Goal: Task Accomplishment & Management: Use online tool/utility

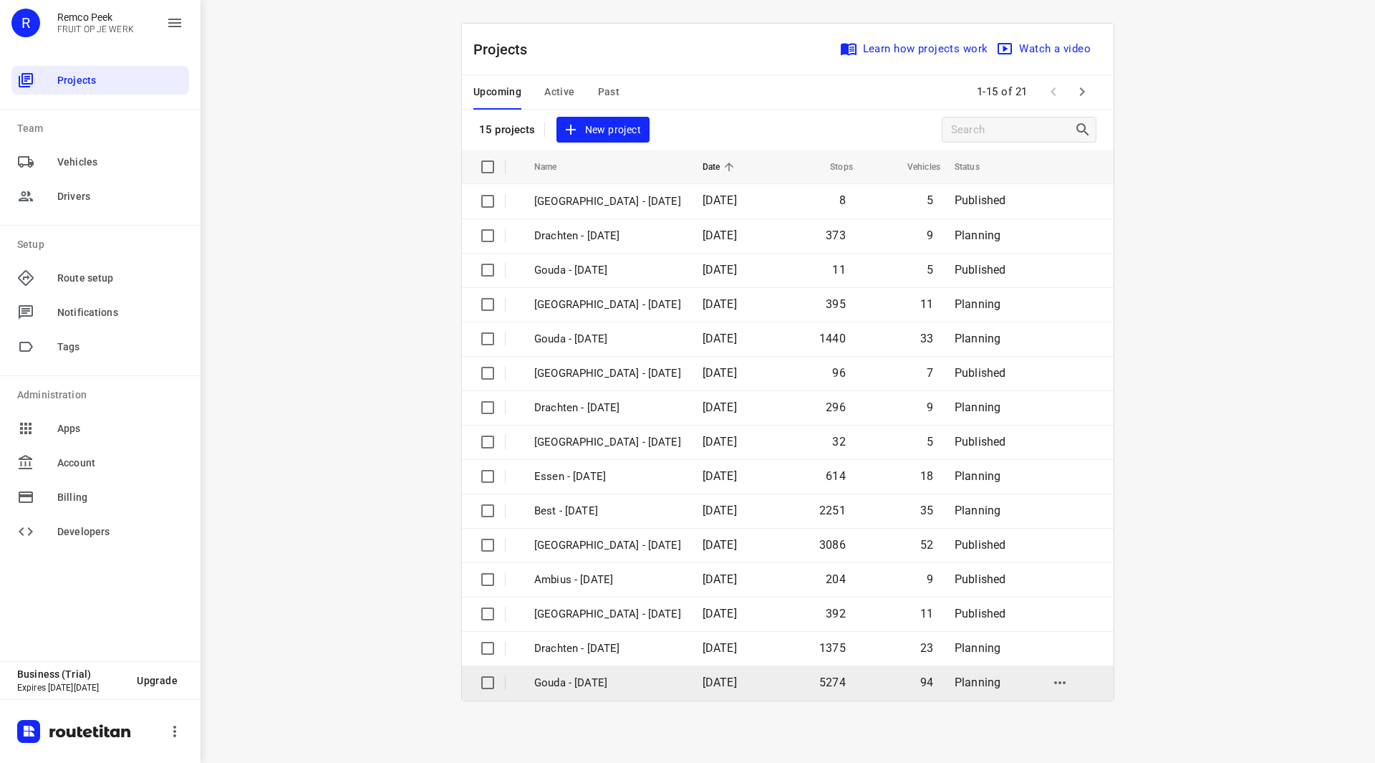
click at [584, 676] on p "Gouda - [DATE]" at bounding box center [607, 683] width 147 height 16
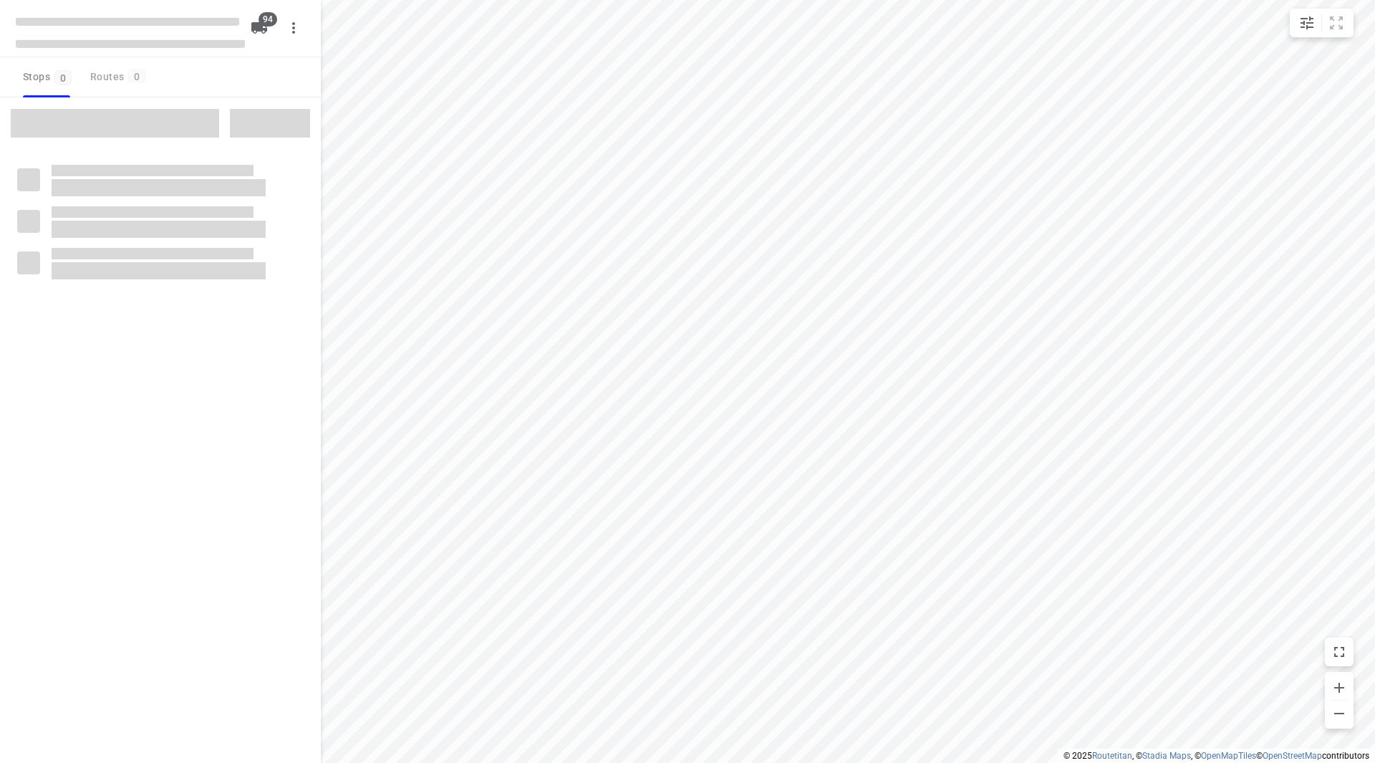
checkbox input "true"
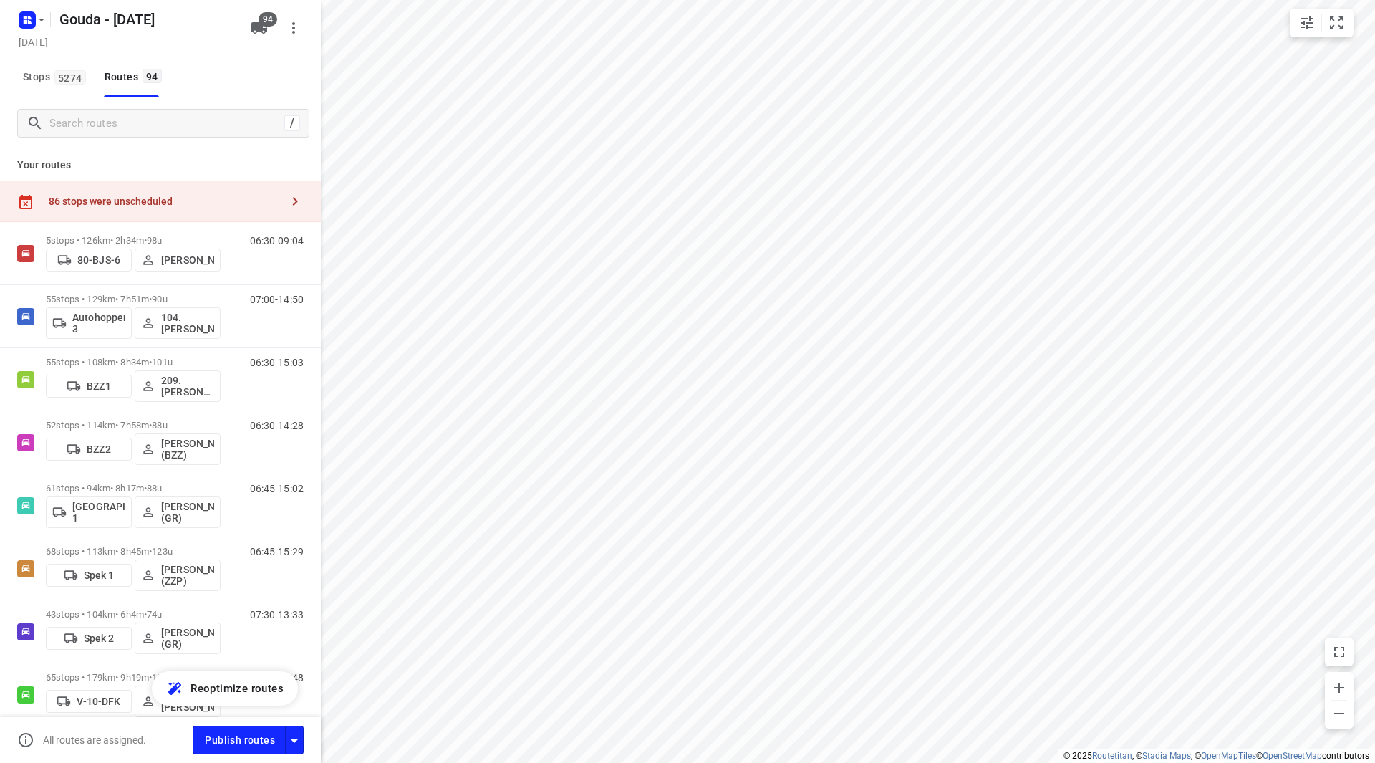
click at [141, 196] on div "86 stops were unscheduled" at bounding box center [165, 201] width 232 height 11
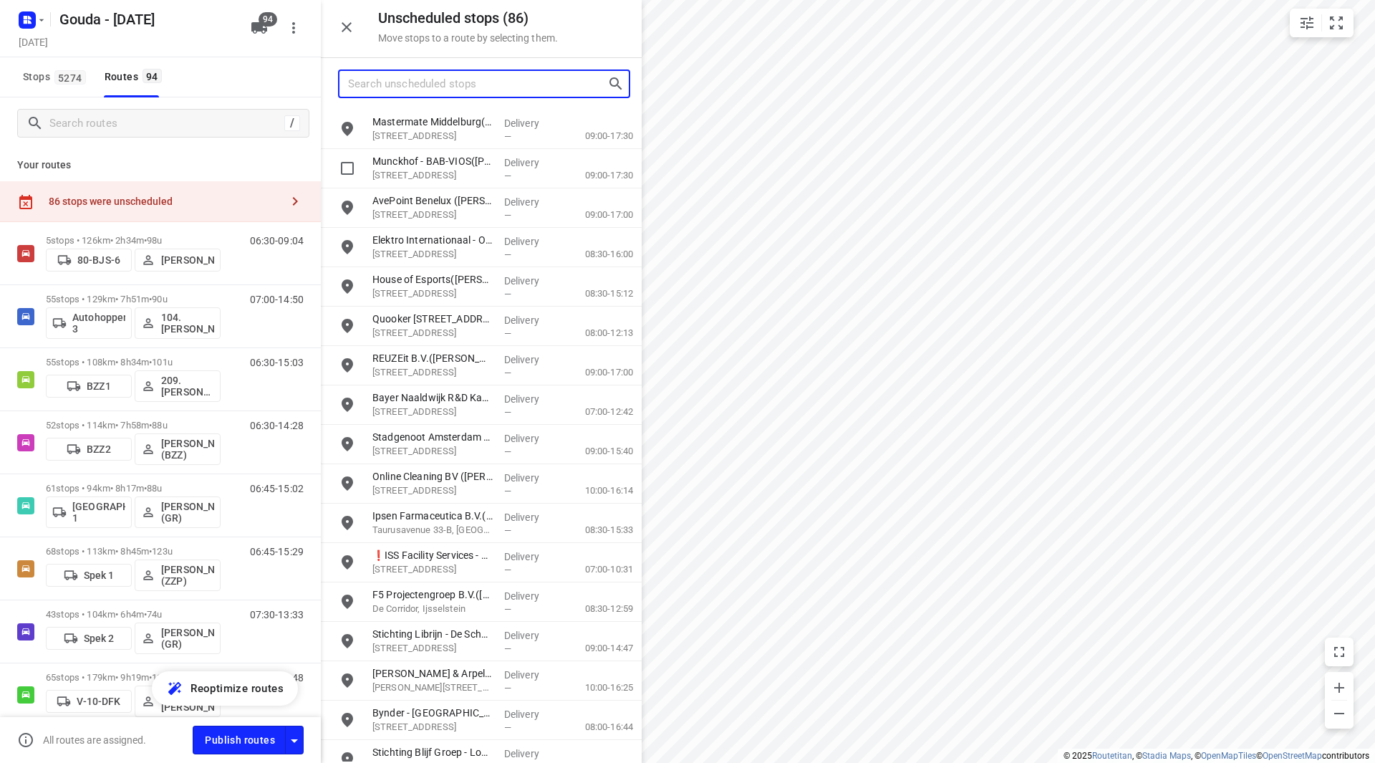
click at [465, 85] on input "Search unscheduled stops" at bounding box center [477, 84] width 259 height 22
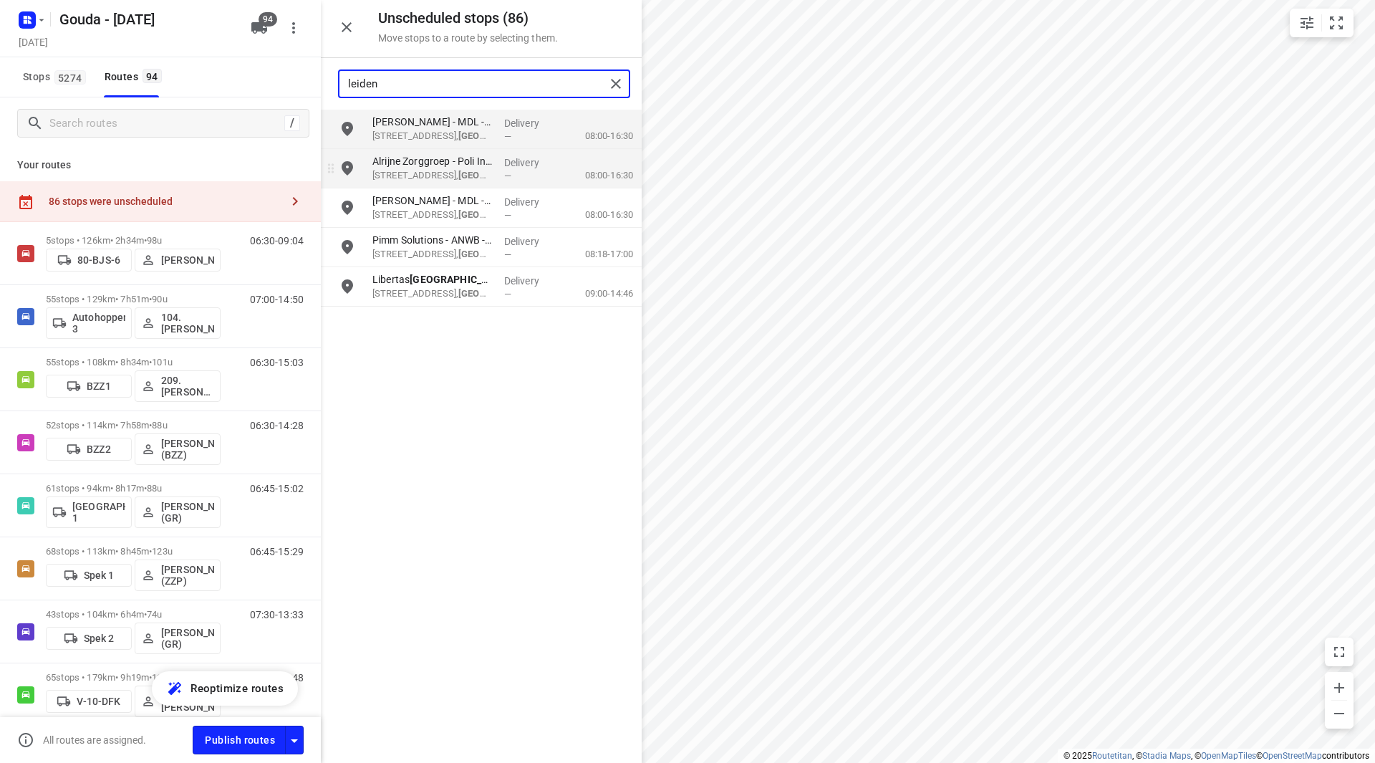
type input "leiden"
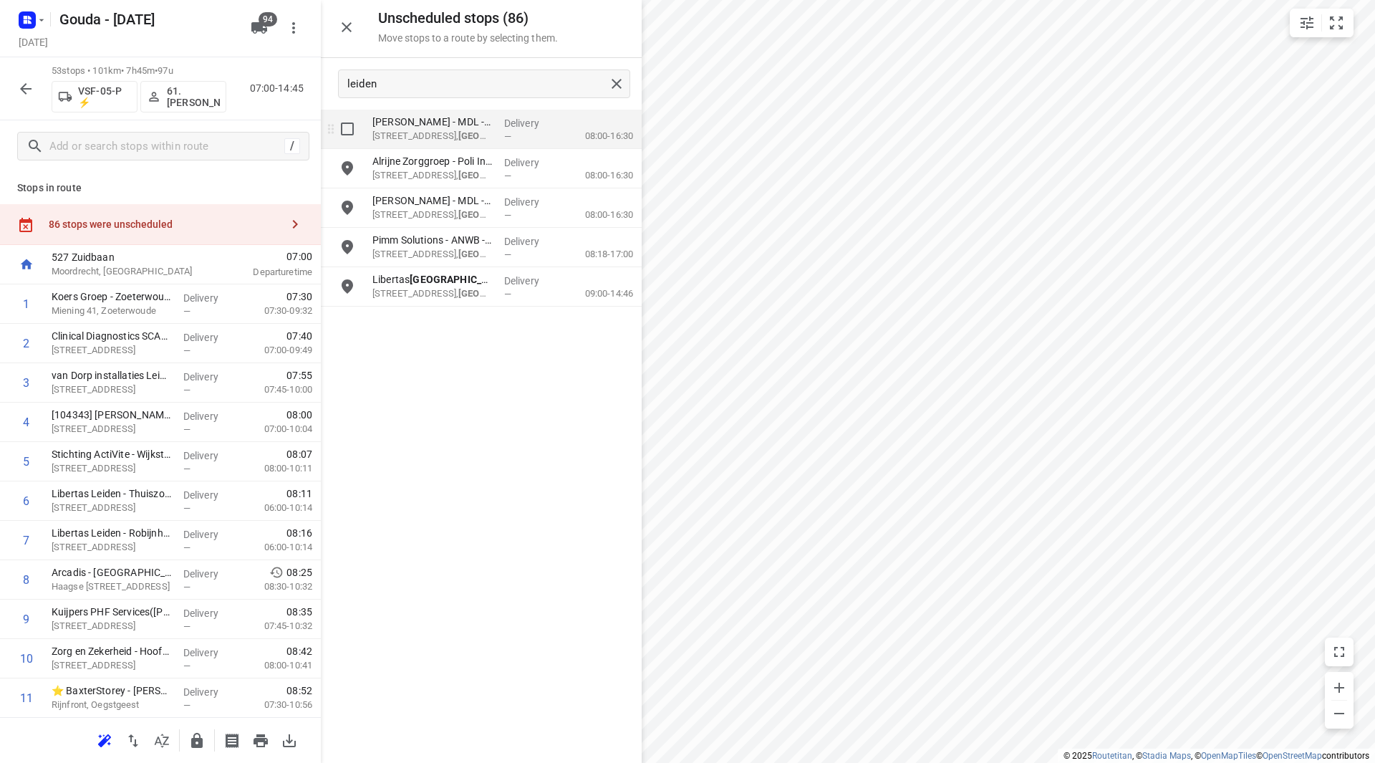
click at [339, 125] on input "grid" at bounding box center [347, 129] width 29 height 29
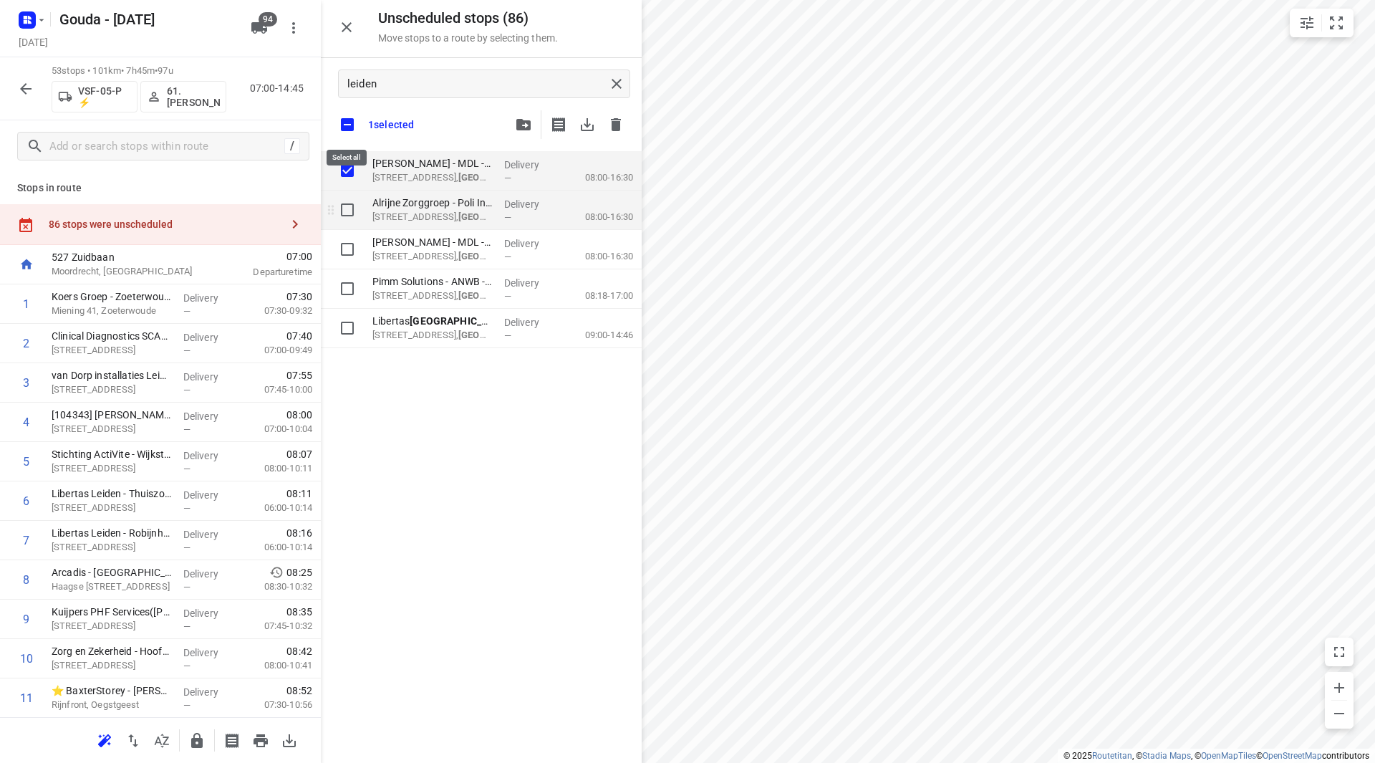
checkbox input "true"
click at [350, 212] on input "grid" at bounding box center [347, 210] width 29 height 29
checkbox input "true"
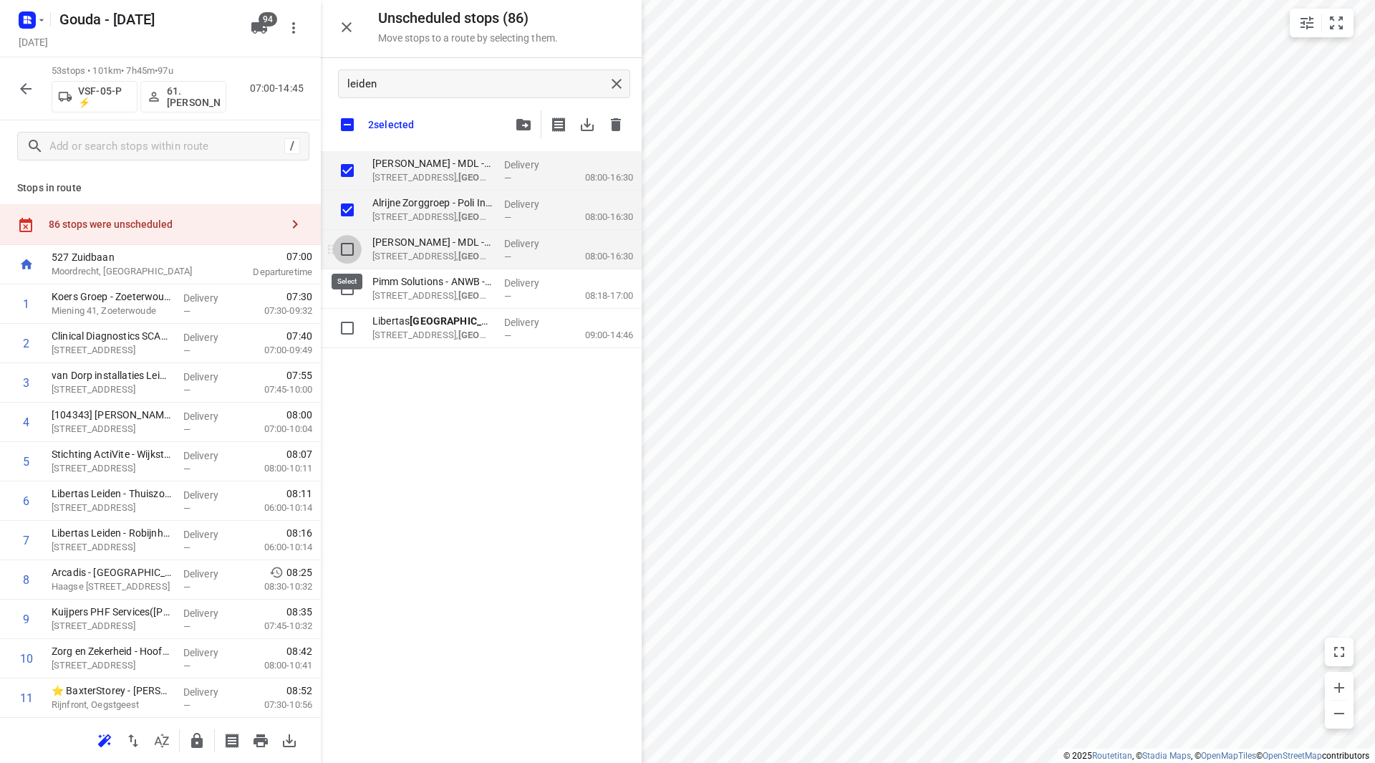
click at [340, 246] on input "grid" at bounding box center [347, 249] width 29 height 29
checkbox input "true"
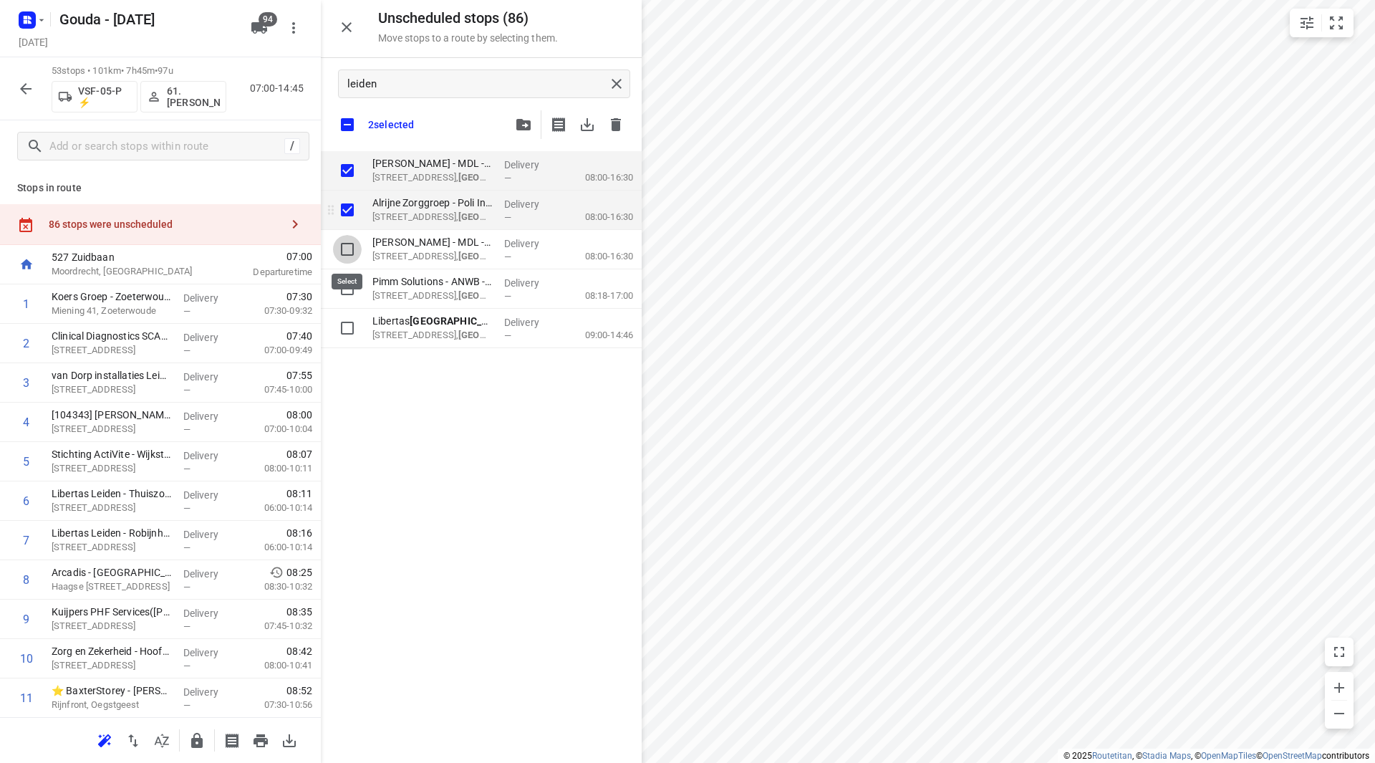
checkbox input "true"
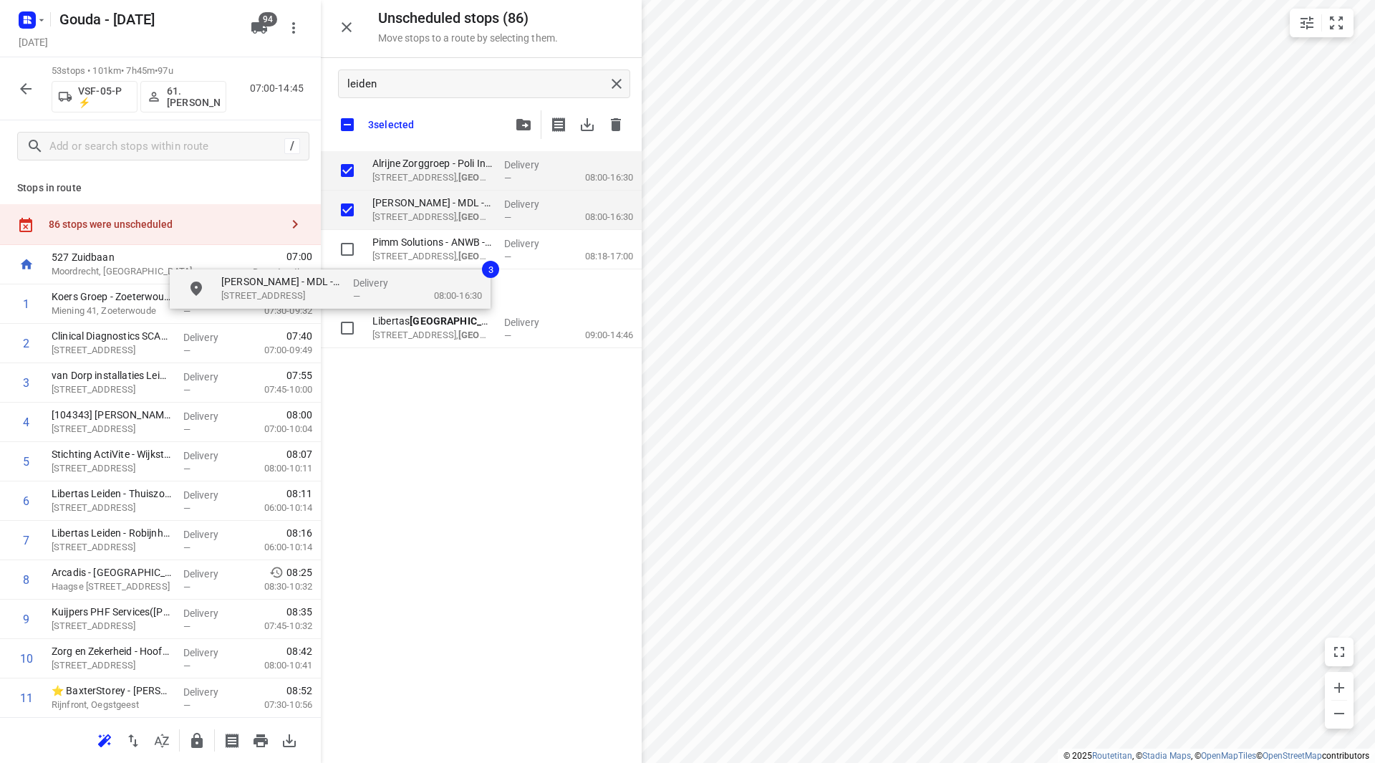
checkbox input "true"
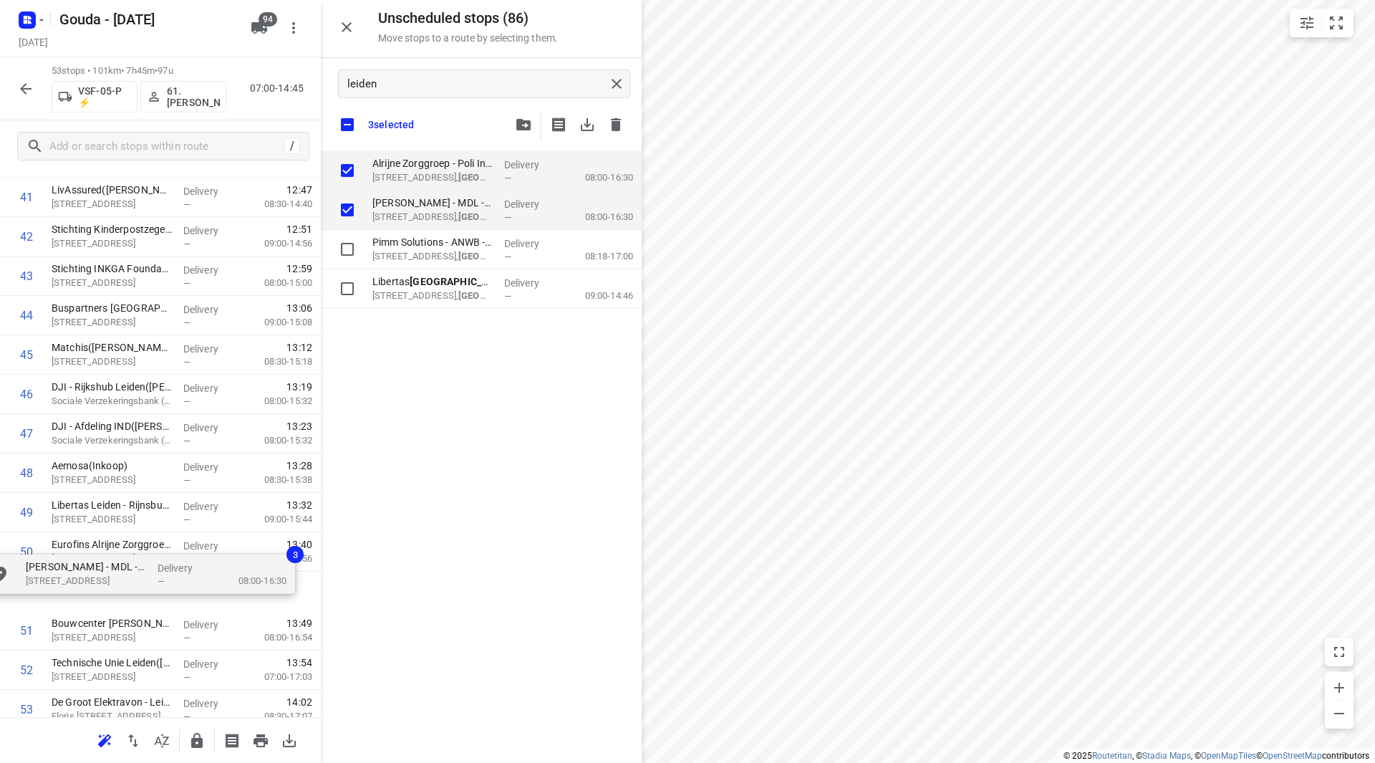
scroll to position [1684, 0]
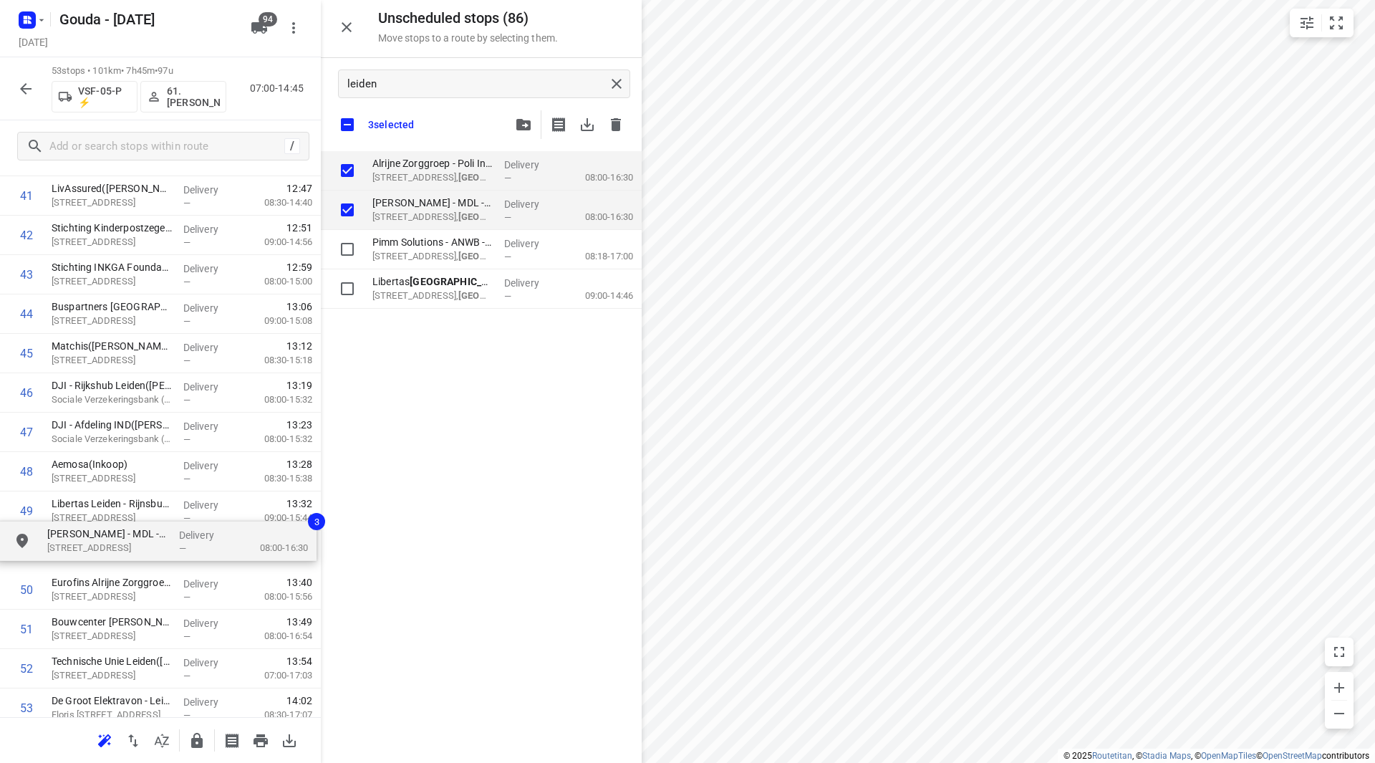
drag, startPoint x: 409, startPoint y: 168, endPoint x: 72, endPoint y: 552, distance: 511.0
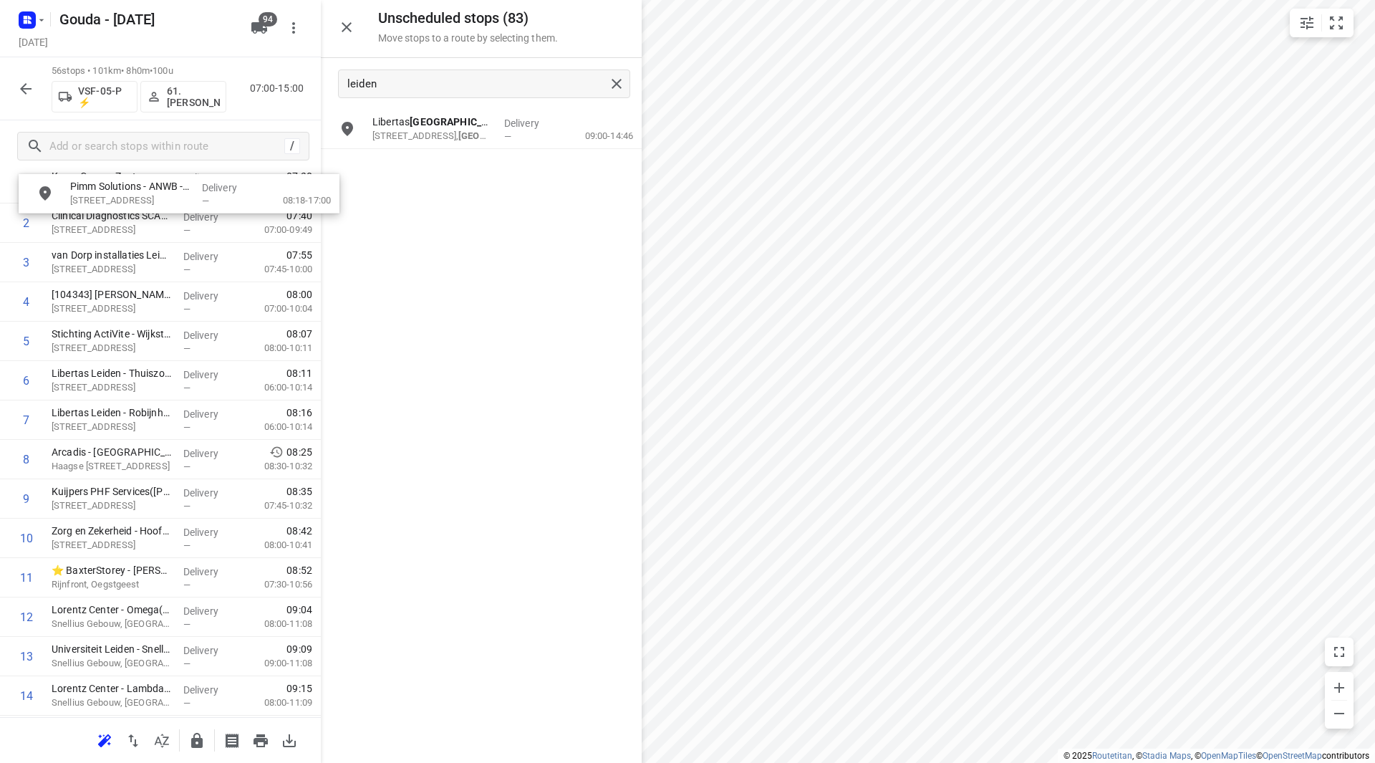
scroll to position [0, 0]
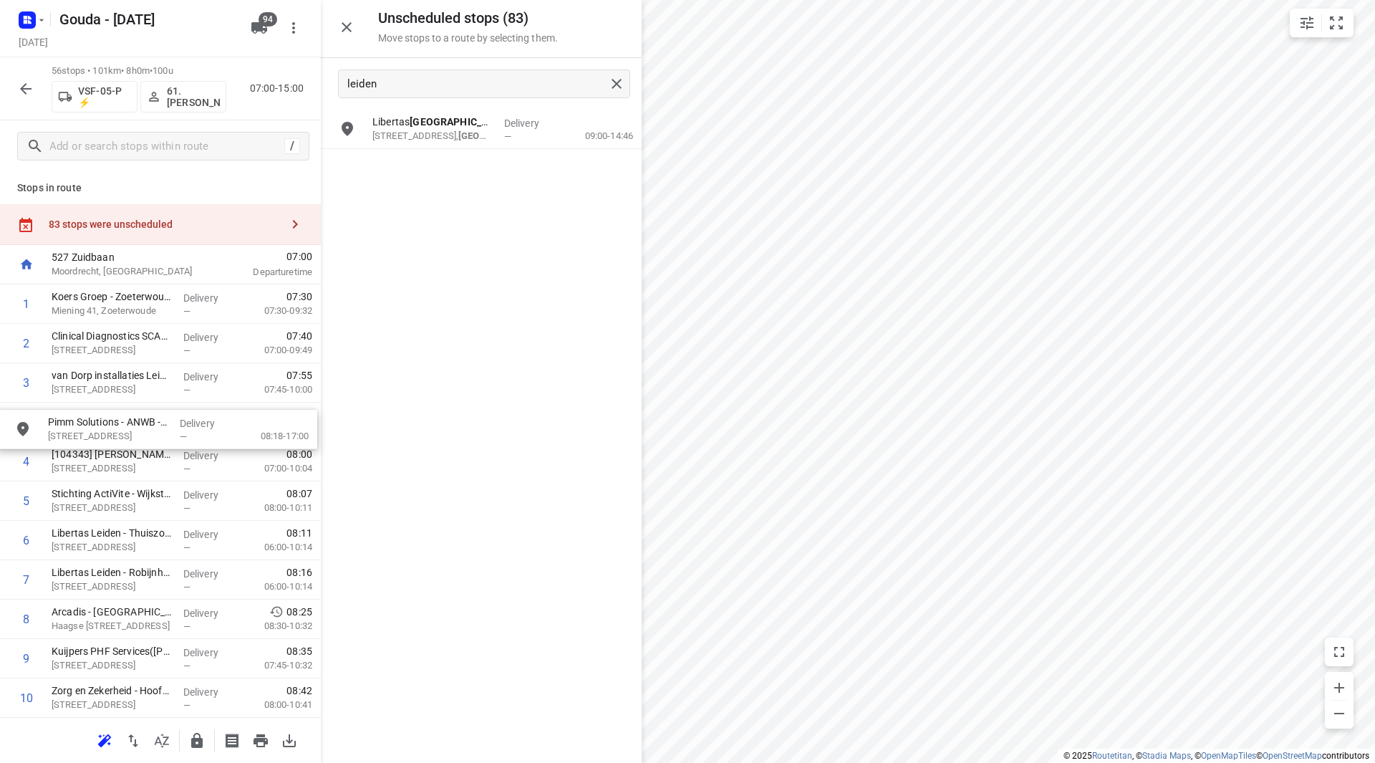
drag, startPoint x: 442, startPoint y: 120, endPoint x: 113, endPoint y: 418, distance: 444.1
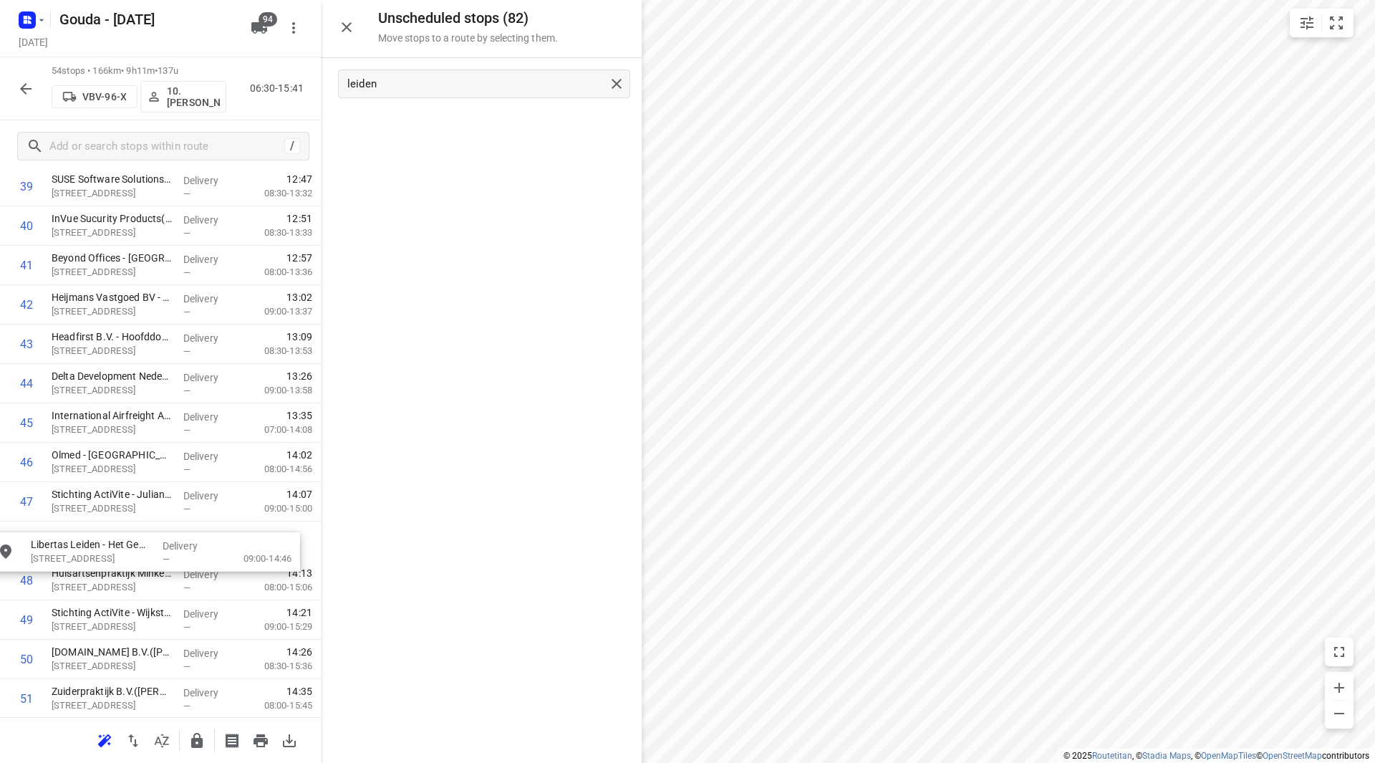
scroll to position [1616, 0]
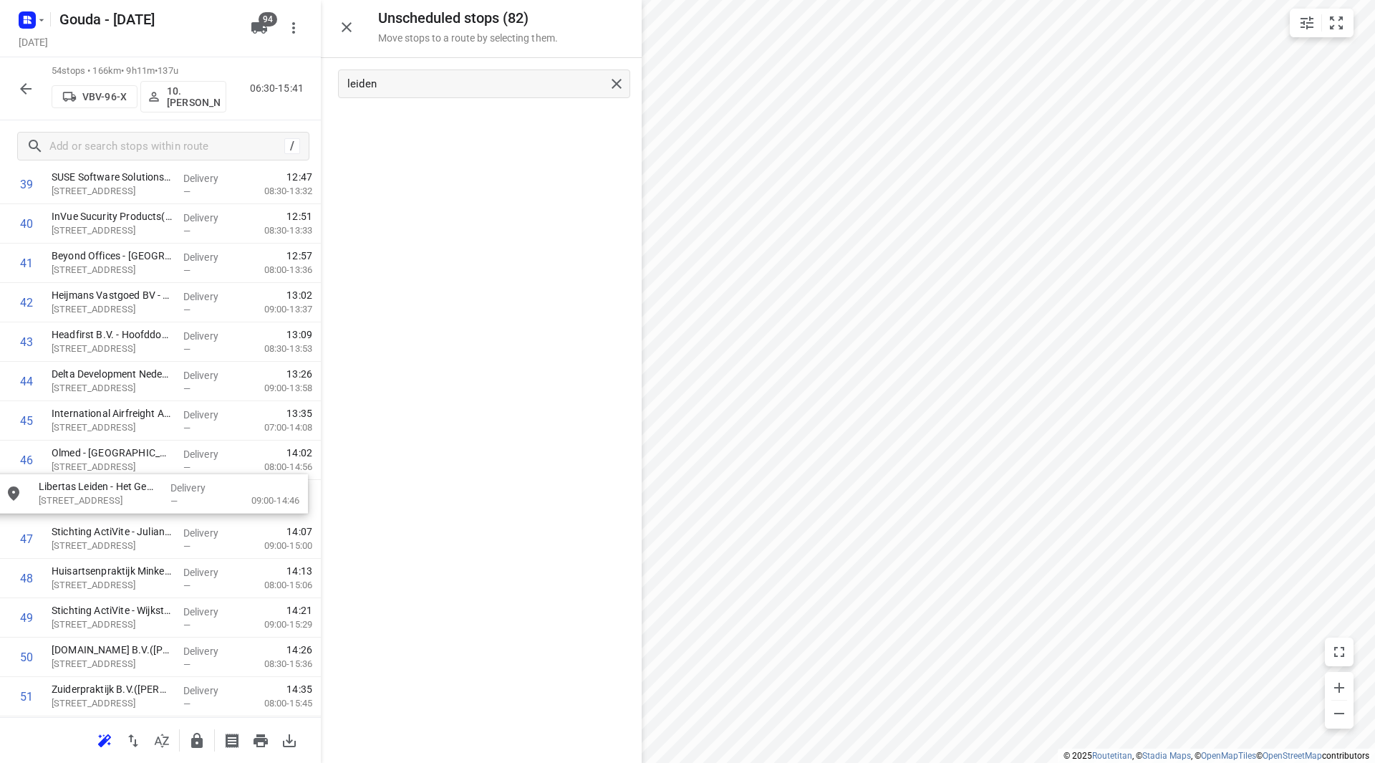
drag, startPoint x: 467, startPoint y: 127, endPoint x: 136, endPoint y: 477, distance: 481.8
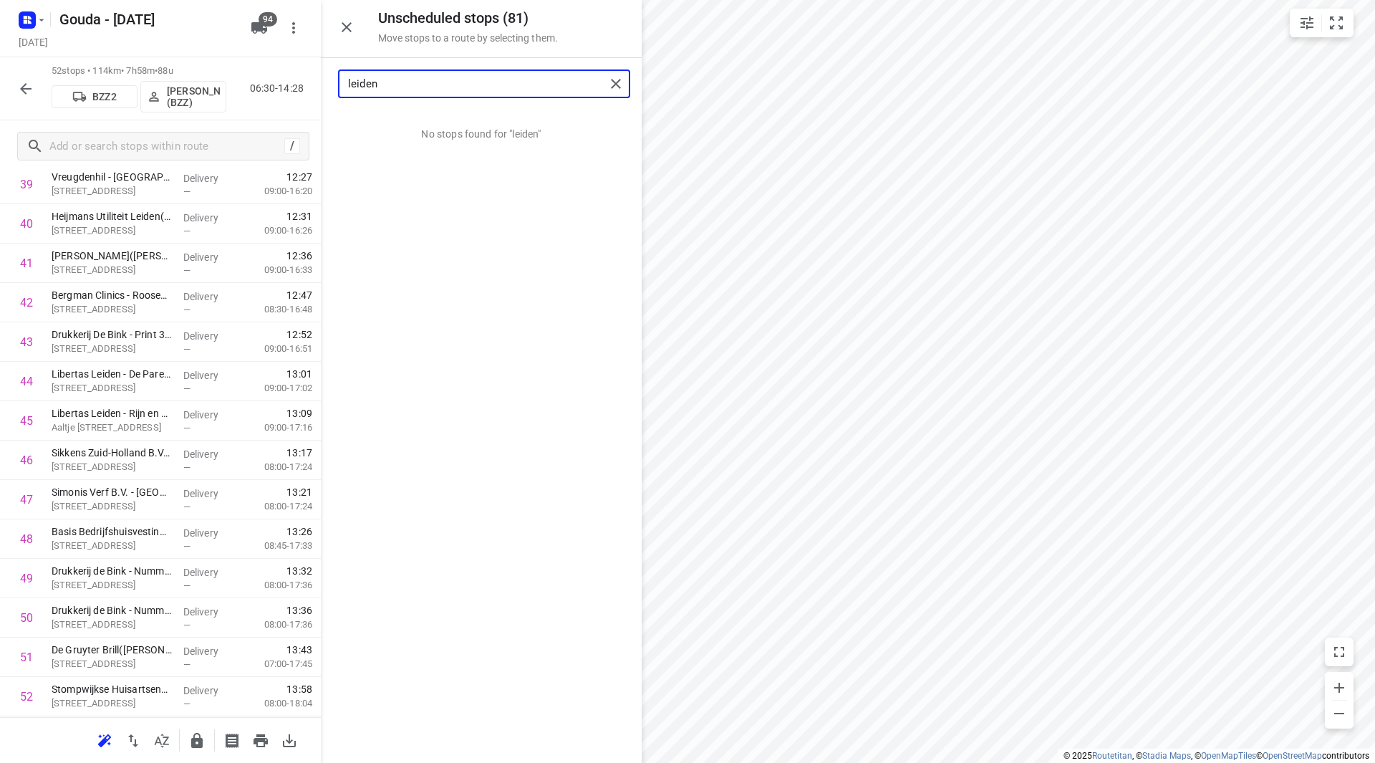
click at [370, 83] on input "leiden" at bounding box center [476, 84] width 257 height 22
drag, startPoint x: 350, startPoint y: 86, endPoint x: 359, endPoint y: 85, distance: 8.6
click at [328, 85] on div "leiden" at bounding box center [481, 84] width 321 height 52
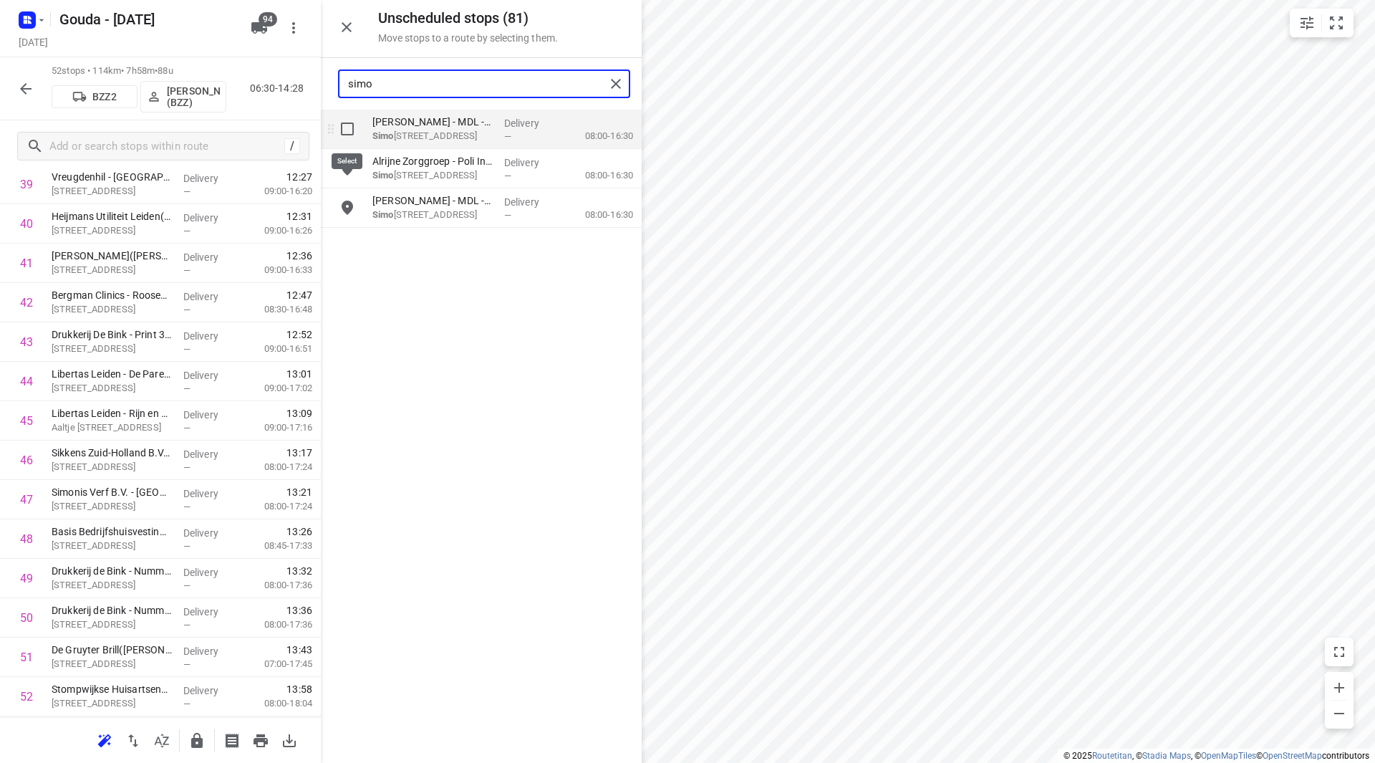
type input "simo"
click at [350, 131] on input "grid" at bounding box center [347, 129] width 29 height 29
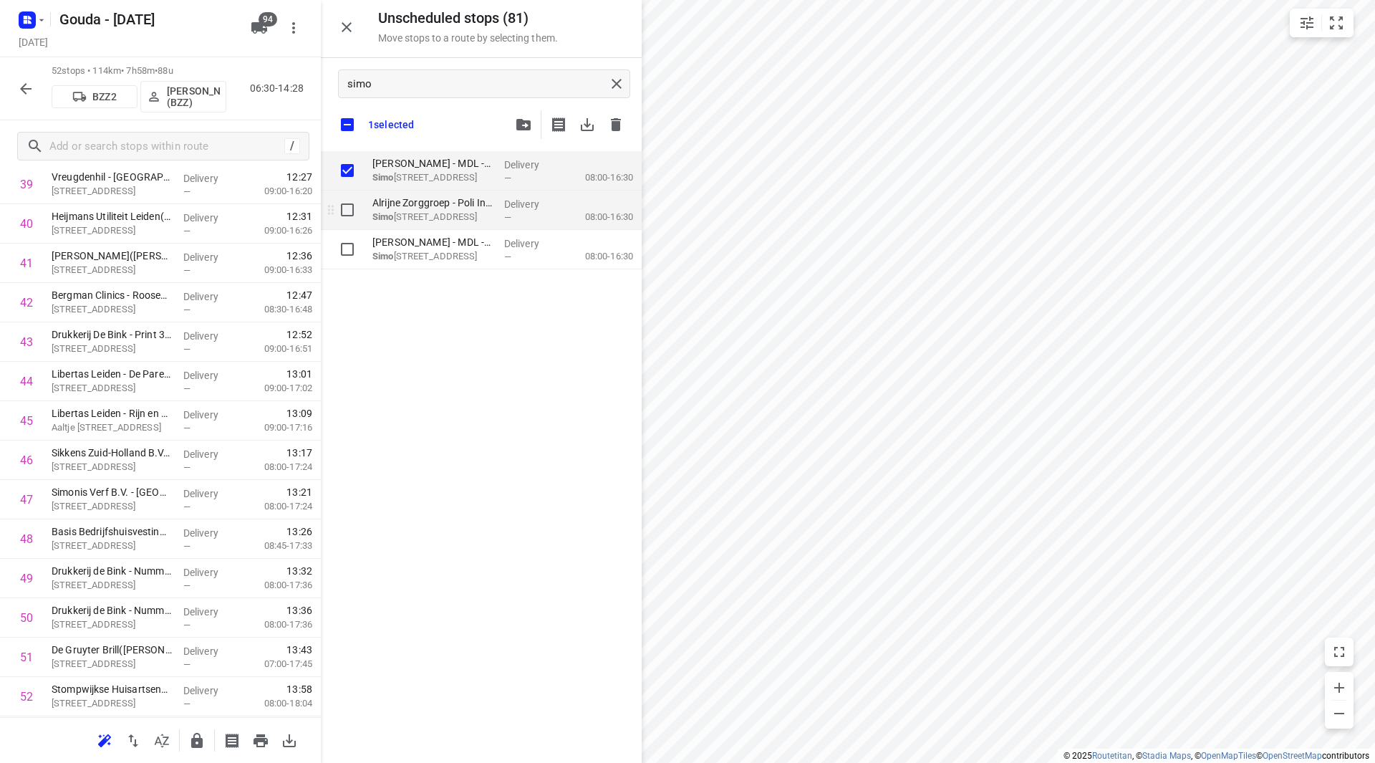
checkbox input "true"
click at [350, 215] on input "grid" at bounding box center [347, 210] width 29 height 29
checkbox input "true"
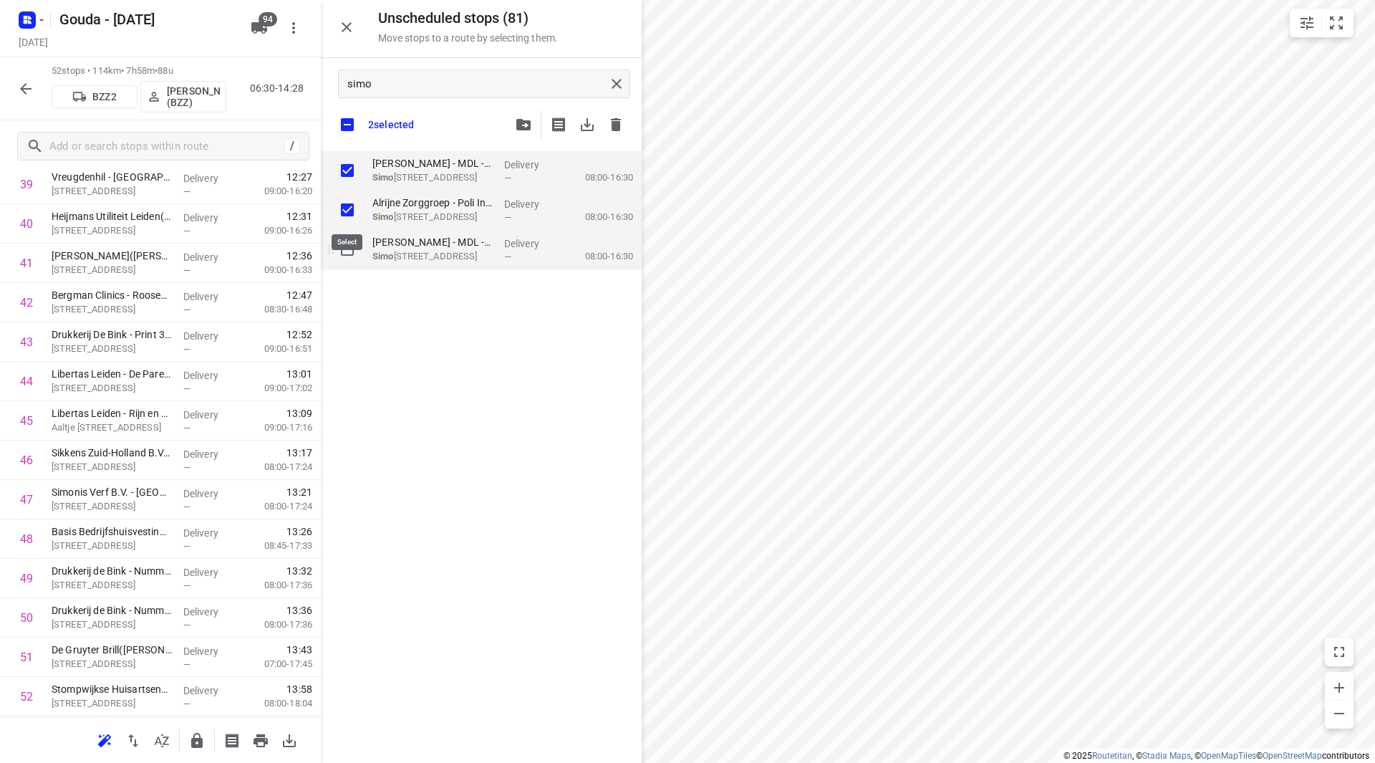
click at [351, 249] on input "grid" at bounding box center [347, 249] width 29 height 29
checkbox input "true"
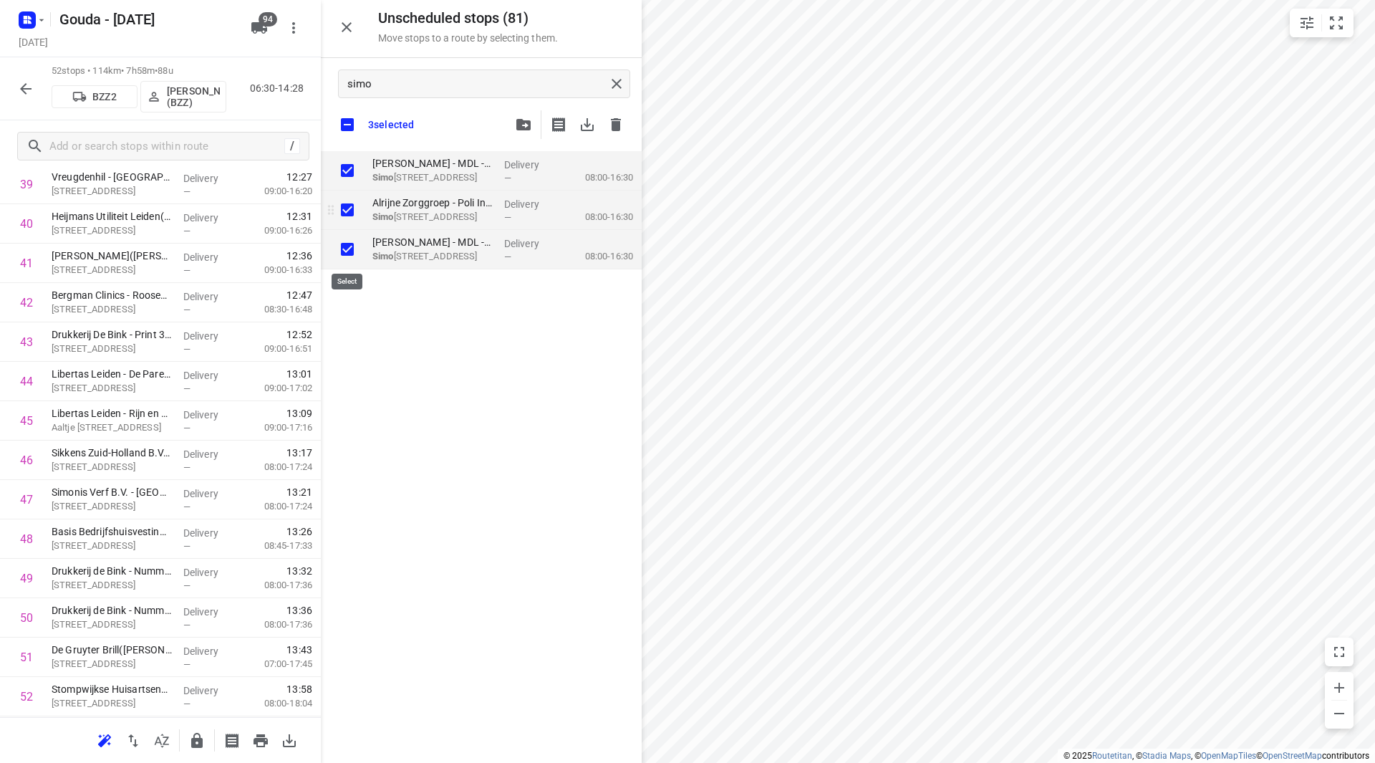
checkbox input "true"
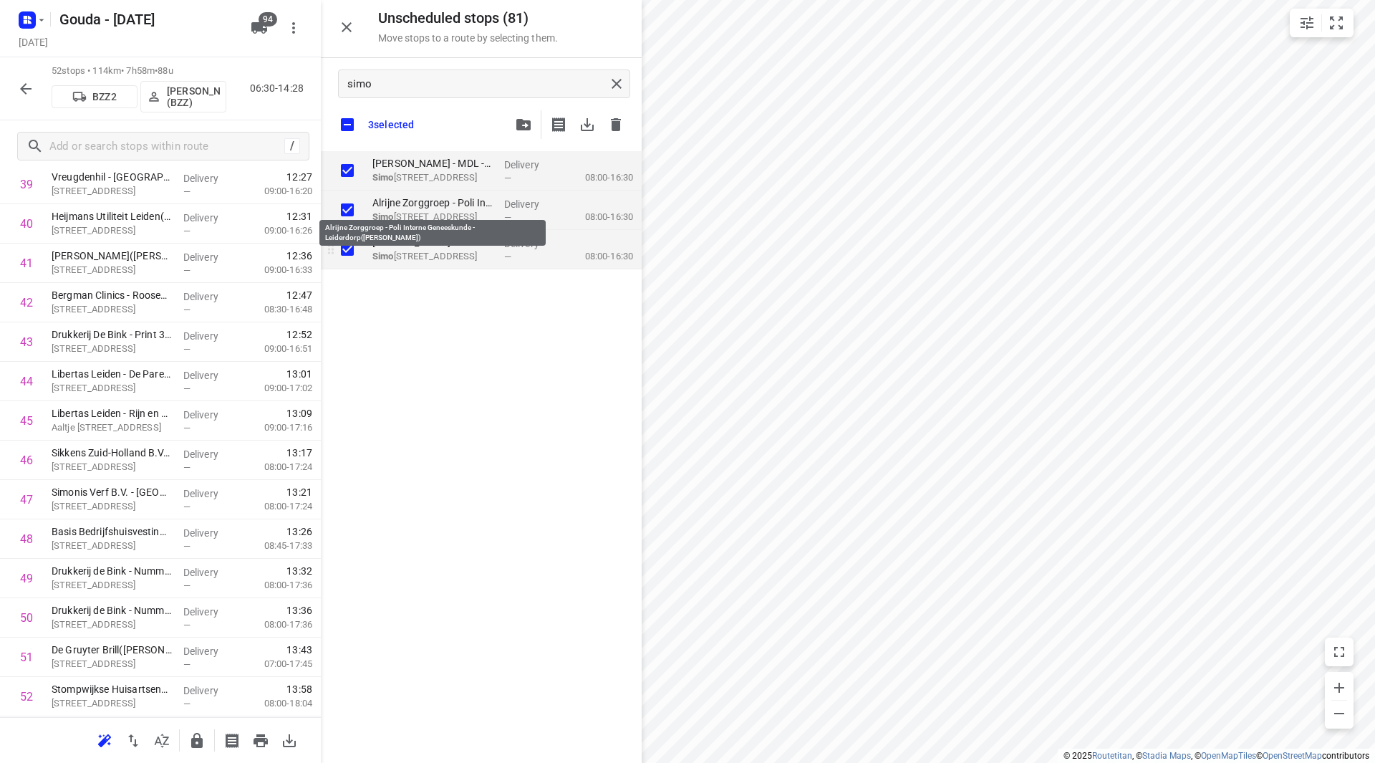
checkbox input "true"
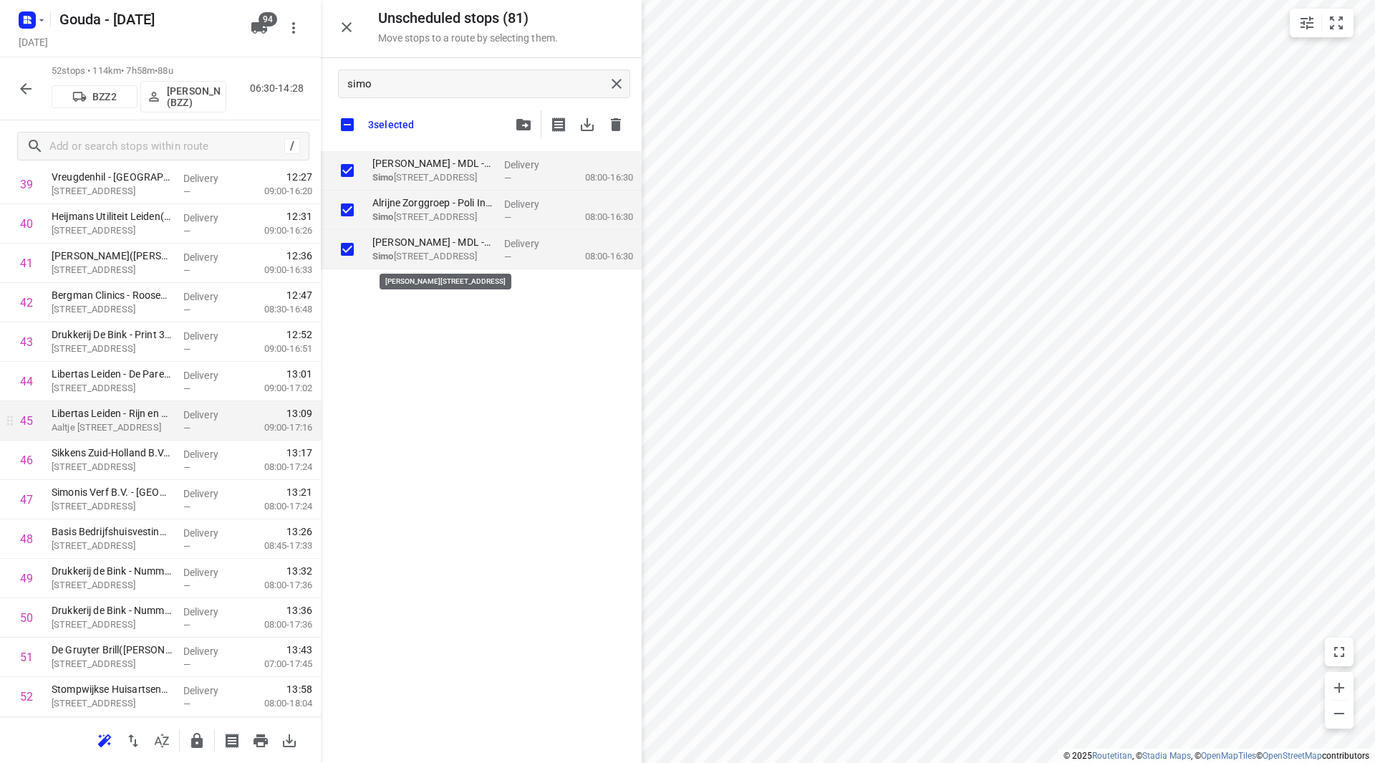
checkbox input "true"
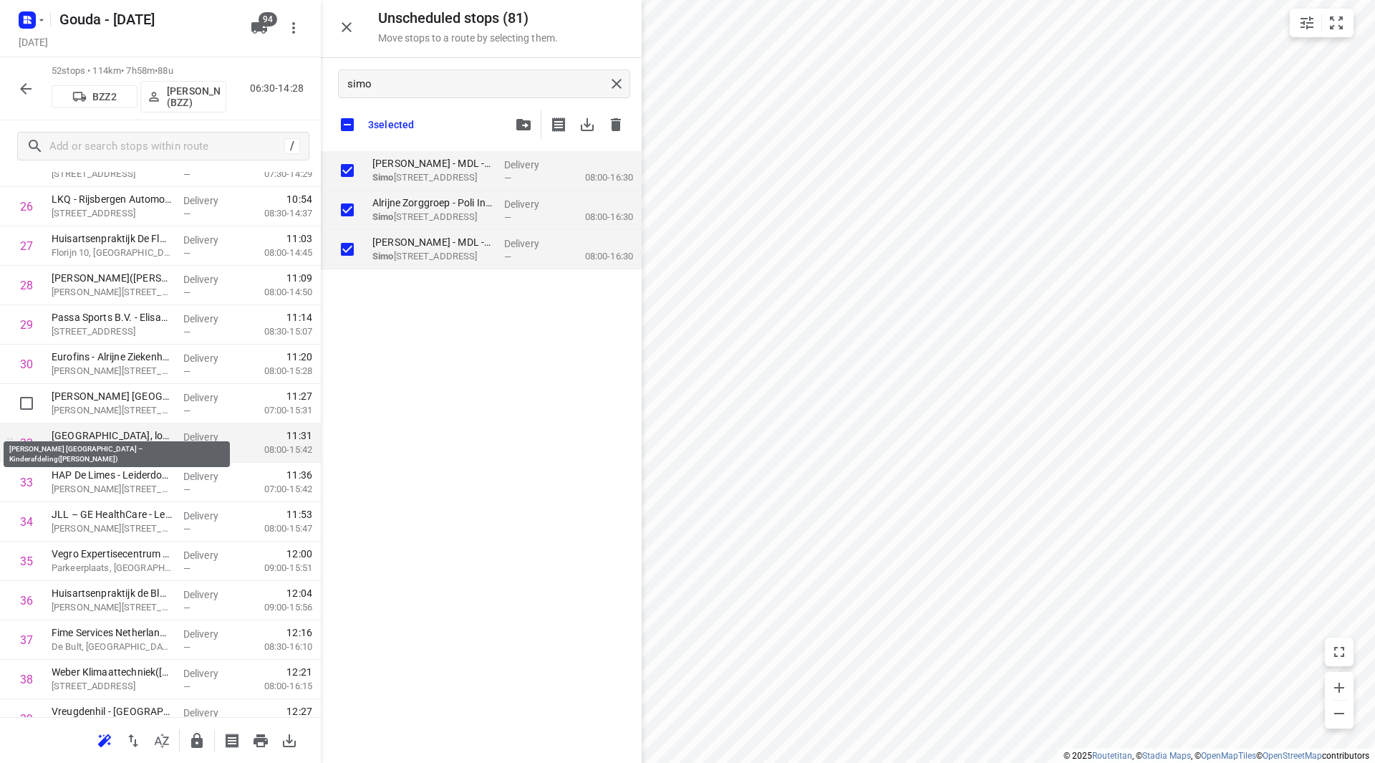
scroll to position [1011, 0]
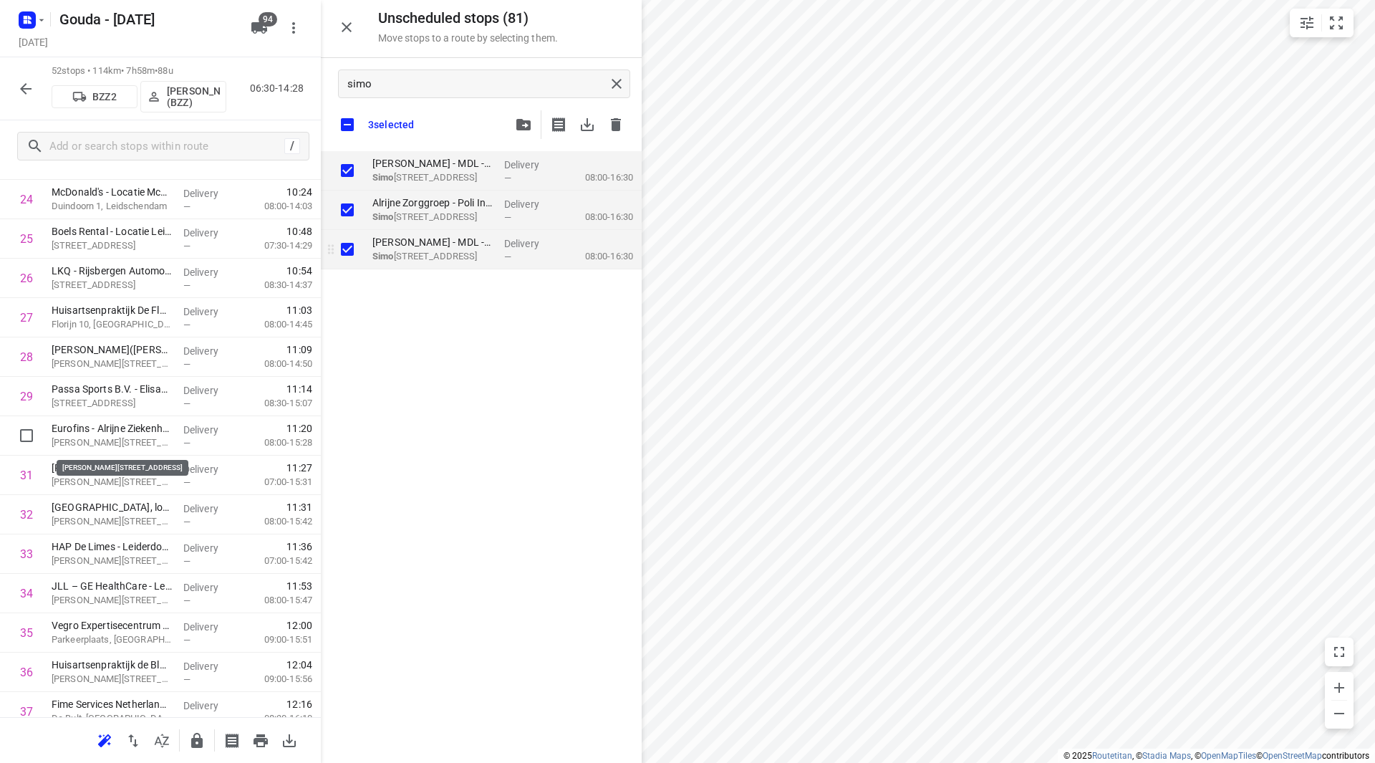
checkbox input "true"
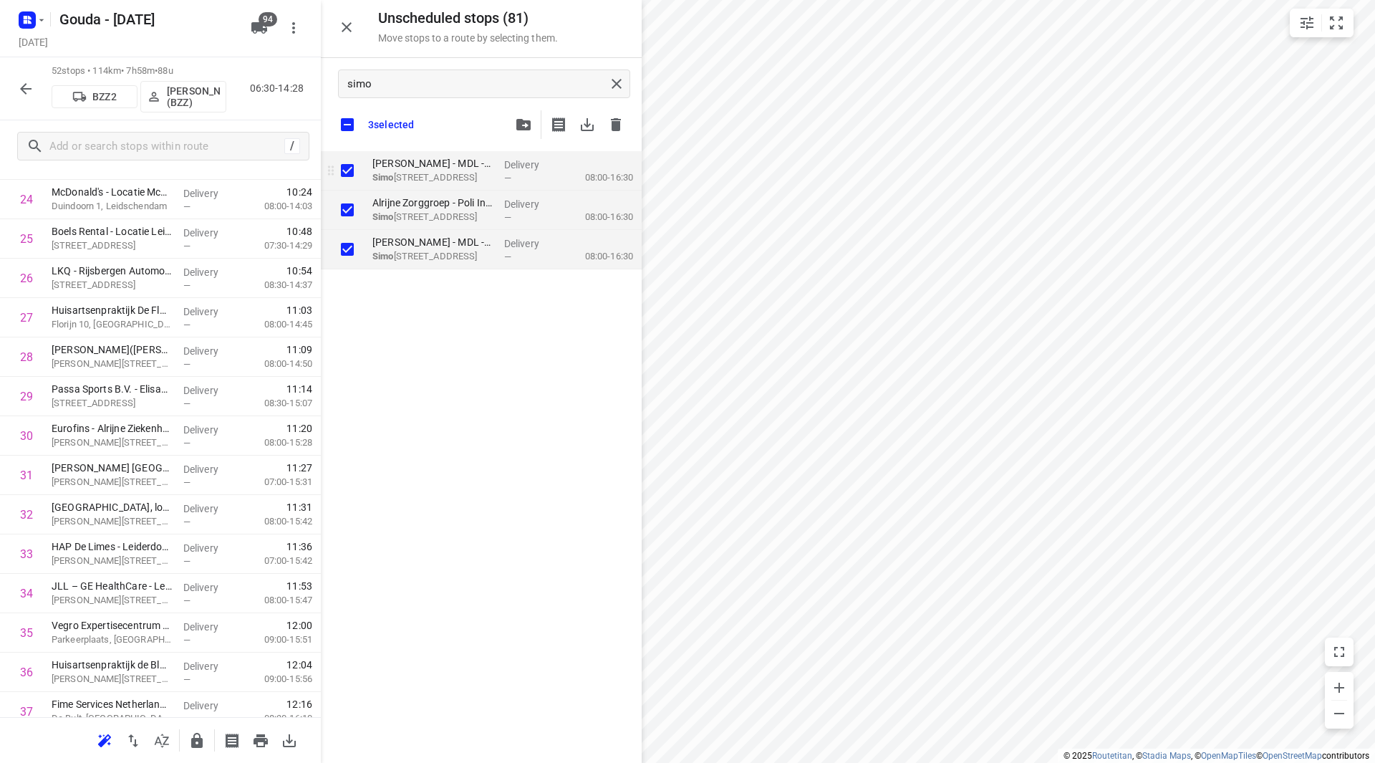
checkbox input "true"
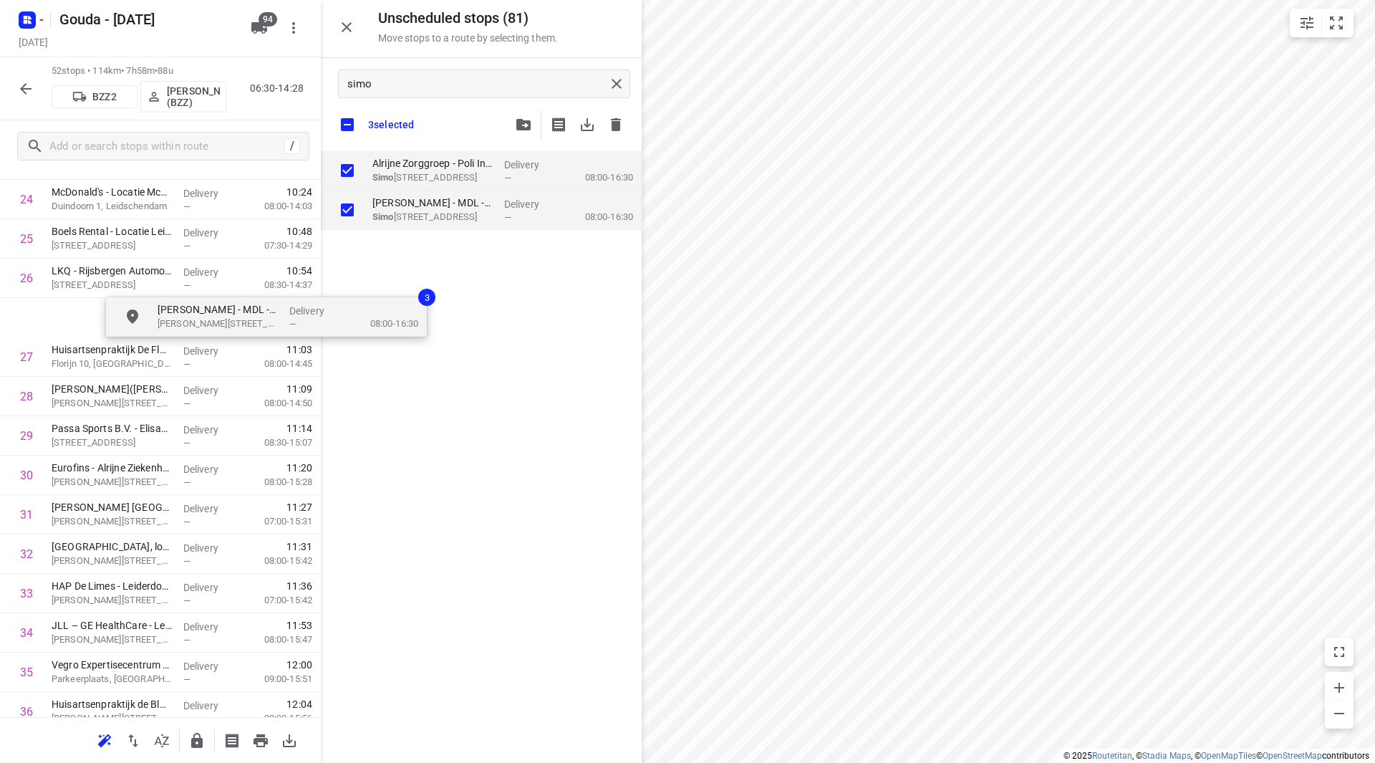
scroll to position [1010, 0]
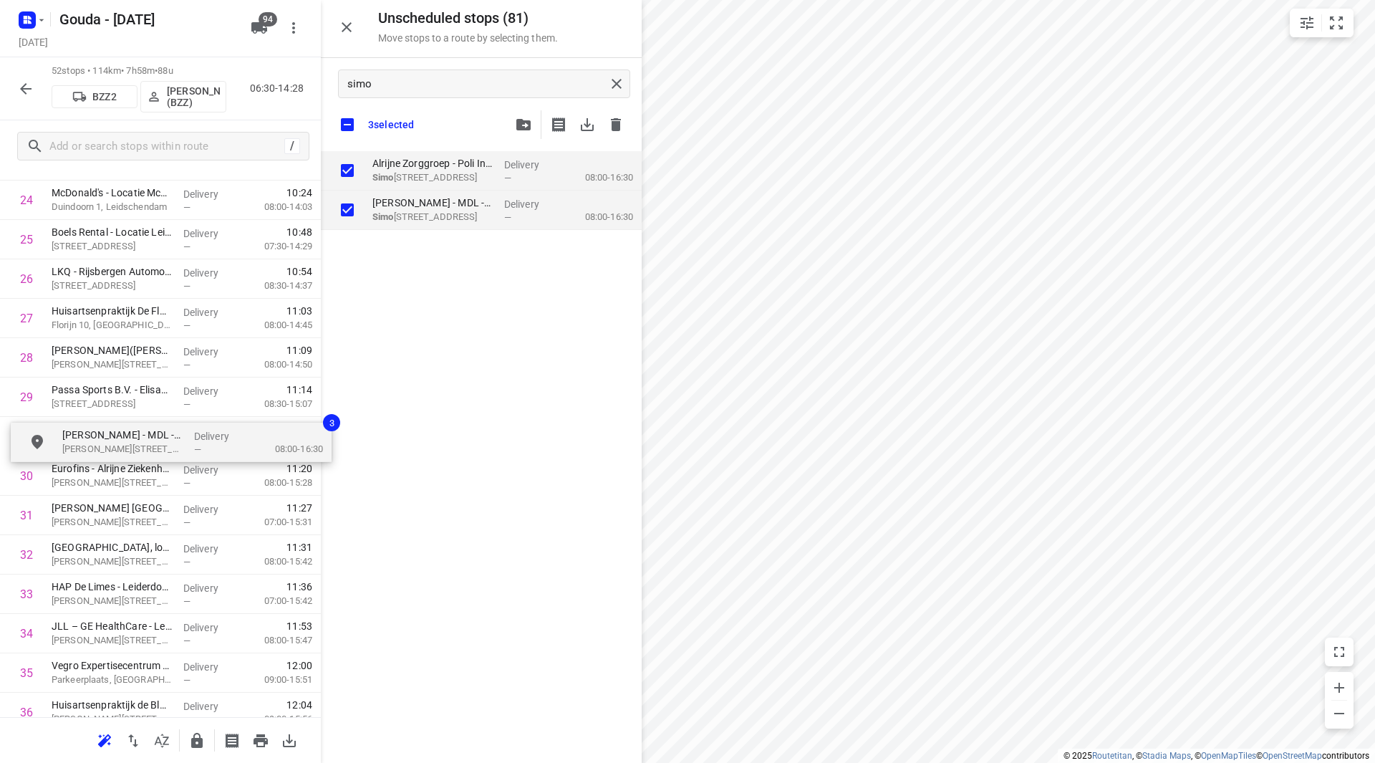
drag, startPoint x: 478, startPoint y: 175, endPoint x: 165, endPoint y: 446, distance: 414.8
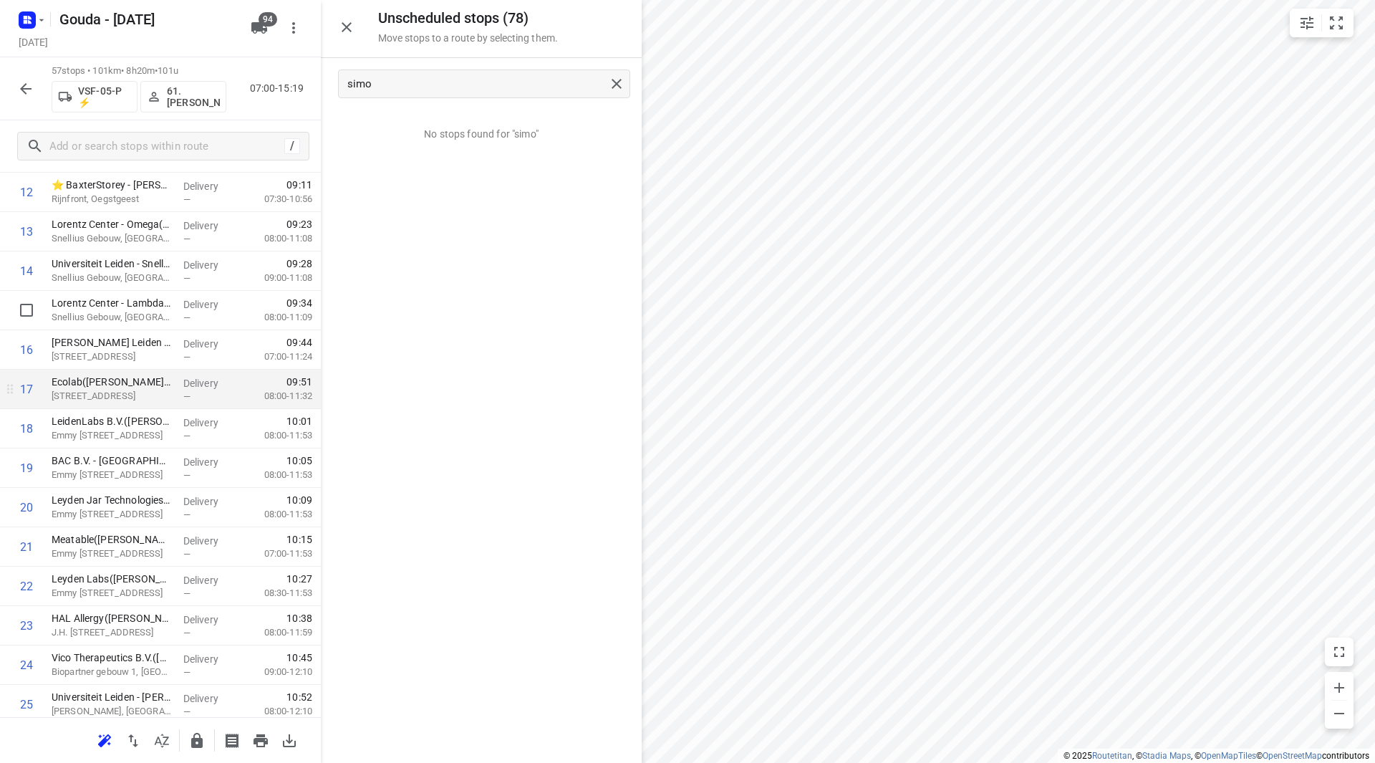
scroll to position [580, 0]
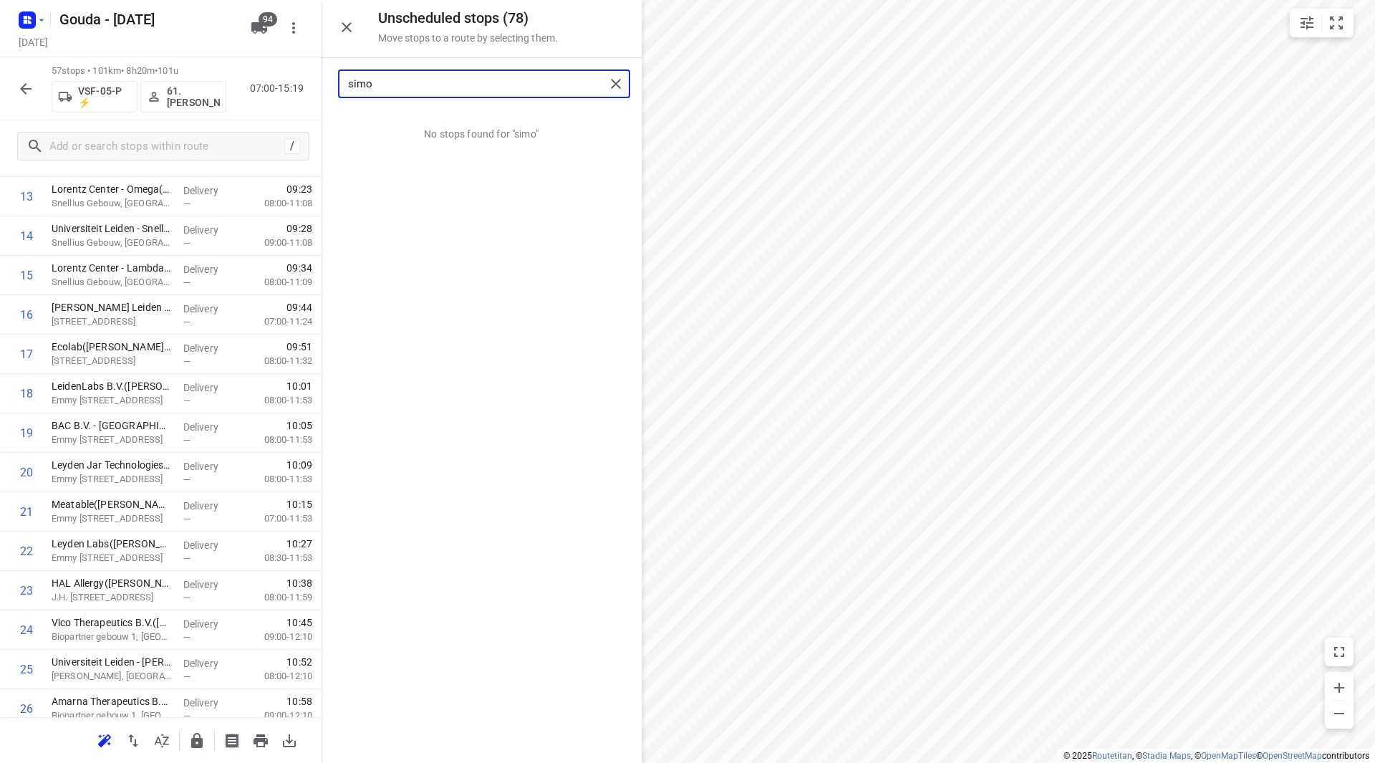
drag, startPoint x: 443, startPoint y: 82, endPoint x: 327, endPoint y: 88, distance: 116.2
click at [327, 88] on div "simo" at bounding box center [481, 84] width 321 height 52
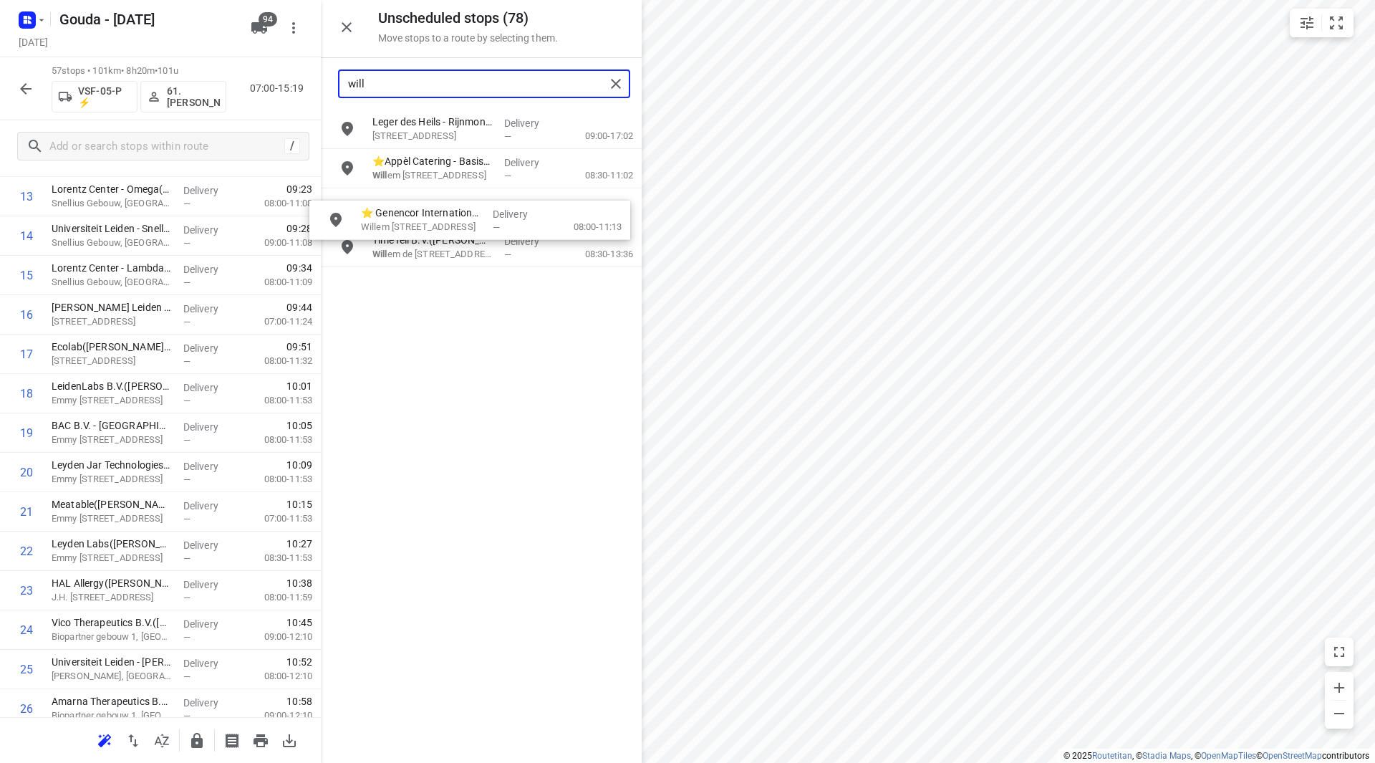
scroll to position [578, 0]
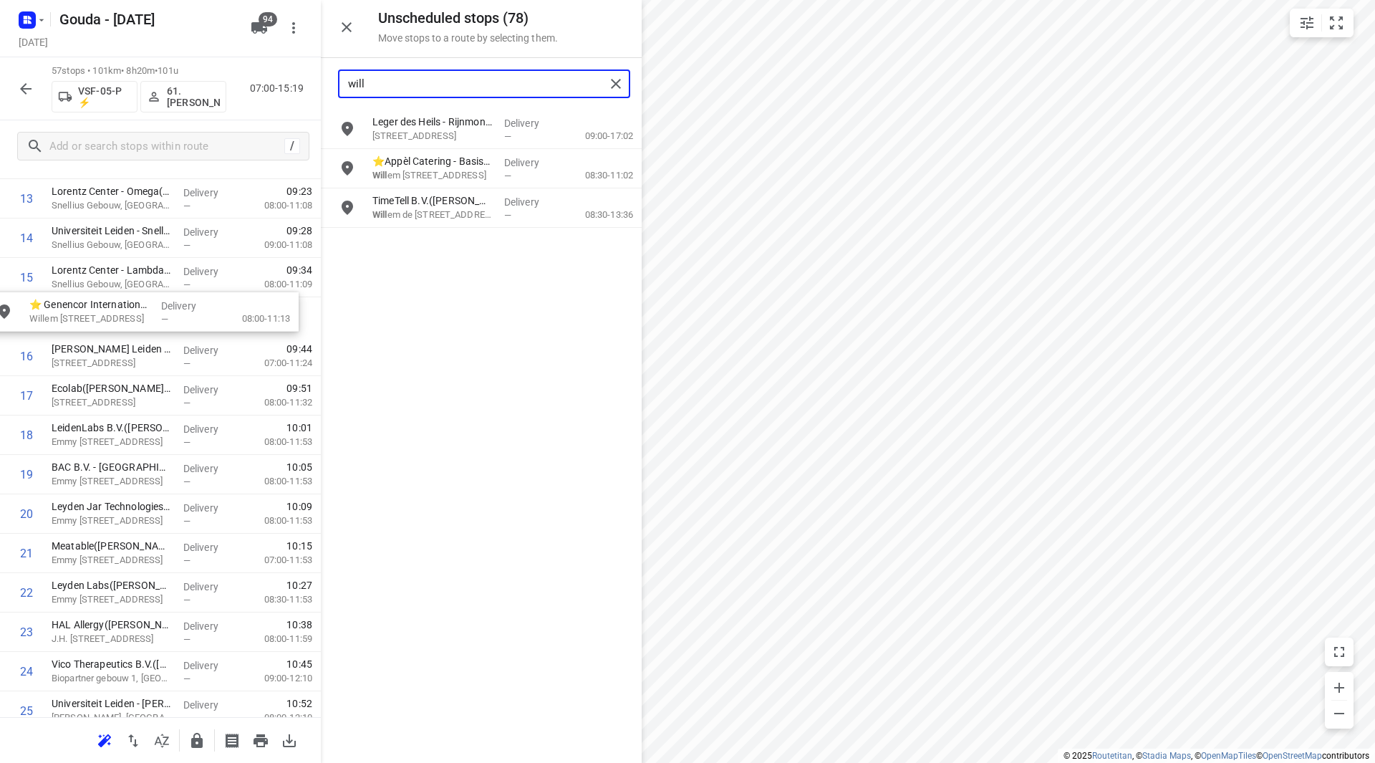
drag, startPoint x: 440, startPoint y: 209, endPoint x: 112, endPoint y: 312, distance: 342.9
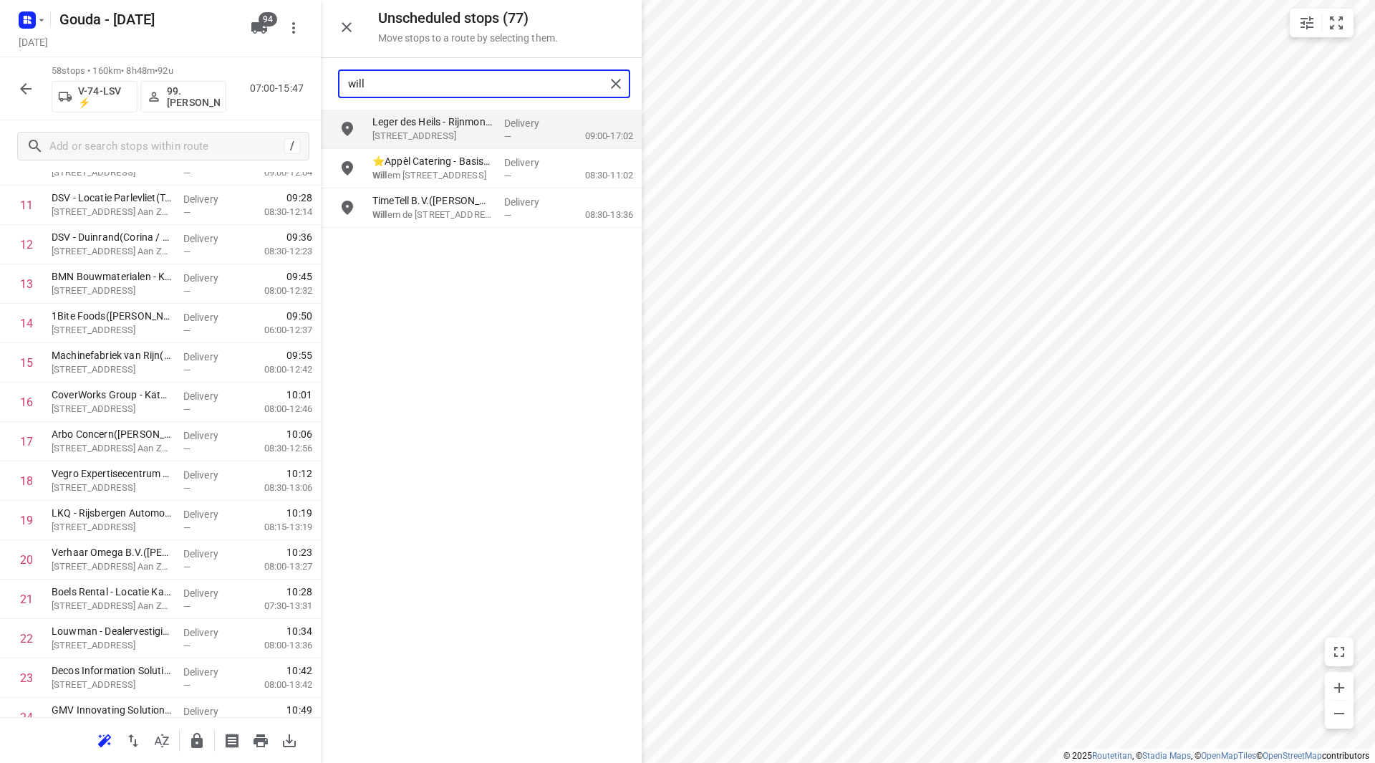
drag, startPoint x: 416, startPoint y: 90, endPoint x: 284, endPoint y: 86, distance: 132.5
click at [285, 85] on div "Unscheduled stops ( 77 ) Move stops to a route by selecting them. will Leger de…" at bounding box center [160, 381] width 321 height 763
type input "sand"
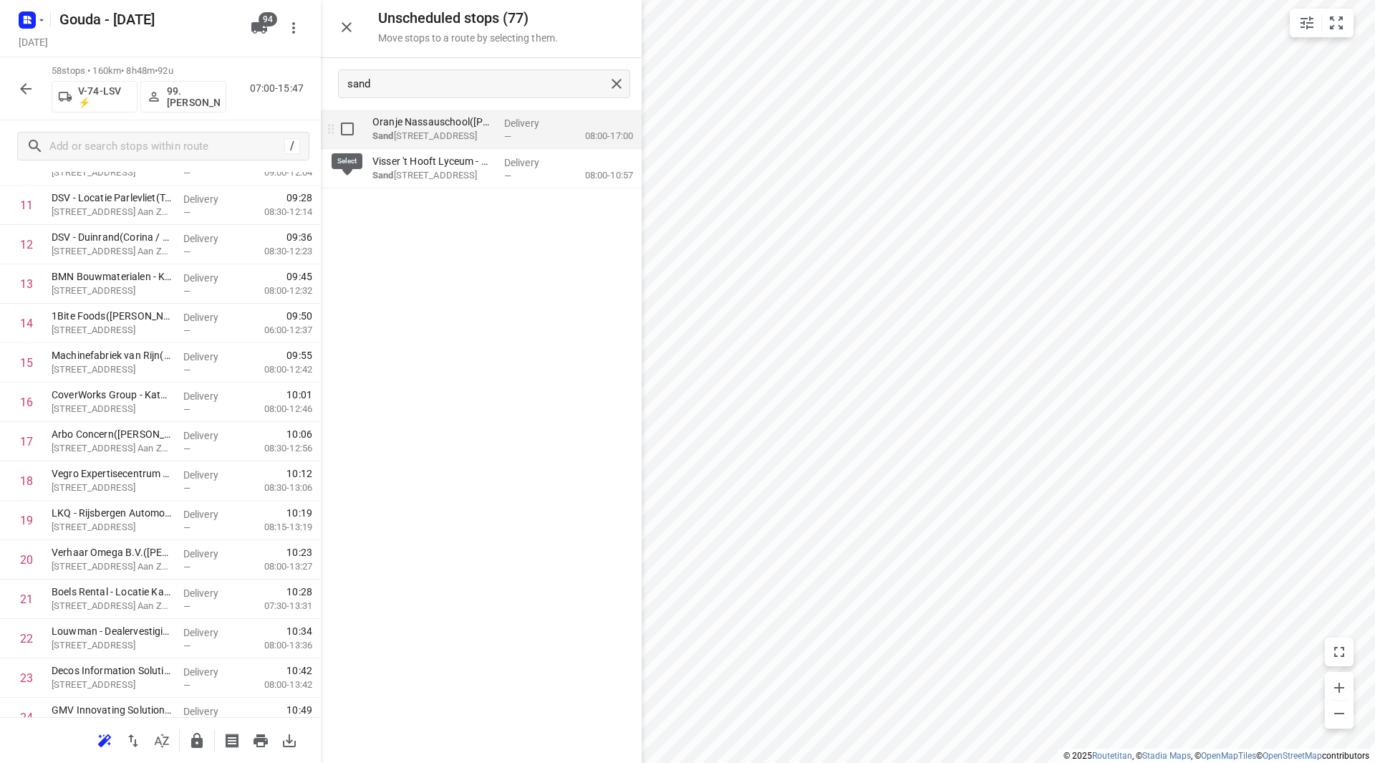
click at [353, 130] on input "grid" at bounding box center [347, 129] width 29 height 29
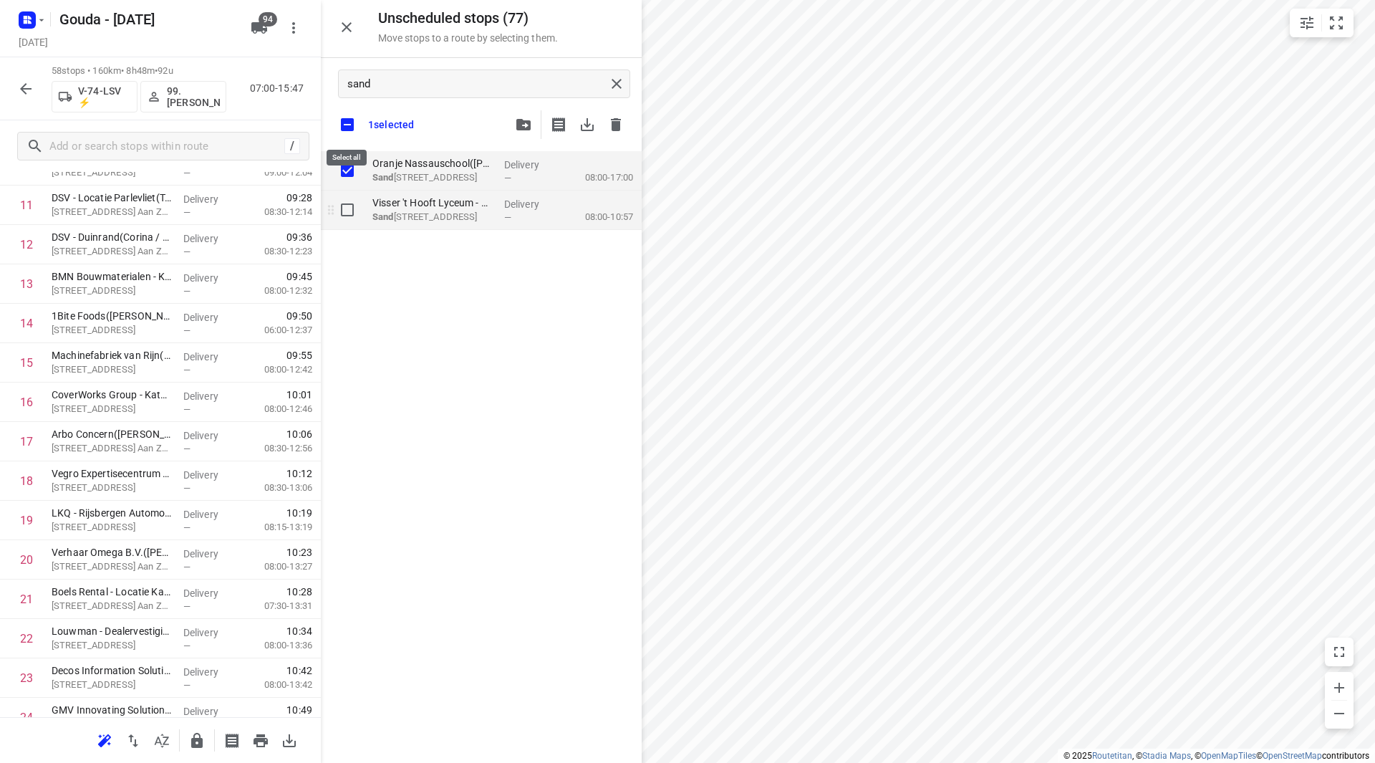
checkbox input "true"
click at [347, 216] on input "grid" at bounding box center [347, 210] width 29 height 29
checkbox input "true"
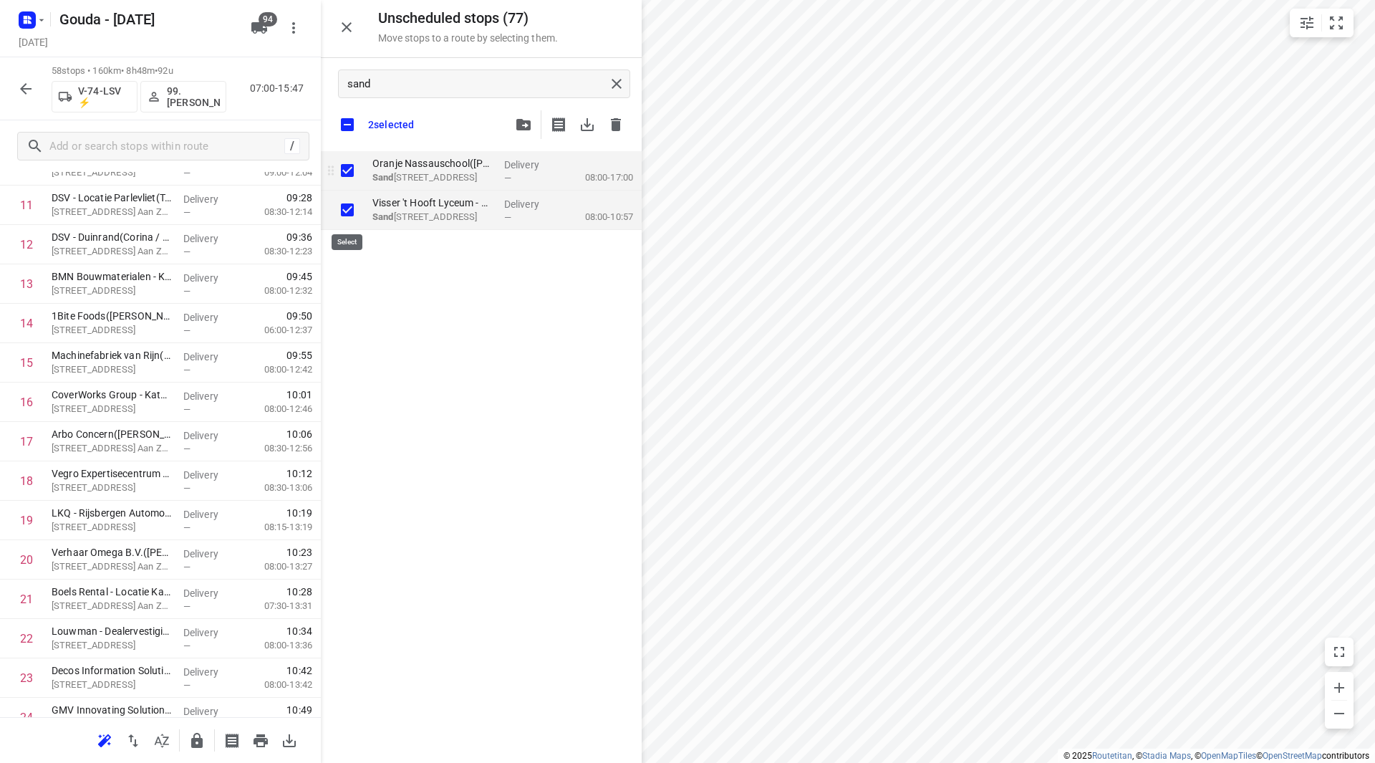
checkbox input "true"
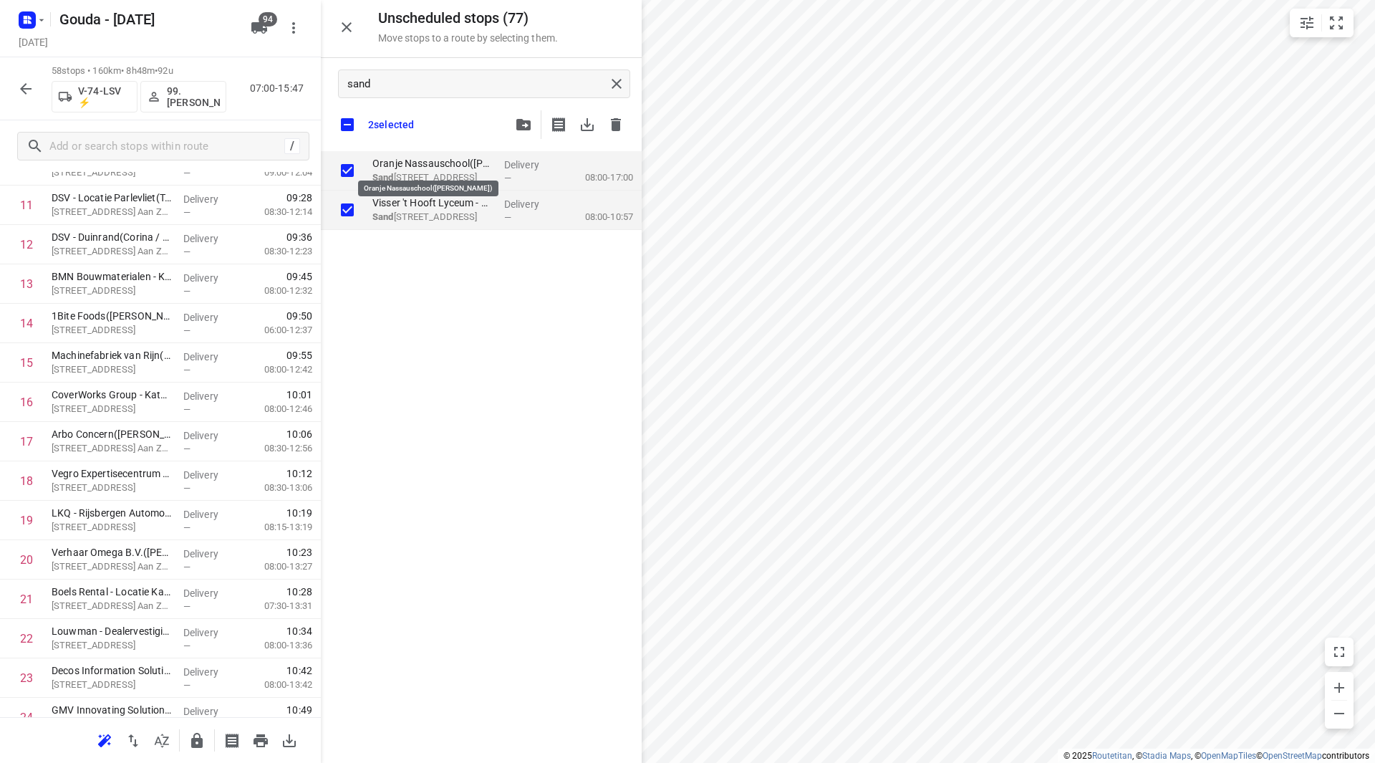
checkbox input "true"
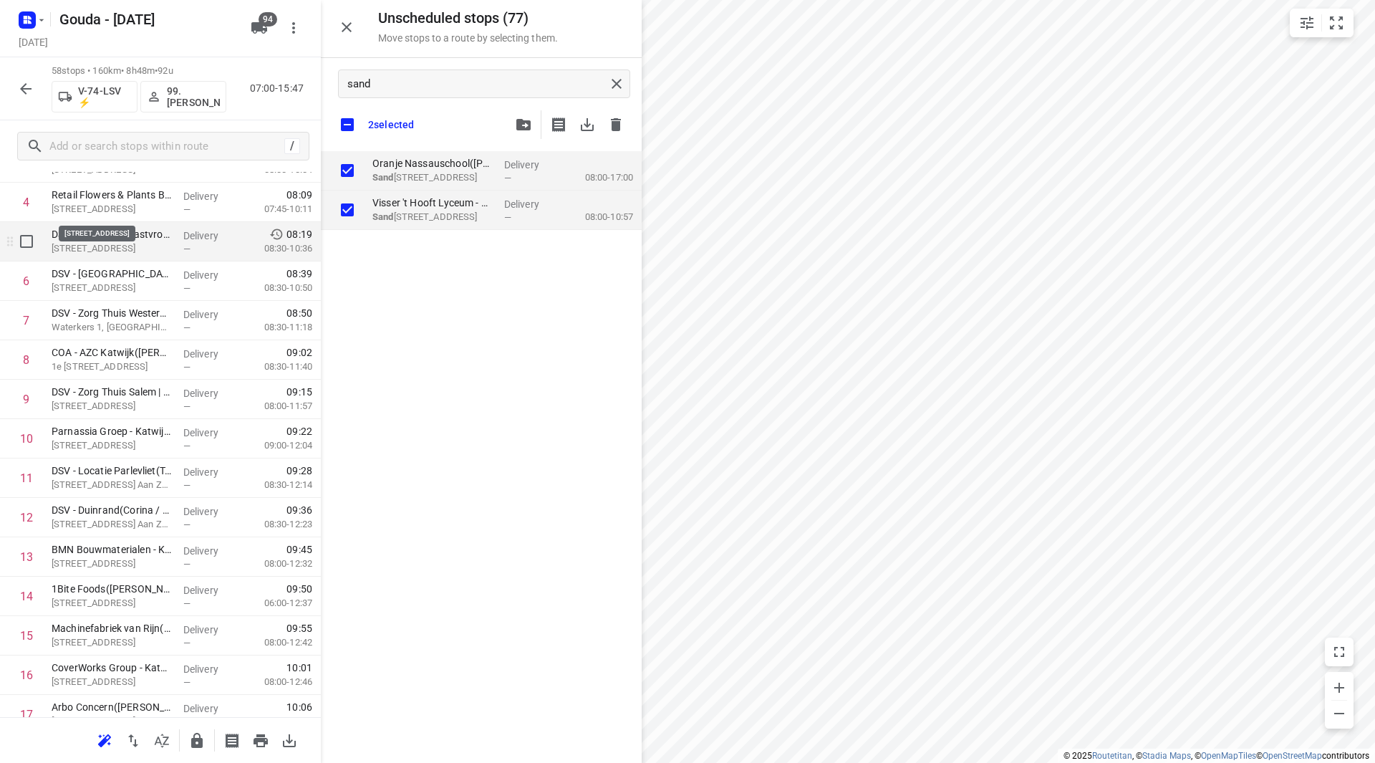
scroll to position [206, 0]
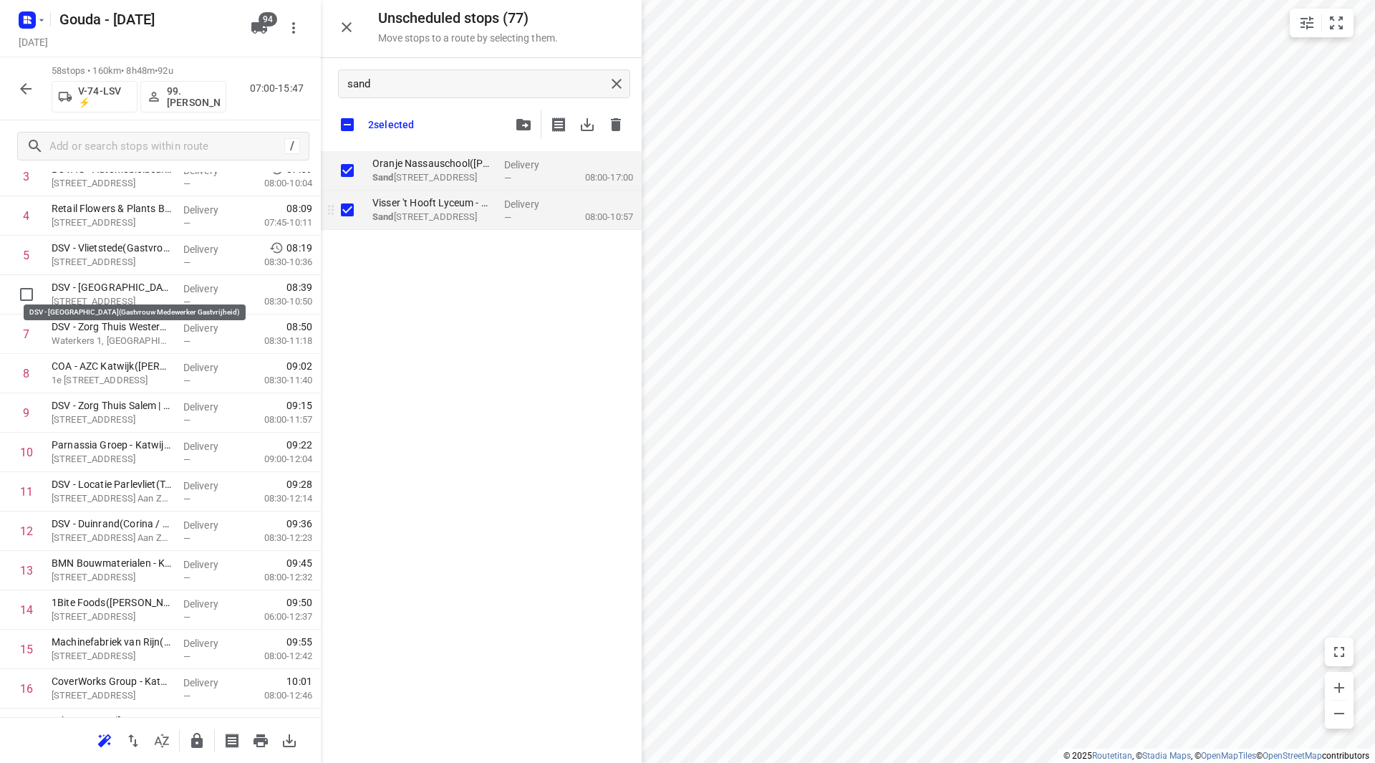
checkbox input "true"
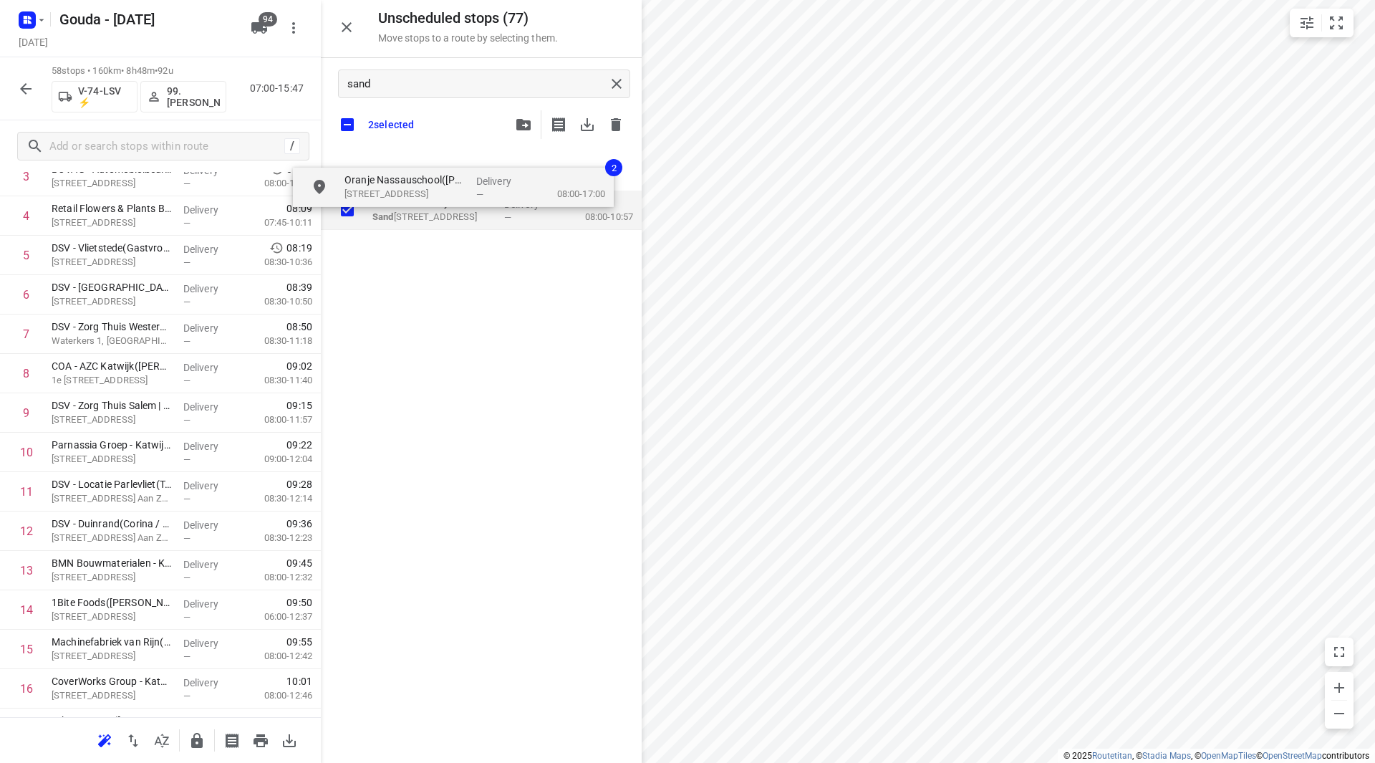
checkbox input "true"
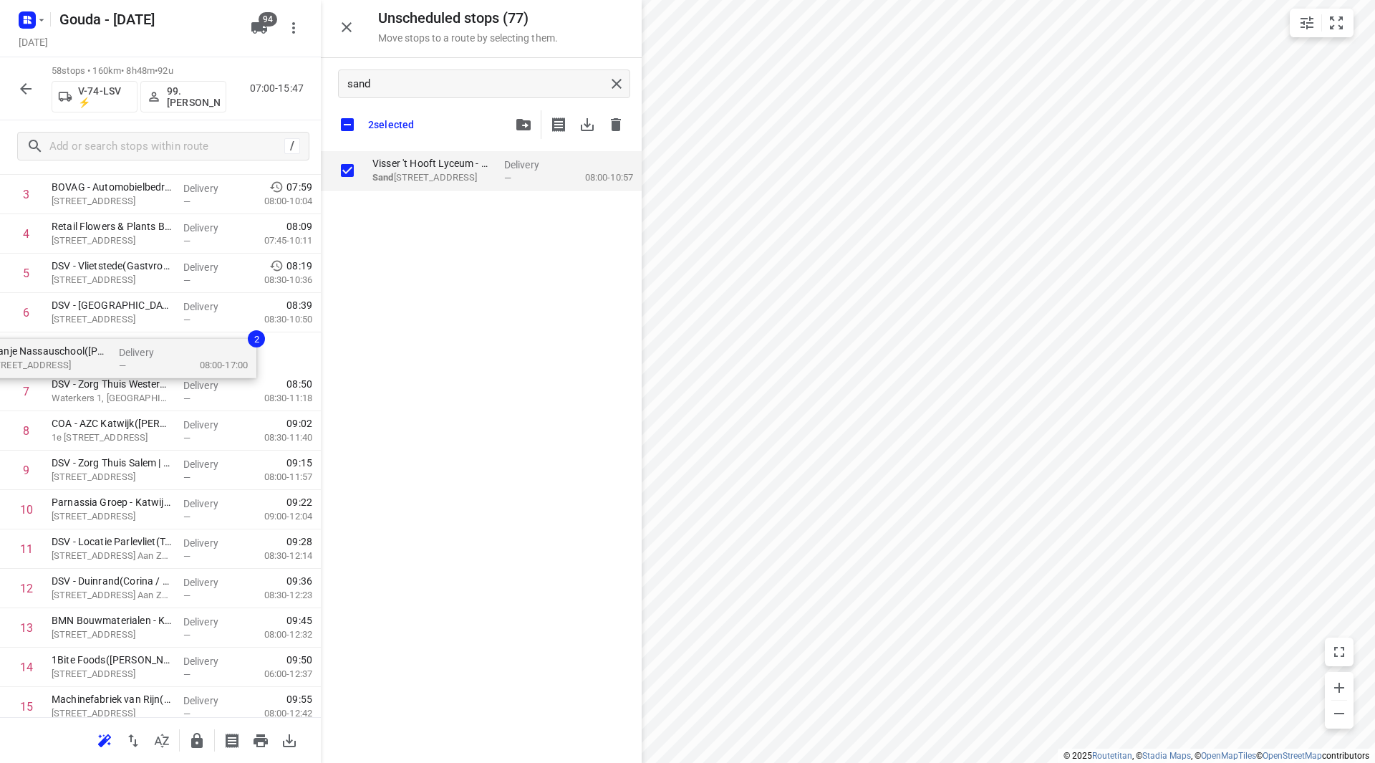
drag, startPoint x: 427, startPoint y: 163, endPoint x: 75, endPoint y: 353, distance: 399.9
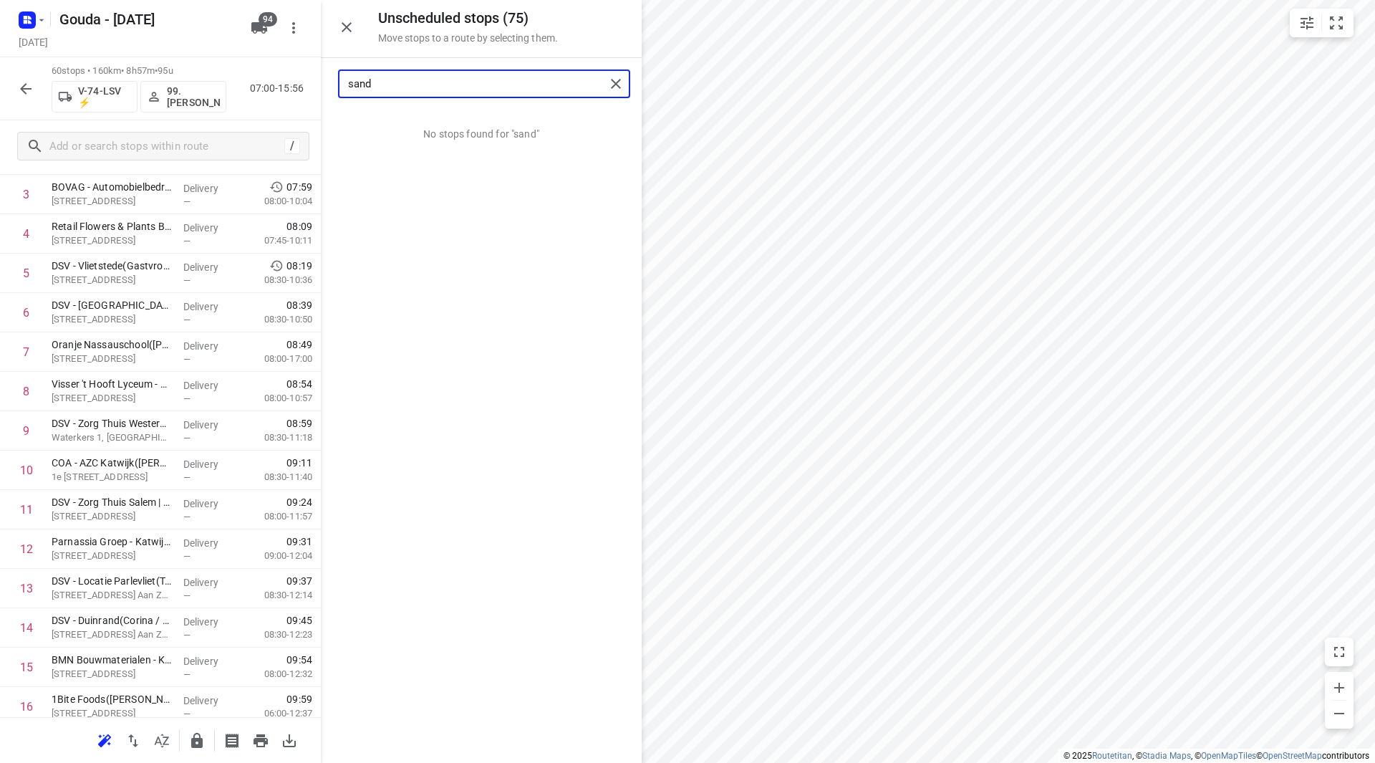
drag, startPoint x: 424, startPoint y: 86, endPoint x: 312, endPoint y: 86, distance: 112.4
click at [312, 86] on div "Unscheduled stops ( 75 ) Move stops to a route by selecting them. sand No stops…" at bounding box center [160, 381] width 321 height 763
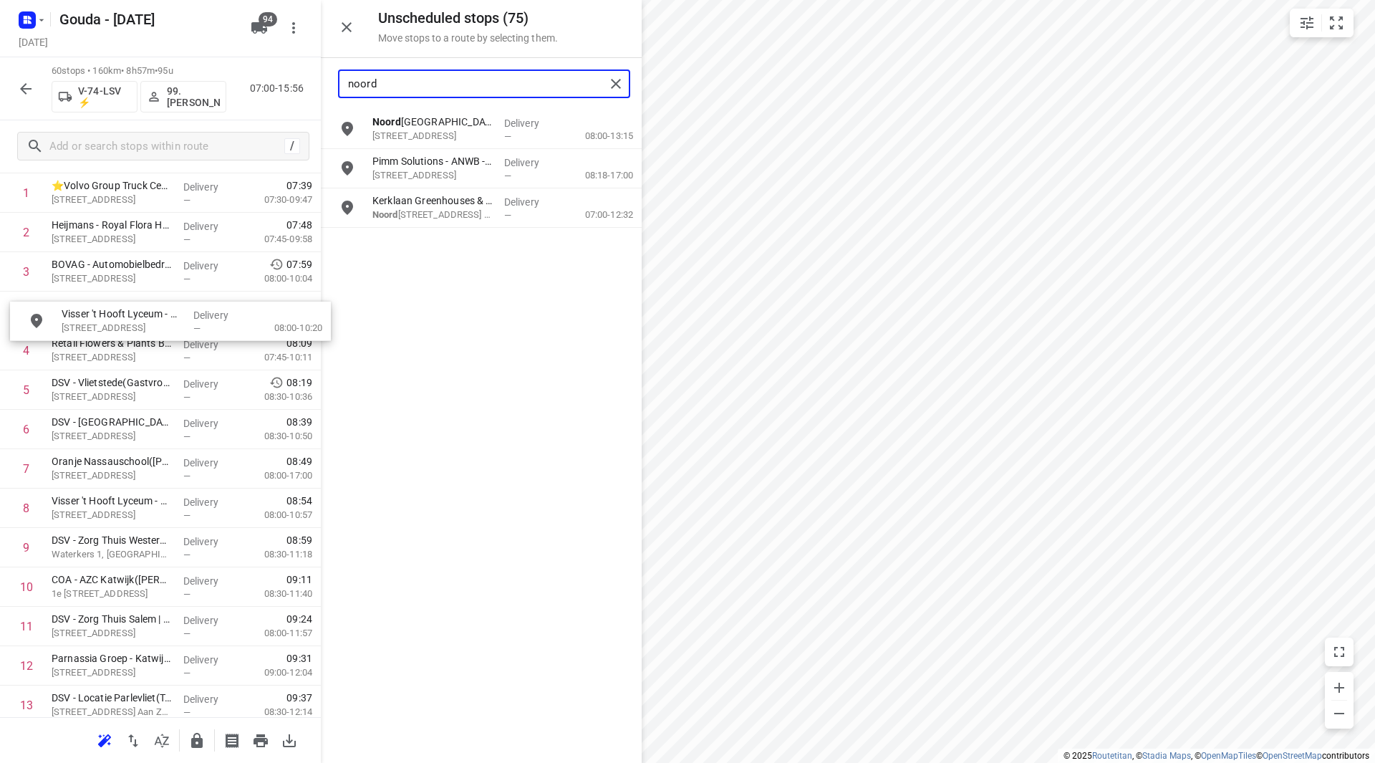
scroll to position [109, 0]
drag, startPoint x: 390, startPoint y: 253, endPoint x: 85, endPoint y: 312, distance: 310.0
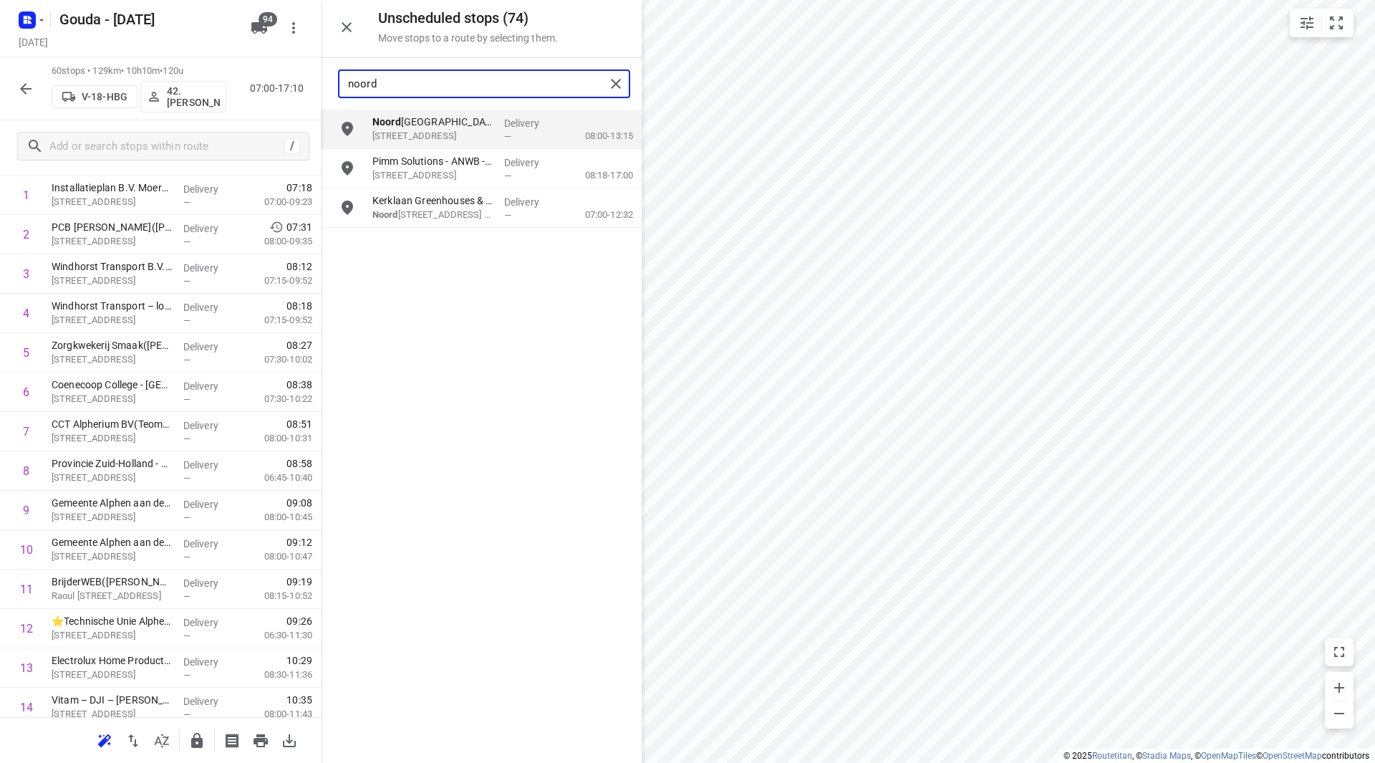
drag, startPoint x: 413, startPoint y: 80, endPoint x: 339, endPoint y: 92, distance: 75.4
click at [339, 92] on div "noord" at bounding box center [484, 83] width 292 height 29
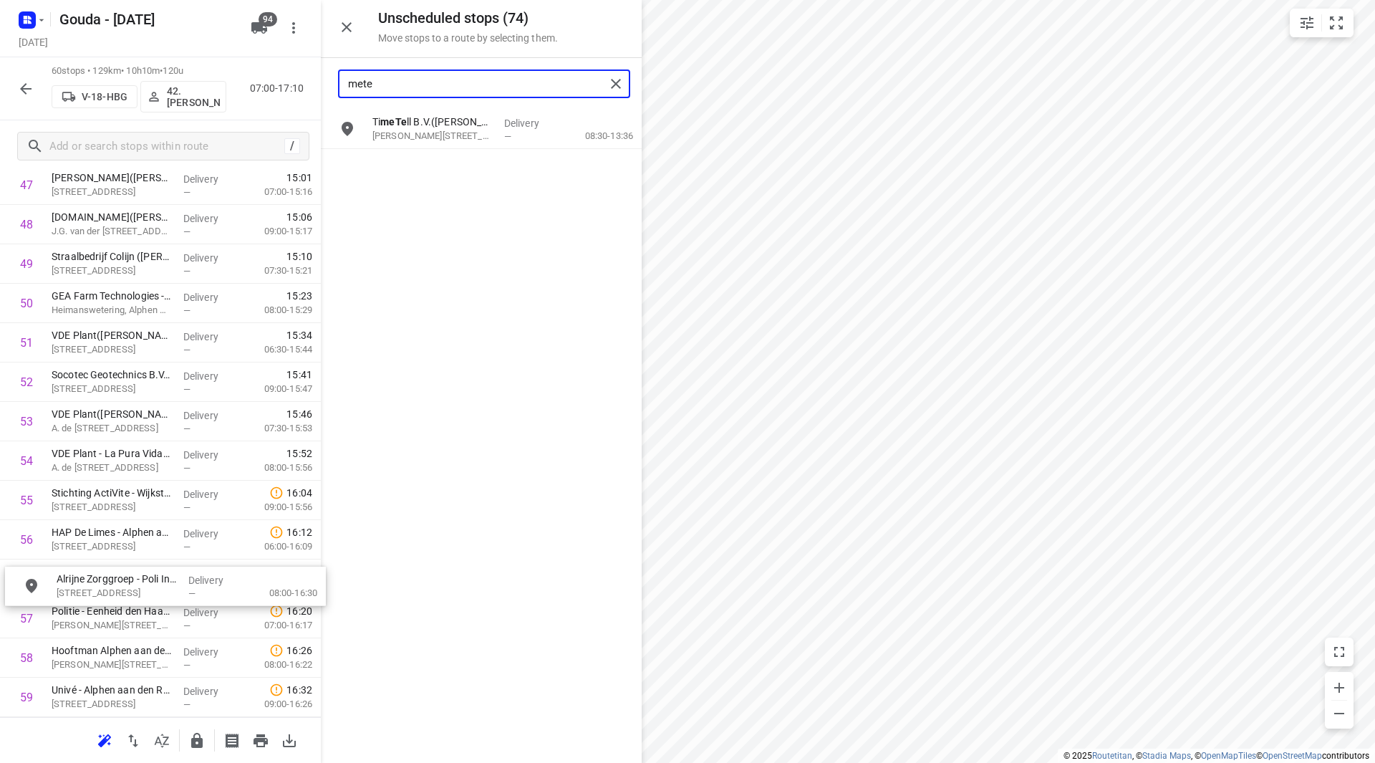
drag, startPoint x: 446, startPoint y: 132, endPoint x: 121, endPoint y: 595, distance: 565.5
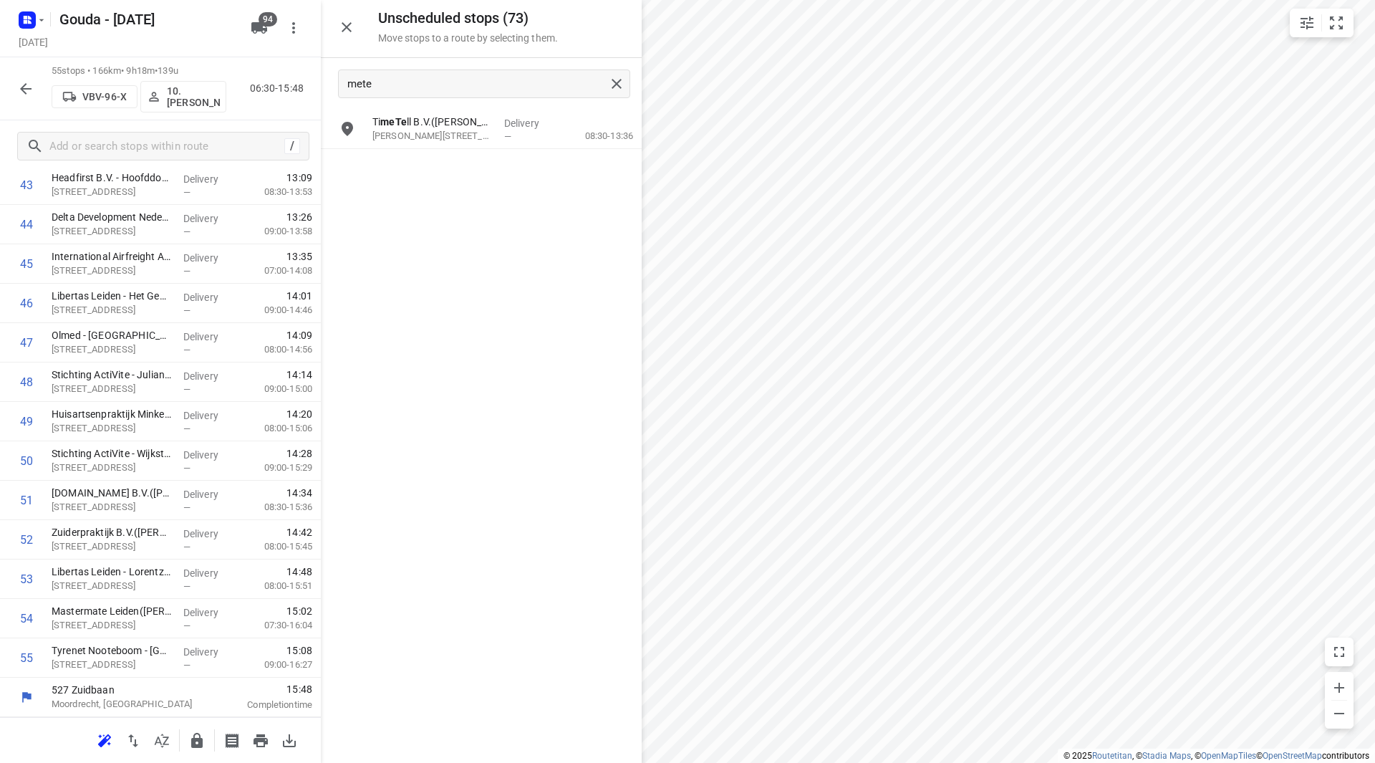
scroll to position [1773, 0]
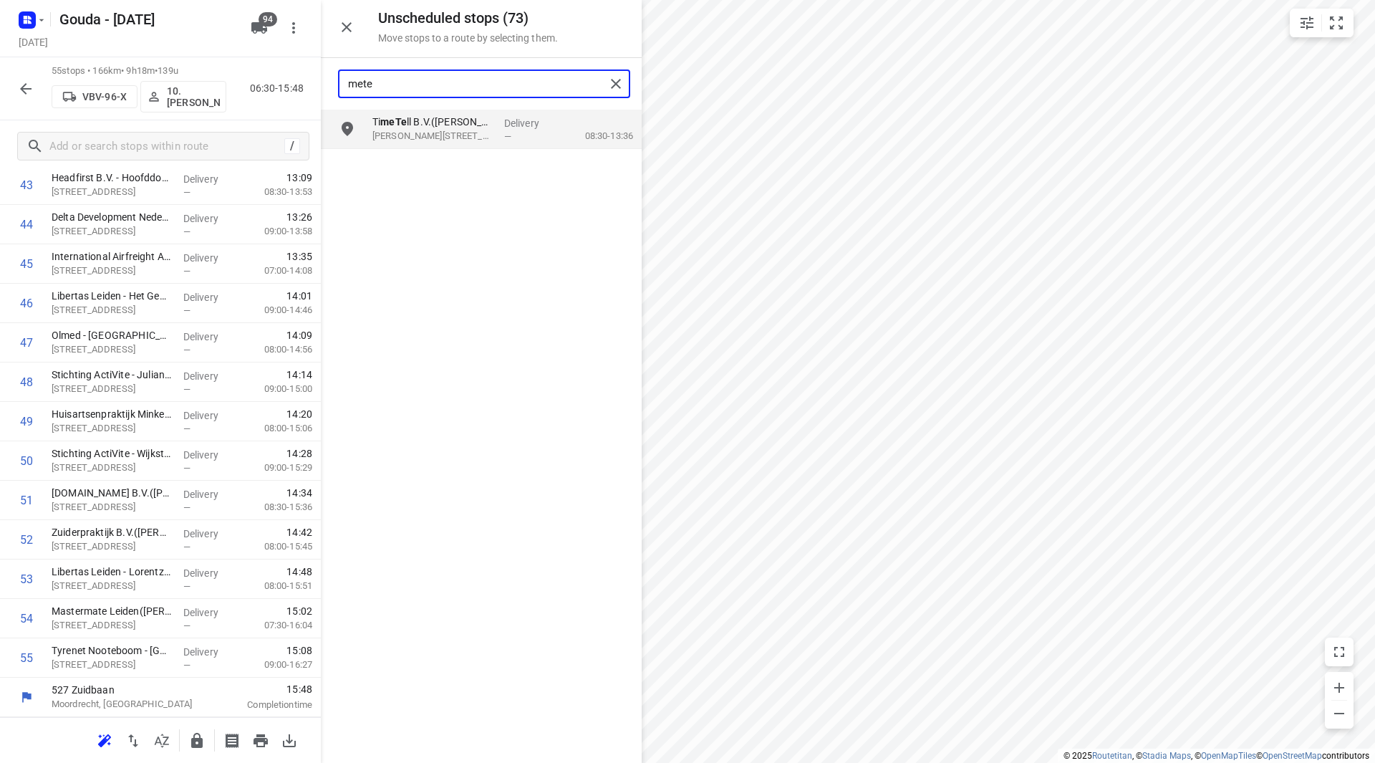
drag, startPoint x: 420, startPoint y: 87, endPoint x: 251, endPoint y: 87, distance: 169.0
click at [251, 87] on div "Unscheduled stops ( 73 ) Move stops to a route by selecting them. mete Ti meTe …" at bounding box center [160, 381] width 321 height 763
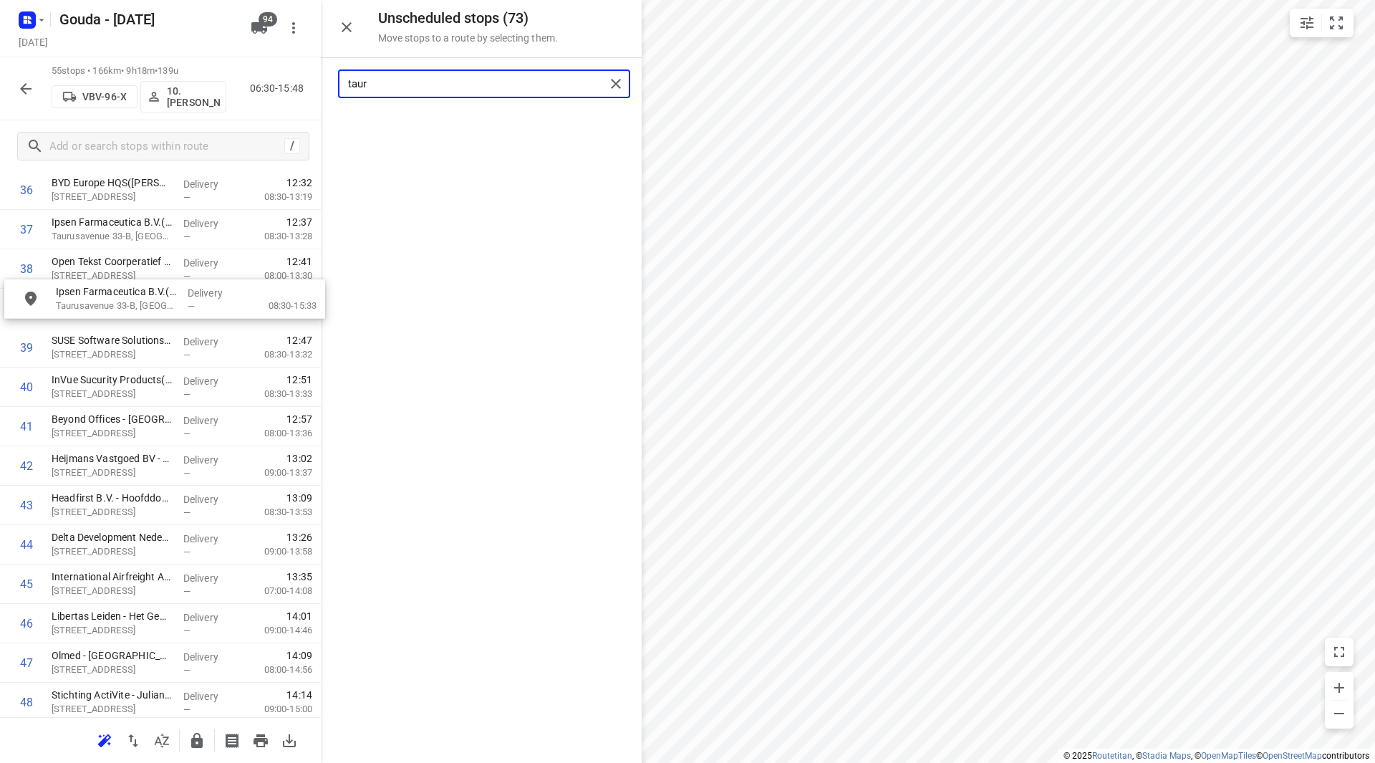
scroll to position [1492, 0]
drag, startPoint x: 424, startPoint y: 125, endPoint x: 95, endPoint y: 389, distance: 421.3
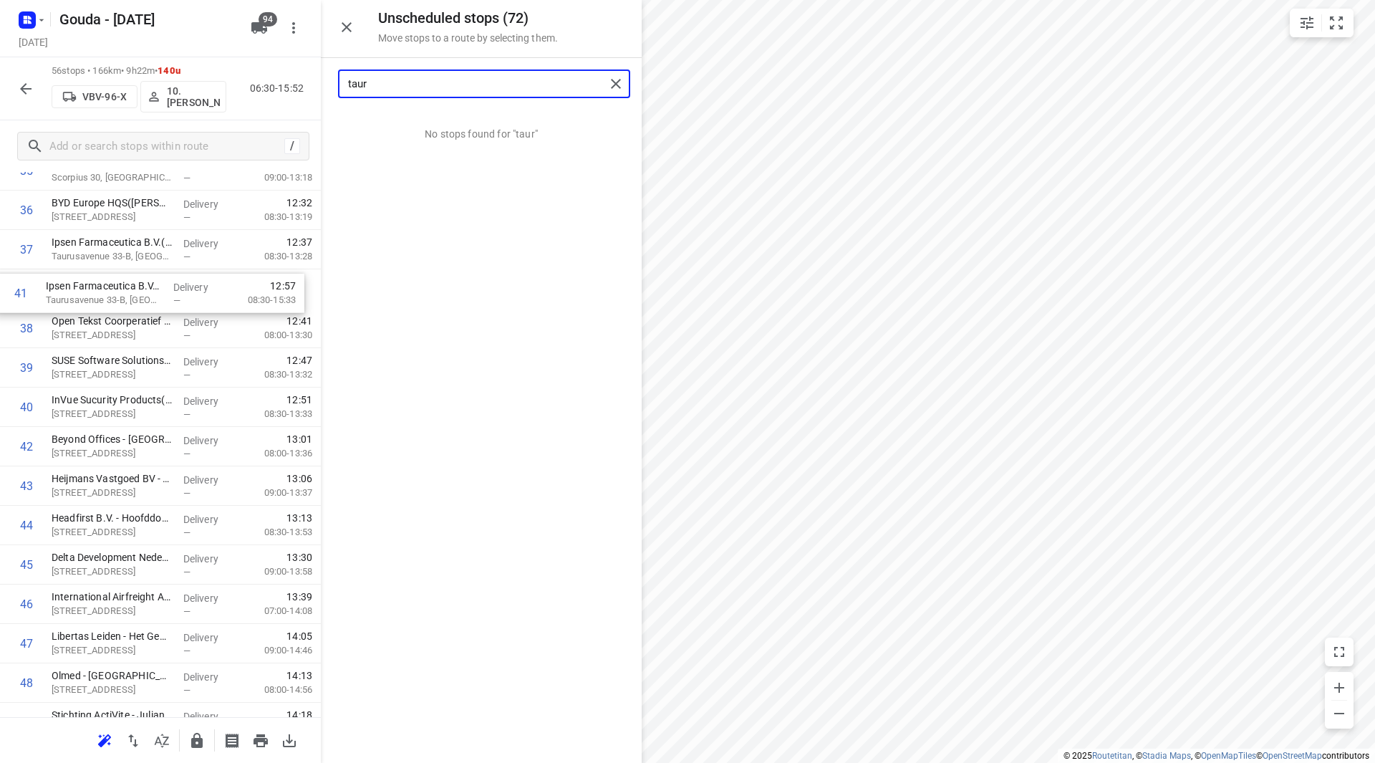
drag, startPoint x: 115, startPoint y: 395, endPoint x: 110, endPoint y: 291, distance: 103.3
drag, startPoint x: 398, startPoint y: 82, endPoint x: 316, endPoint y: 89, distance: 82.6
click at [309, 90] on div "Unscheduled stops ( 72 ) Move stops to a route by selecting them. taur No stops…" at bounding box center [160, 381] width 321 height 763
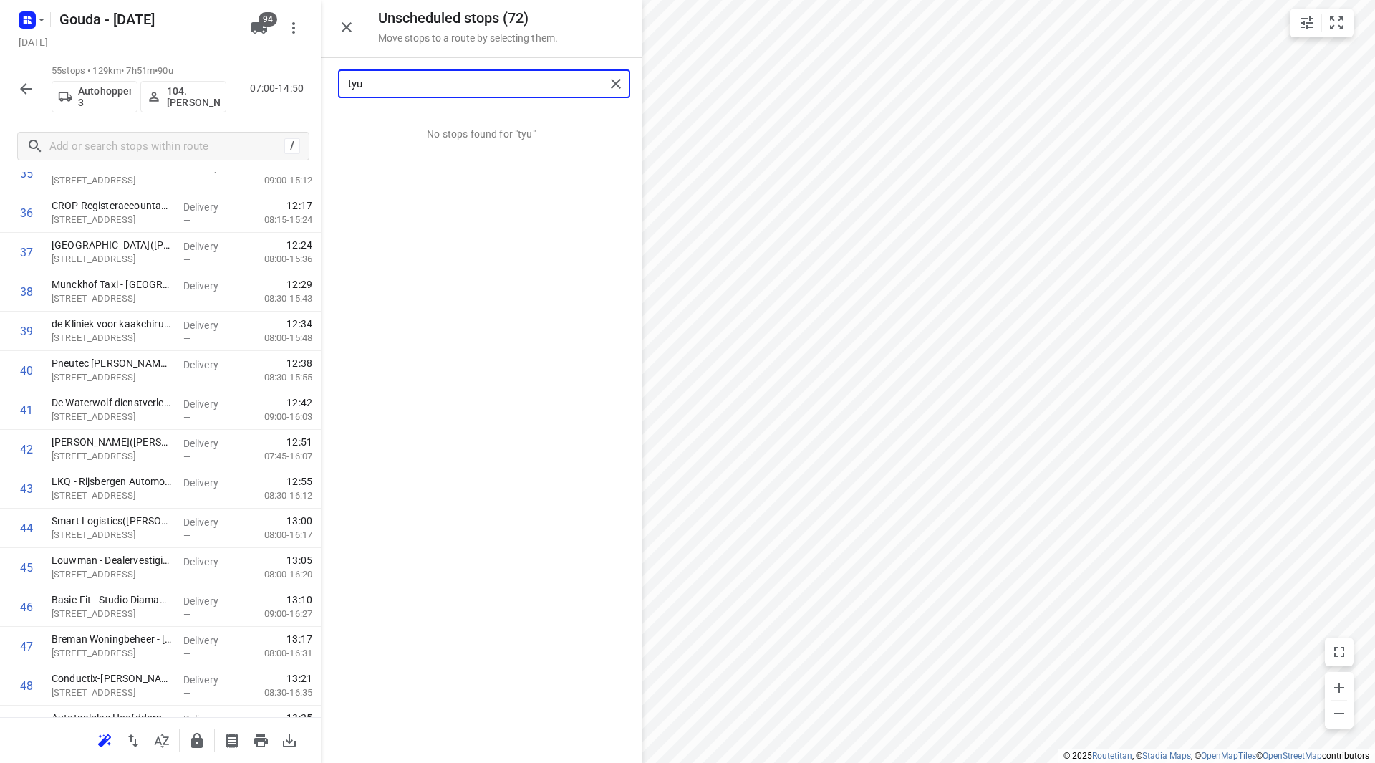
drag, startPoint x: 374, startPoint y: 86, endPoint x: 351, endPoint y: 87, distance: 22.9
click at [351, 87] on input "tyu" at bounding box center [476, 84] width 257 height 22
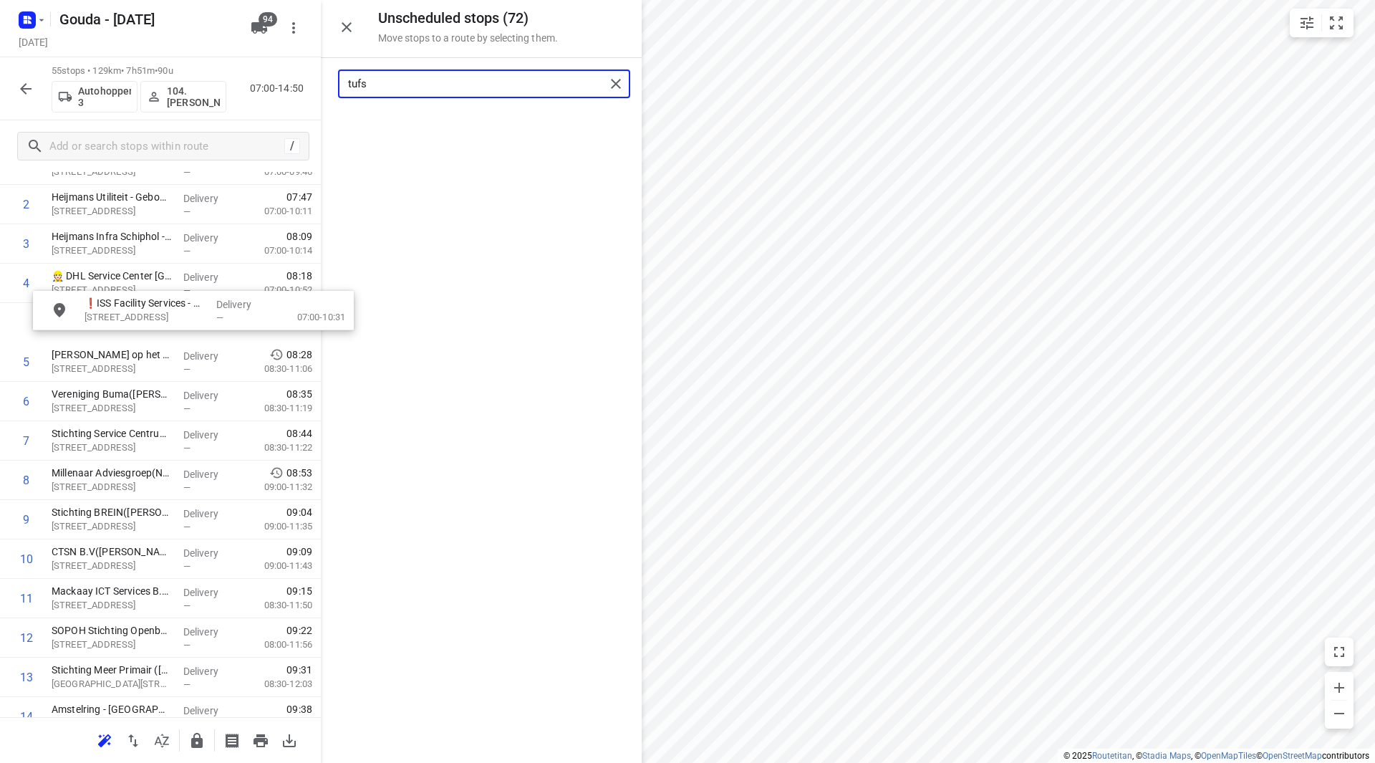
scroll to position [134, 4]
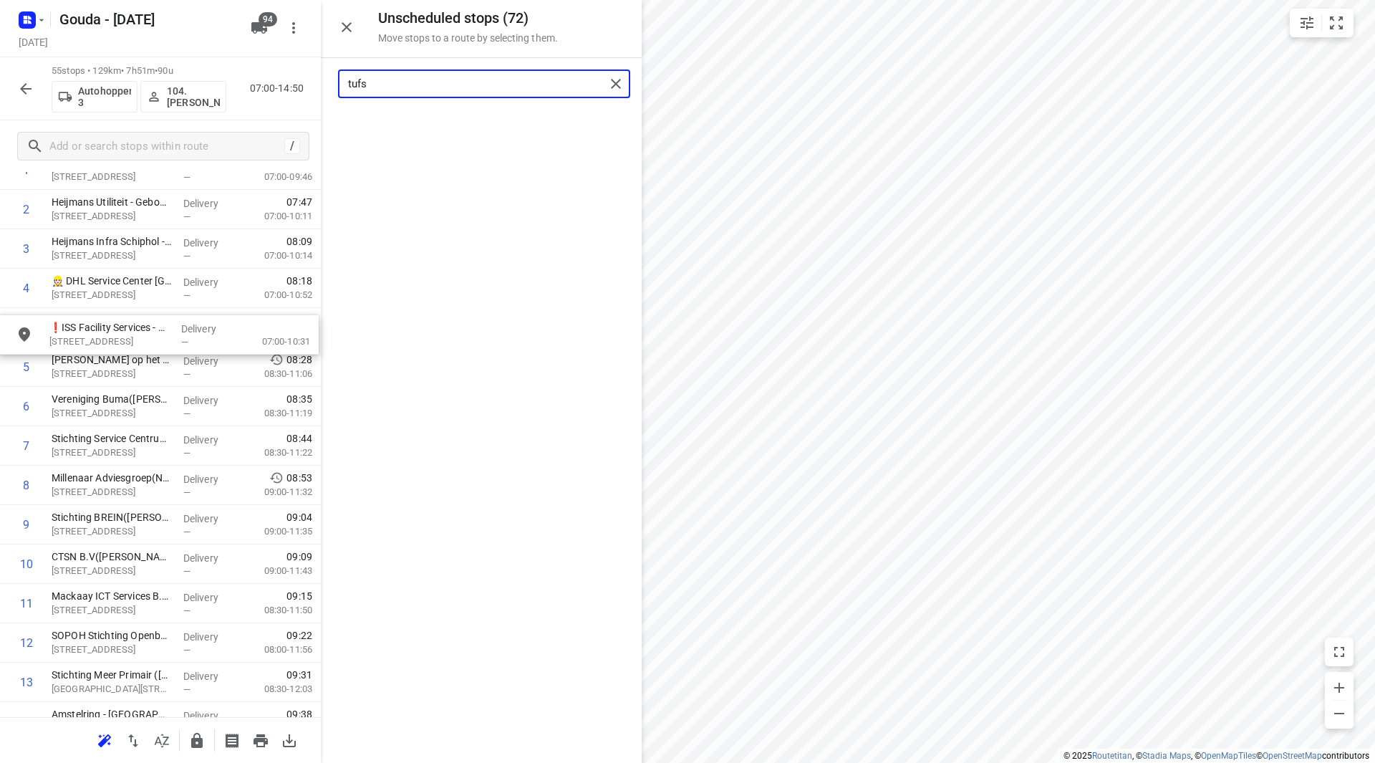
drag, startPoint x: 427, startPoint y: 122, endPoint x: 110, endPoint y: 333, distance: 380.8
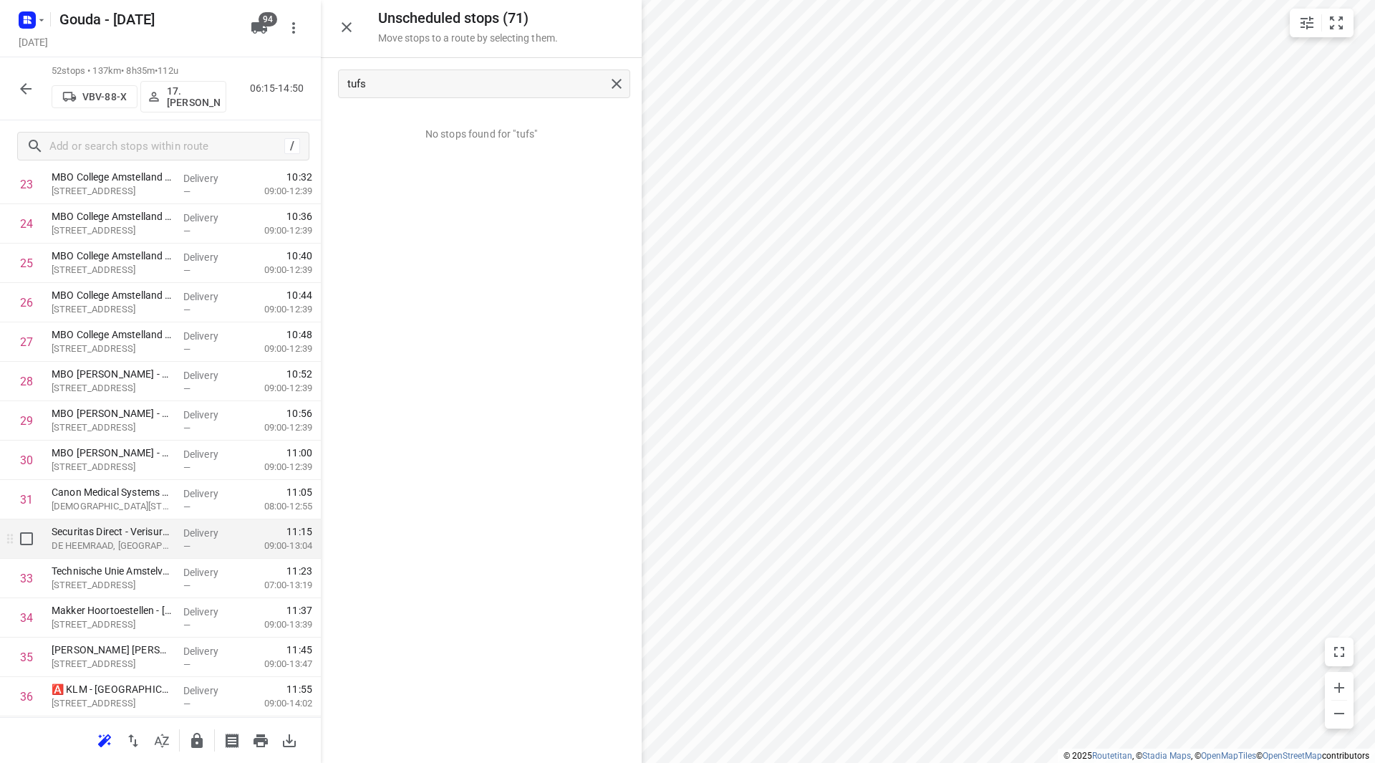
scroll to position [993, 0]
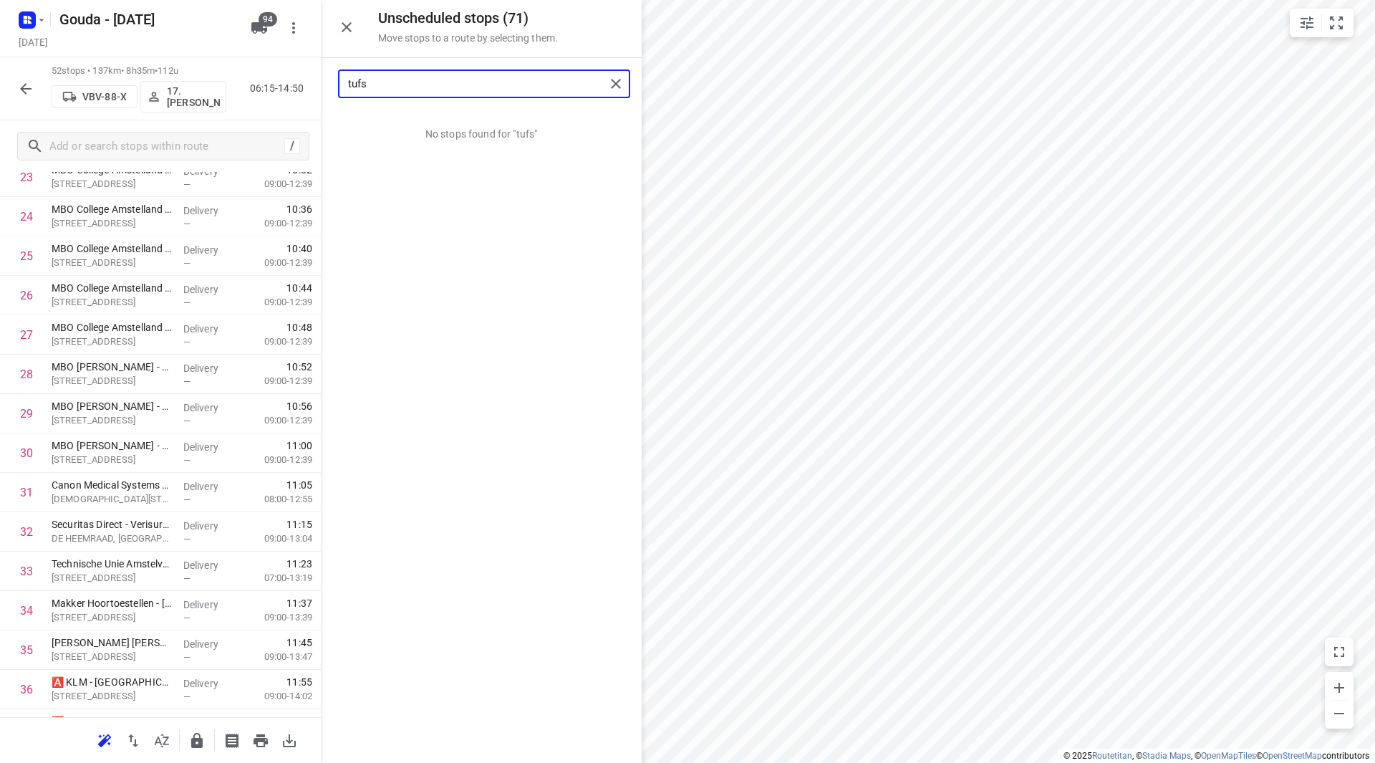
drag, startPoint x: 395, startPoint y: 84, endPoint x: 327, endPoint y: 87, distance: 68.1
click at [327, 87] on div "tufs" at bounding box center [481, 84] width 321 height 52
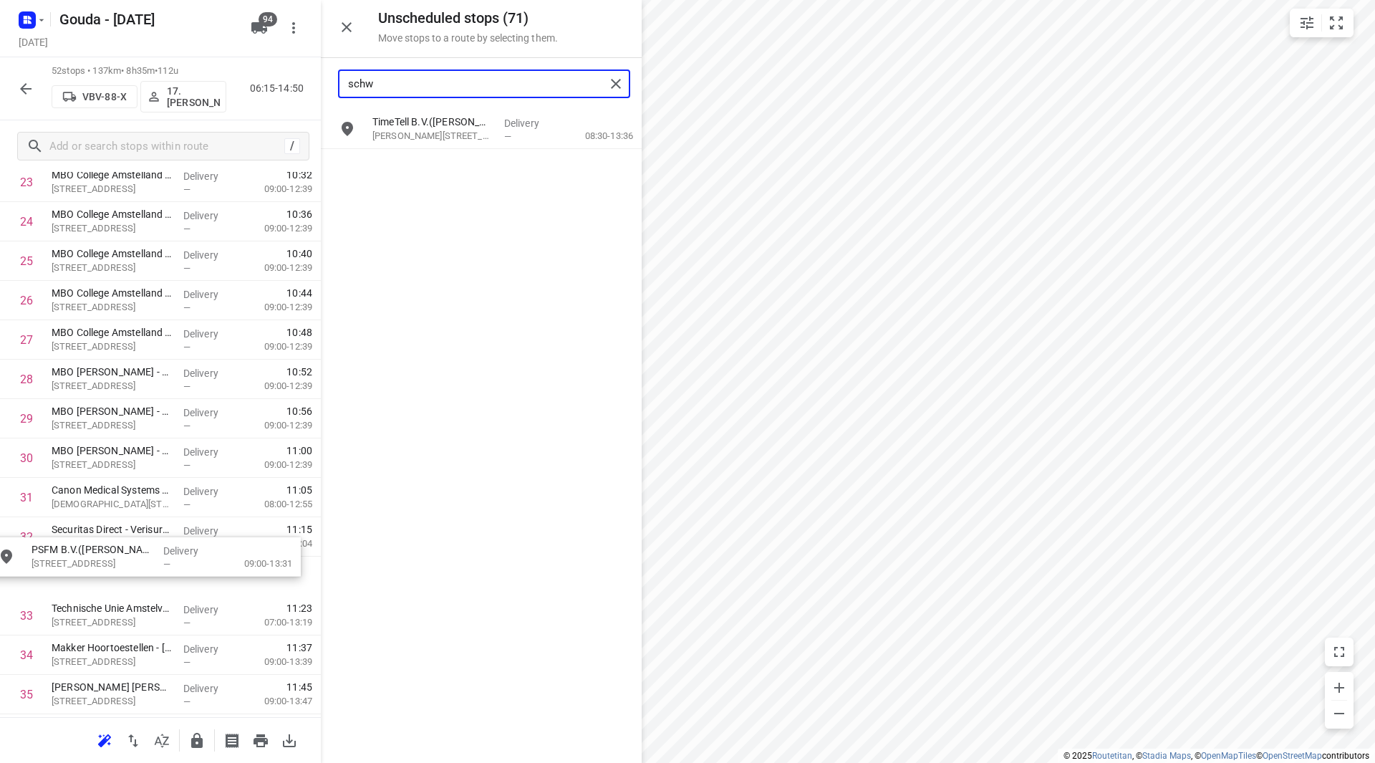
drag, startPoint x: 436, startPoint y: 130, endPoint x: 92, endPoint y: 544, distance: 538.5
drag, startPoint x: 87, startPoint y: 523, endPoint x: 85, endPoint y: 488, distance: 34.4
click at [85, 488] on div "1 Bakkers Brigade B.V. - [PERSON_NAME]([PERSON_NAME]) [STREET_ADDRESS], Ouderke…" at bounding box center [160, 340] width 321 height 2088
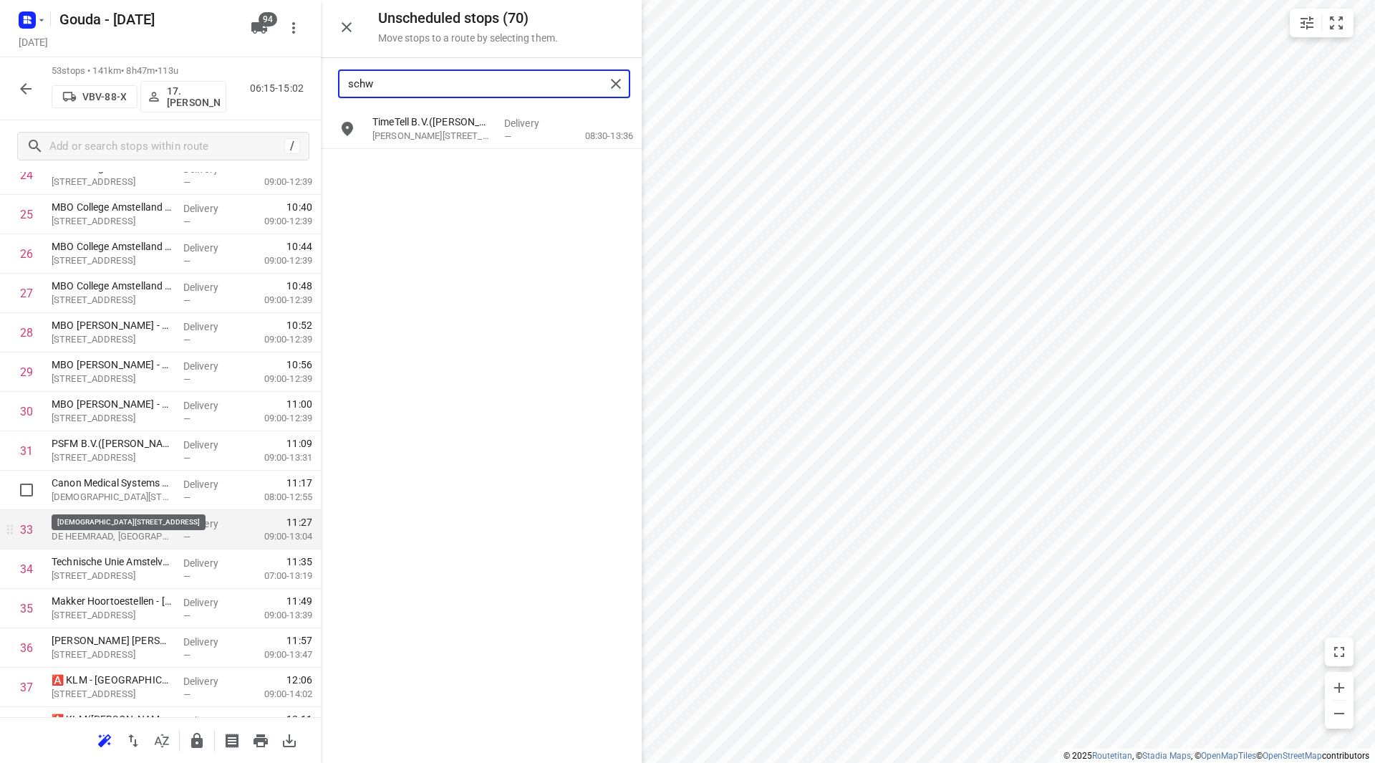
scroll to position [1060, 0]
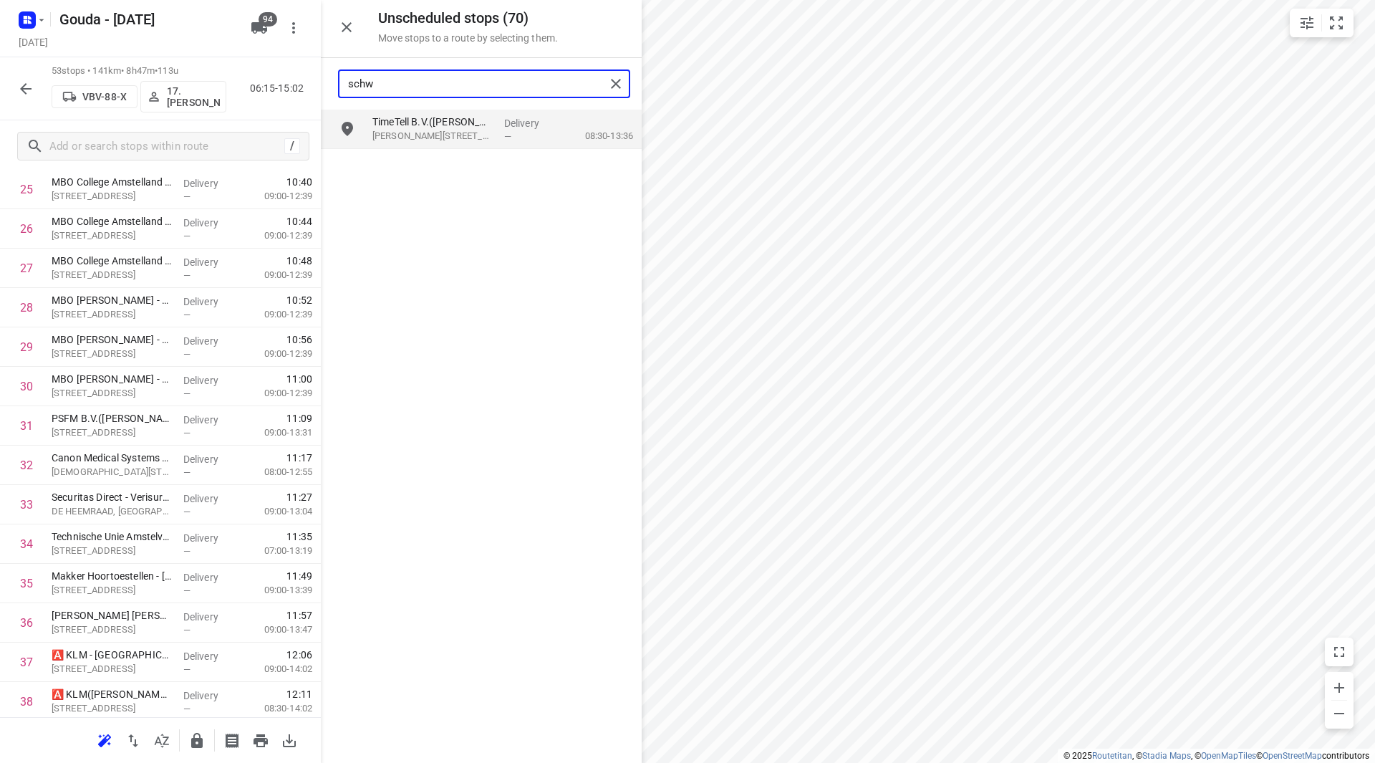
drag, startPoint x: 357, startPoint y: 82, endPoint x: 324, endPoint y: 89, distance: 32.9
click at [312, 83] on div "Unscheduled stops ( 70 ) Move stops to a route by selecting them. schw TimeTell…" at bounding box center [160, 381] width 321 height 763
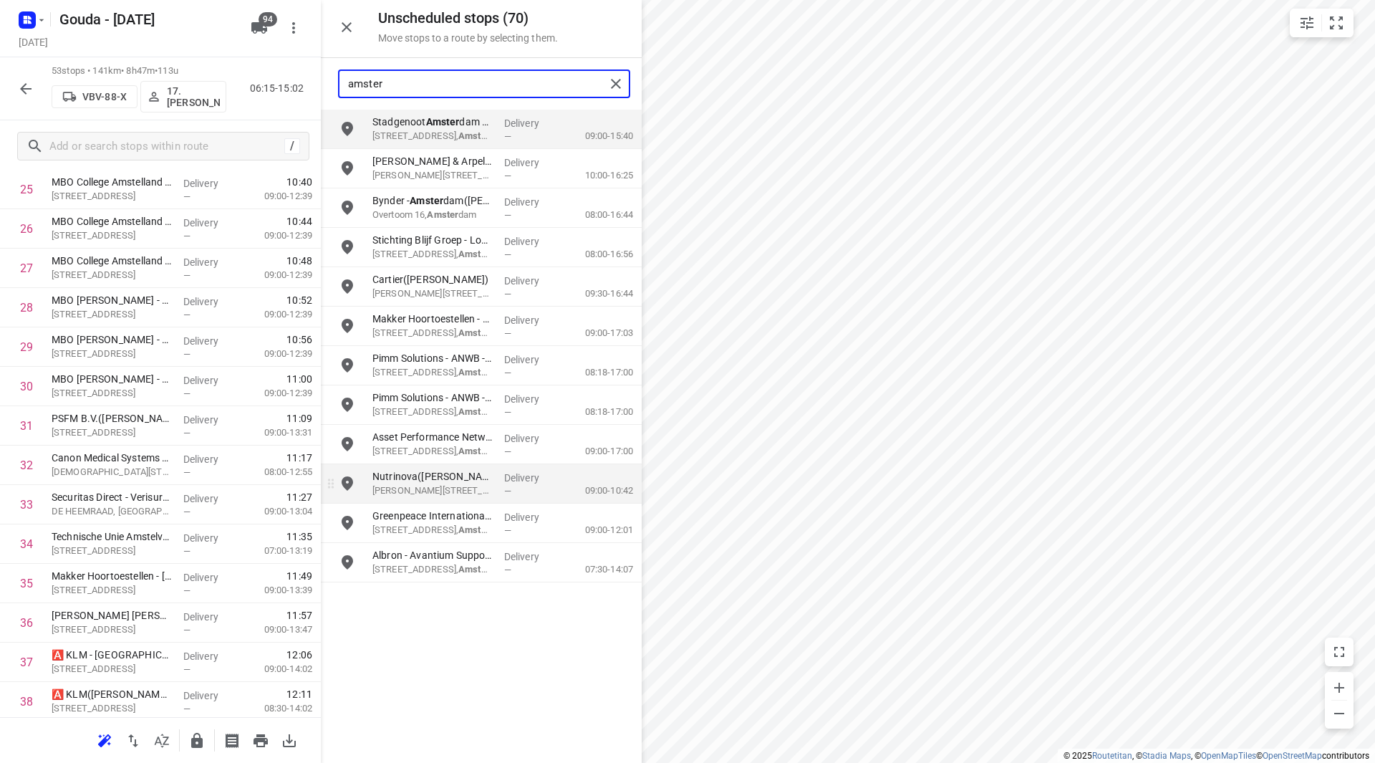
type input "amster"
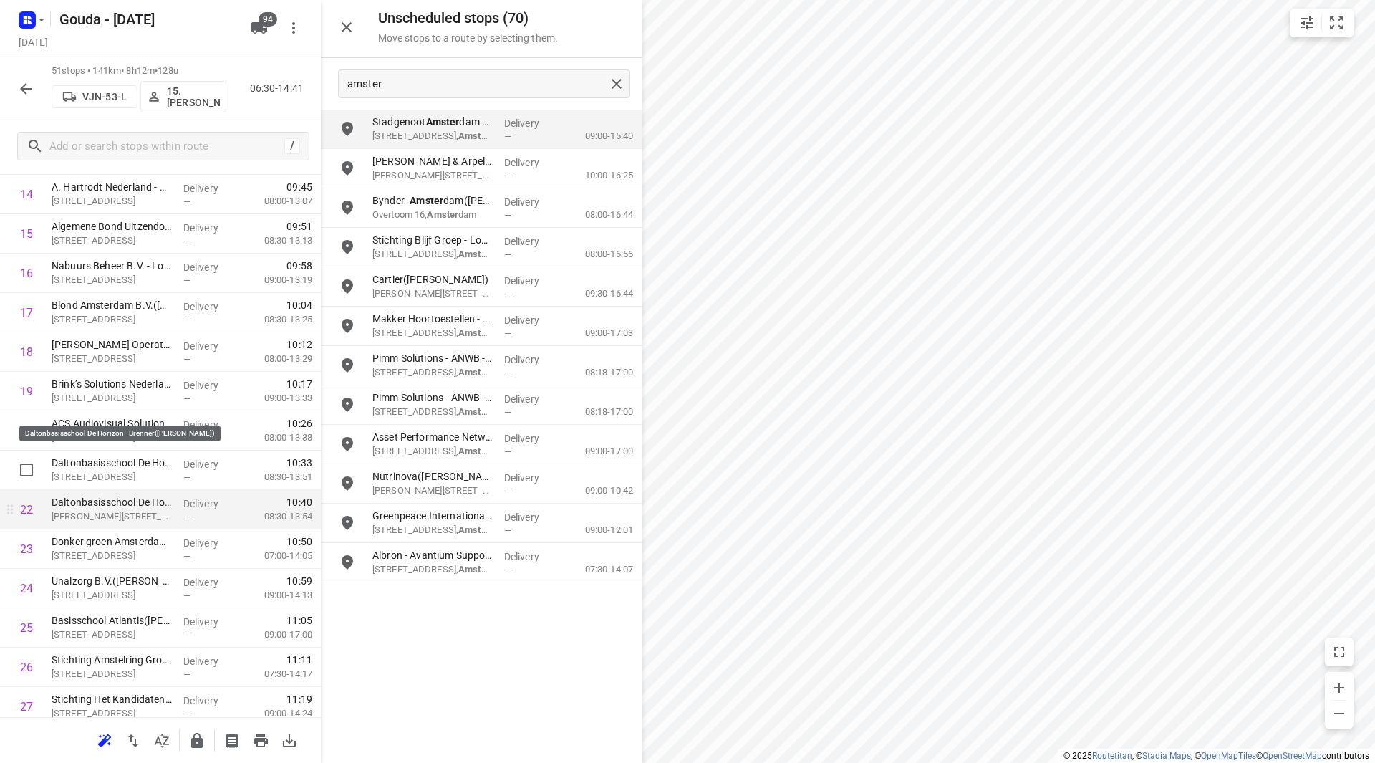
scroll to position [702, 0]
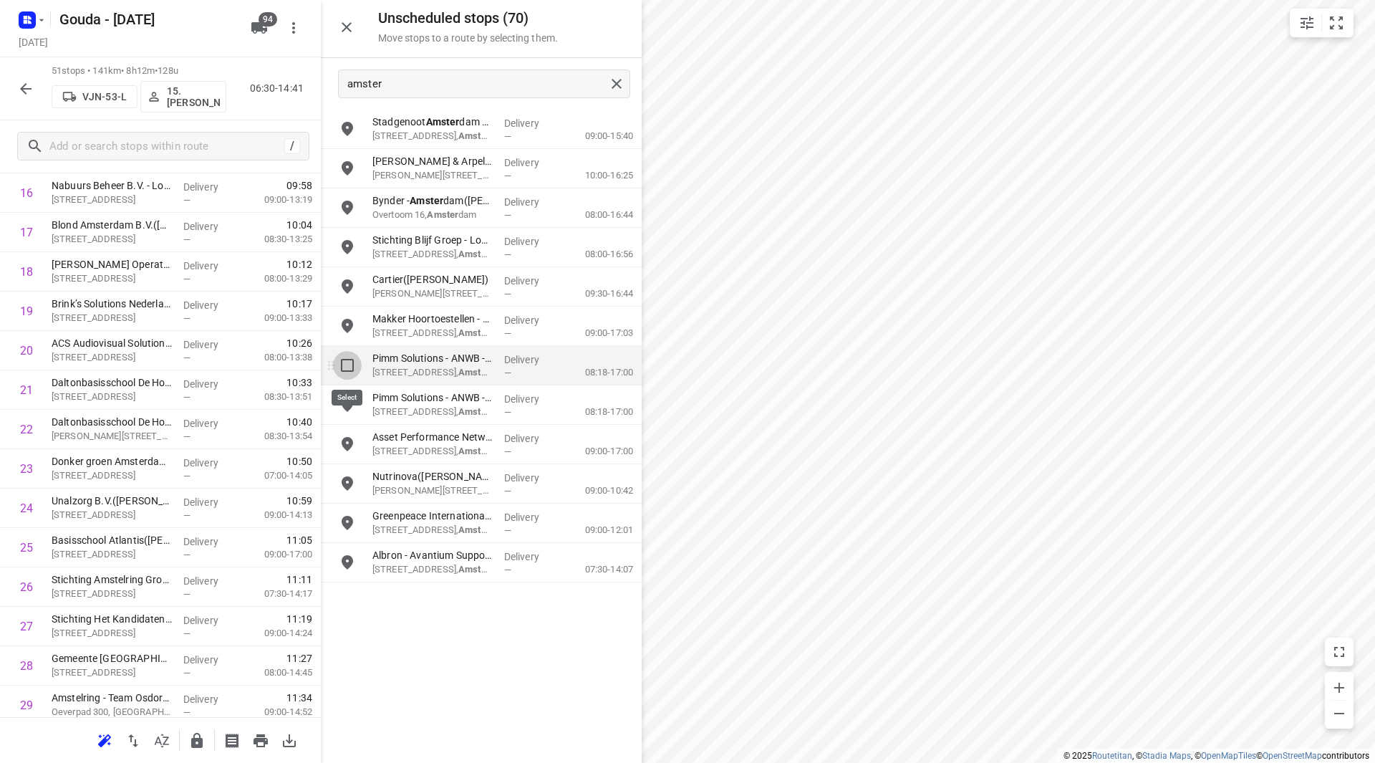
click at [349, 370] on input "grid" at bounding box center [347, 365] width 29 height 29
checkbox input "true"
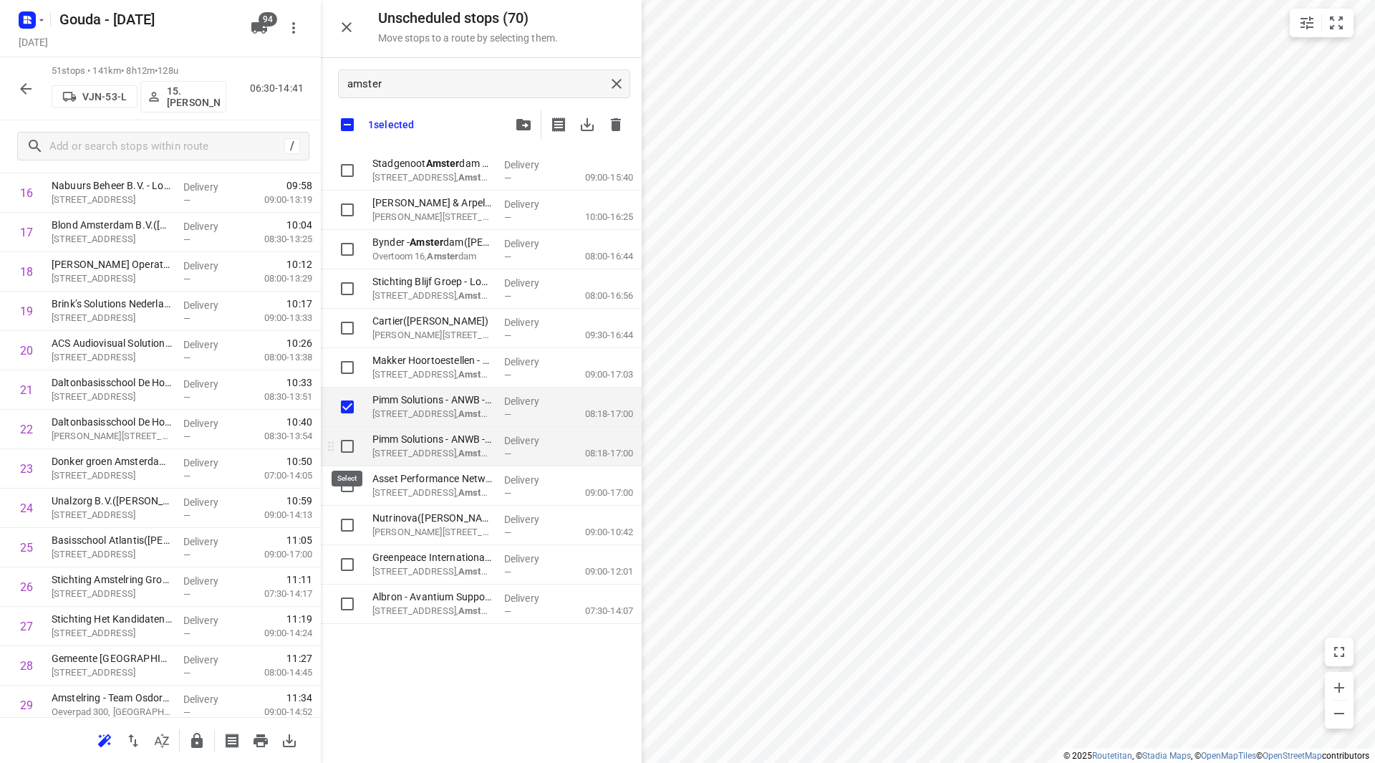
click at [345, 448] on input "grid" at bounding box center [347, 446] width 29 height 29
checkbox input "true"
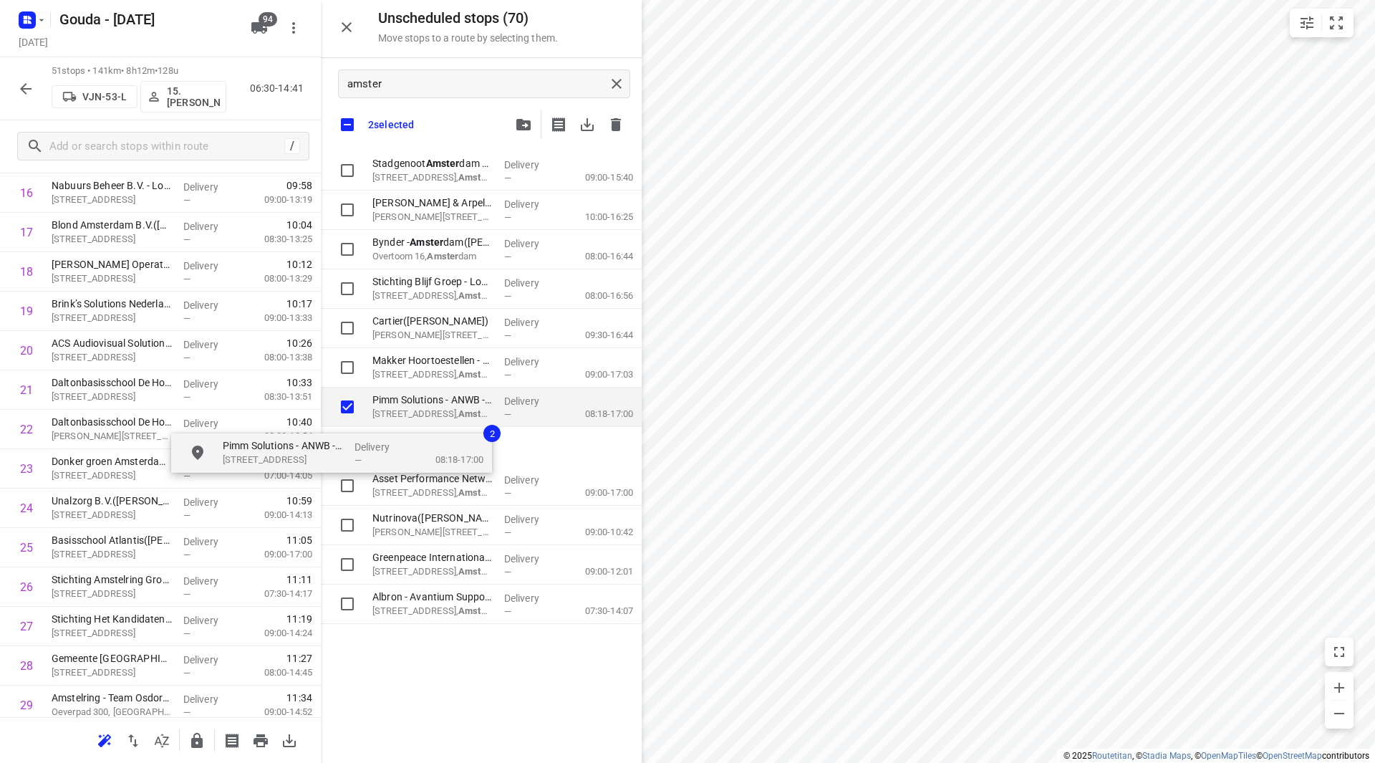
checkbox input "true"
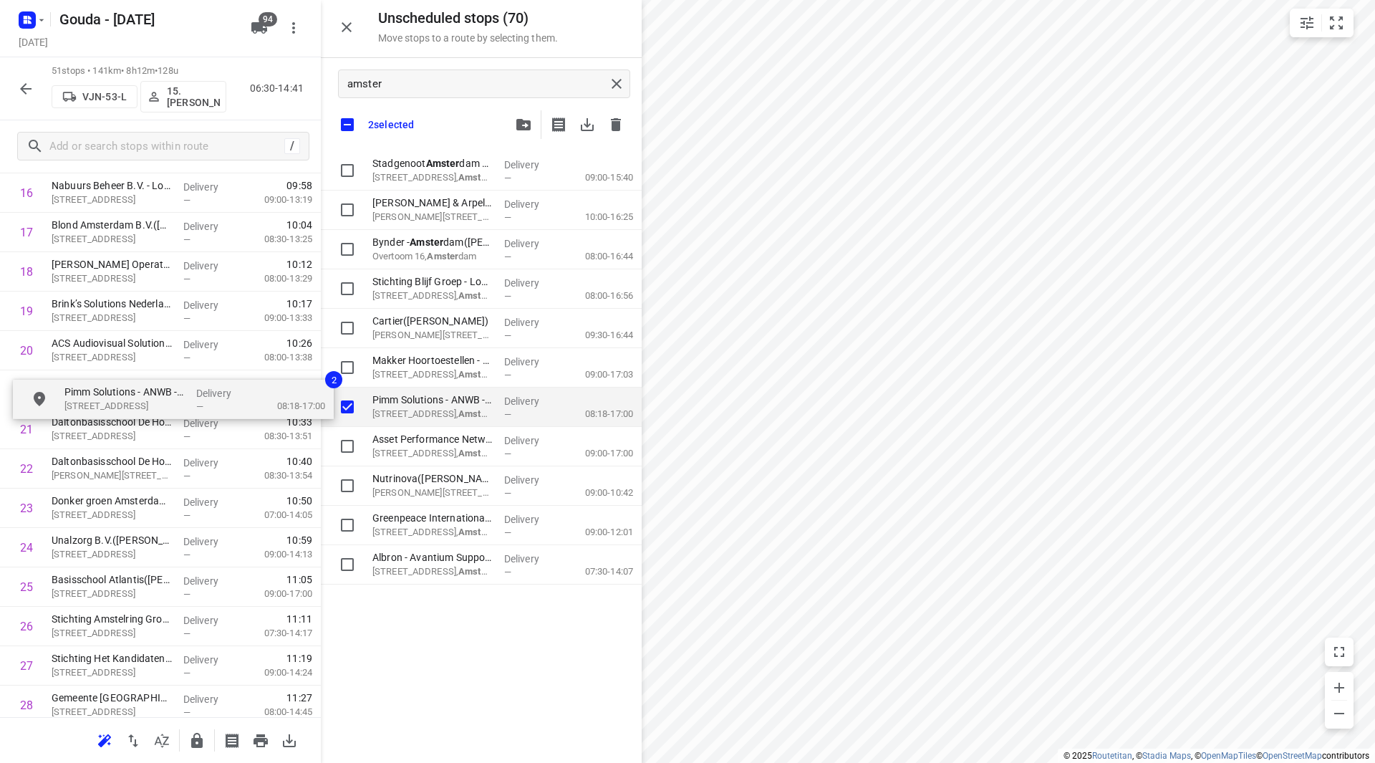
drag, startPoint x: 419, startPoint y: 404, endPoint x: 97, endPoint y: 395, distance: 322.4
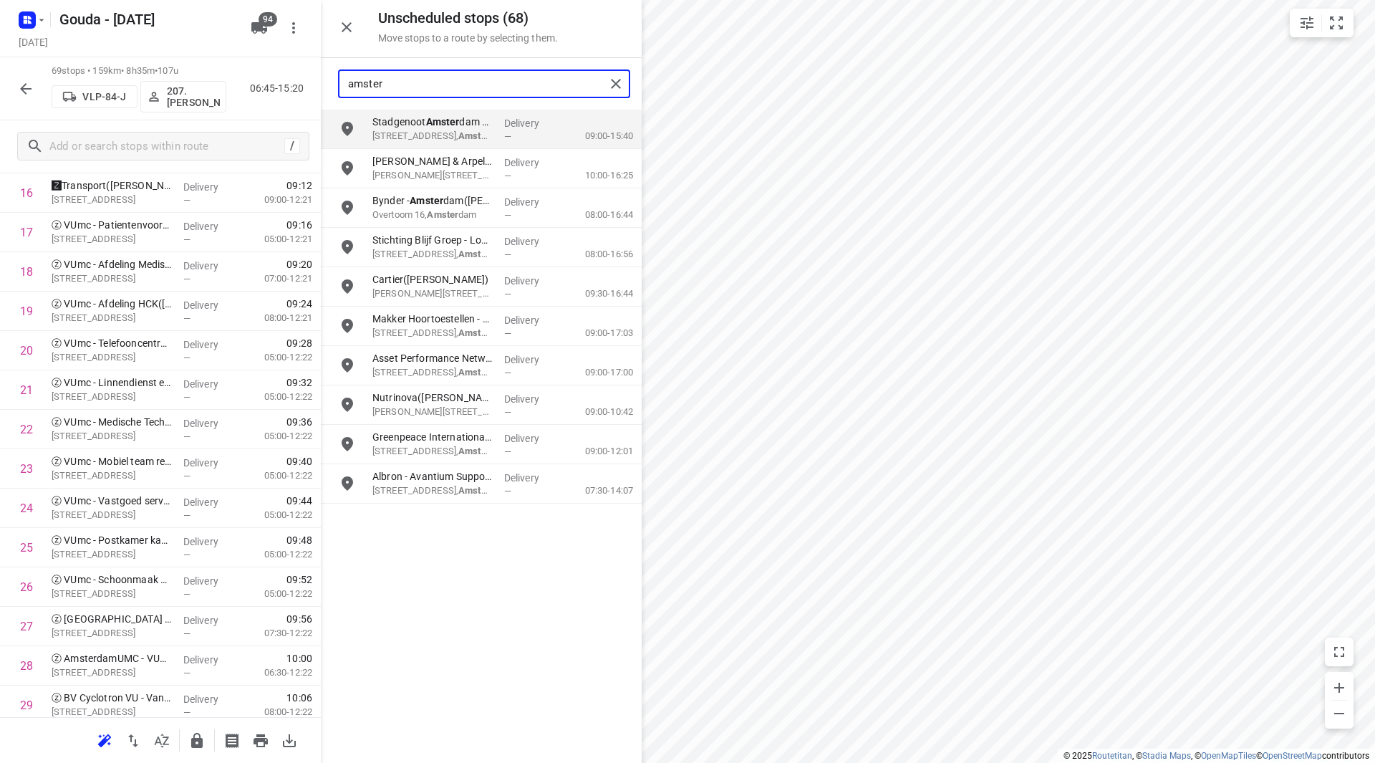
drag, startPoint x: 426, startPoint y: 72, endPoint x: 323, endPoint y: 88, distance: 104.3
click at [323, 88] on div "amster" at bounding box center [481, 84] width 321 height 52
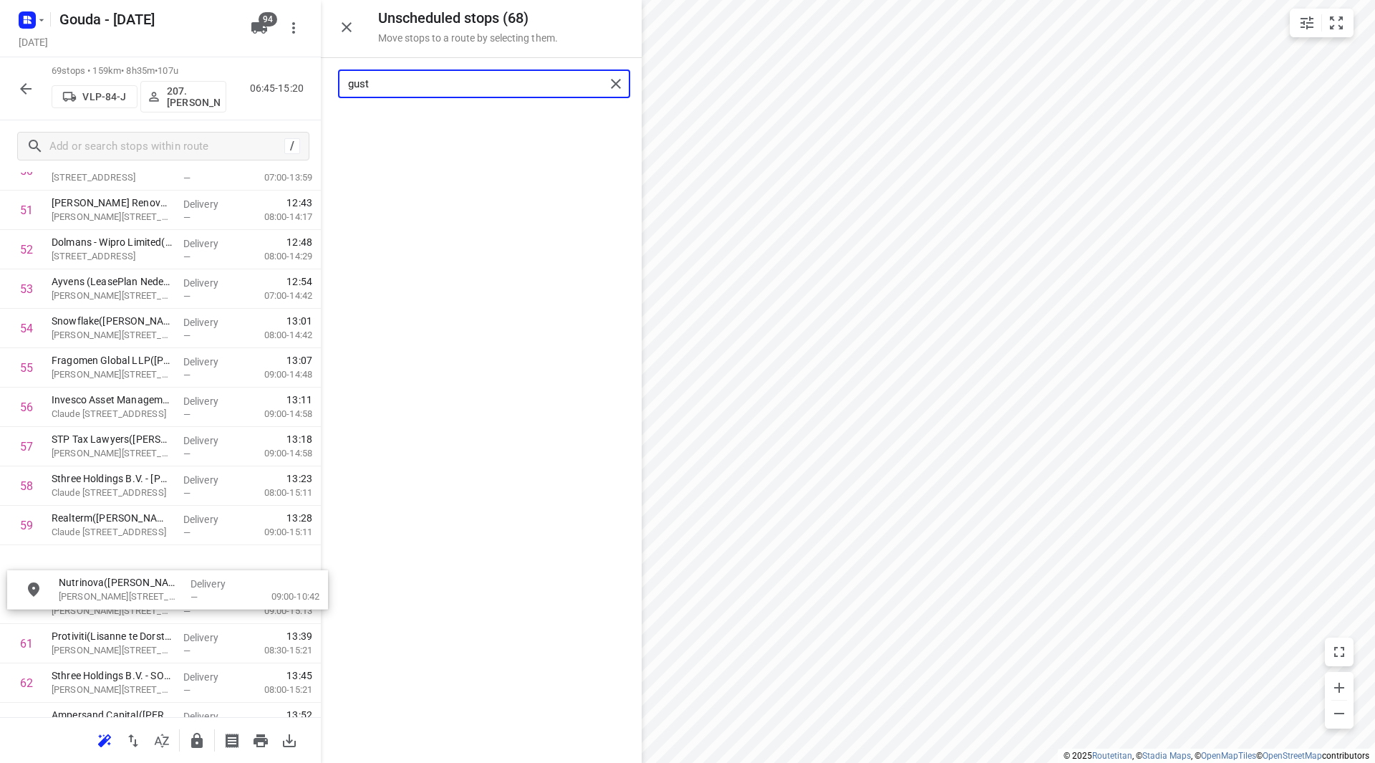
scroll to position [2068, 11]
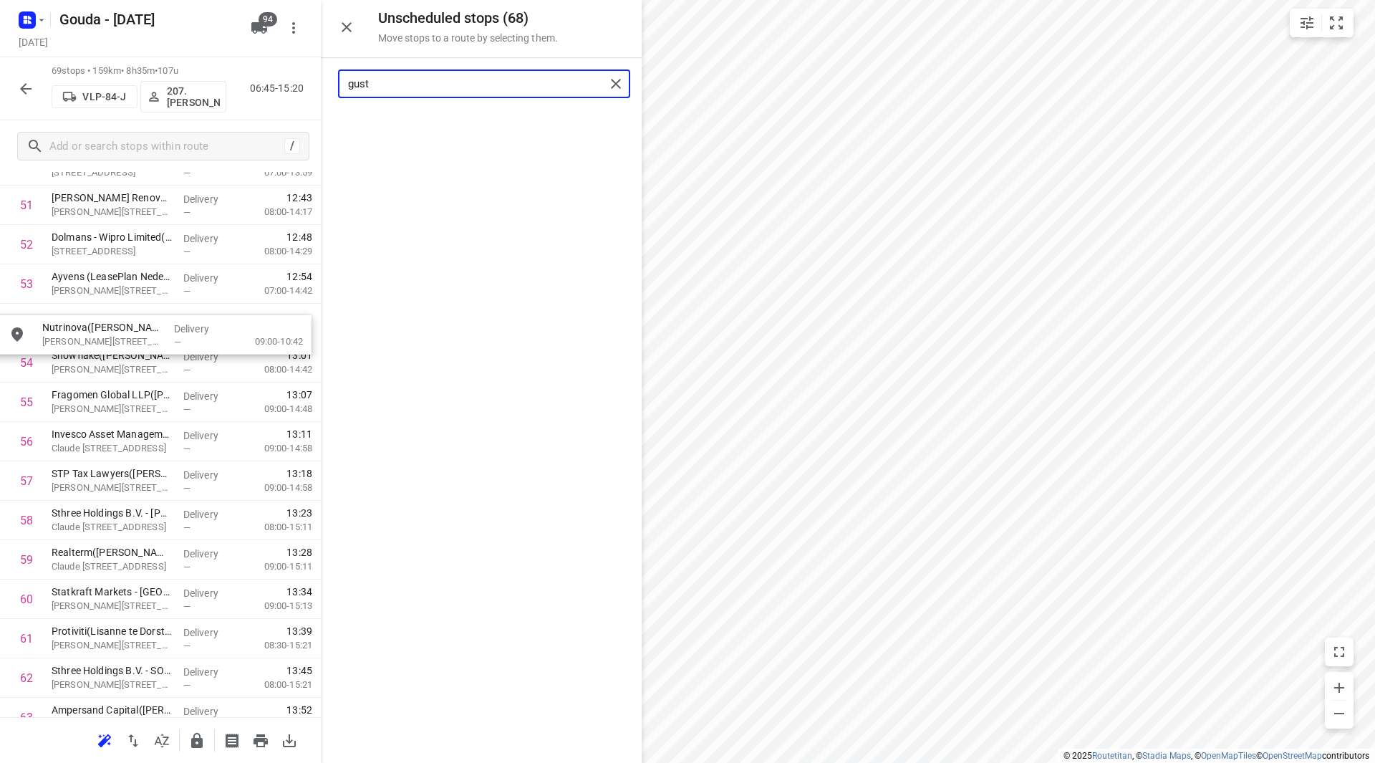
drag, startPoint x: 393, startPoint y: 127, endPoint x: 66, endPoint y: 342, distance: 391.9
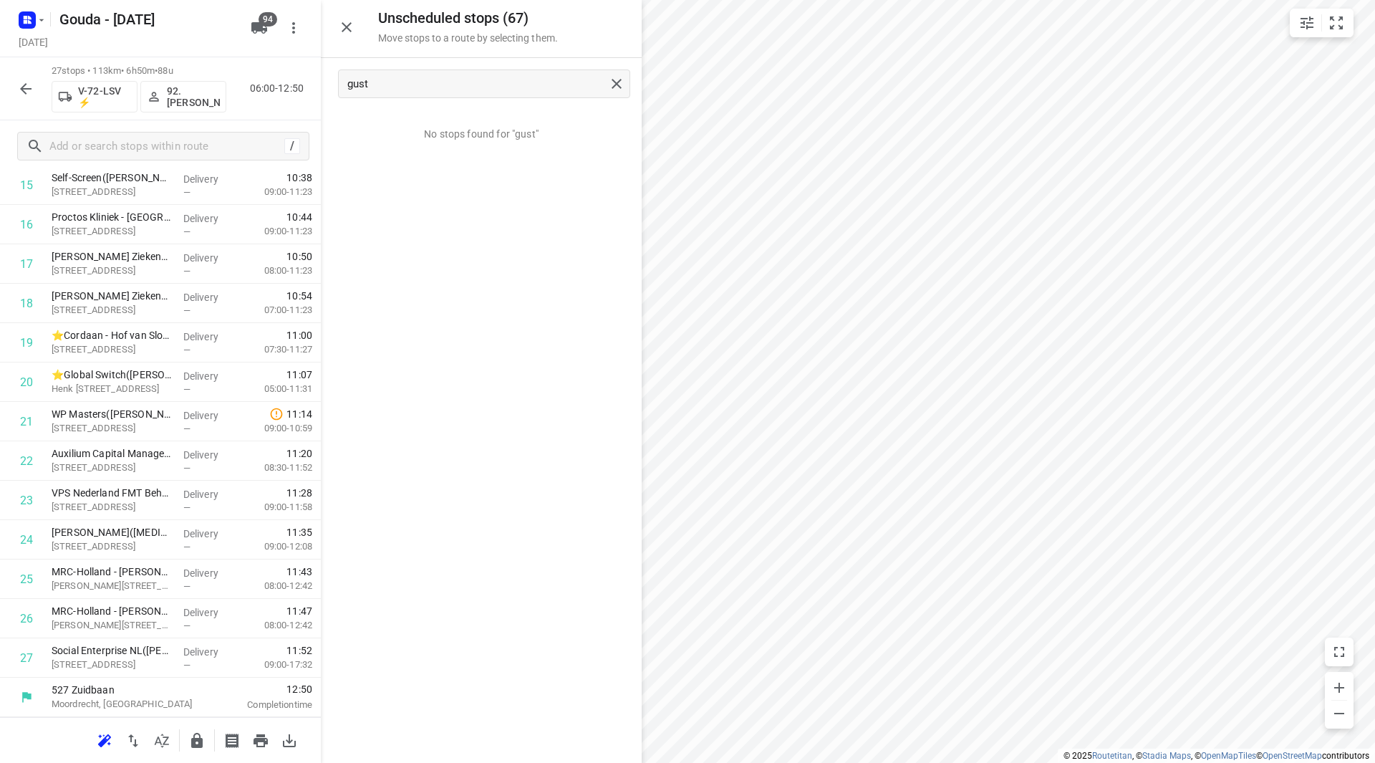
scroll to position [670, 0]
drag, startPoint x: 371, startPoint y: 87, endPoint x: 324, endPoint y: 80, distance: 47.8
click at [324, 80] on div "gust" at bounding box center [481, 84] width 321 height 52
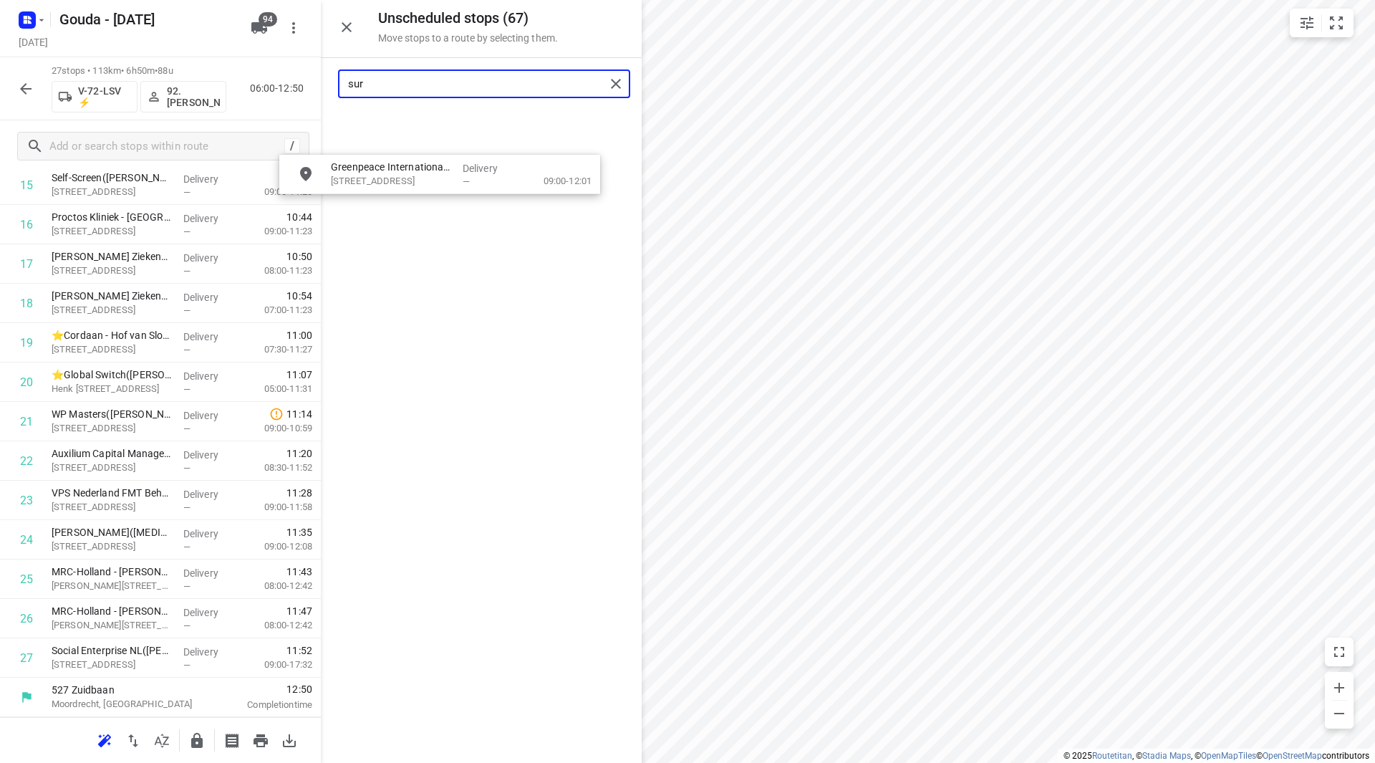
scroll to position [670, 0]
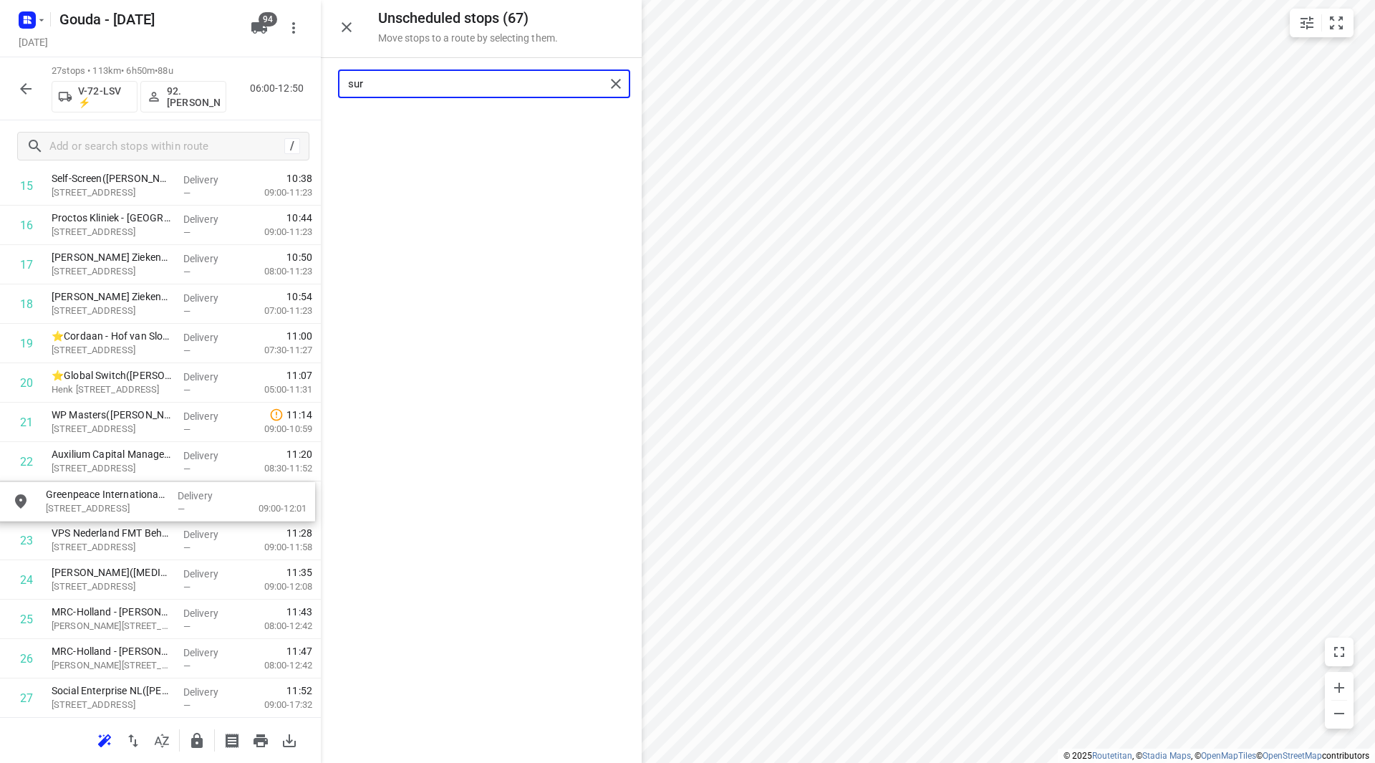
drag, startPoint x: 424, startPoint y: 127, endPoint x: 96, endPoint y: 505, distance: 500.6
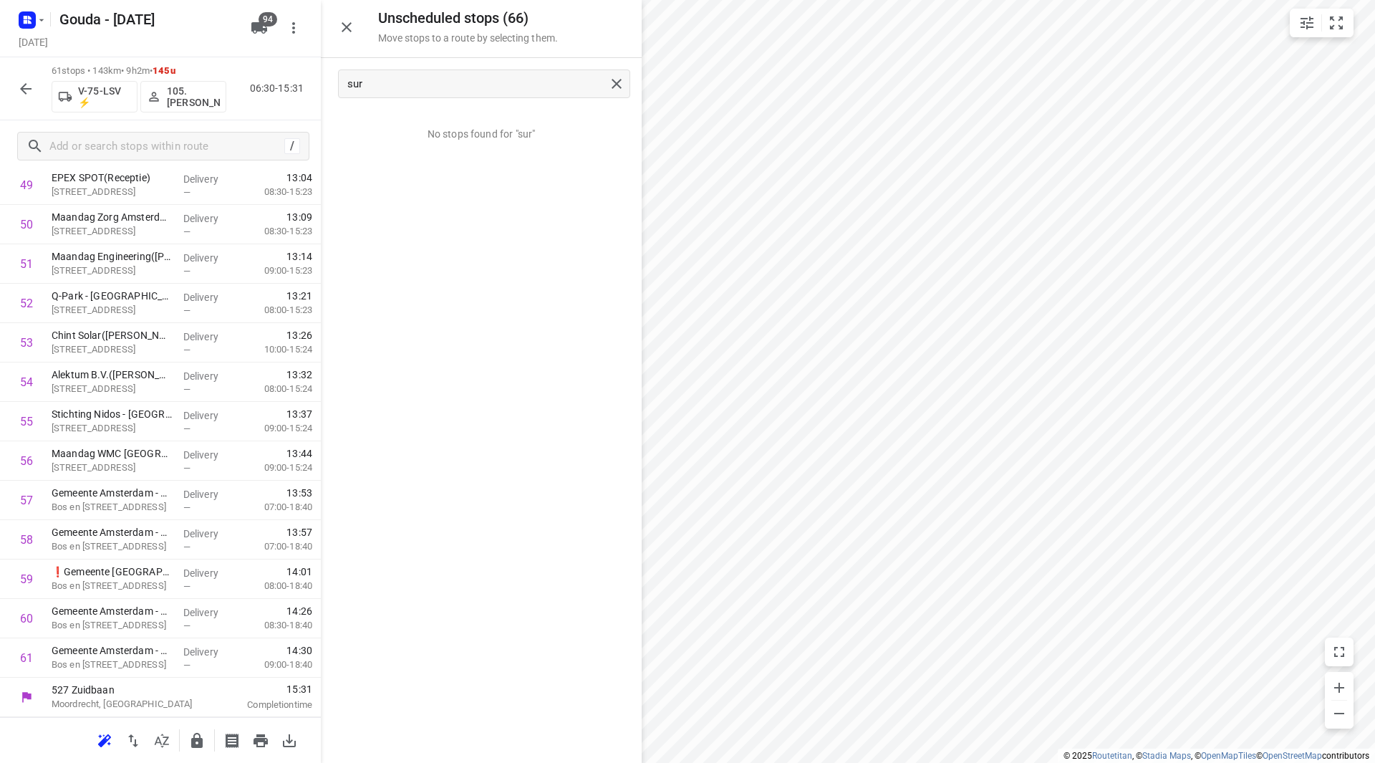
scroll to position [0, 0]
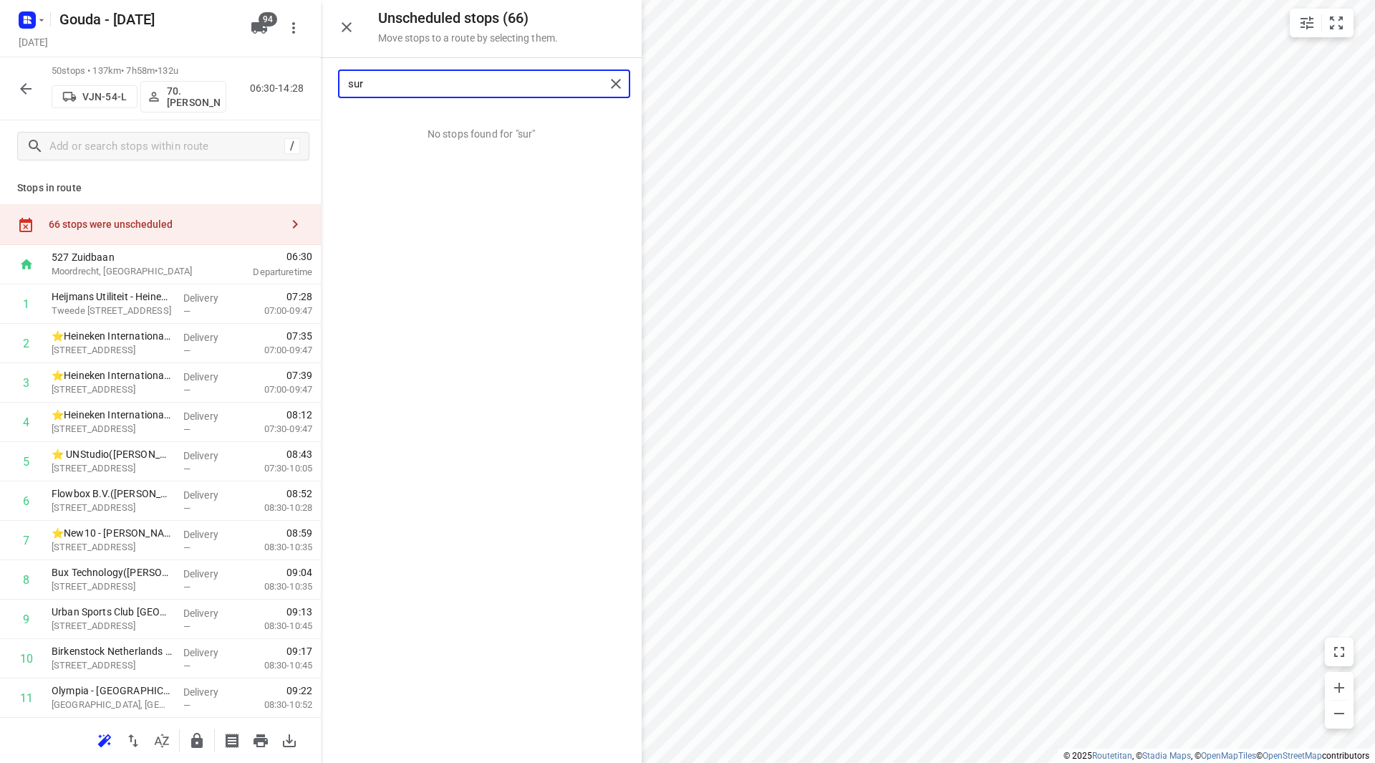
drag, startPoint x: 396, startPoint y: 87, endPoint x: 304, endPoint y: 82, distance: 91.8
click at [304, 82] on div "Unscheduled stops ( 66 ) Move stops to a route by selecting them. sur No stops …" at bounding box center [160, 381] width 321 height 763
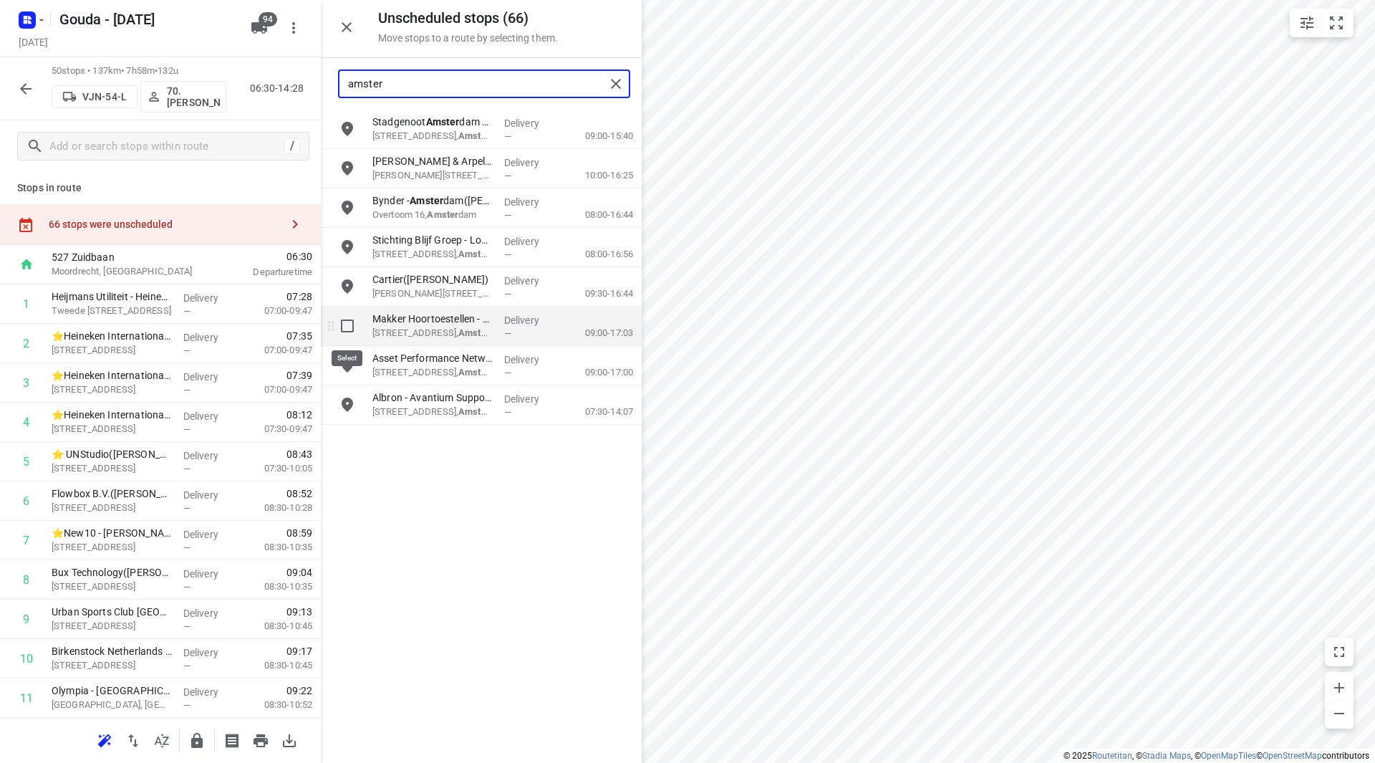
type input "amster"
click at [342, 329] on input "grid" at bounding box center [347, 326] width 29 height 29
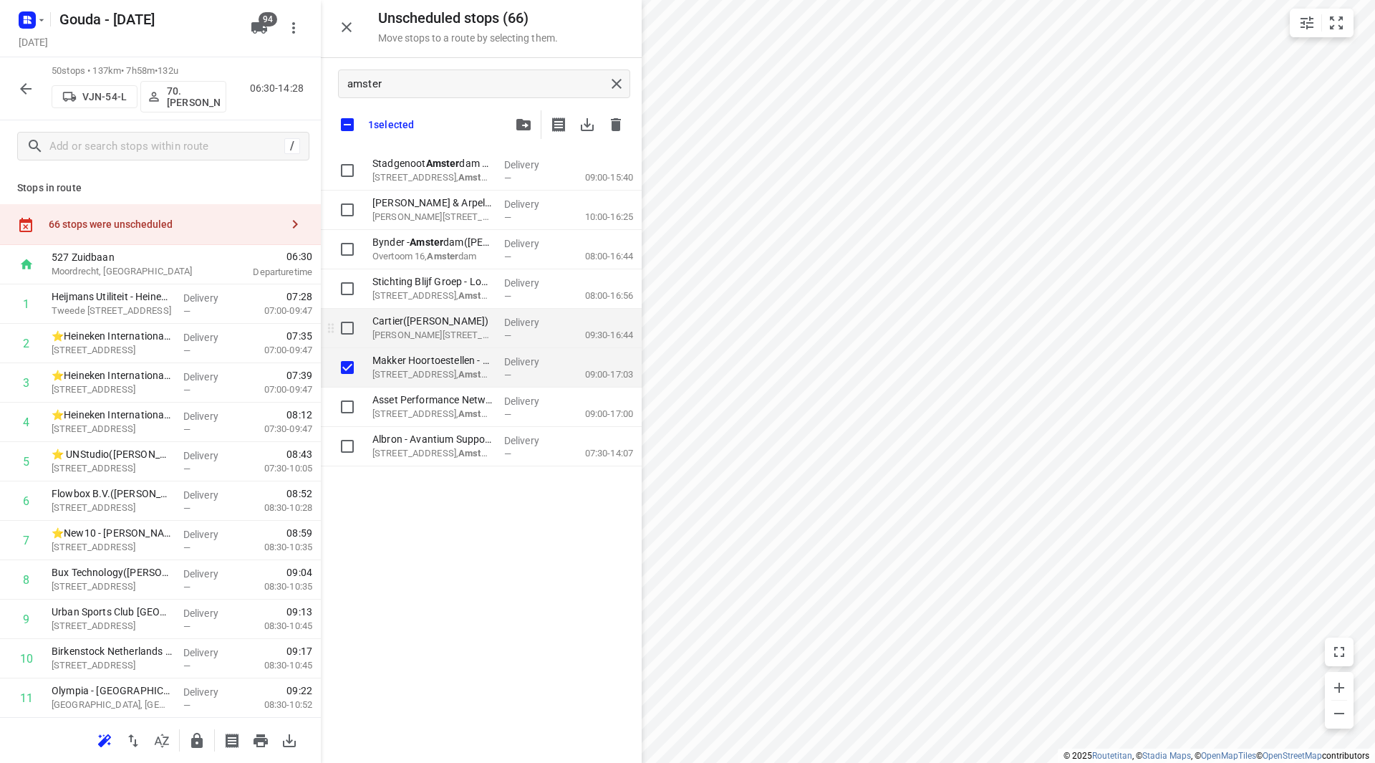
checkbox input "true"
click at [344, 329] on input "grid" at bounding box center [347, 328] width 29 height 29
checkbox input "true"
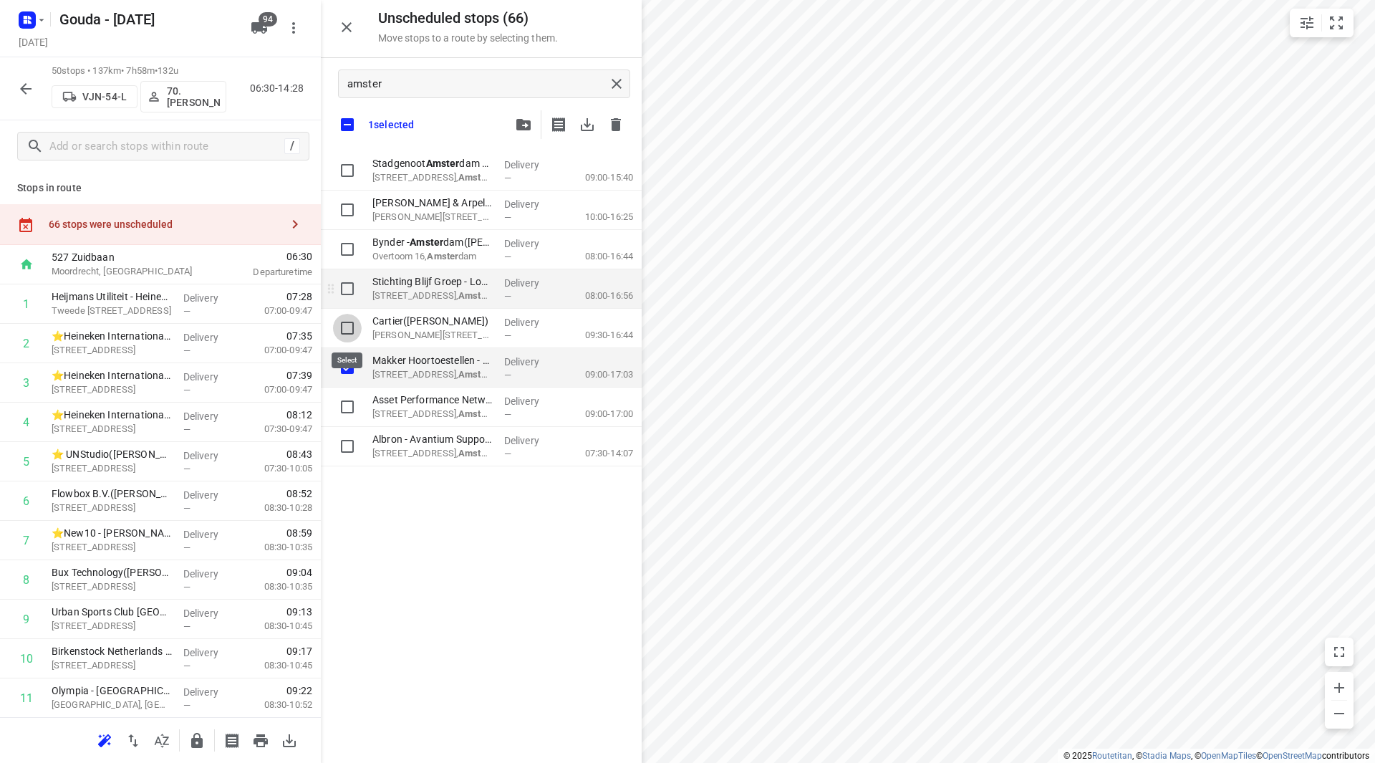
checkbox input "true"
click at [350, 294] on input "grid" at bounding box center [347, 288] width 29 height 29
checkbox input "true"
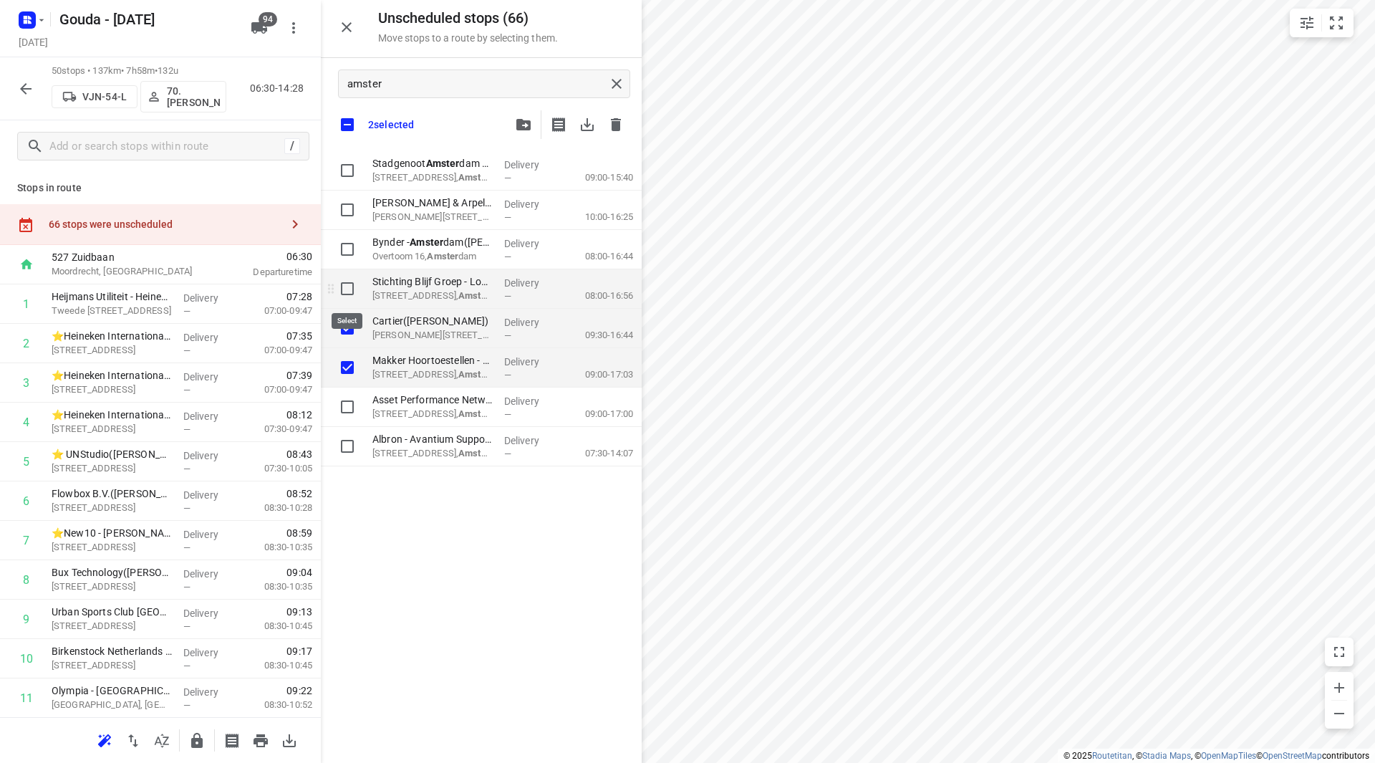
checkbox input "true"
click at [351, 242] on input "grid" at bounding box center [347, 249] width 29 height 29
checkbox input "true"
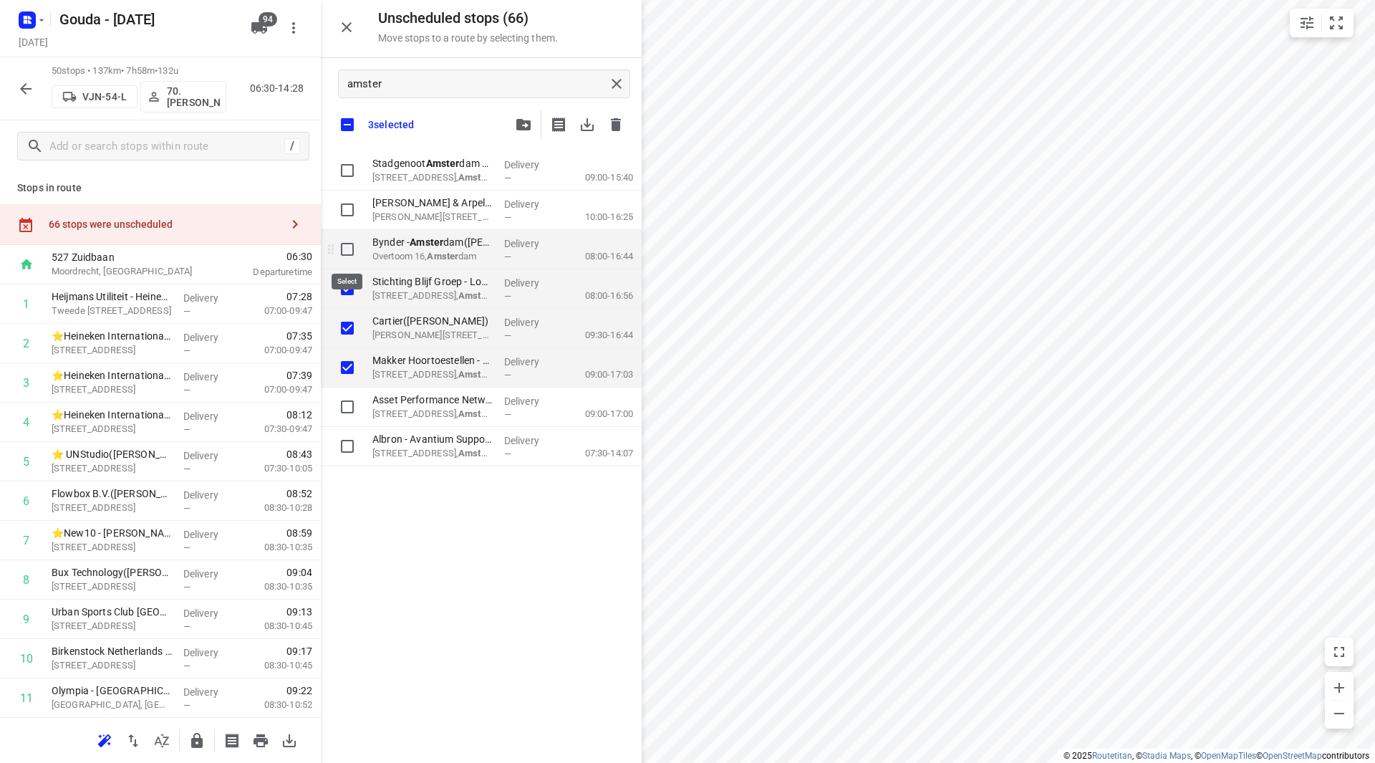
checkbox input "true"
click at [343, 216] on input "grid" at bounding box center [347, 210] width 29 height 29
checkbox input "true"
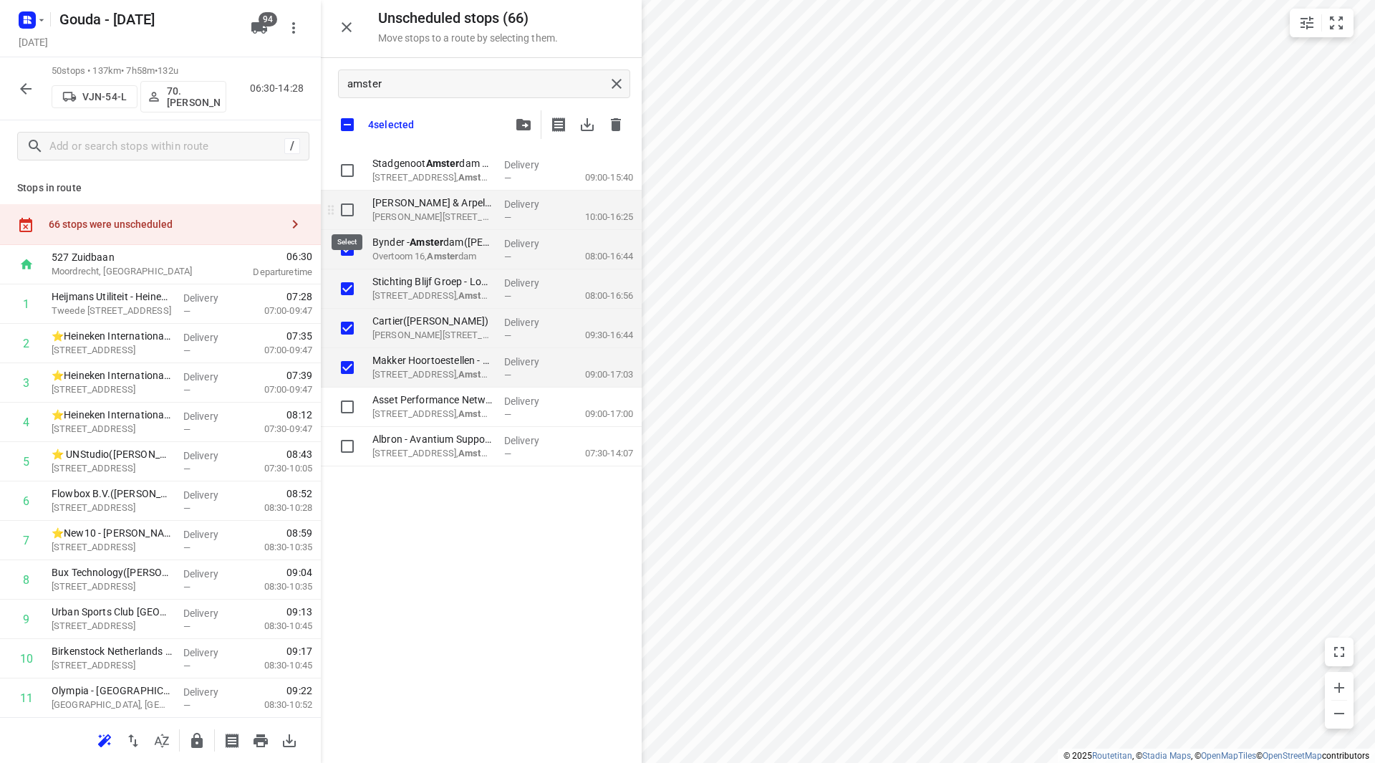
checkbox input "true"
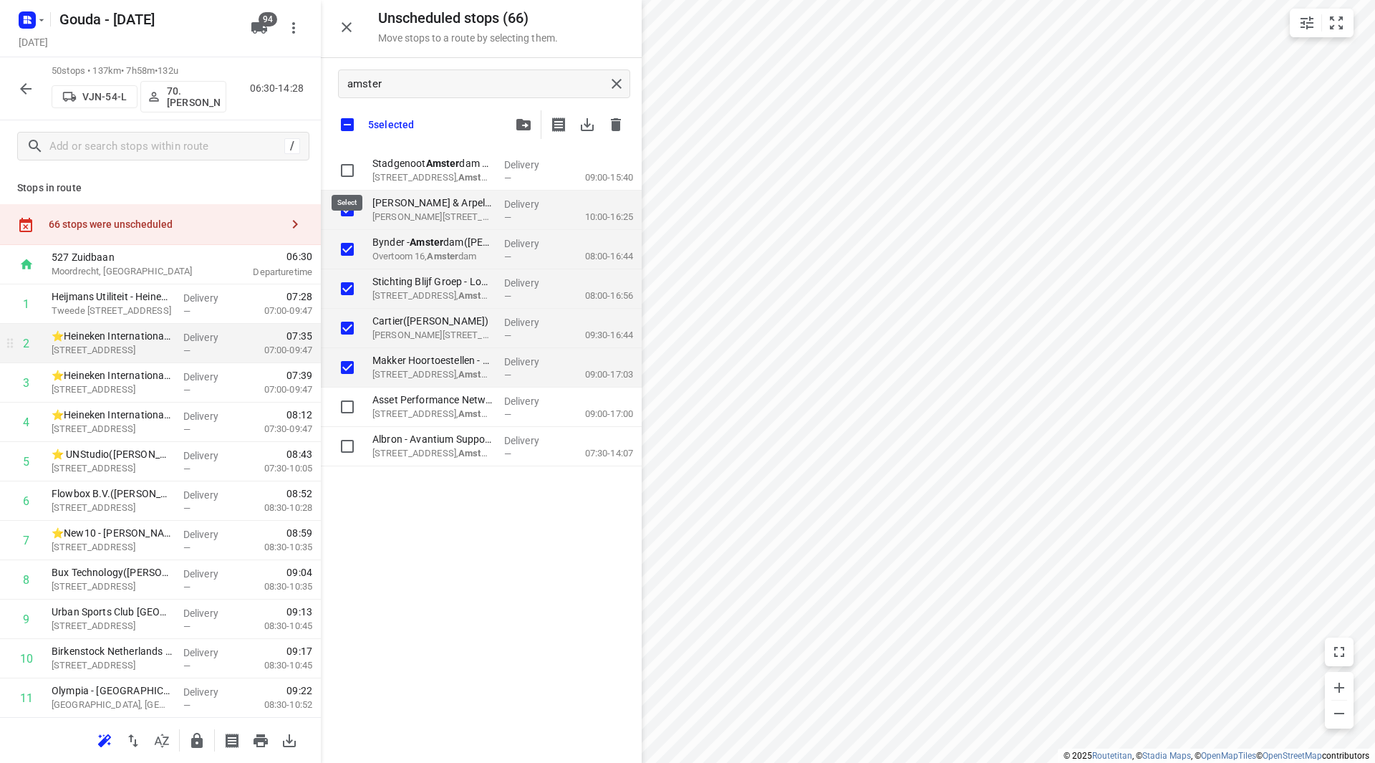
checkbox input "true"
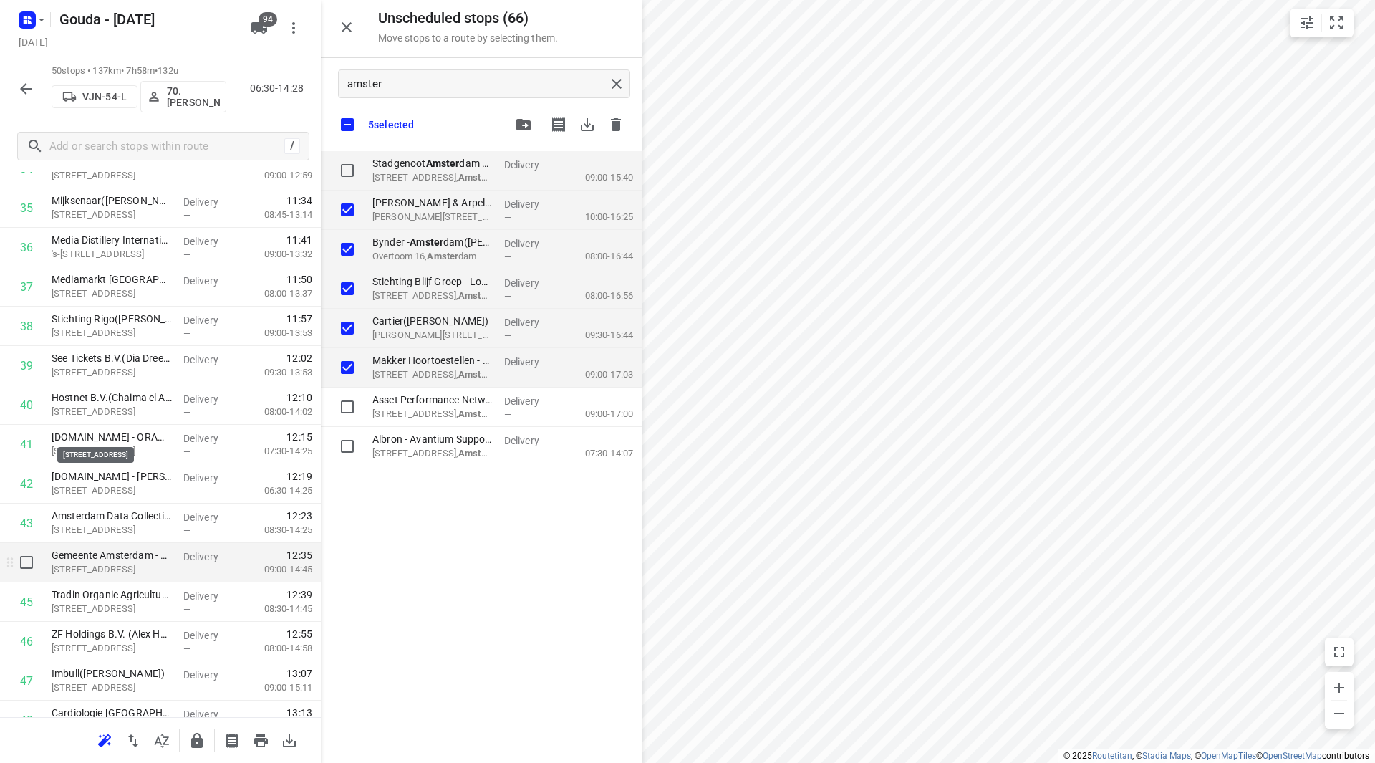
scroll to position [1576, 0]
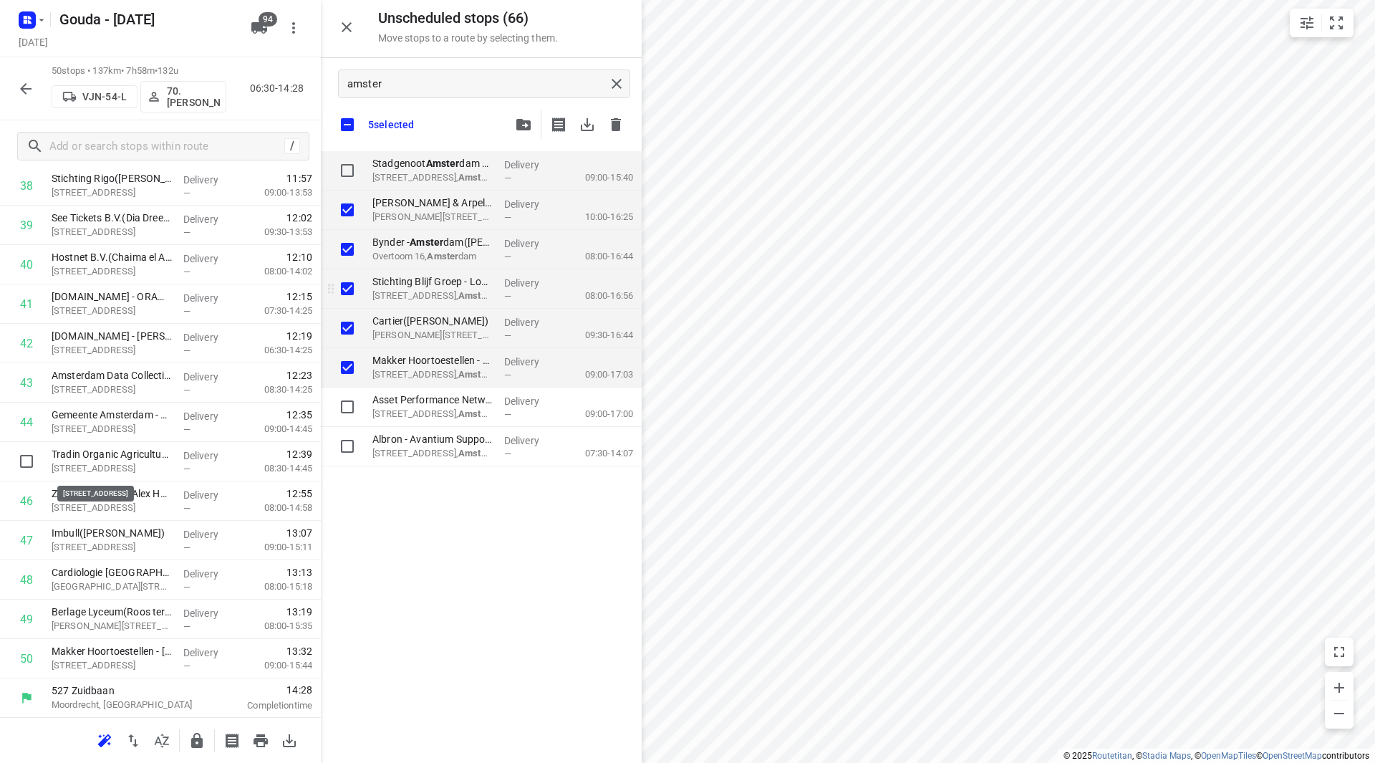
checkbox input "true"
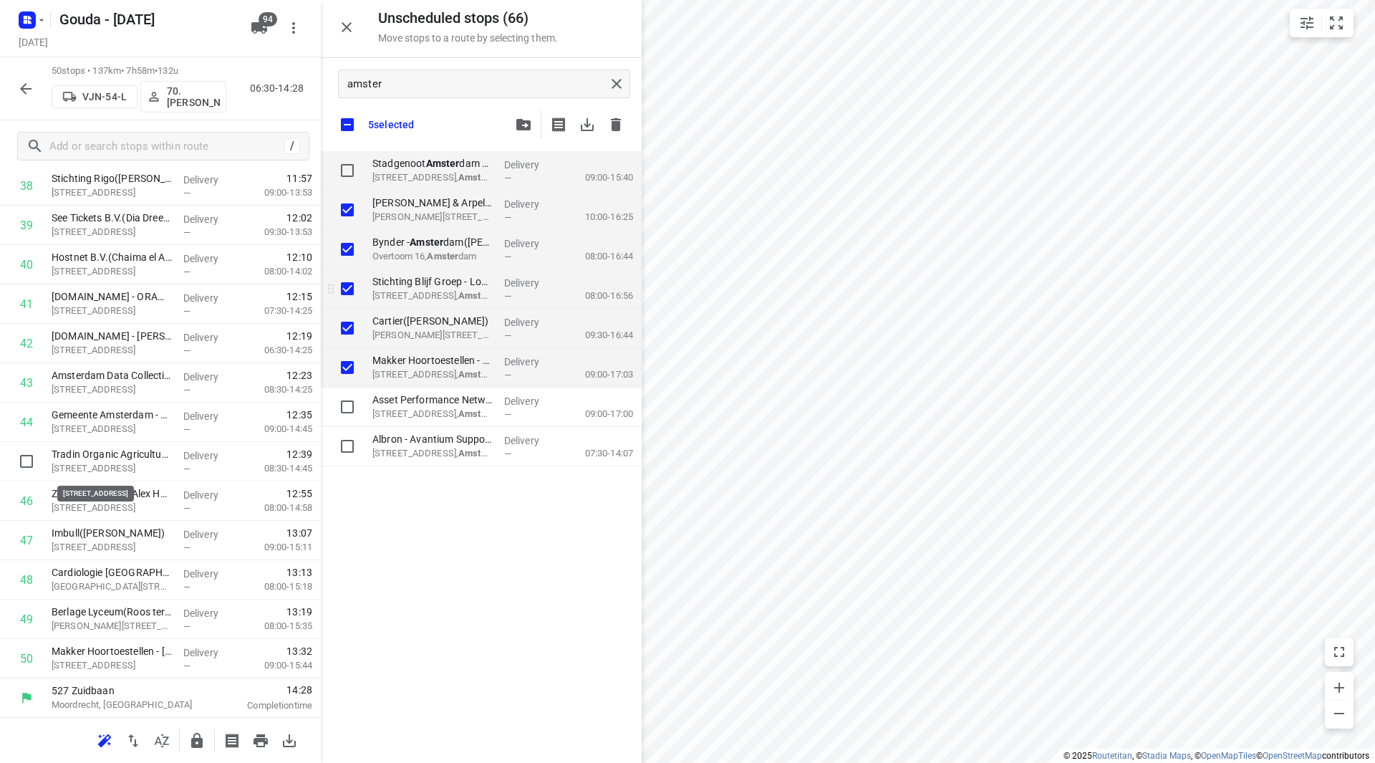
checkbox input "true"
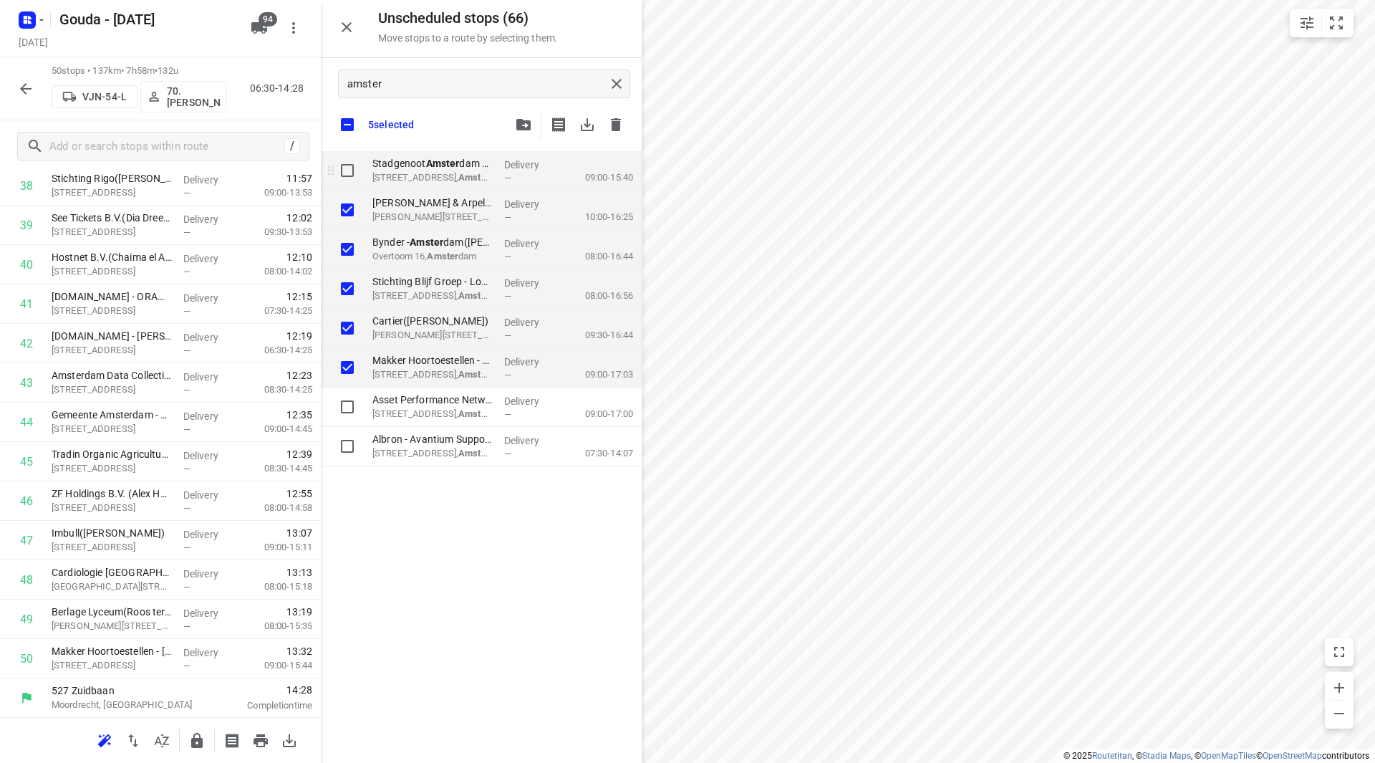
checkbox input "true"
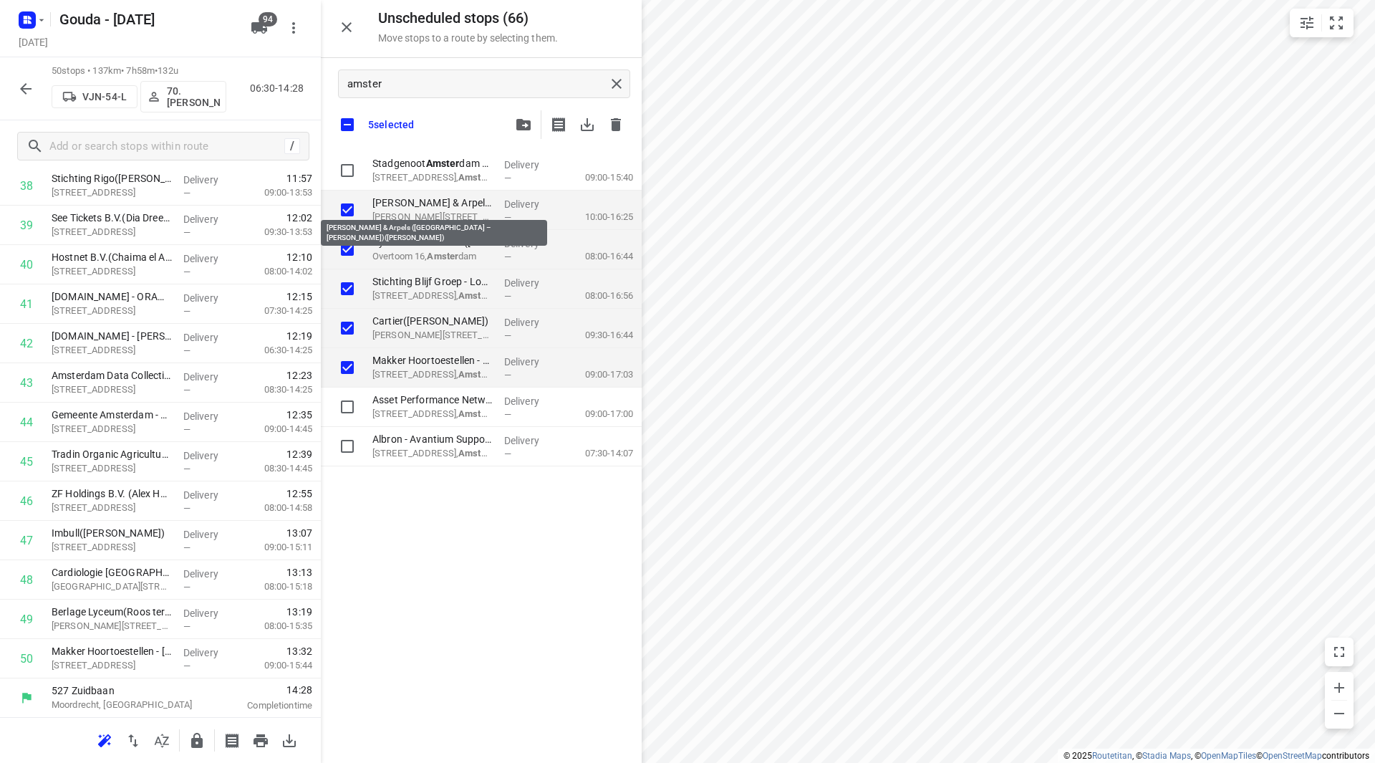
checkbox input "true"
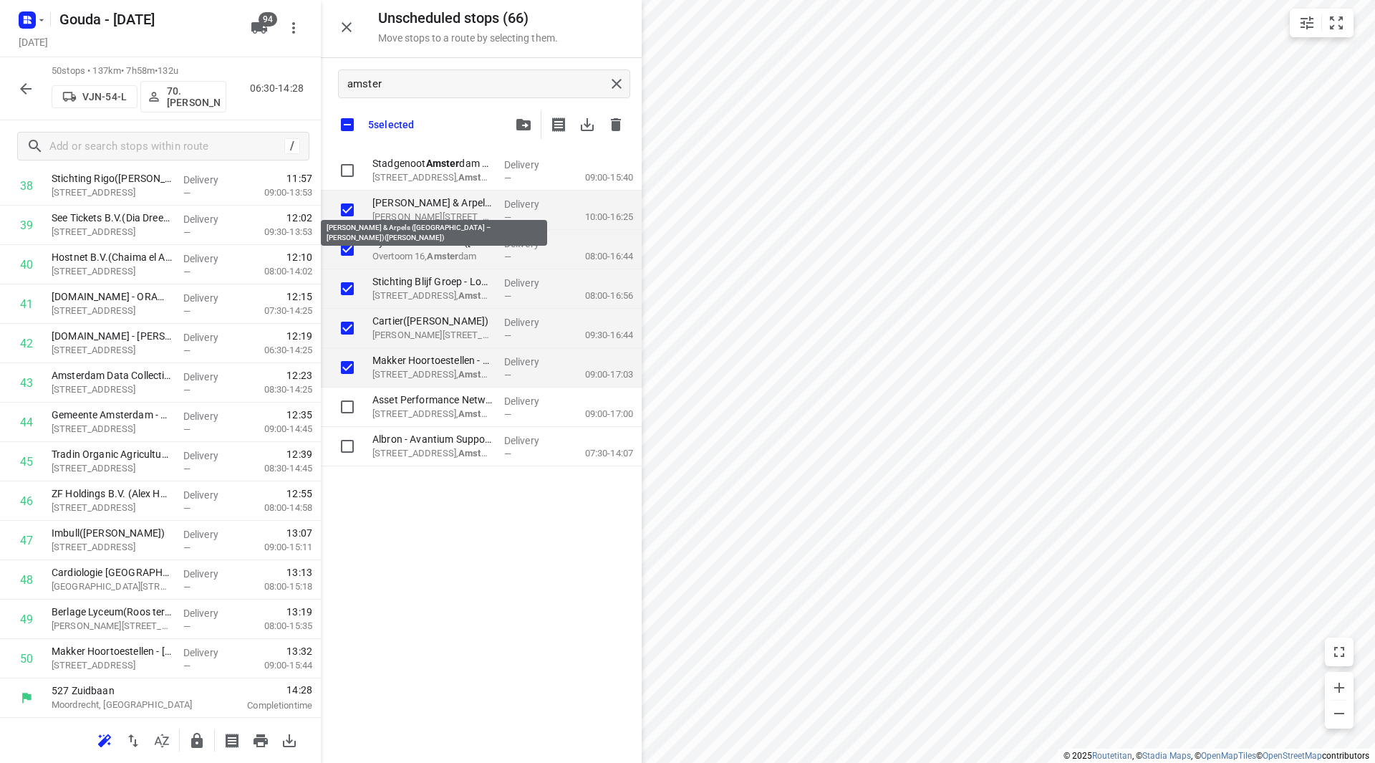
checkbox input "true"
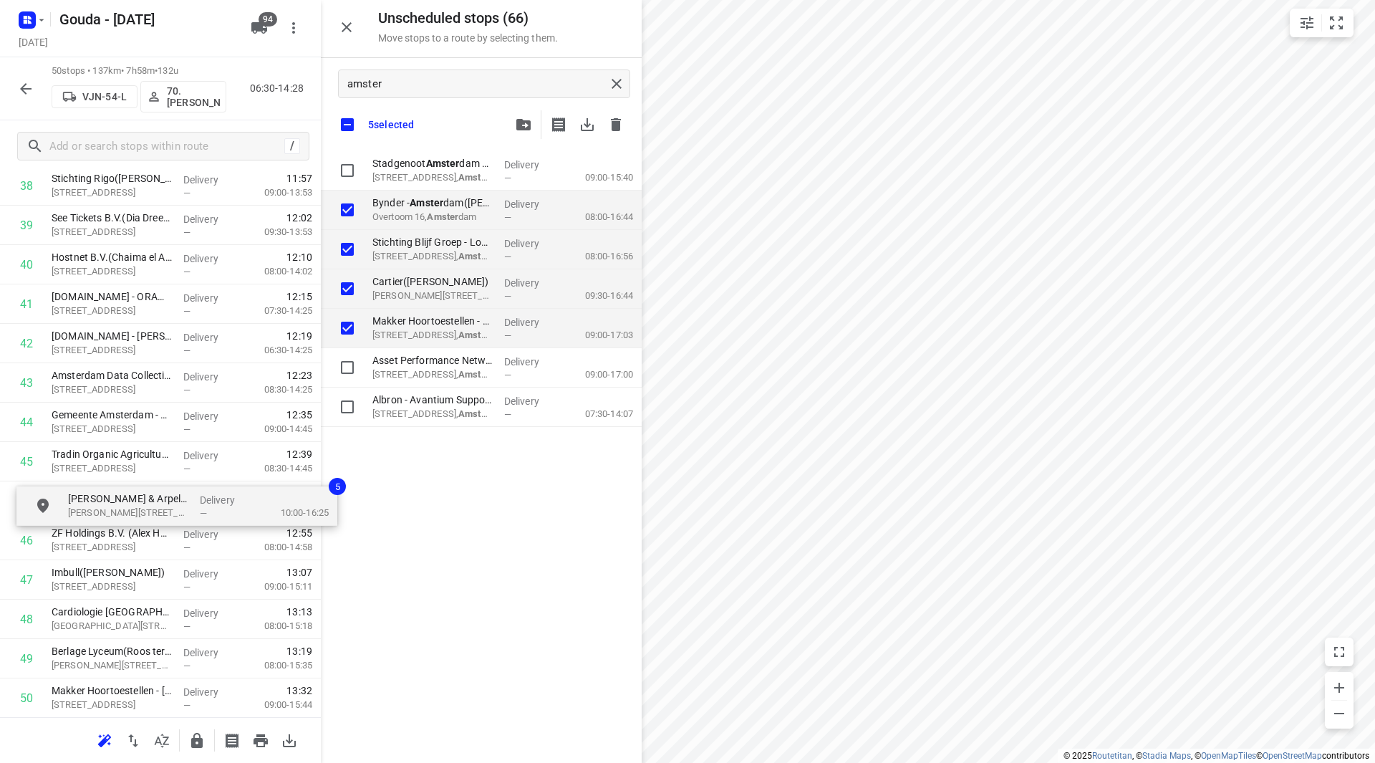
drag, startPoint x: 415, startPoint y: 208, endPoint x: 82, endPoint y: 500, distance: 442.6
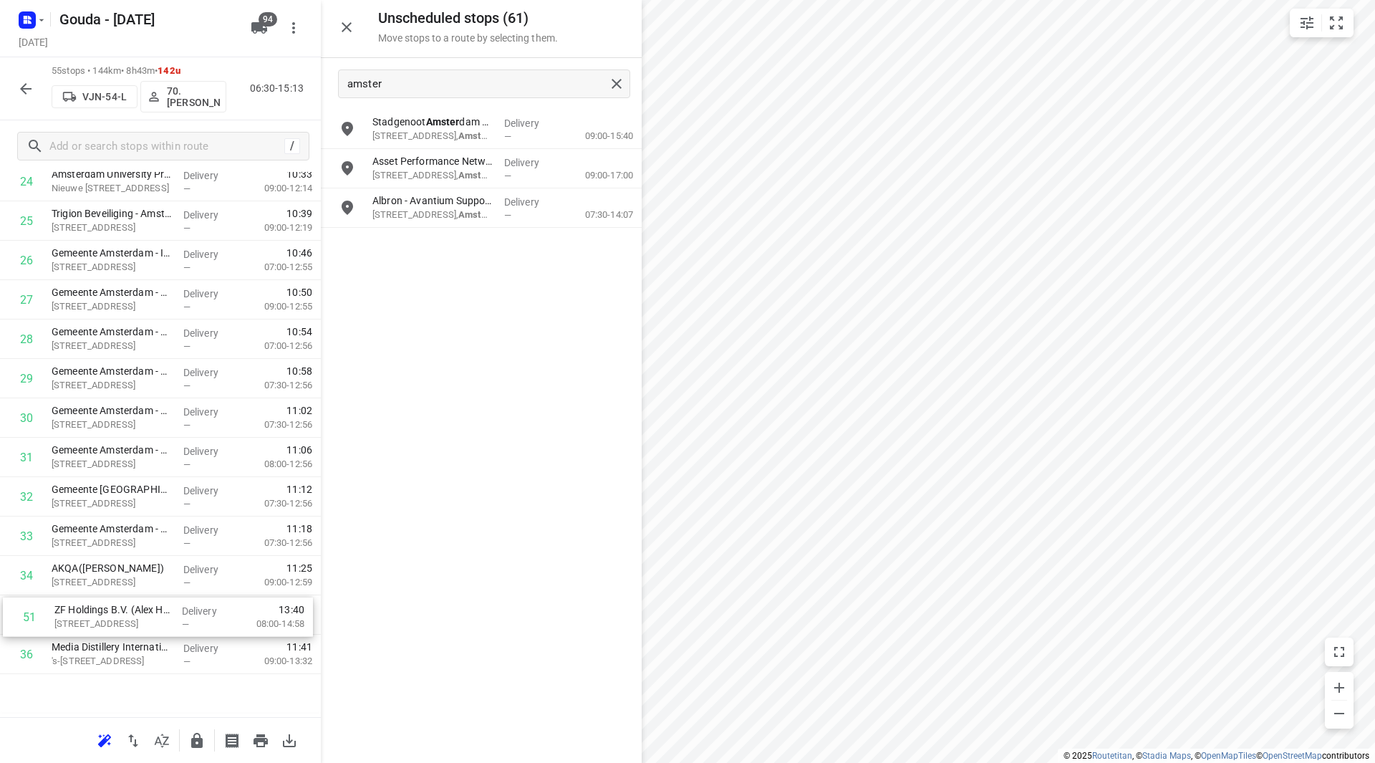
scroll to position [1100, 0]
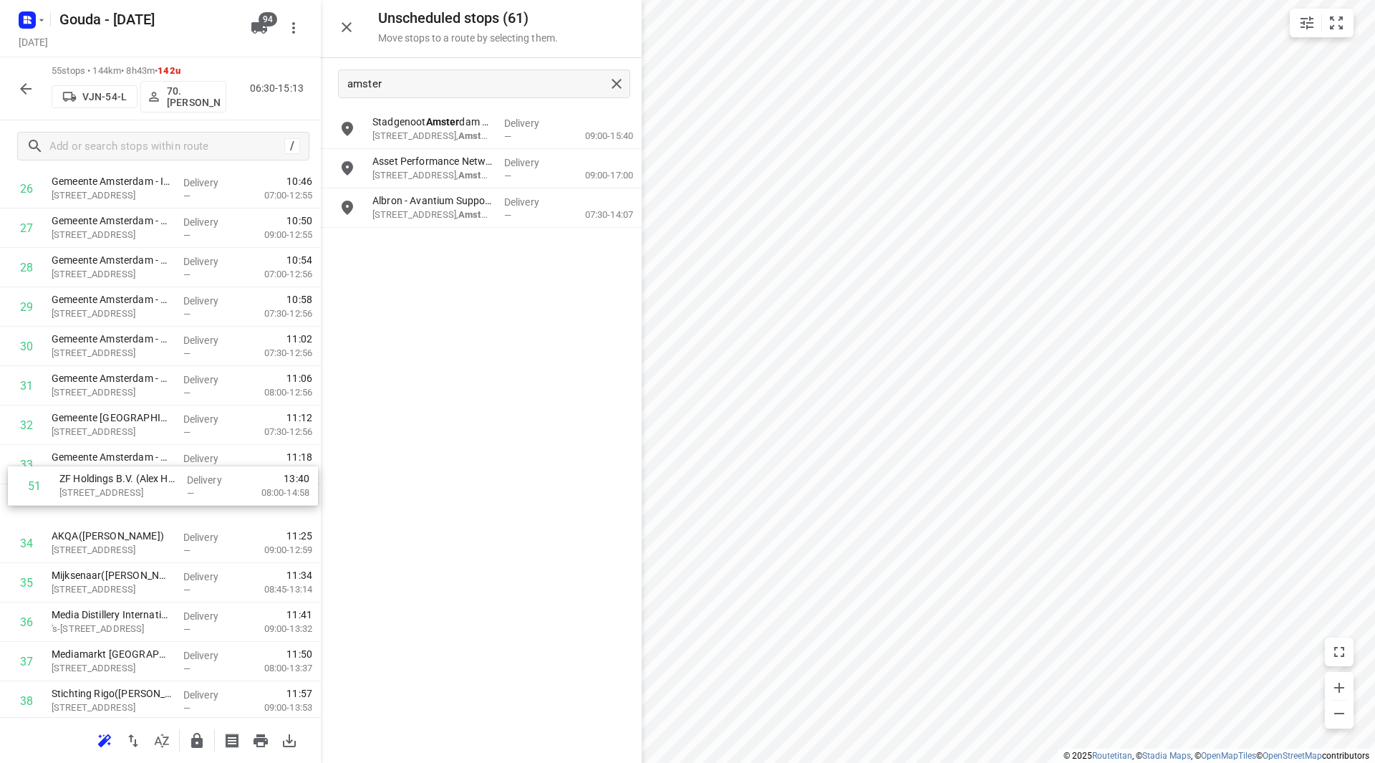
drag, startPoint x: 72, startPoint y: 625, endPoint x: 82, endPoint y: 487, distance: 138.5
click at [82, 483] on div "1 Heijmans Utiliteit - Heineken Awet([PERSON_NAME]) Tweede [STREET_ADDRESS] Del…" at bounding box center [160, 267] width 321 height 2166
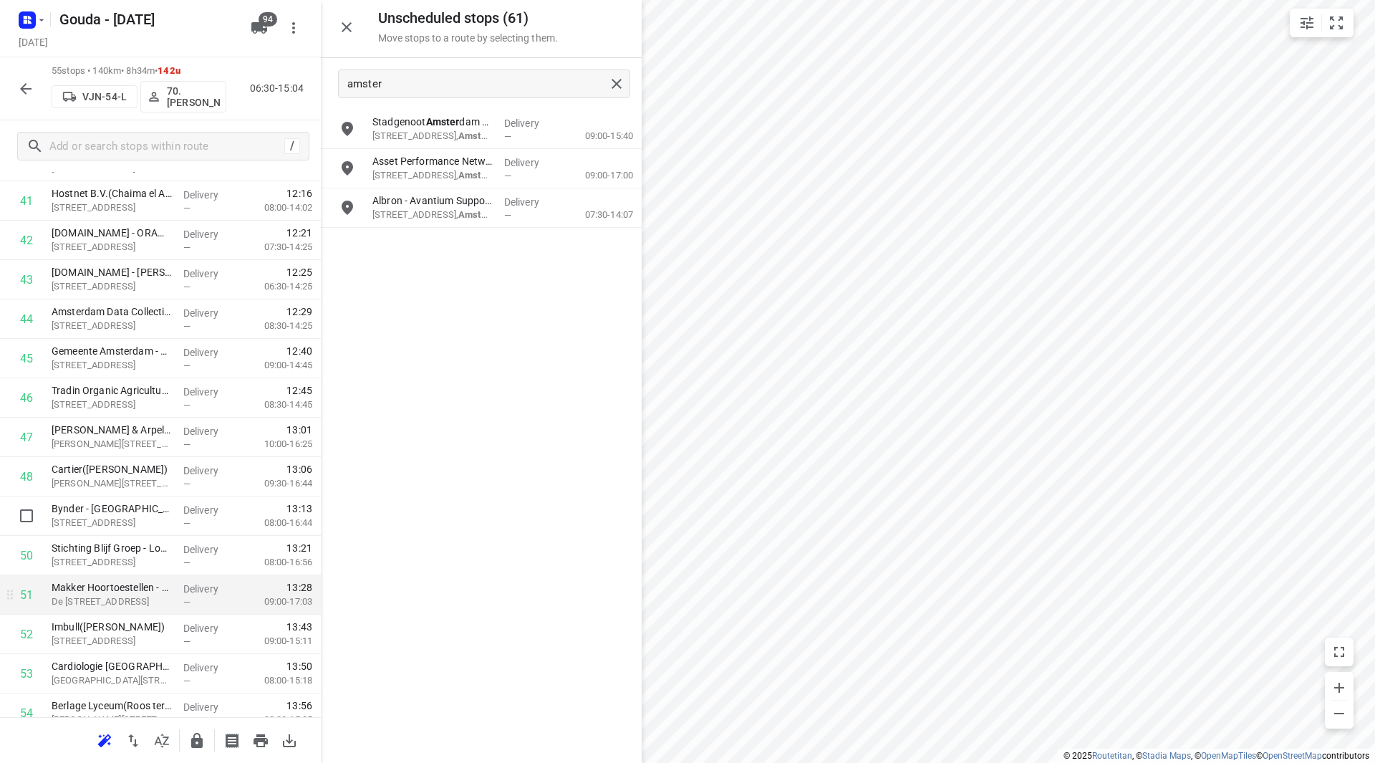
scroll to position [1773, 0]
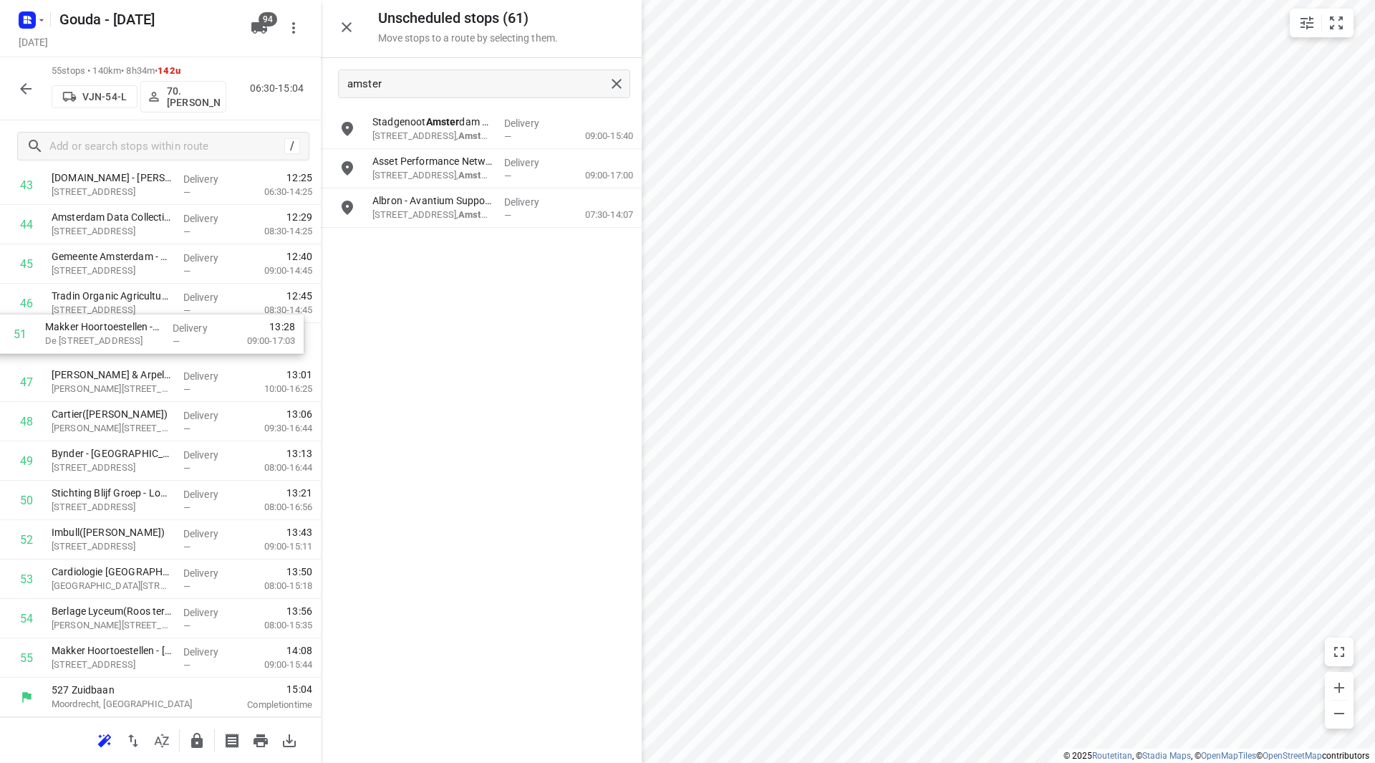
drag, startPoint x: 105, startPoint y: 505, endPoint x: 108, endPoint y: 341, distance: 164.0
drag, startPoint x: 128, startPoint y: 500, endPoint x: 122, endPoint y: 382, distance: 117.6
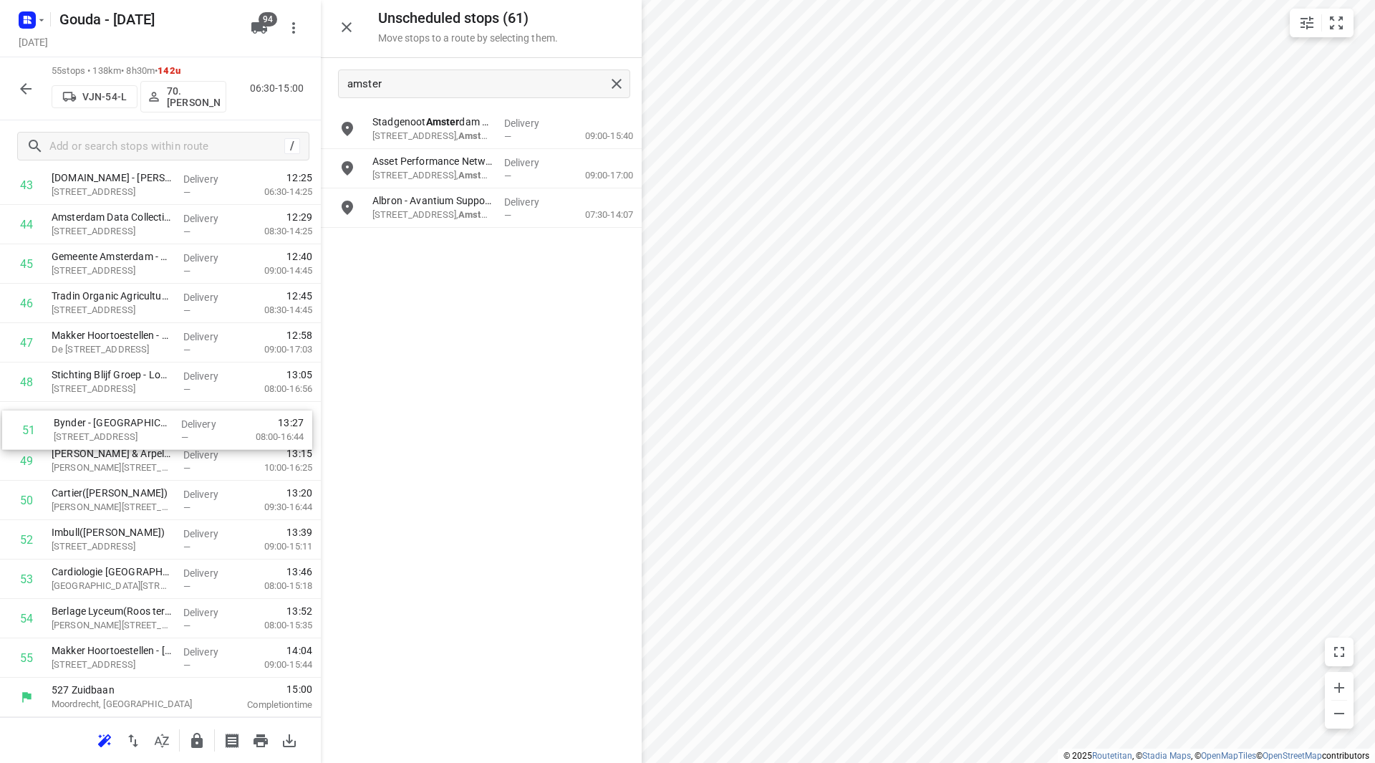
drag, startPoint x: 106, startPoint y: 491, endPoint x: 102, endPoint y: 413, distance: 78.1
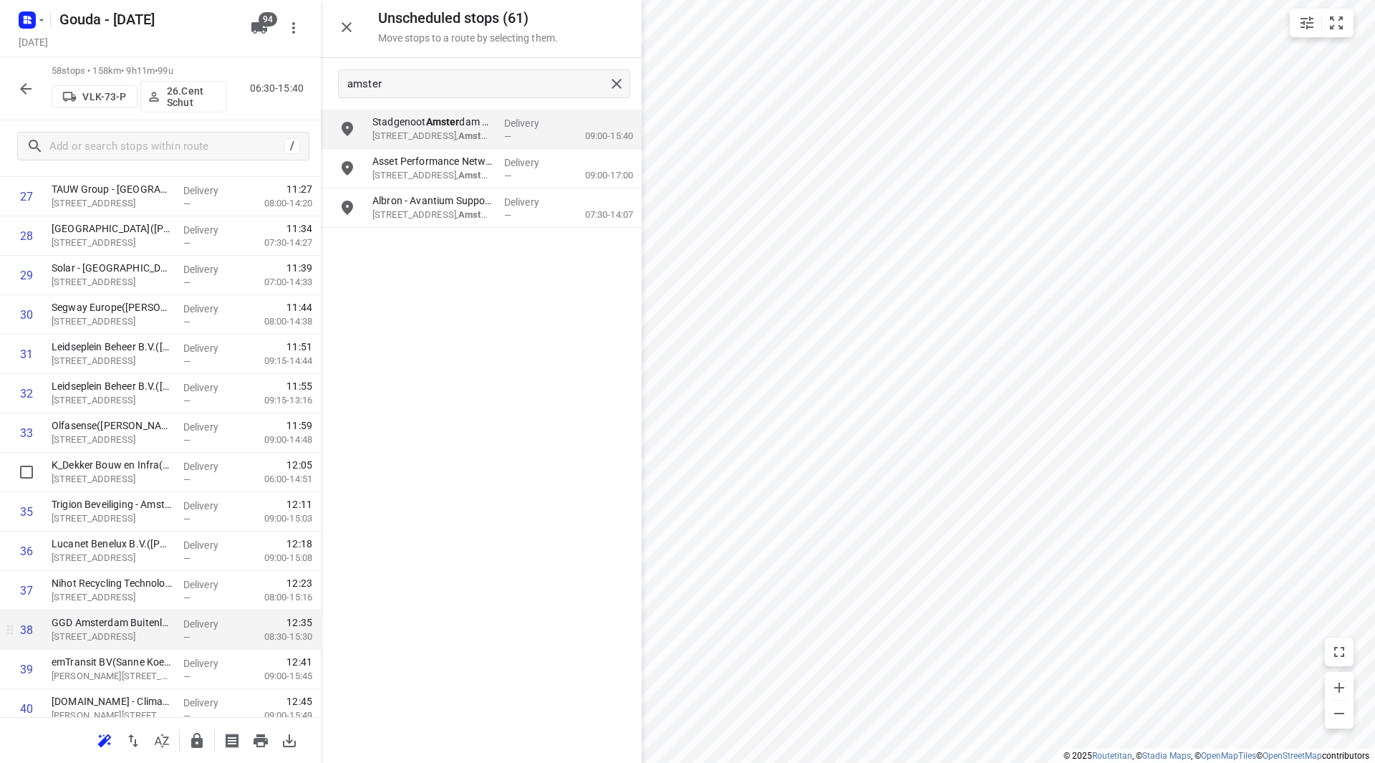
scroll to position [1200, 0]
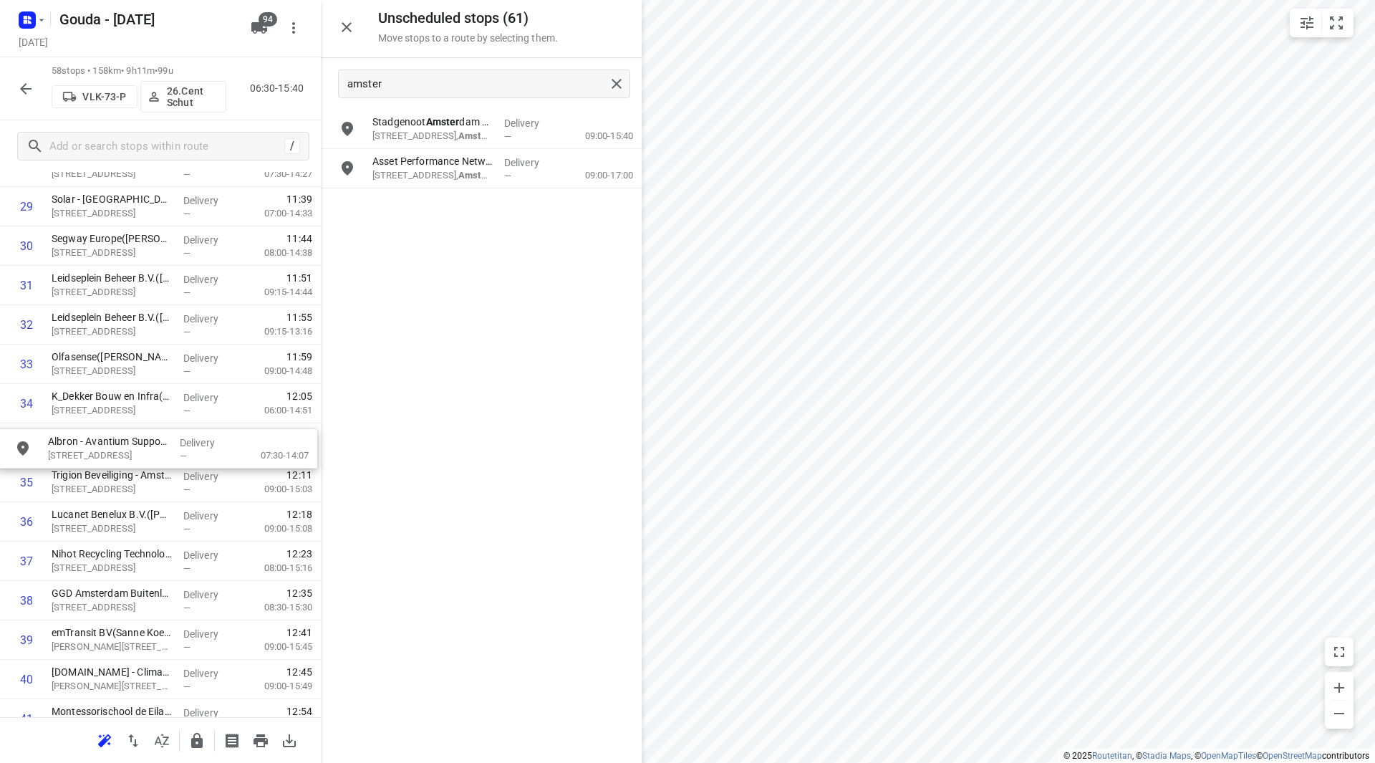
drag, startPoint x: 437, startPoint y: 210, endPoint x: 120, endPoint y: 444, distance: 394.3
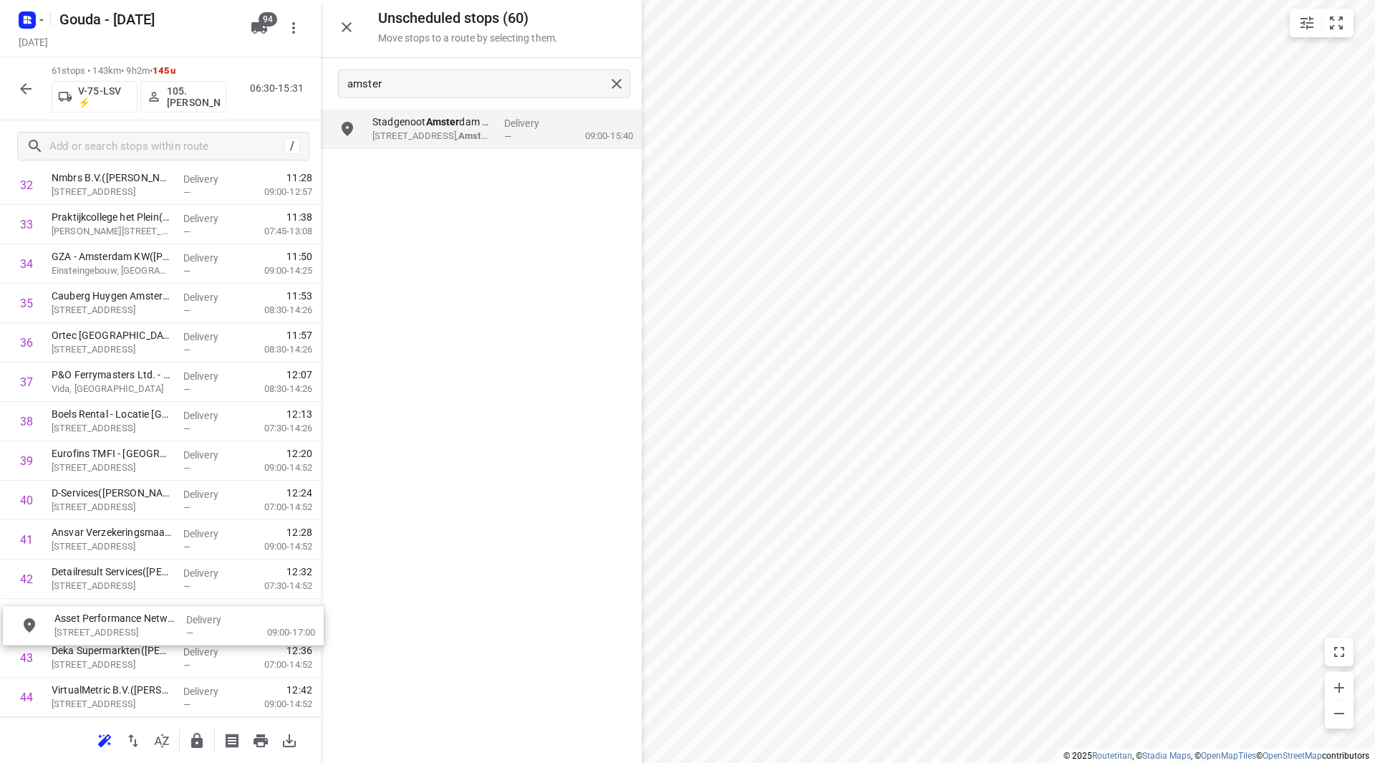
scroll to position [1364, 0]
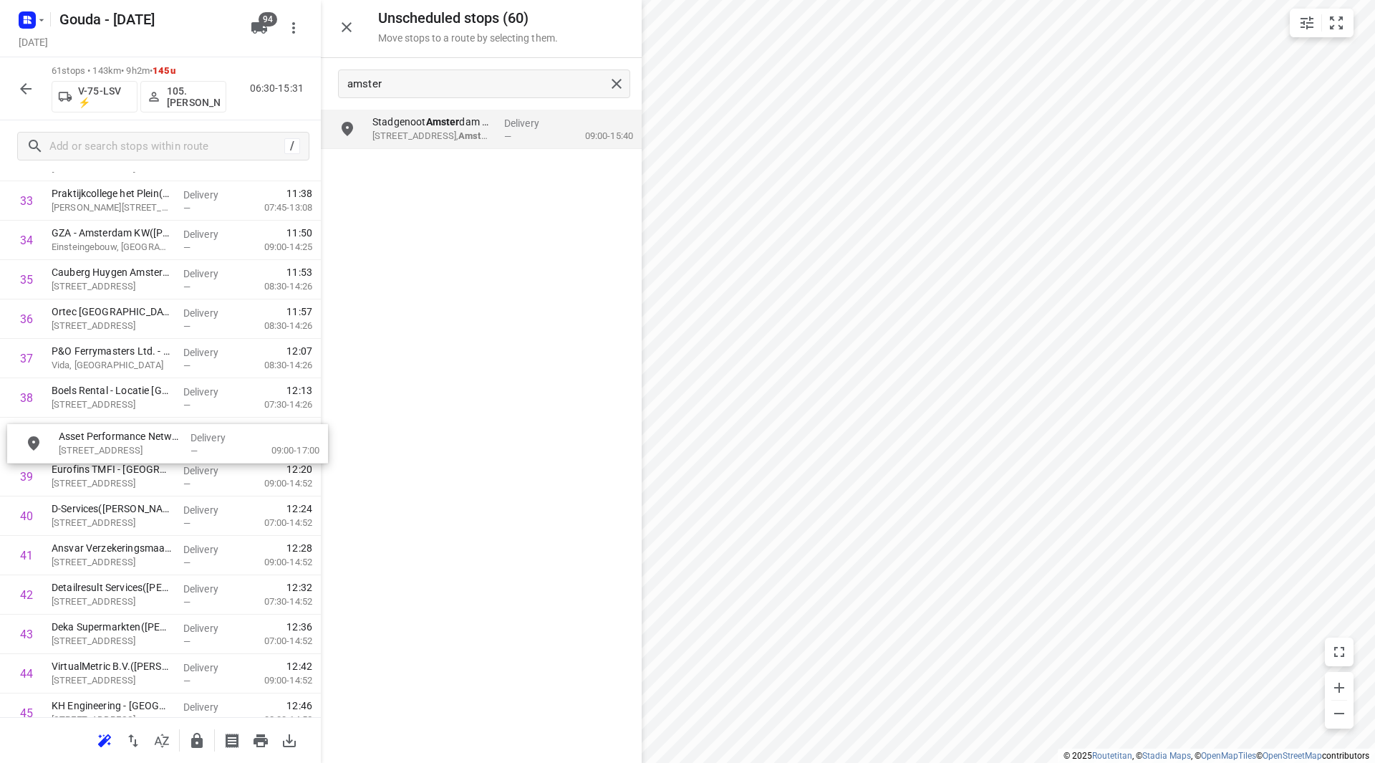
drag, startPoint x: 410, startPoint y: 175, endPoint x: 85, endPoint y: 468, distance: 437.6
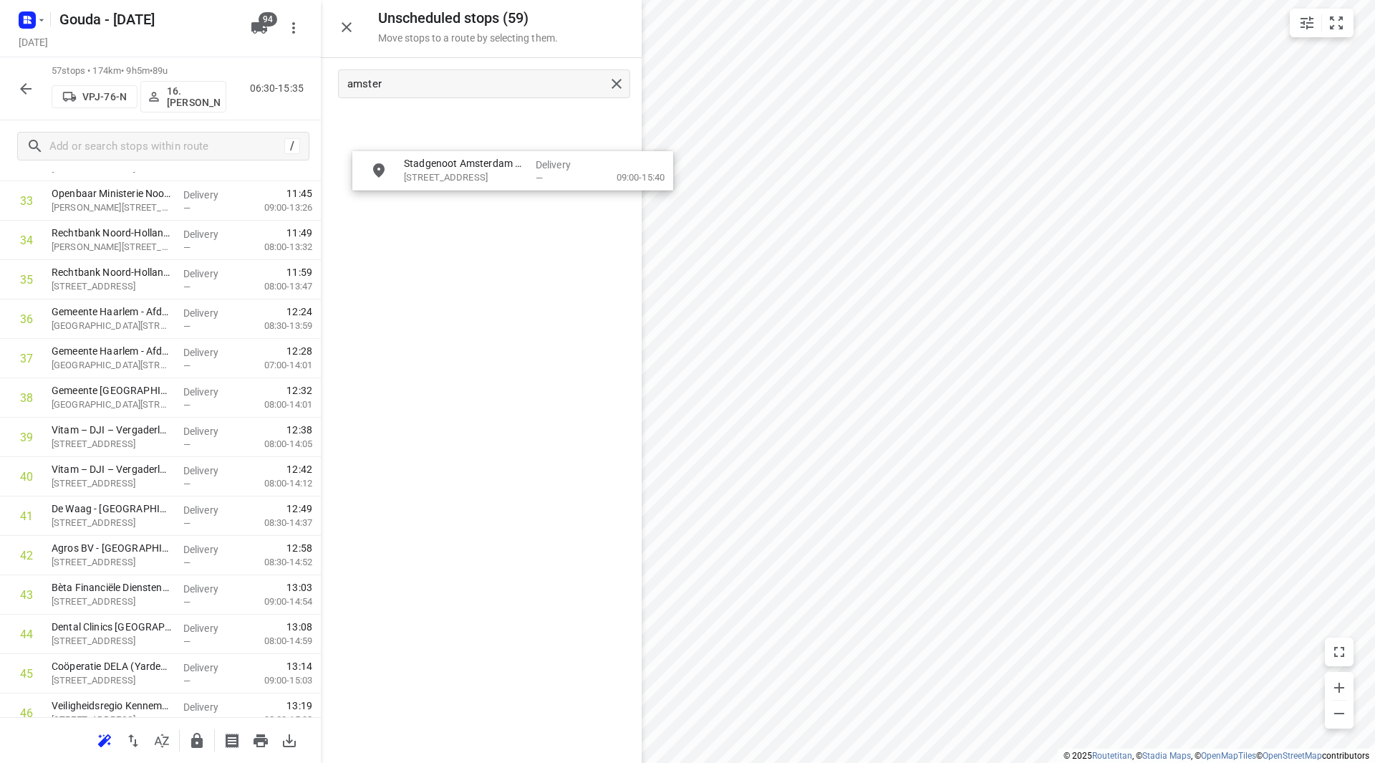
drag, startPoint x: 422, startPoint y: 134, endPoint x: 443, endPoint y: 163, distance: 35.8
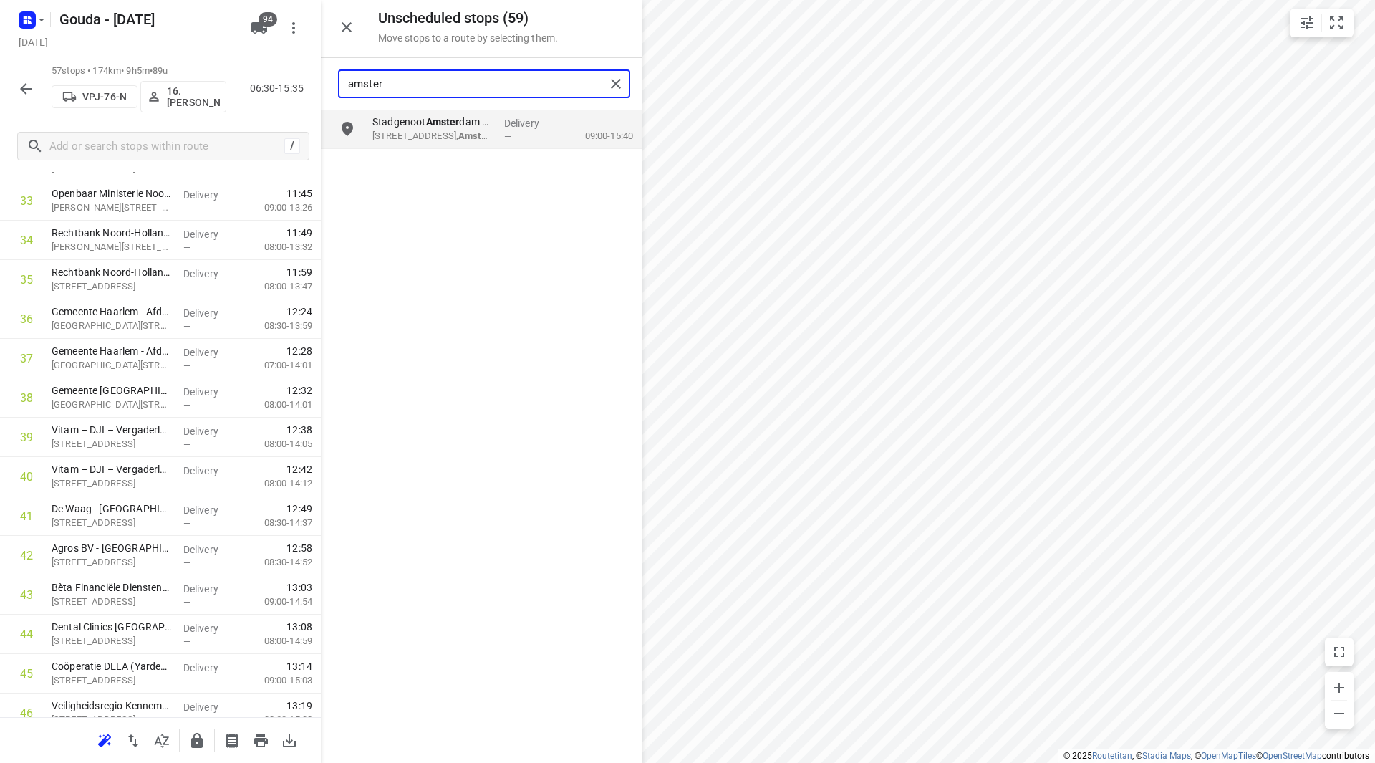
drag, startPoint x: 400, startPoint y: 82, endPoint x: 291, endPoint y: 67, distance: 110.6
click at [295, 67] on div "Unscheduled stops ( 59 ) Move stops to a route by selecting them. amster Stadge…" at bounding box center [160, 381] width 321 height 763
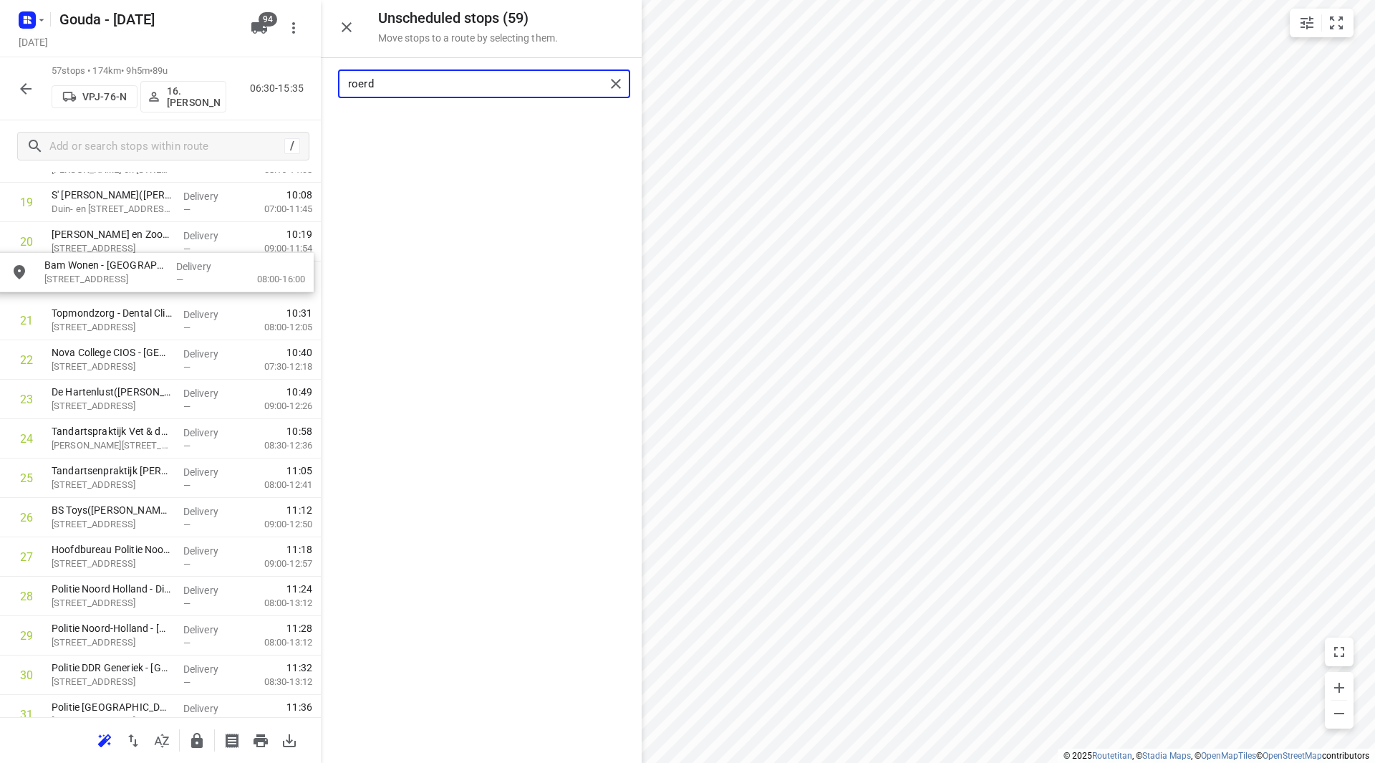
drag, startPoint x: 423, startPoint y: 151, endPoint x: 93, endPoint y: 290, distance: 358.2
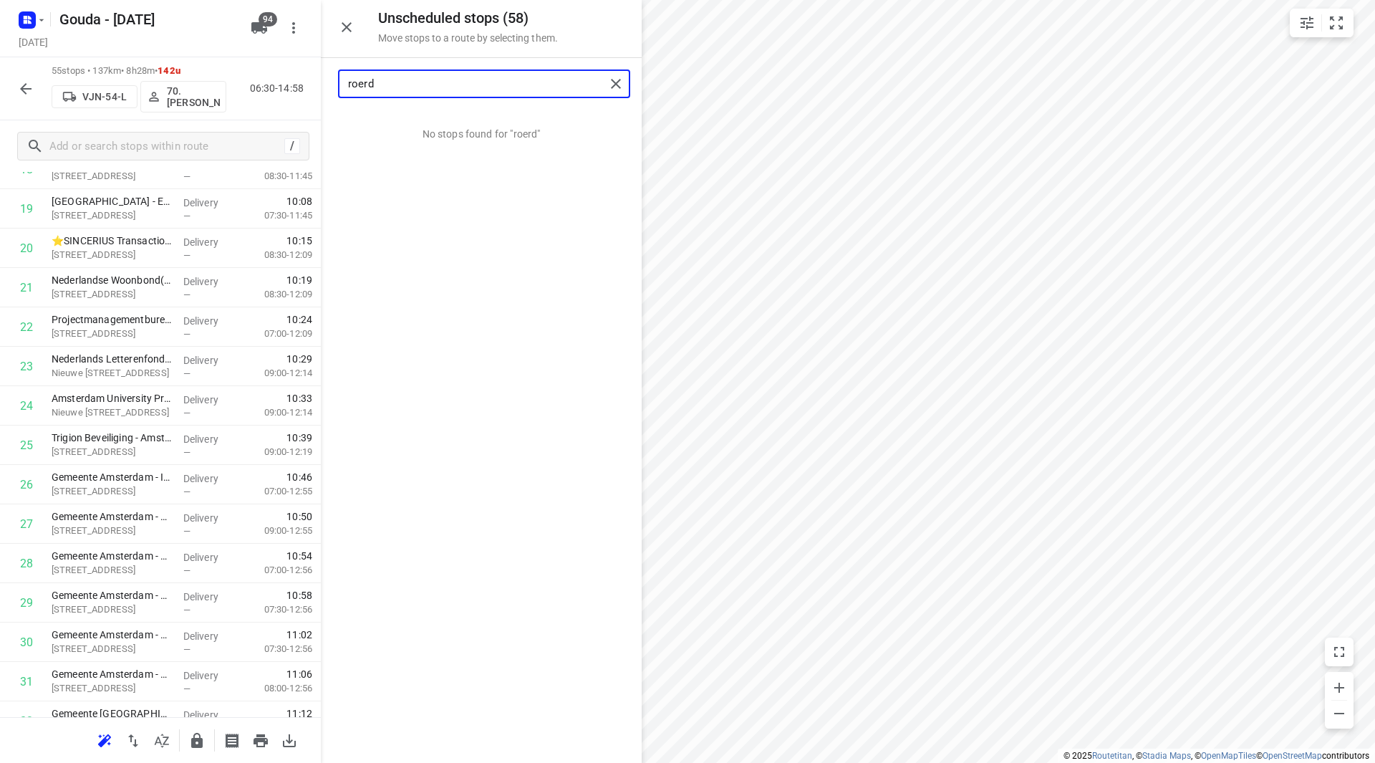
drag, startPoint x: 394, startPoint y: 79, endPoint x: 307, endPoint y: 79, distance: 87.4
click at [307, 79] on div "Unscheduled stops ( 58 ) Move stops to a route by selecting them. roerd No stop…" at bounding box center [160, 381] width 321 height 763
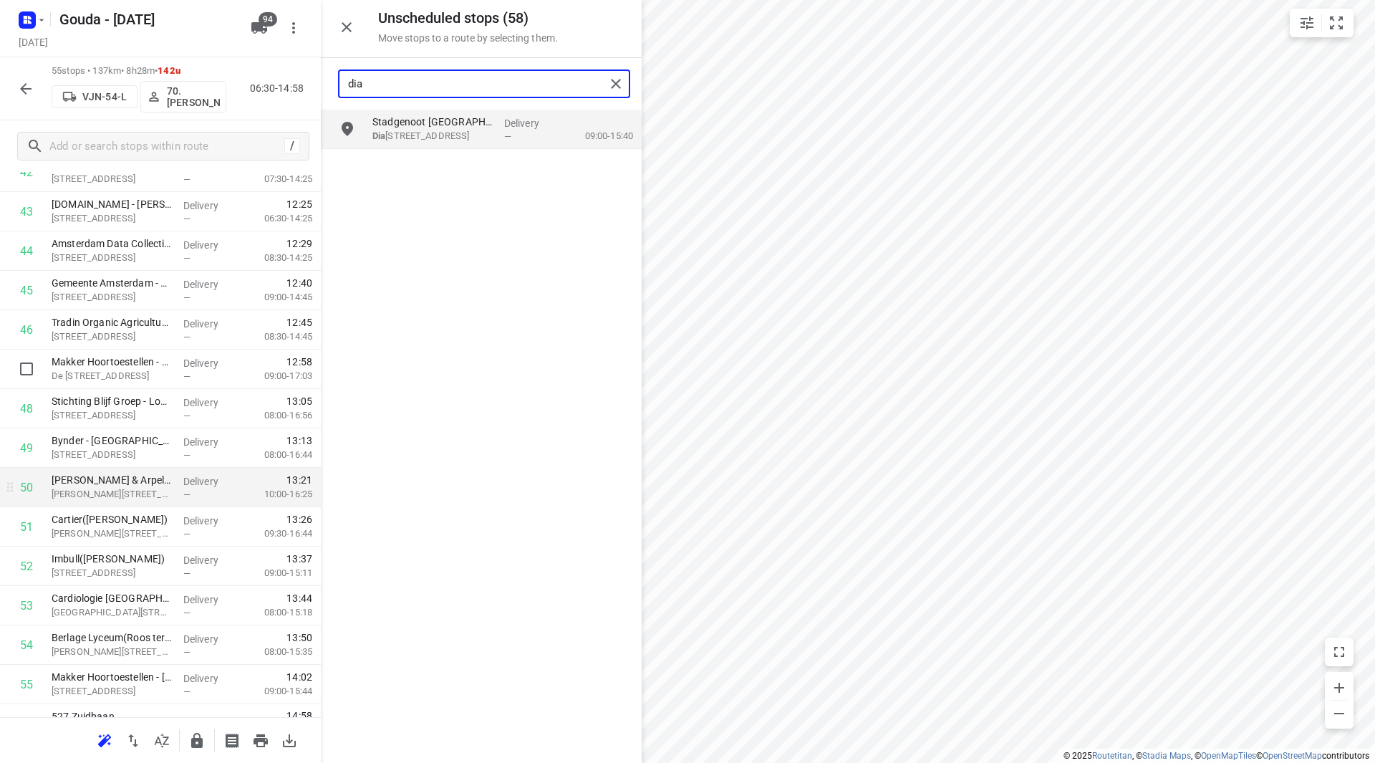
scroll to position [1773, 0]
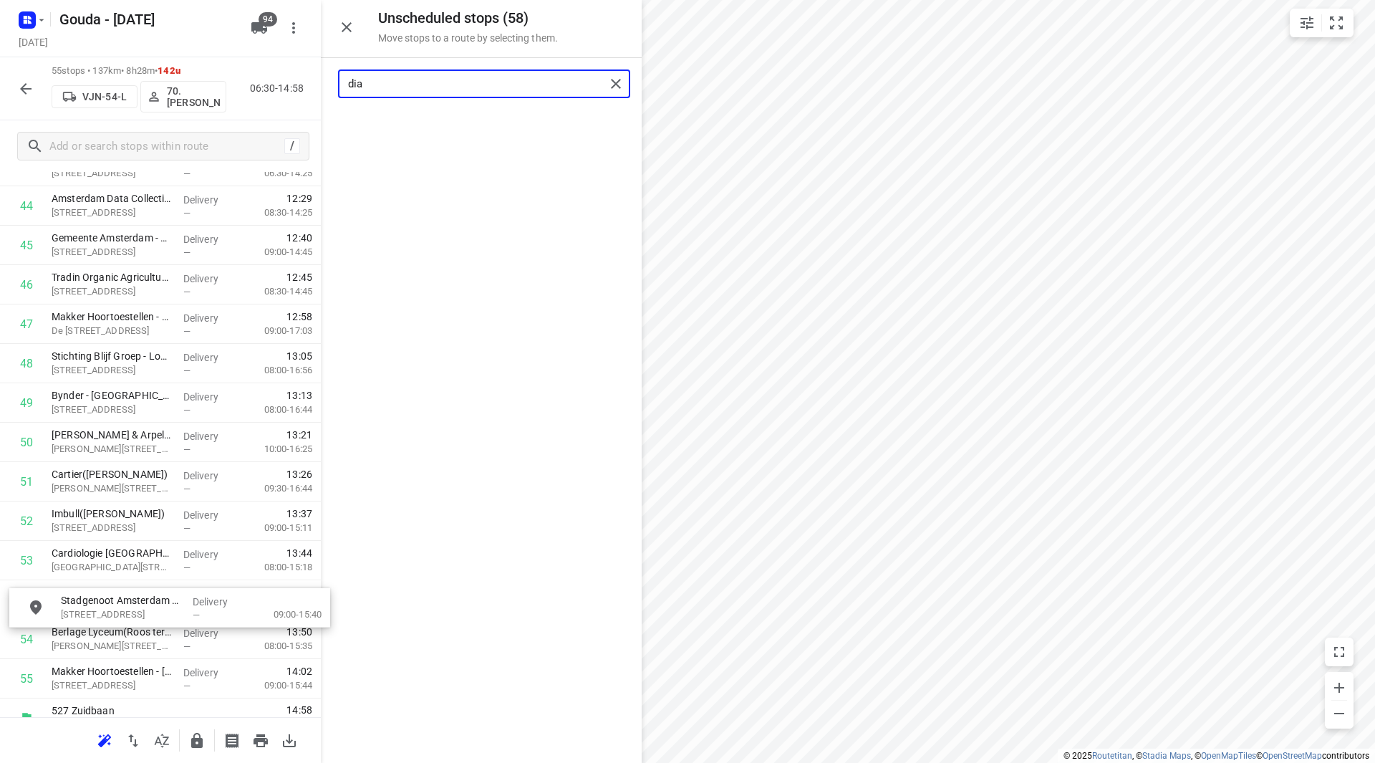
drag, startPoint x: 443, startPoint y: 119, endPoint x: 125, endPoint y: 602, distance: 578.0
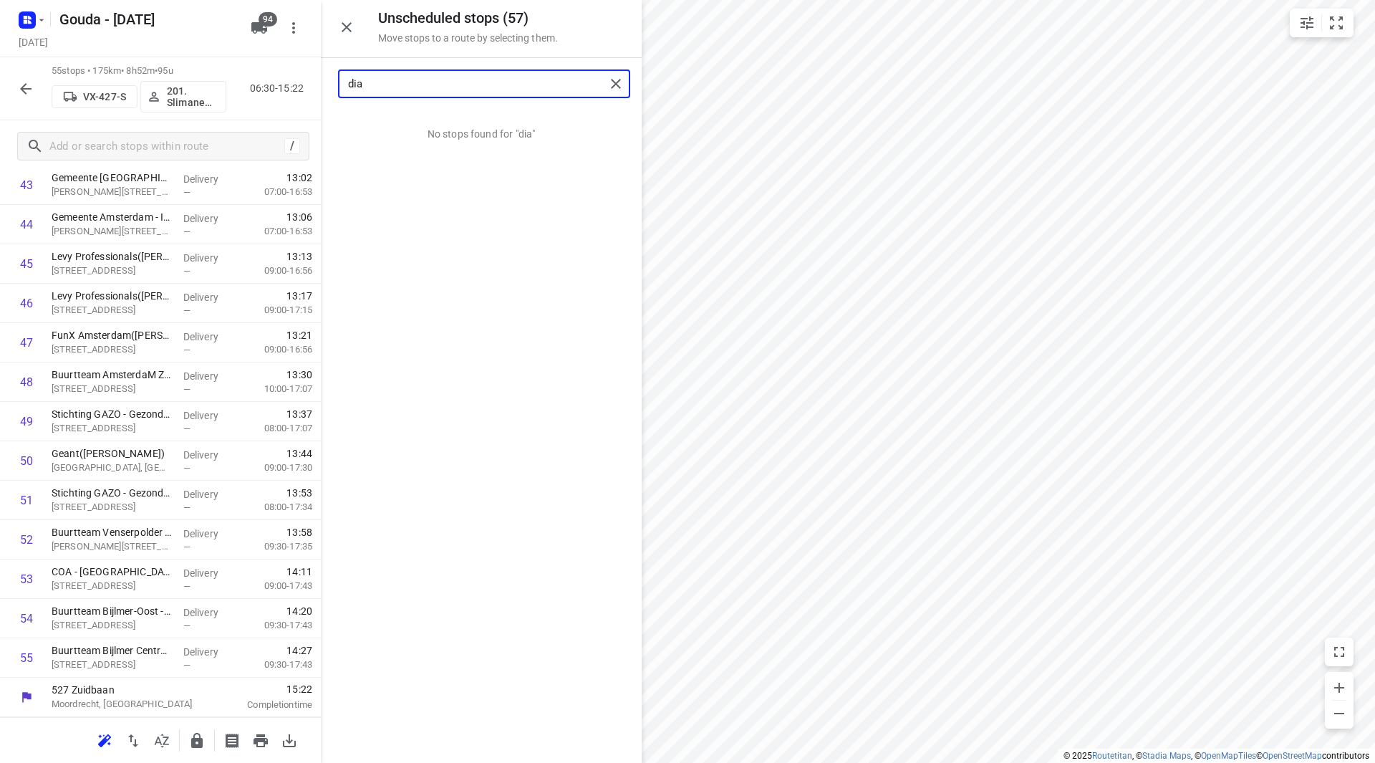
drag, startPoint x: 420, startPoint y: 84, endPoint x: 337, endPoint y: 87, distance: 83.1
click at [318, 82] on div "Unscheduled stops ( 57 ) Move stops to a route by selecting them. dia No stops …" at bounding box center [160, 381] width 321 height 763
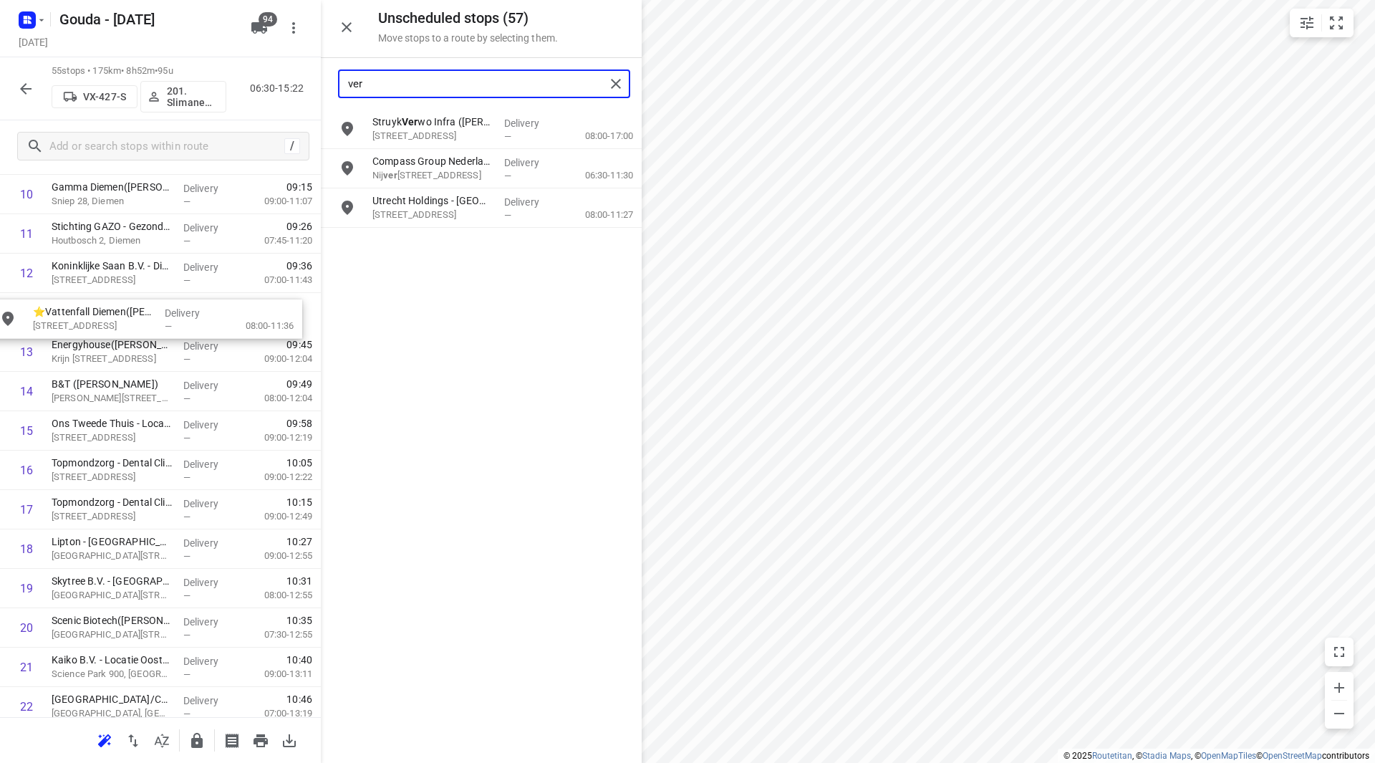
scroll to position [461, 0]
drag, startPoint x: 426, startPoint y: 222, endPoint x: 81, endPoint y: 332, distance: 362.4
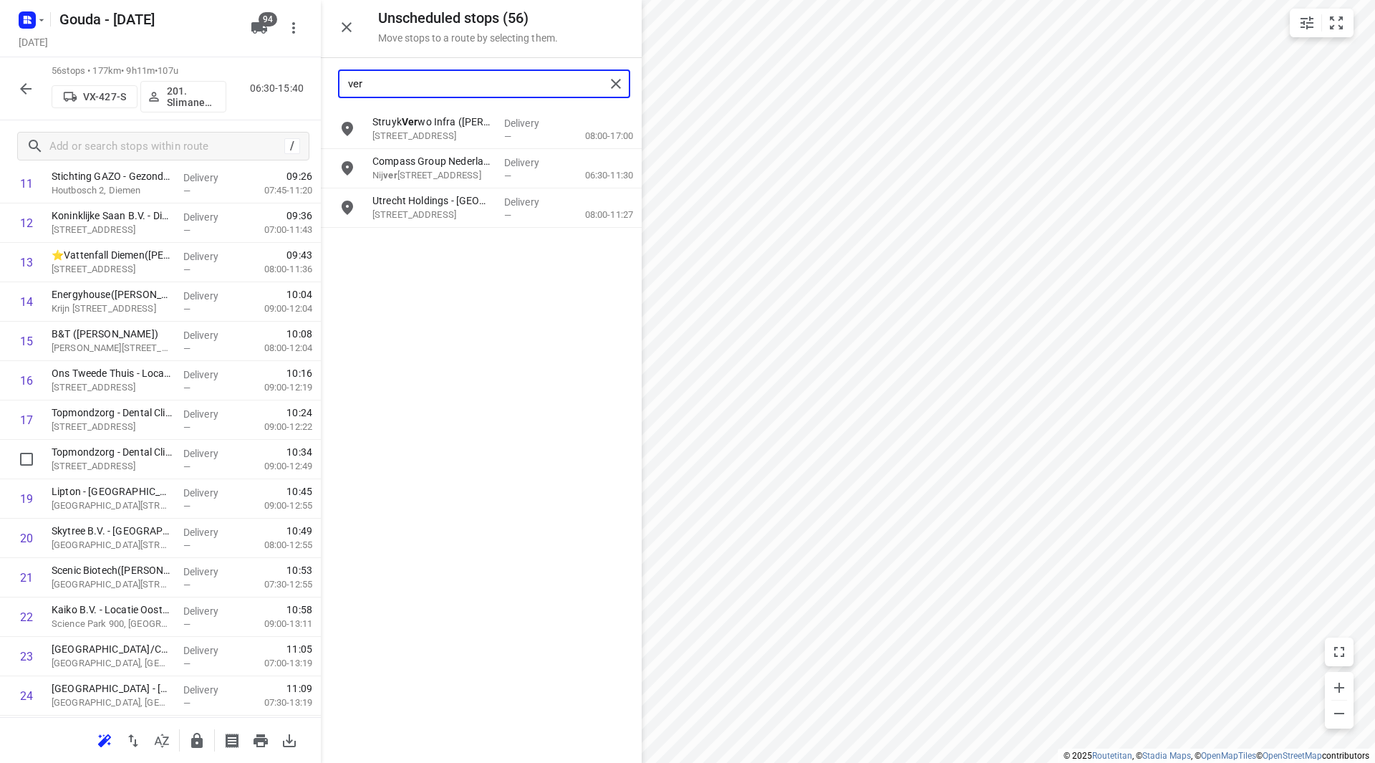
scroll to position [604, 0]
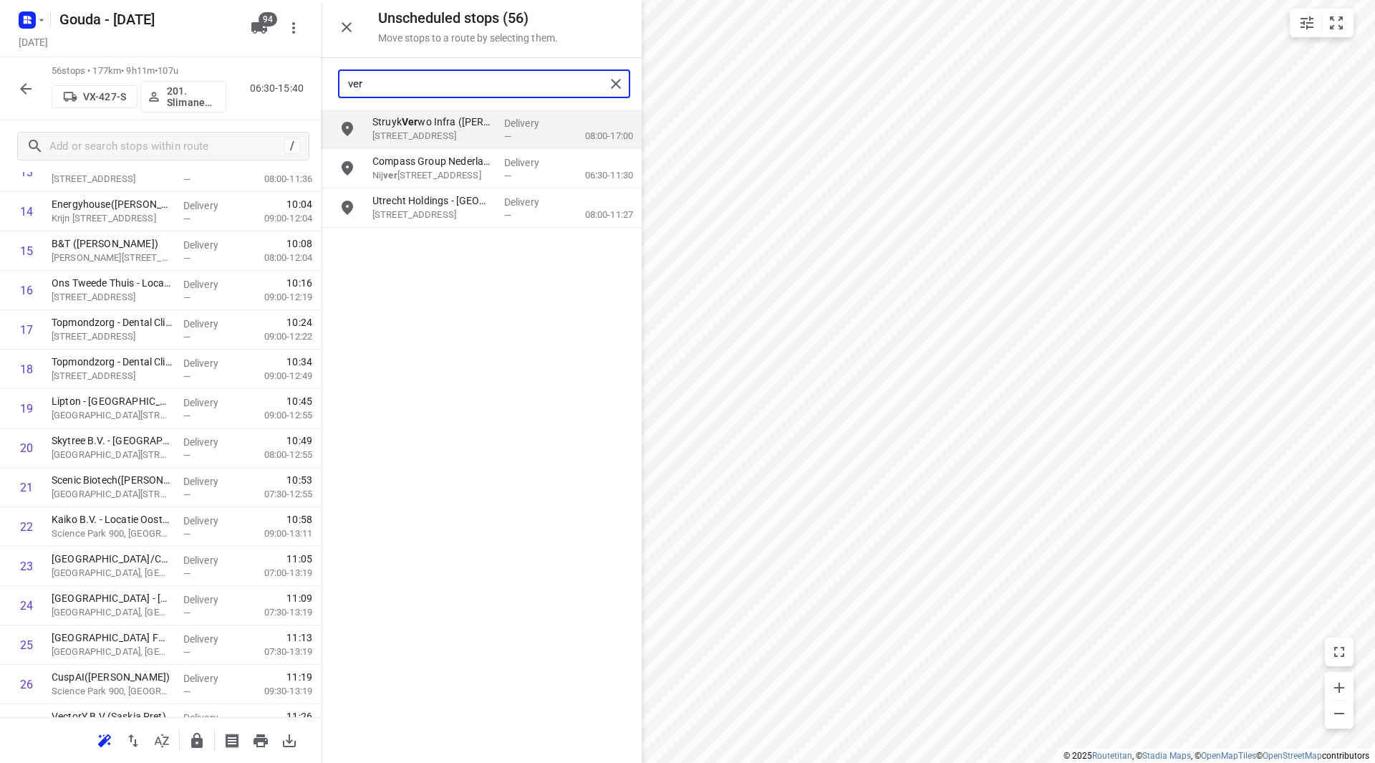
drag, startPoint x: 370, startPoint y: 87, endPoint x: 321, endPoint y: 82, distance: 49.0
click at [319, 80] on div "Unscheduled stops ( 56 ) Move stops to a route by selecting them. ver Struyk Ve…" at bounding box center [160, 381] width 321 height 763
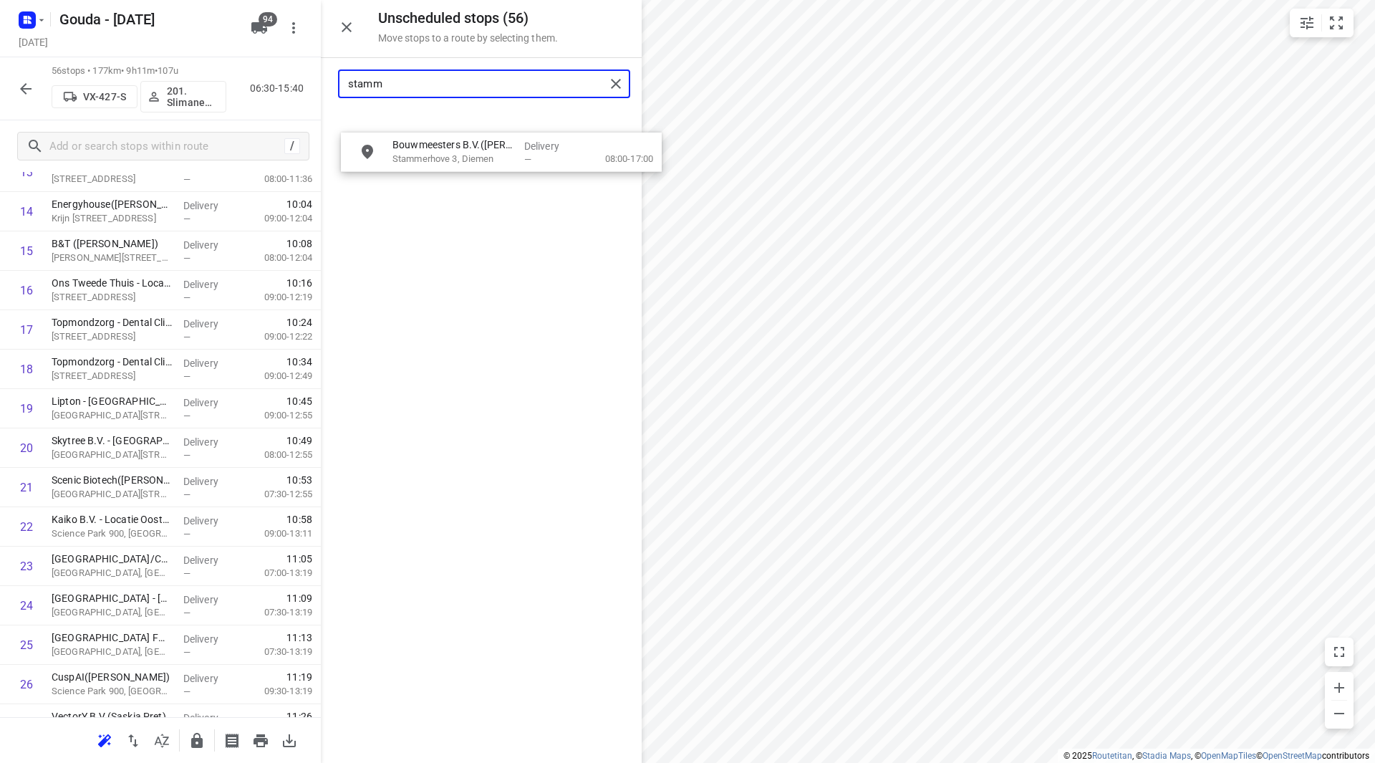
drag, startPoint x: 414, startPoint y: 132, endPoint x: 430, endPoint y: 147, distance: 21.8
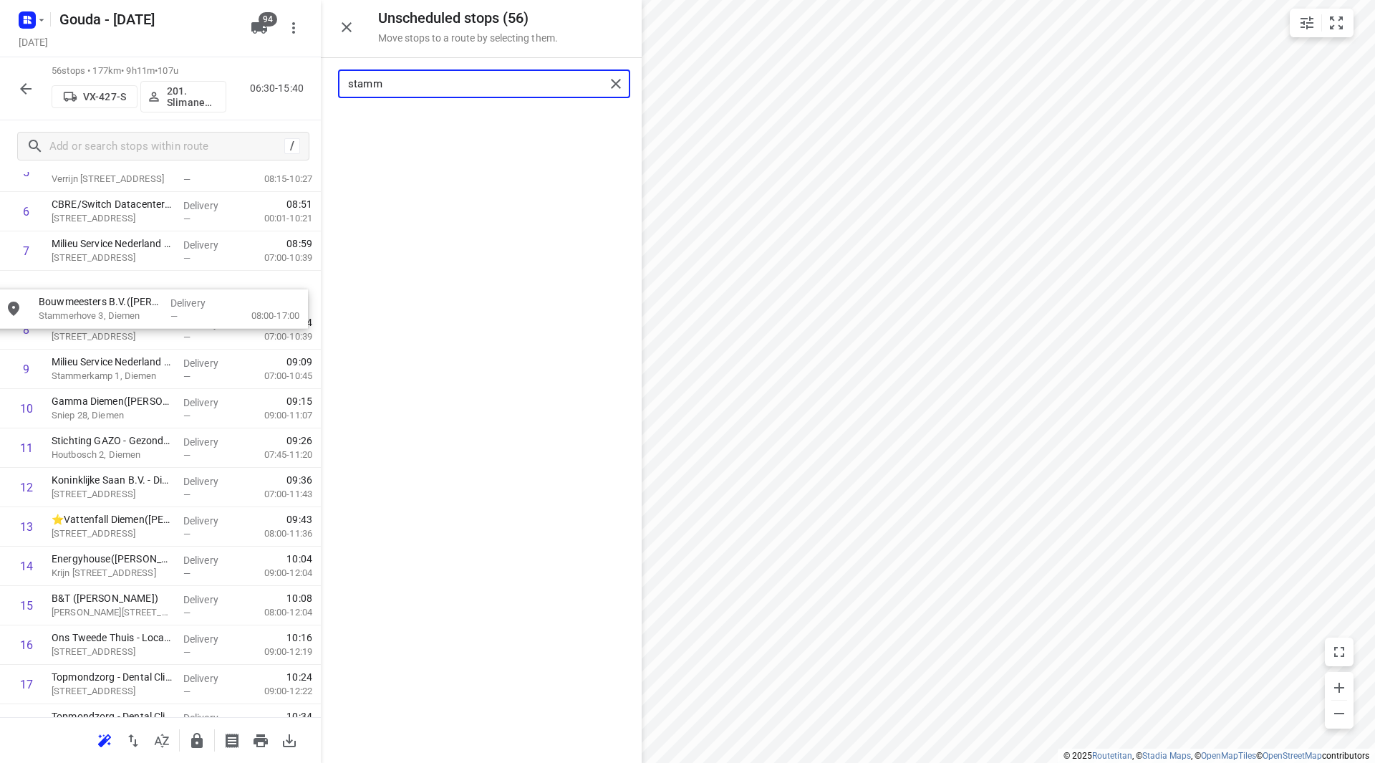
scroll to position [285, 0]
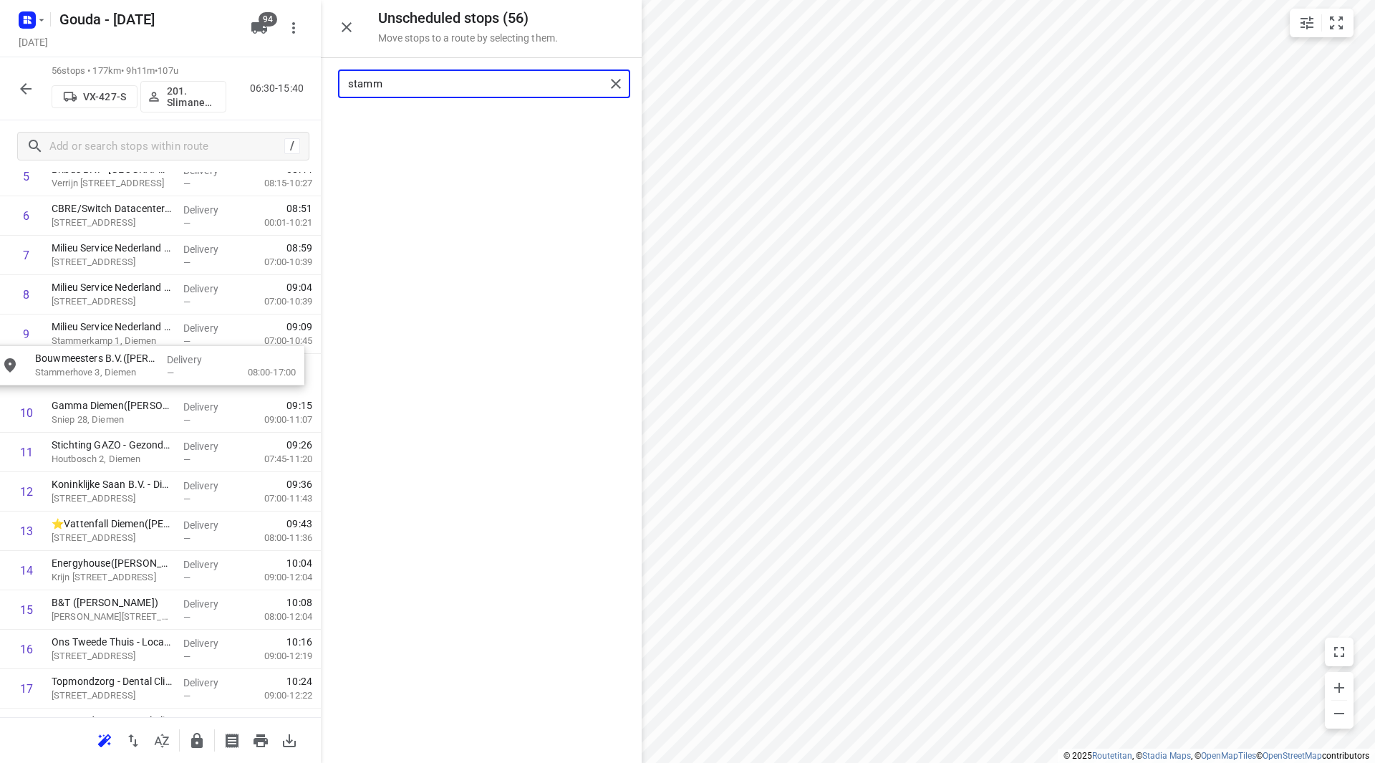
drag, startPoint x: 460, startPoint y: 125, endPoint x: 129, endPoint y: 381, distance: 418.1
drag, startPoint x: 441, startPoint y: 82, endPoint x: 259, endPoint y: 89, distance: 182.8
click at [261, 85] on div "Unscheduled stops ( 55 ) Move stops to a route by selecting them. stamm No stop…" at bounding box center [160, 381] width 321 height 763
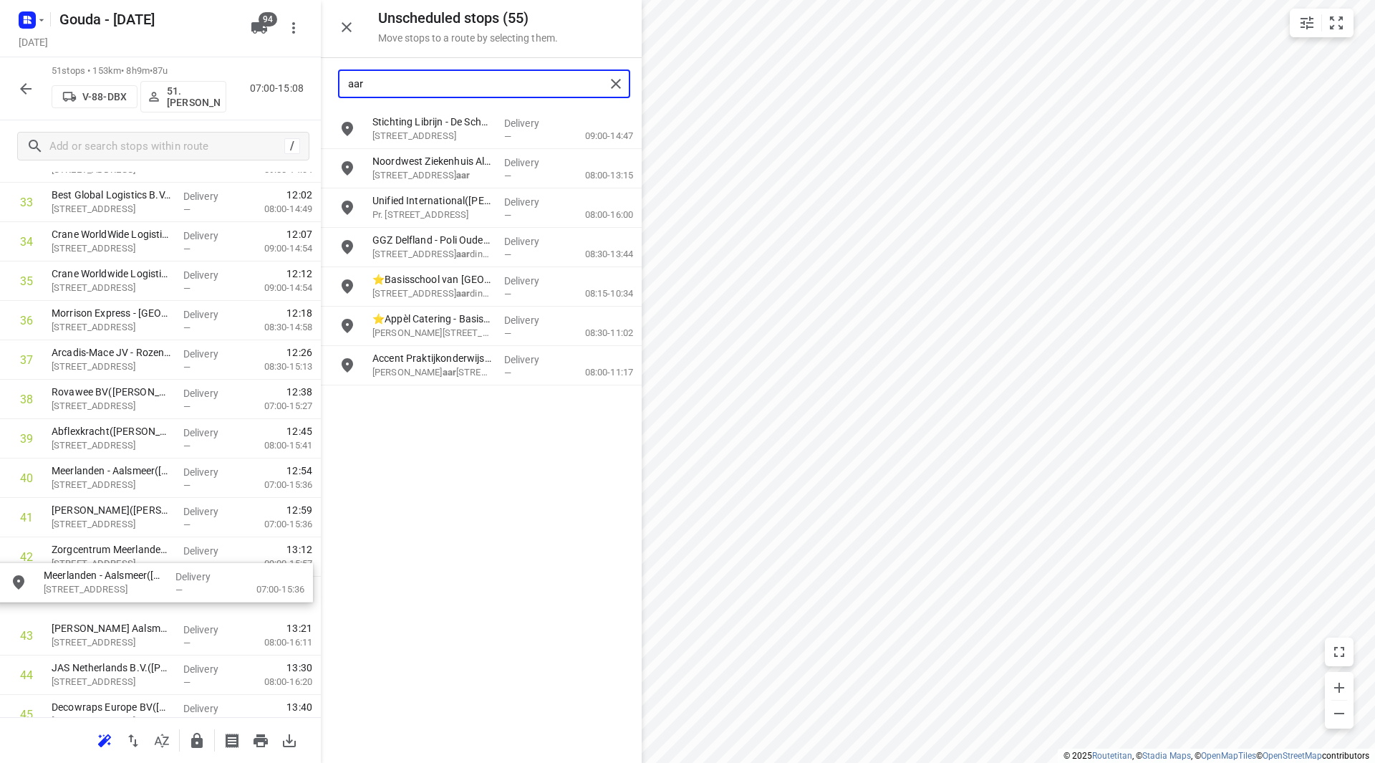
scroll to position [1371, 0]
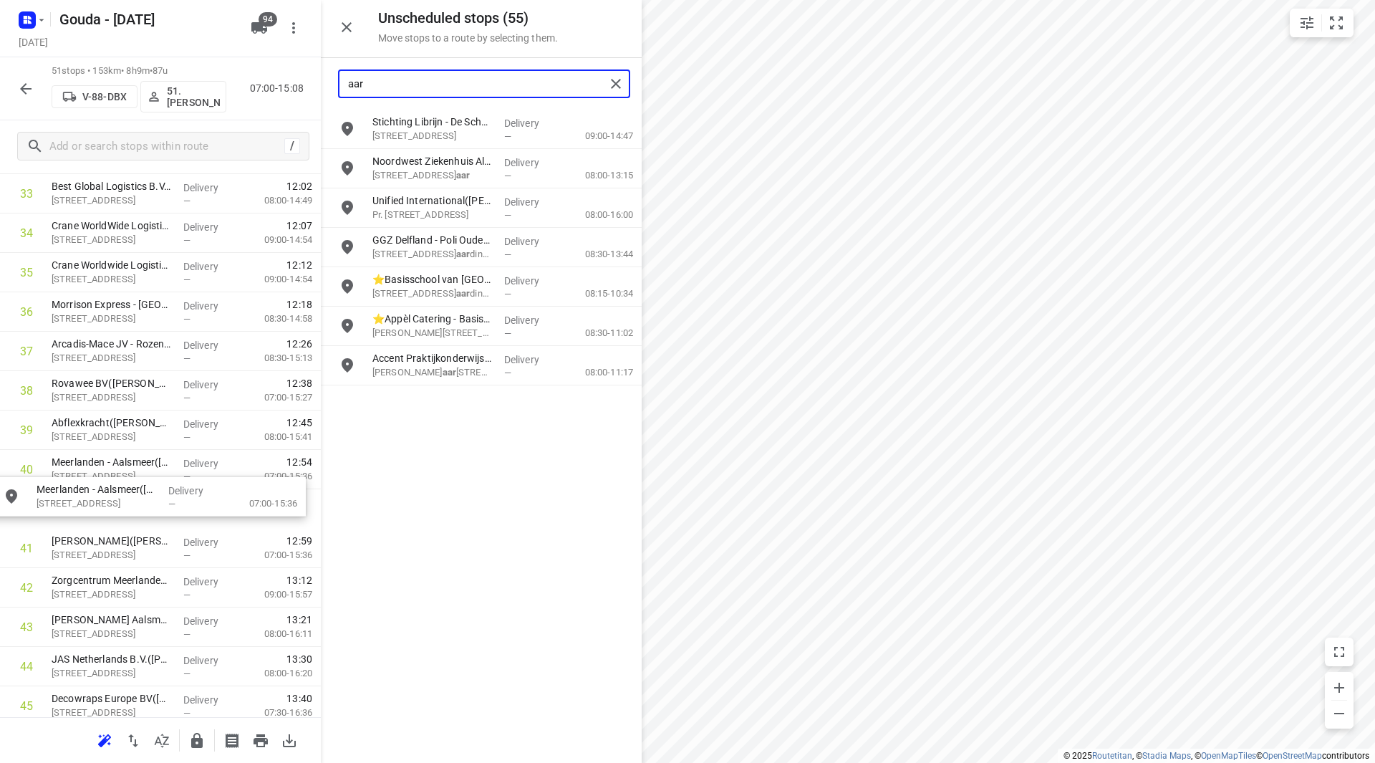
drag, startPoint x: 435, startPoint y: 251, endPoint x: 98, endPoint y: 511, distance: 425.9
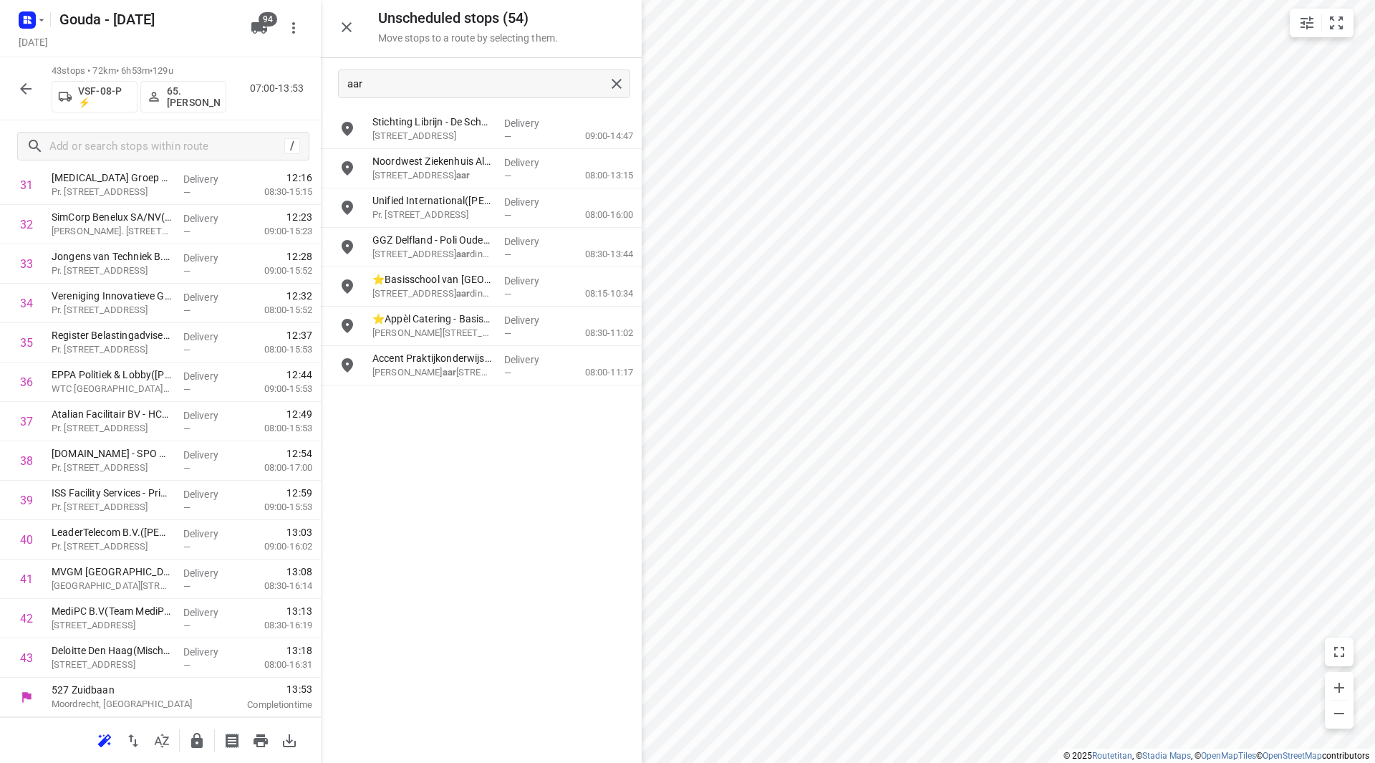
scroll to position [1301, 0]
drag, startPoint x: 445, startPoint y: 206, endPoint x: 435, endPoint y: 216, distance: 13.7
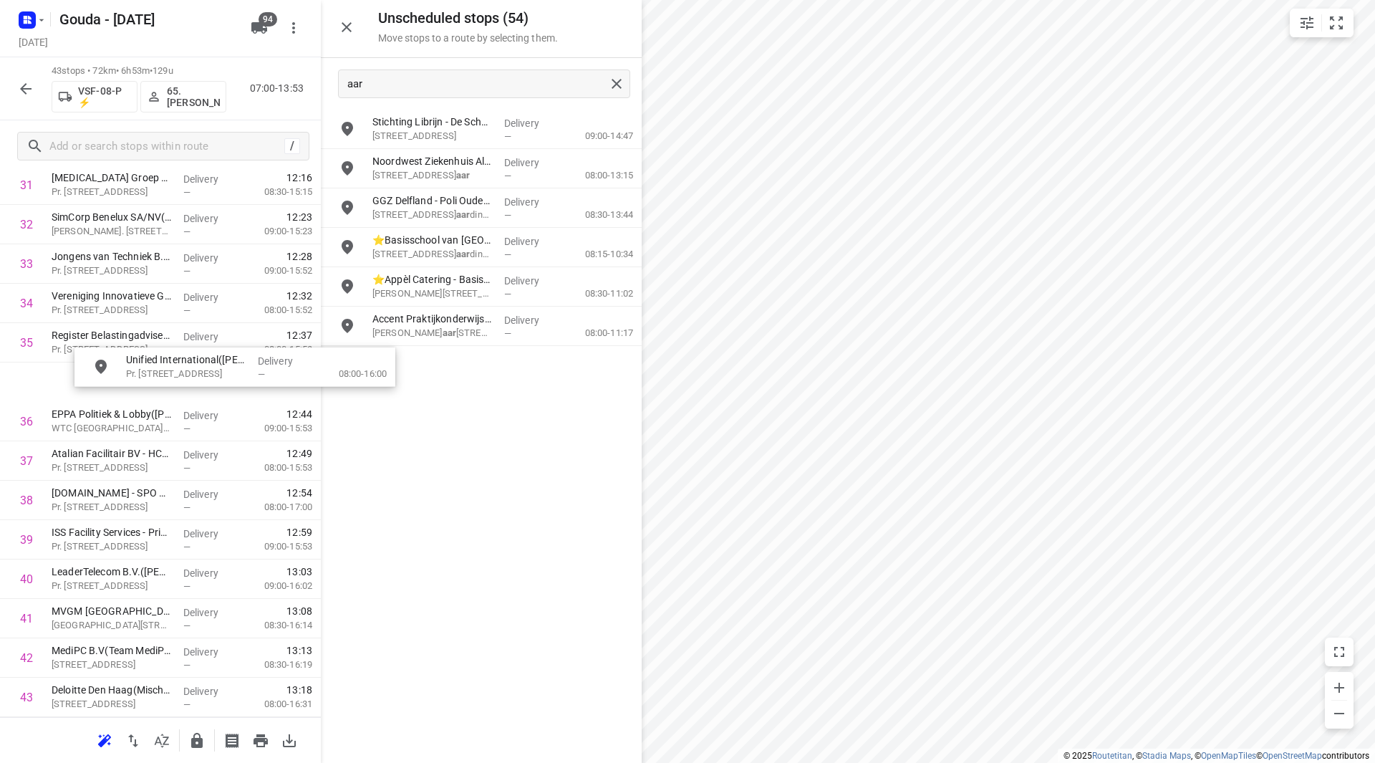
scroll to position [1300, 0]
drag, startPoint x: 421, startPoint y: 213, endPoint x: 90, endPoint y: 404, distance: 382.4
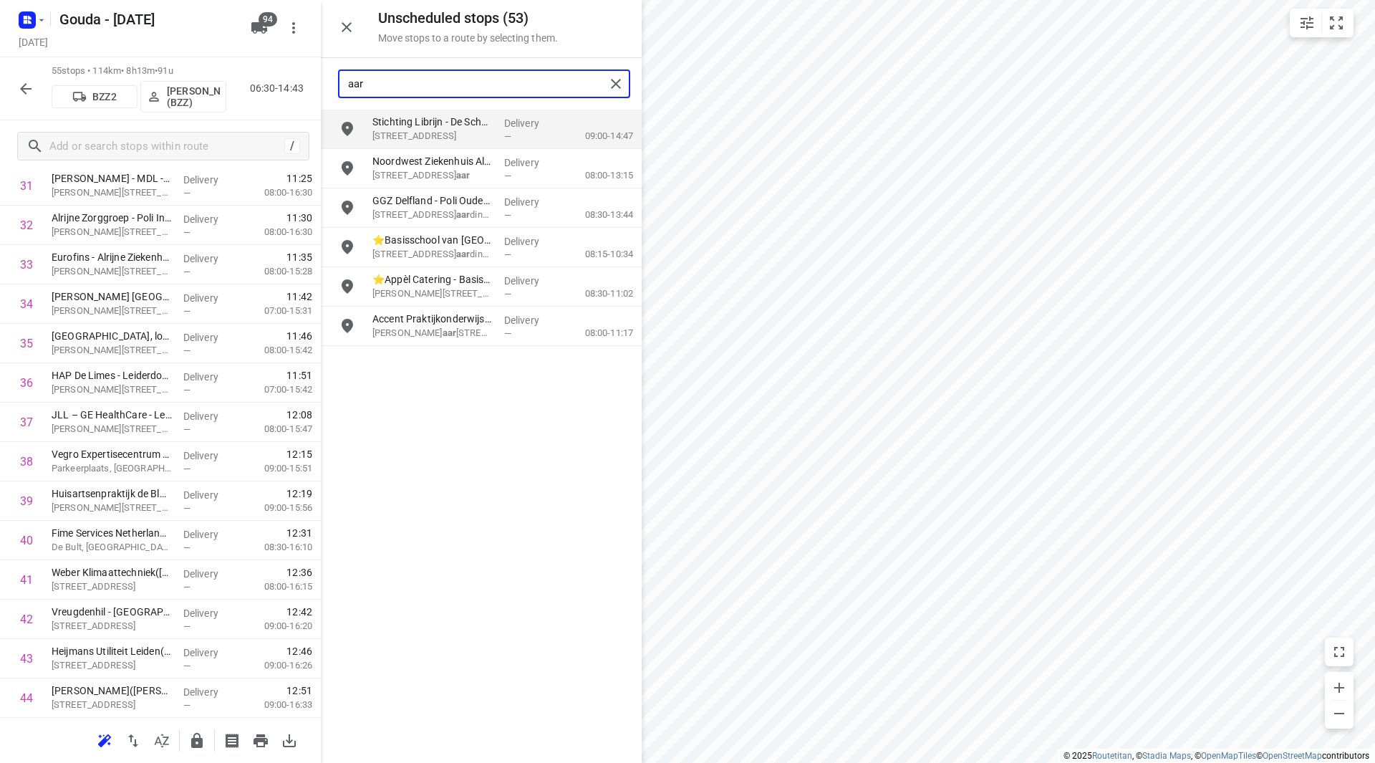
drag, startPoint x: 406, startPoint y: 91, endPoint x: 342, endPoint y: 85, distance: 64.0
click at [342, 85] on div "aar" at bounding box center [472, 84] width 266 height 22
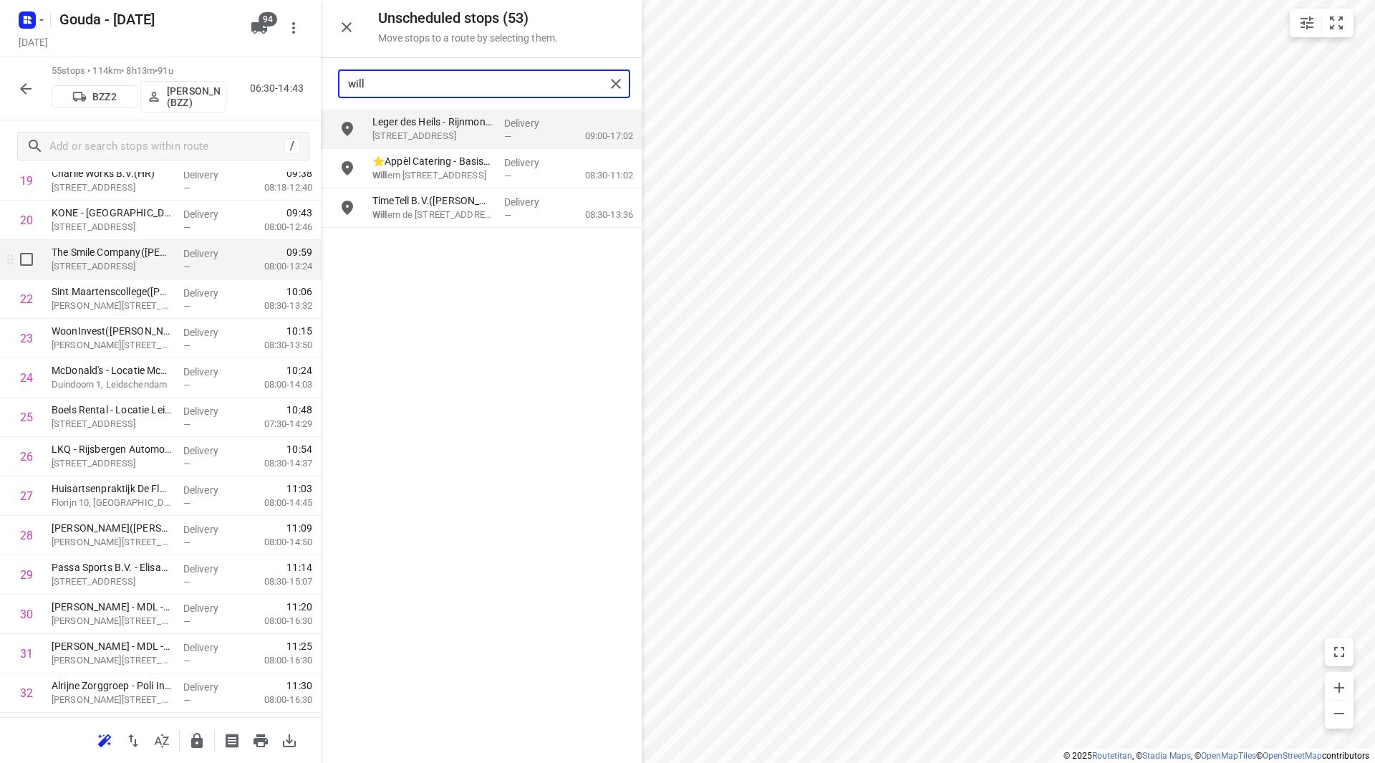
scroll to position [799, 0]
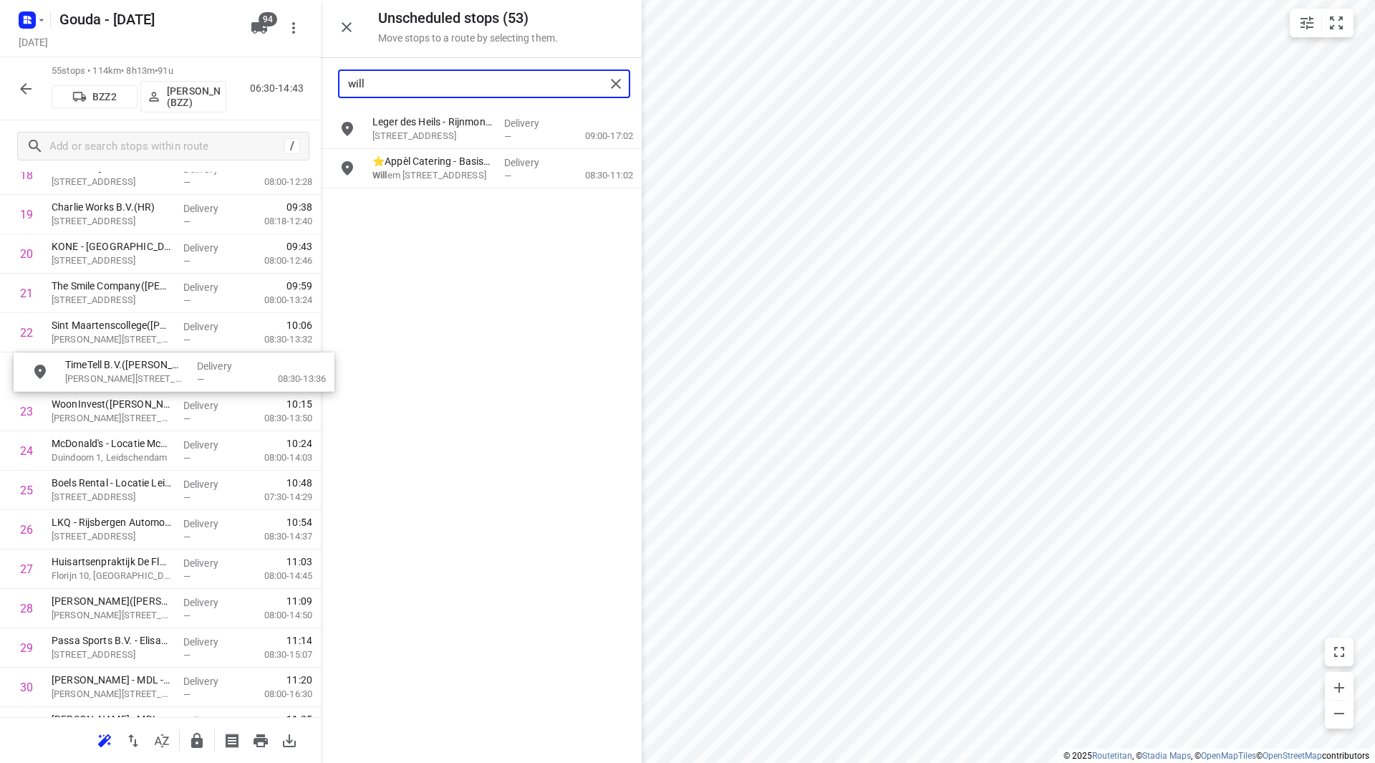
drag, startPoint x: 407, startPoint y: 216, endPoint x: 130, endPoint y: 380, distance: 321.7
drag, startPoint x: 370, startPoint y: 86, endPoint x: 339, endPoint y: 86, distance: 31.5
click at [339, 86] on div "will" at bounding box center [484, 83] width 292 height 29
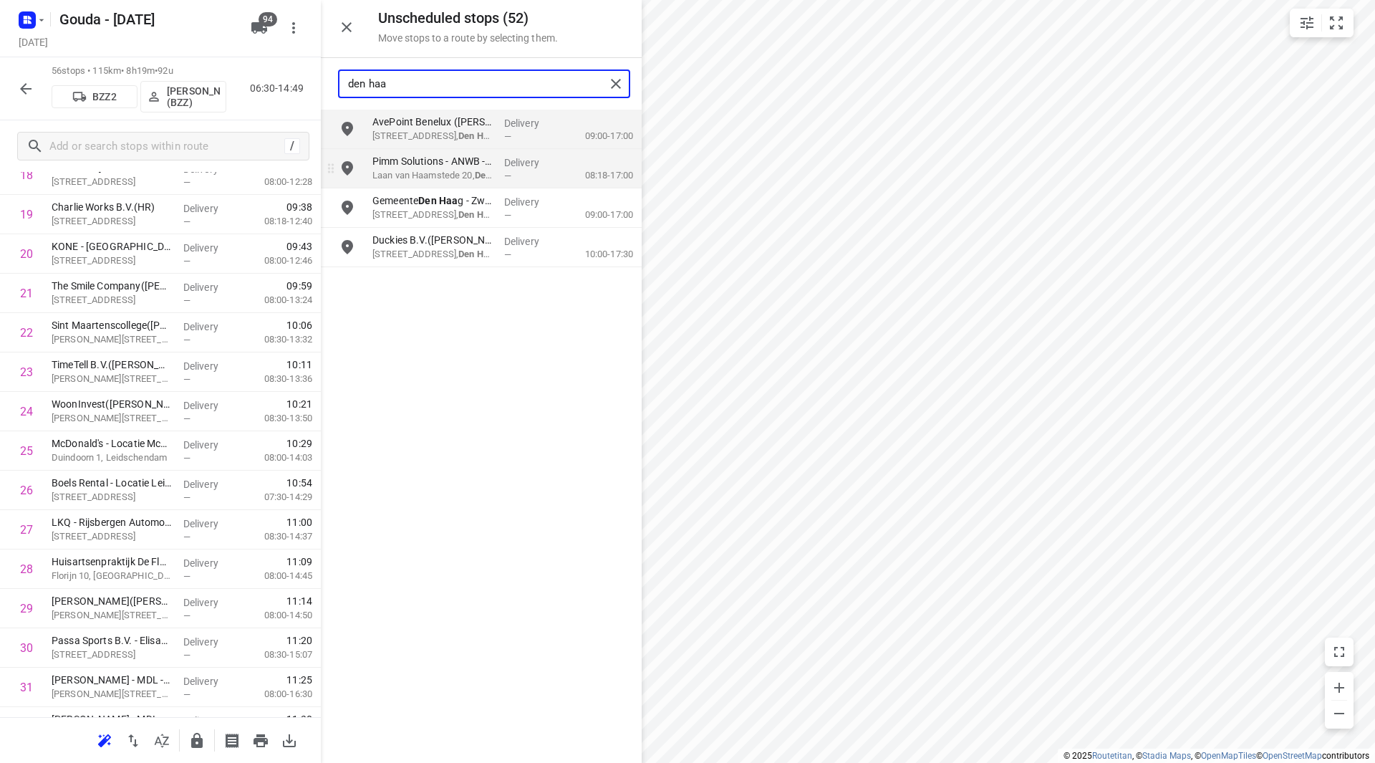
type input "den haa"
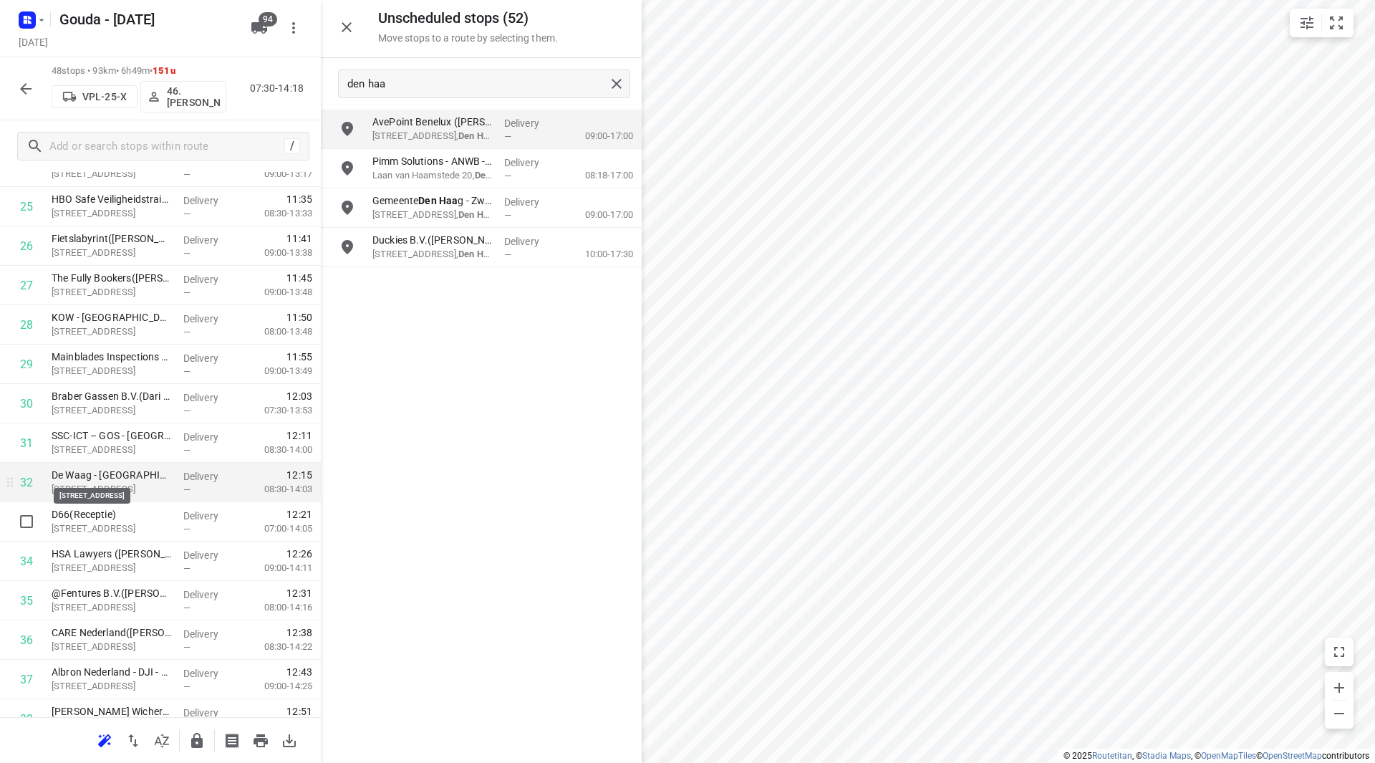
scroll to position [1186, 0]
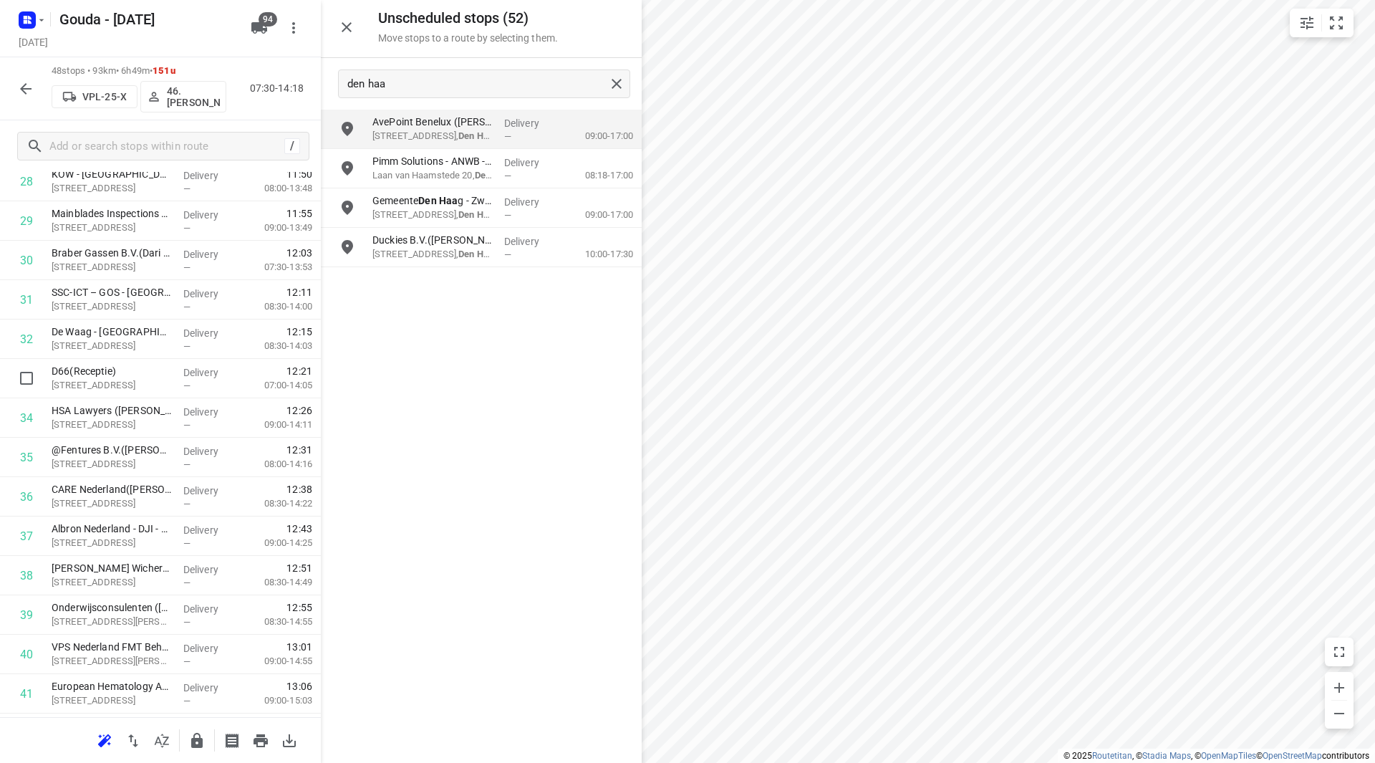
drag, startPoint x: 222, startPoint y: 362, endPoint x: 489, endPoint y: 303, distance: 273.5
click at [489, 303] on div "AvePoint Benelux ([PERSON_NAME]) [STREET_ADDRESS], Den Haa g Delivery — 09:00-1…" at bounding box center [481, 436] width 321 height 652
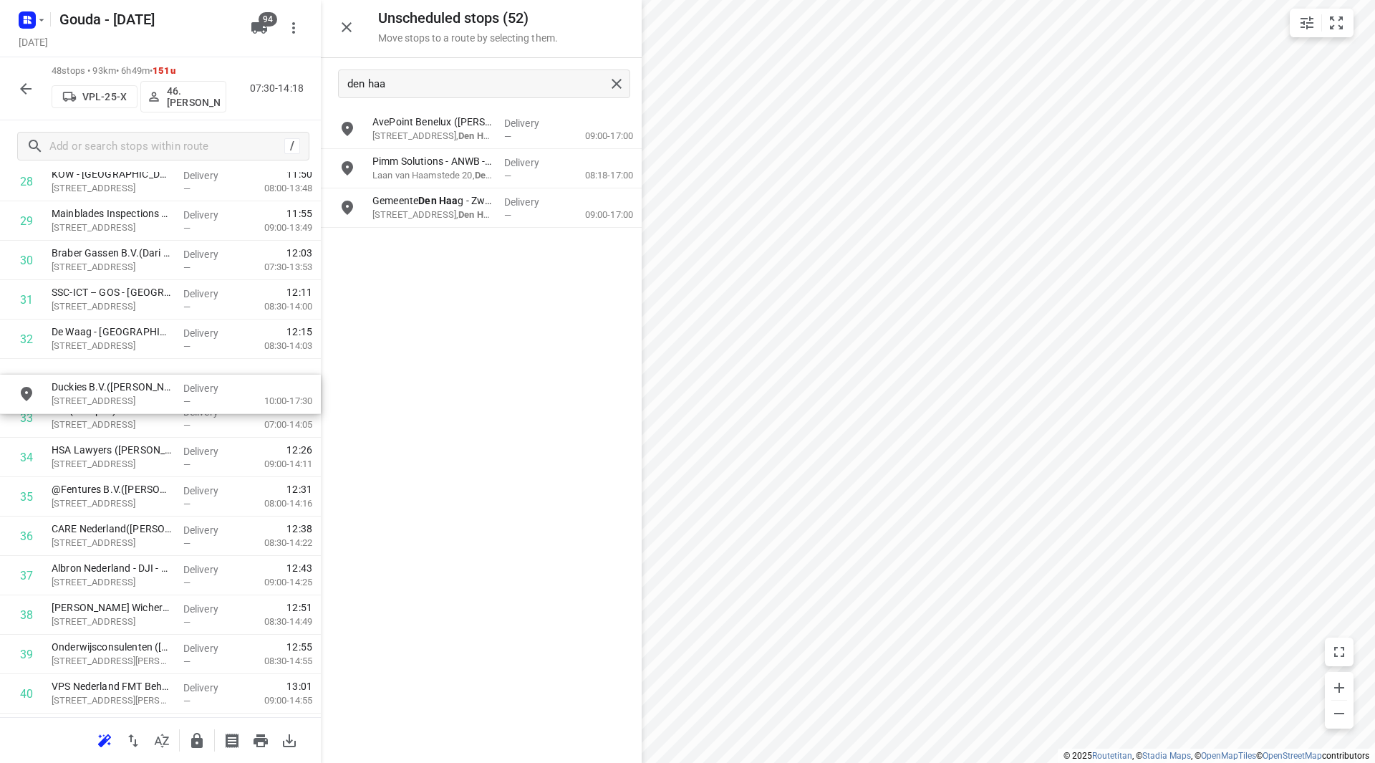
drag, startPoint x: 435, startPoint y: 241, endPoint x: 107, endPoint y: 367, distance: 350.5
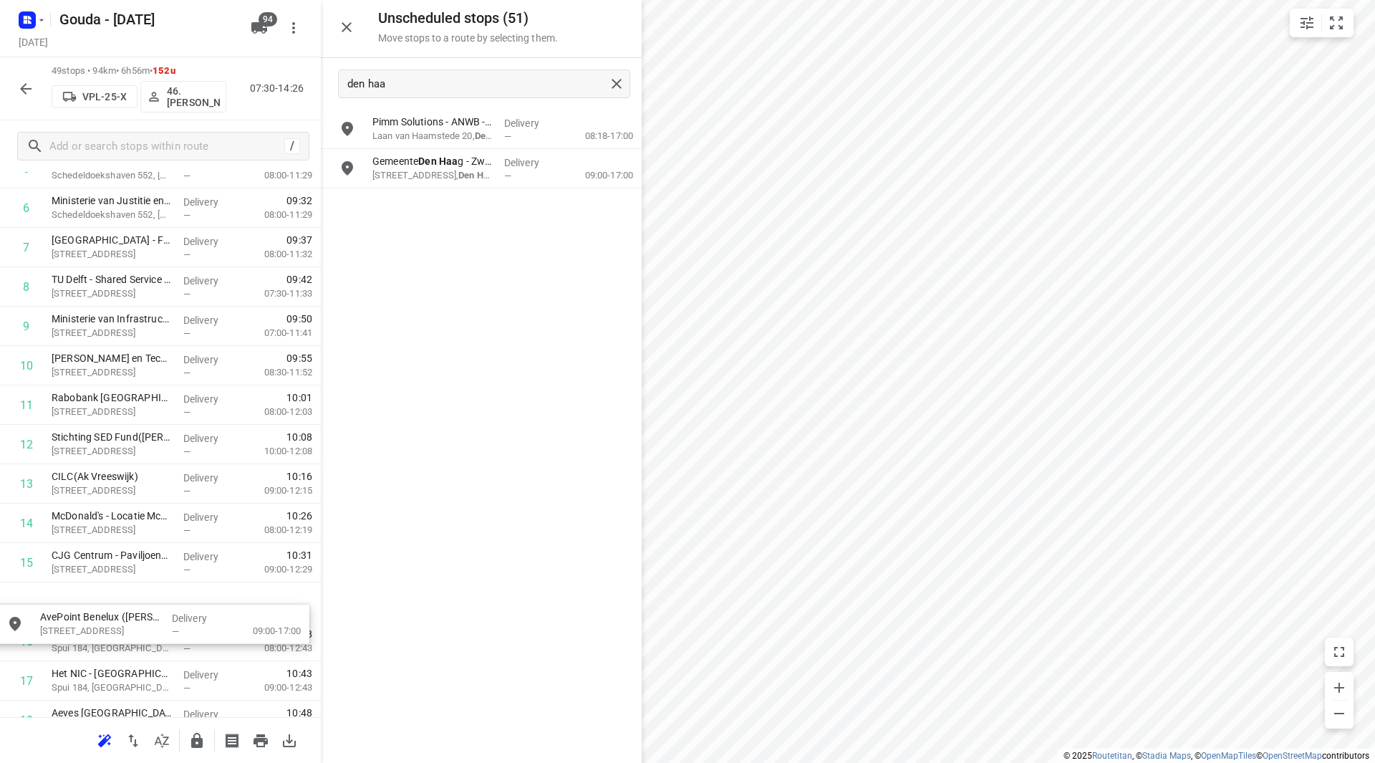
scroll to position [296, 0]
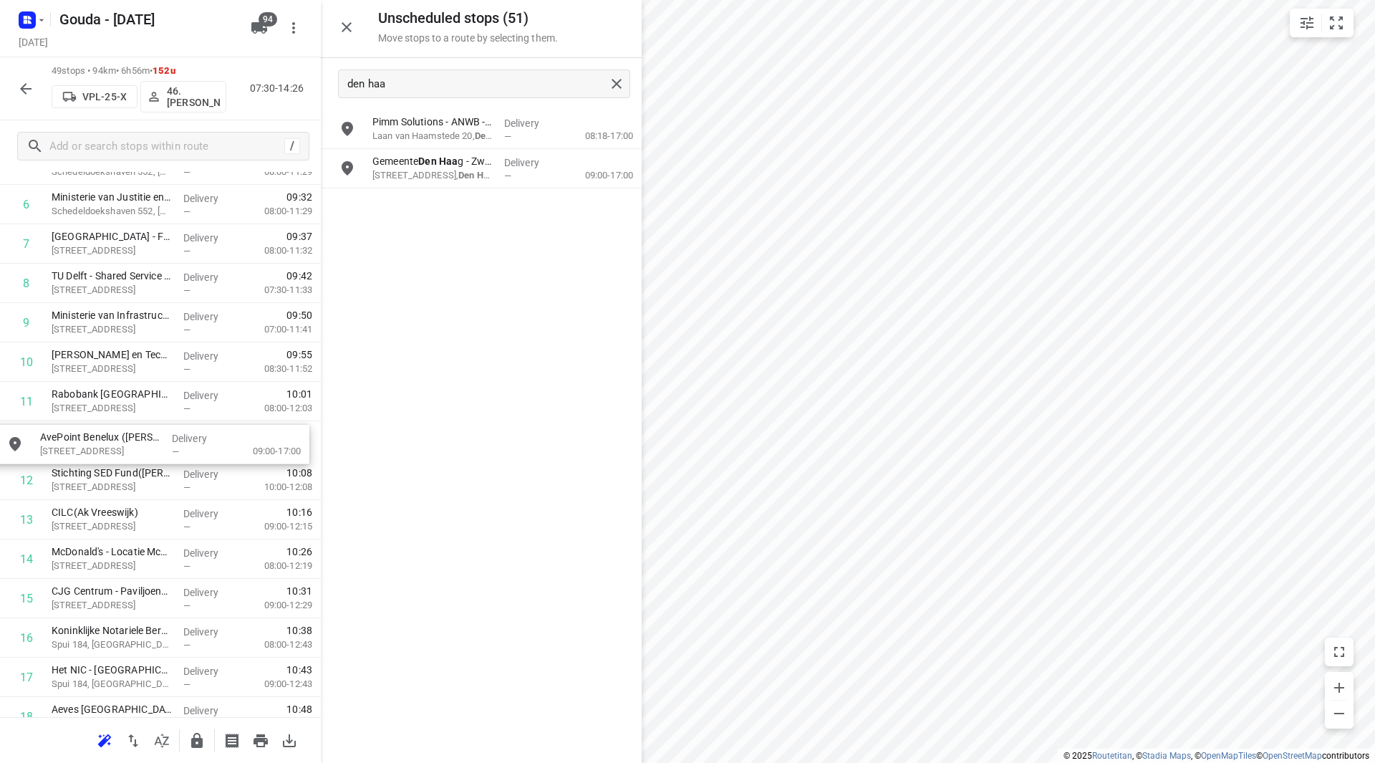
drag, startPoint x: 439, startPoint y: 119, endPoint x: 102, endPoint y: 435, distance: 462.1
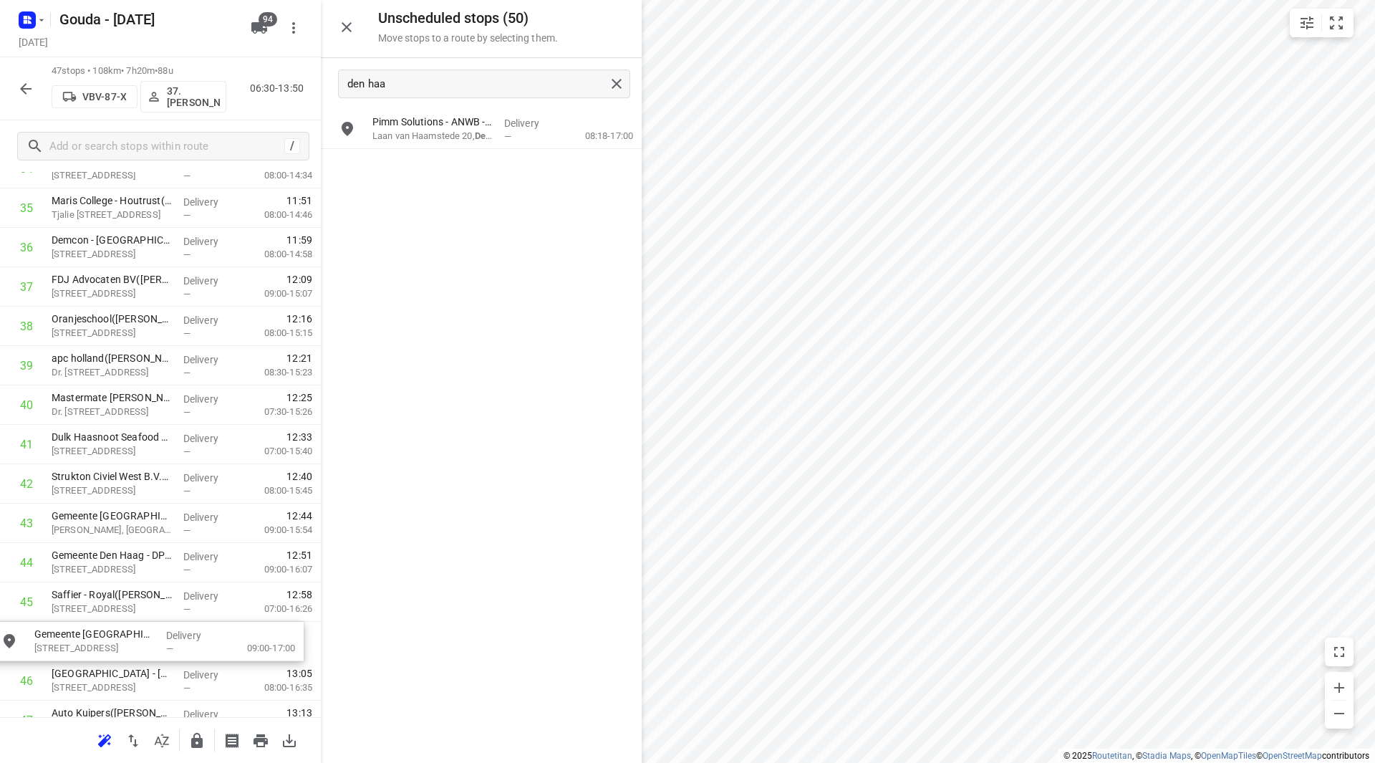
scroll to position [1505, 0]
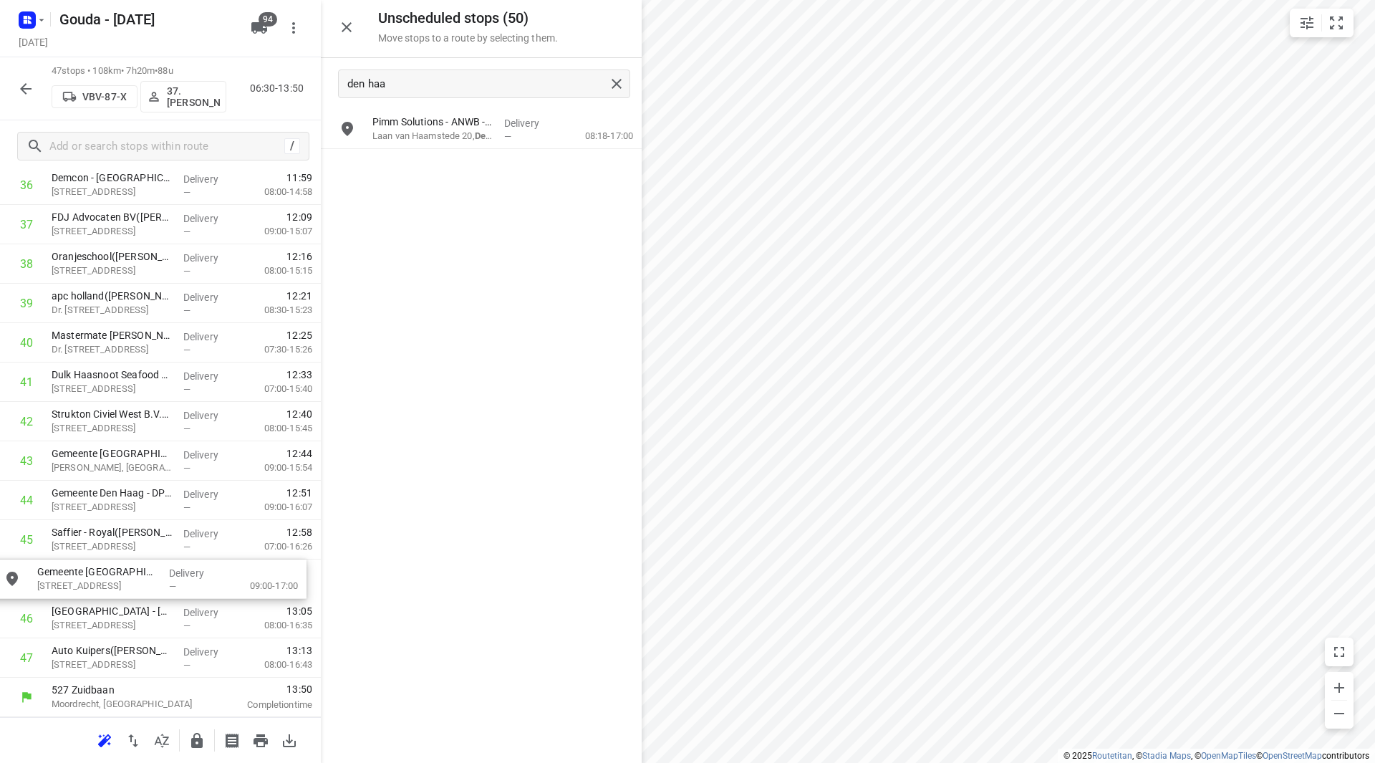
drag, startPoint x: 441, startPoint y: 168, endPoint x: 97, endPoint y: 579, distance: 535.9
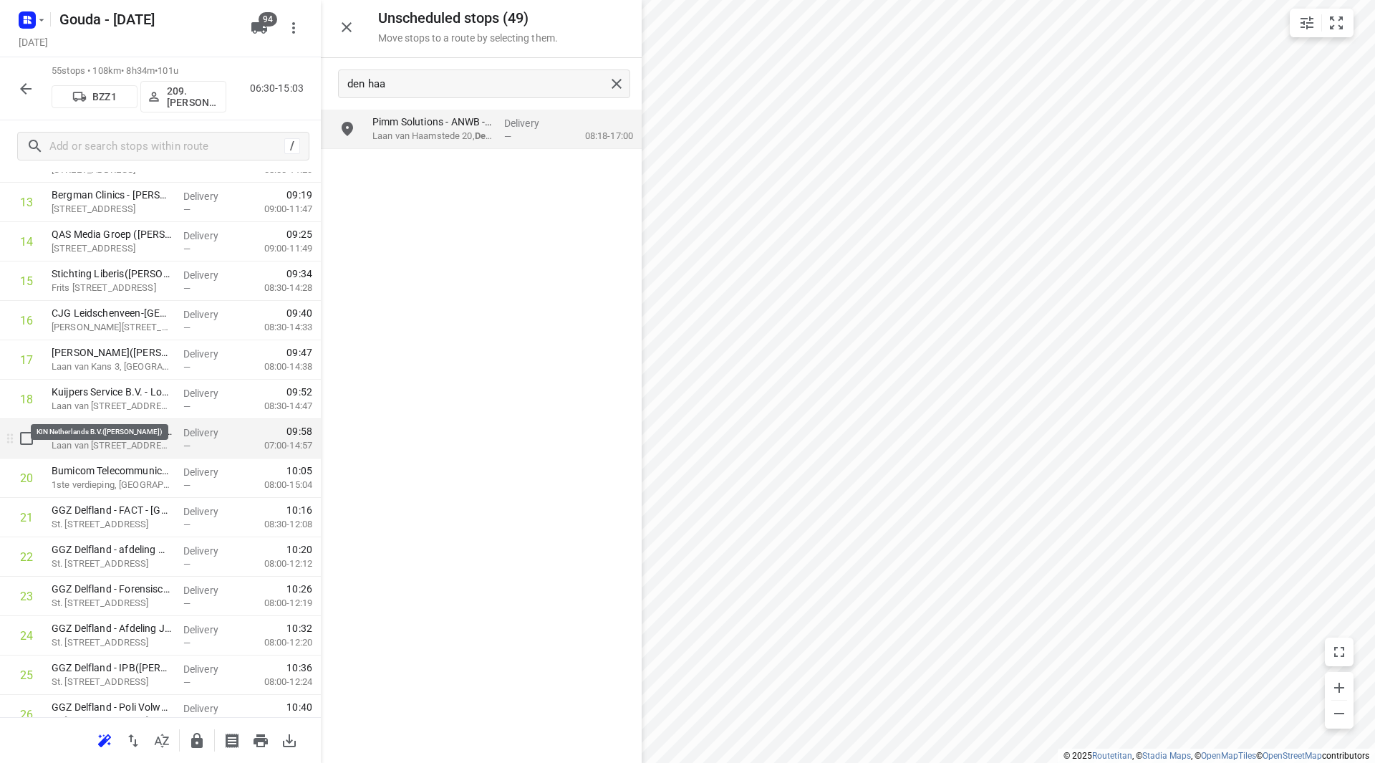
scroll to position [599, 0]
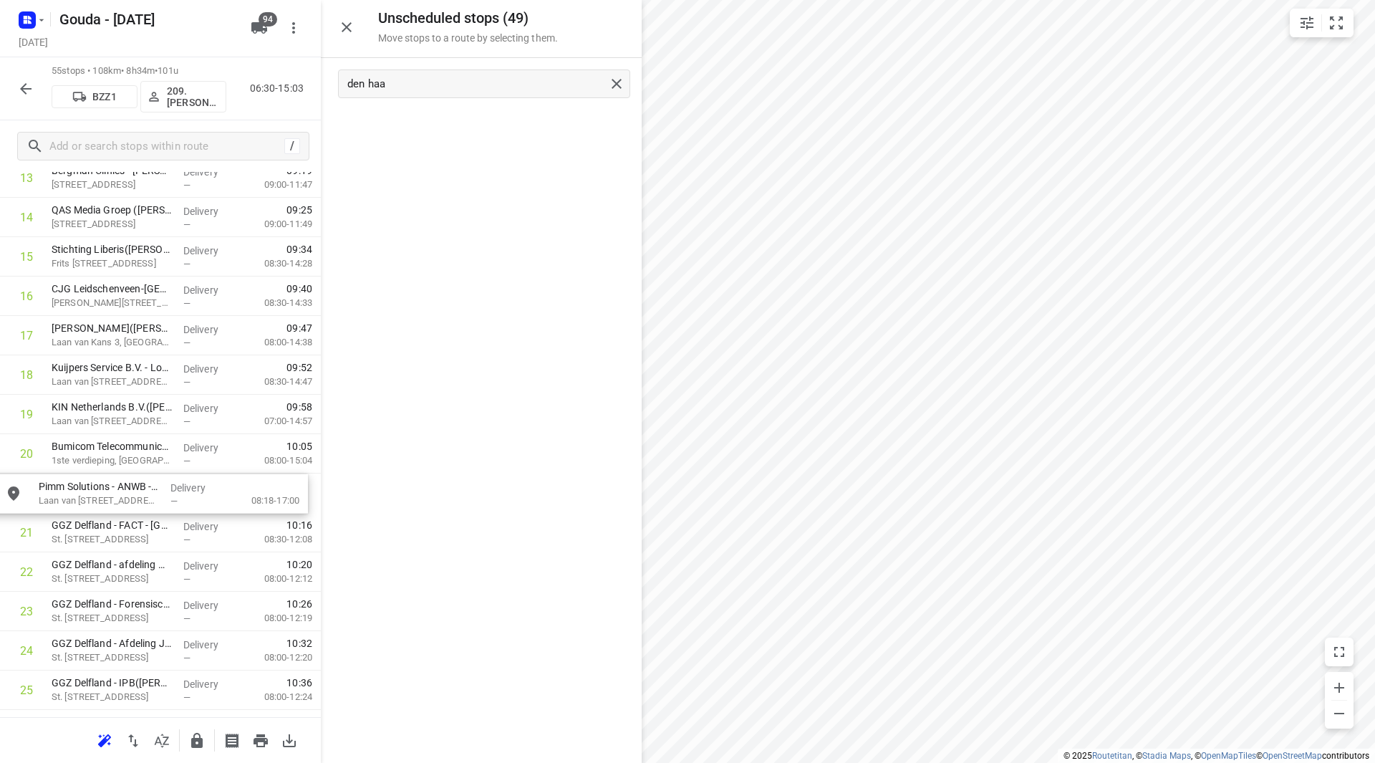
drag, startPoint x: 451, startPoint y: 122, endPoint x: 118, endPoint y: 491, distance: 496.9
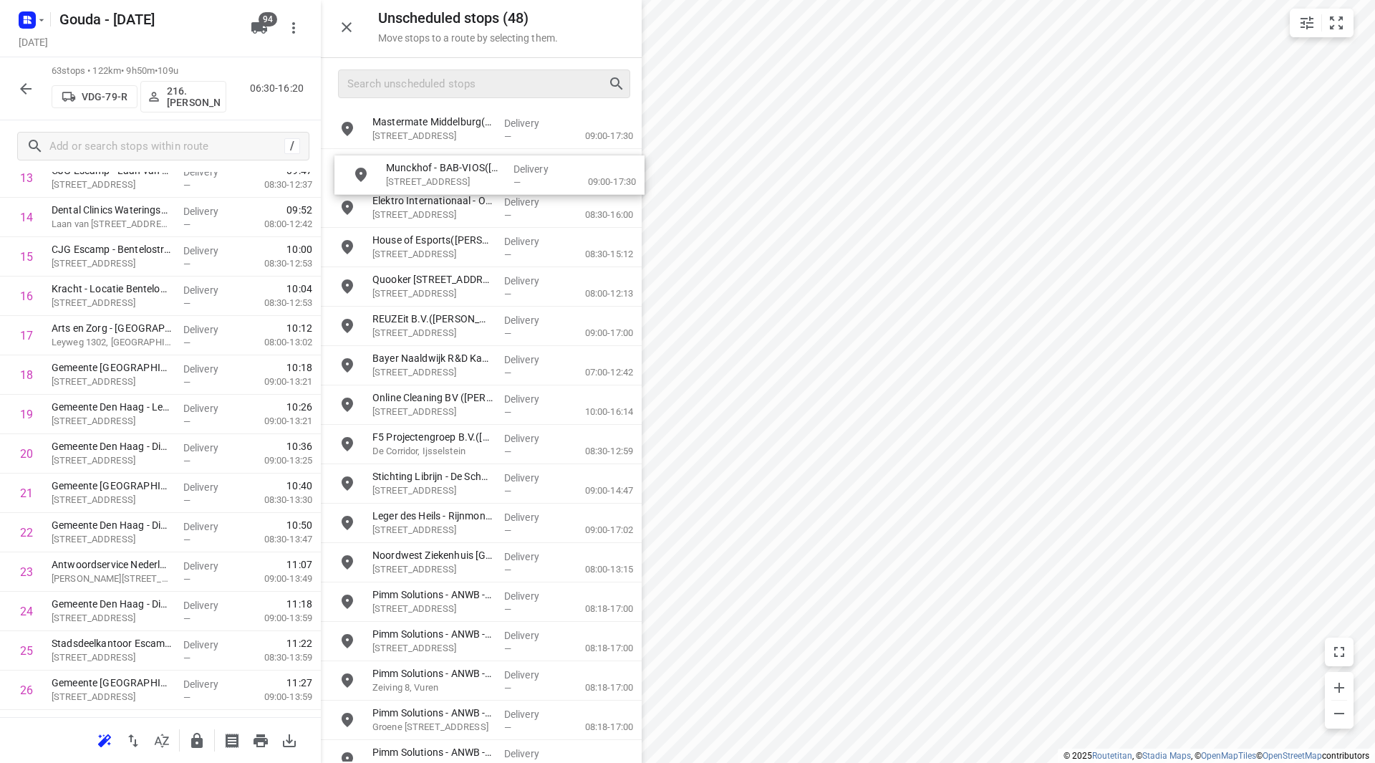
drag, startPoint x: 455, startPoint y: 168, endPoint x: 464, endPoint y: 175, distance: 11.2
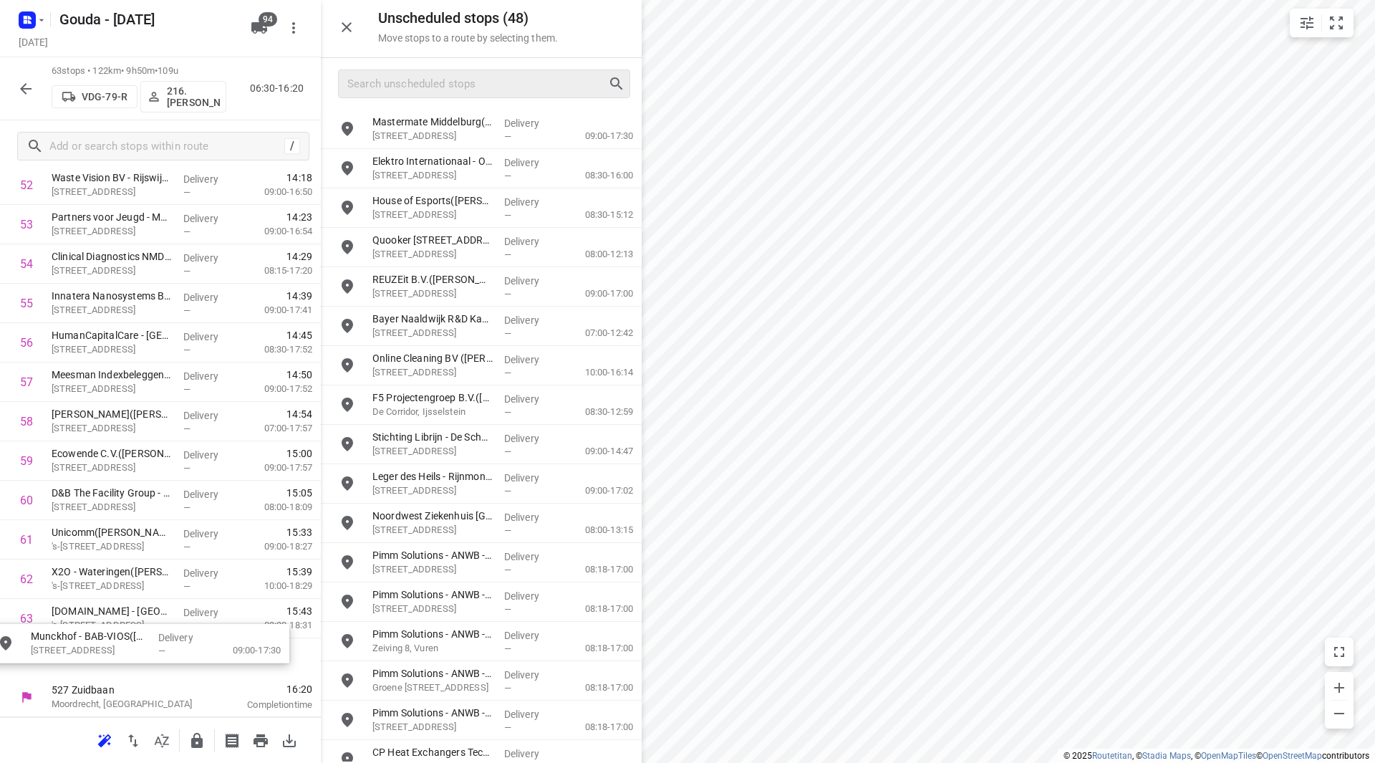
scroll to position [2128, 0]
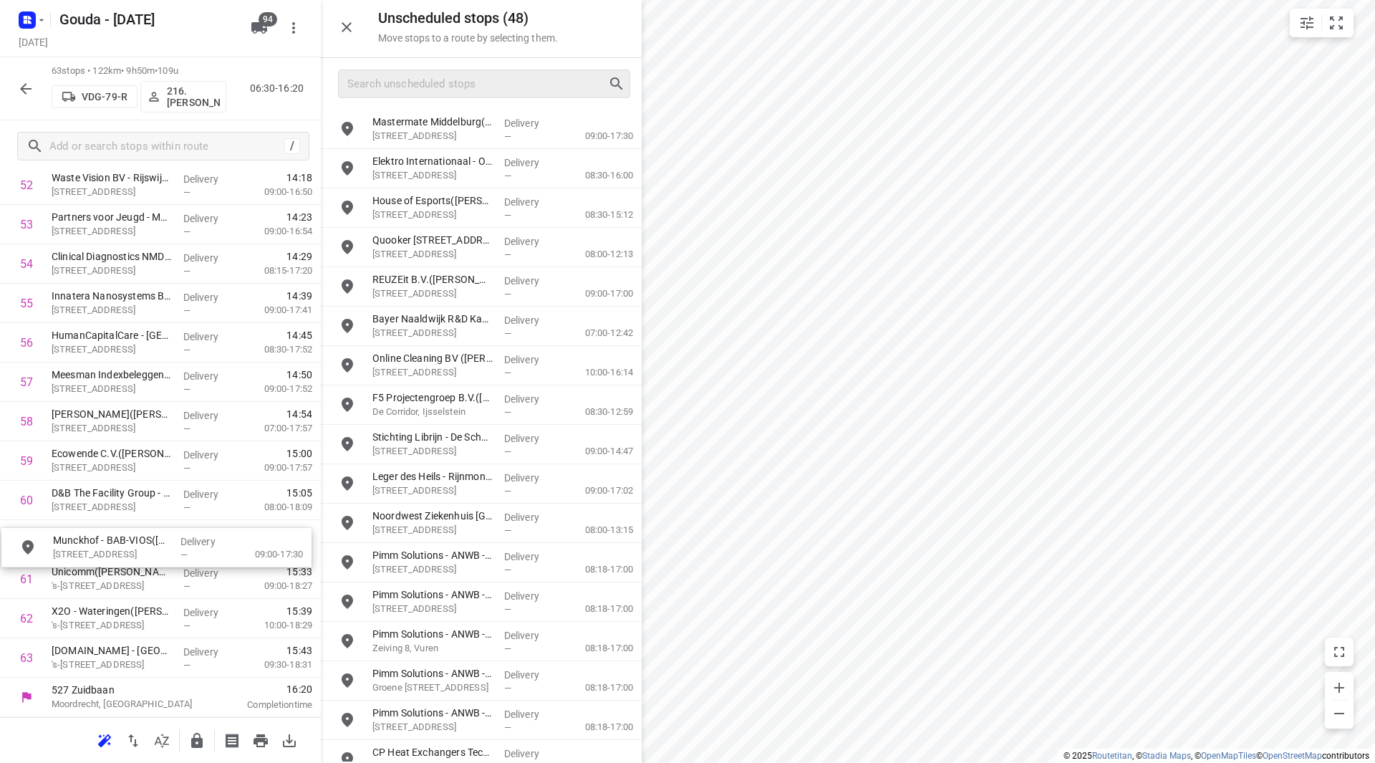
drag, startPoint x: 444, startPoint y: 154, endPoint x: 120, endPoint y: 532, distance: 498.2
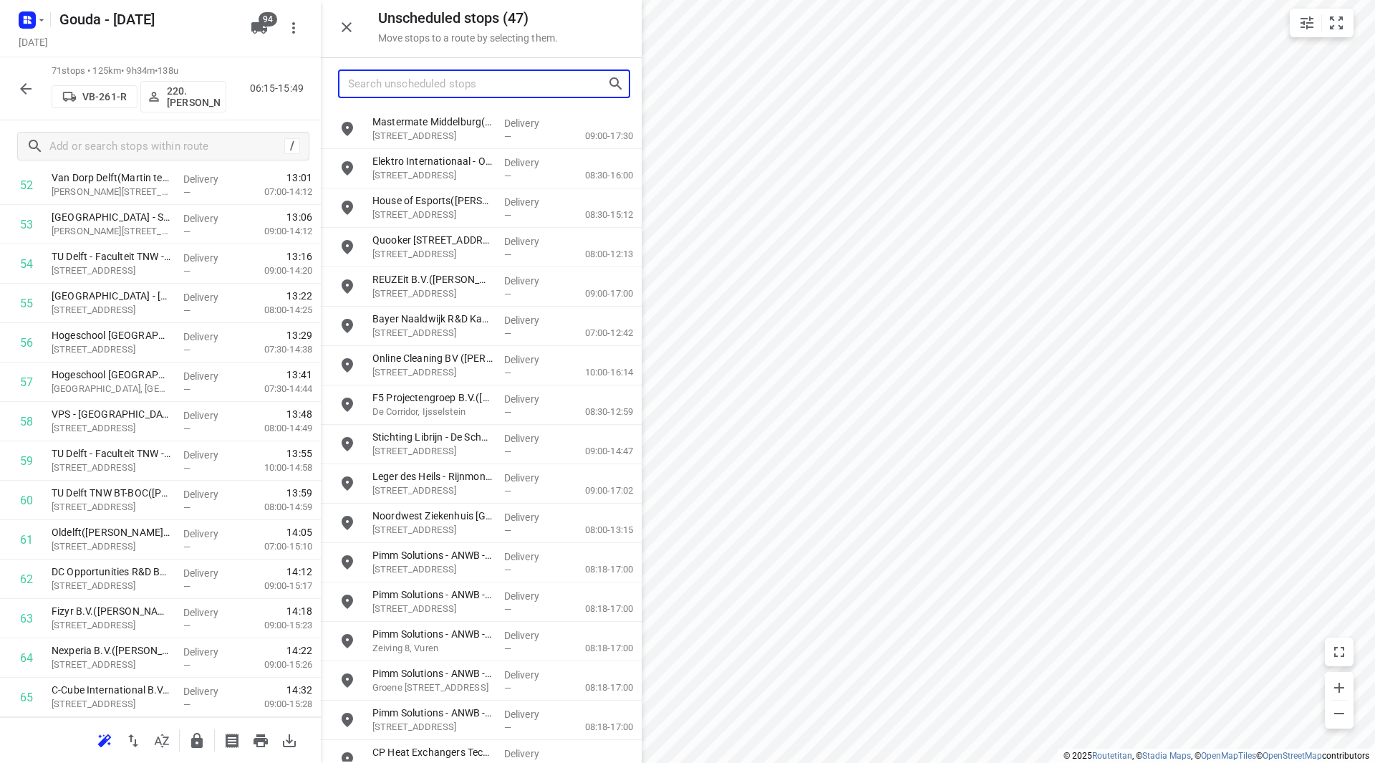
click at [428, 86] on input "Search unscheduled stops" at bounding box center [477, 84] width 259 height 22
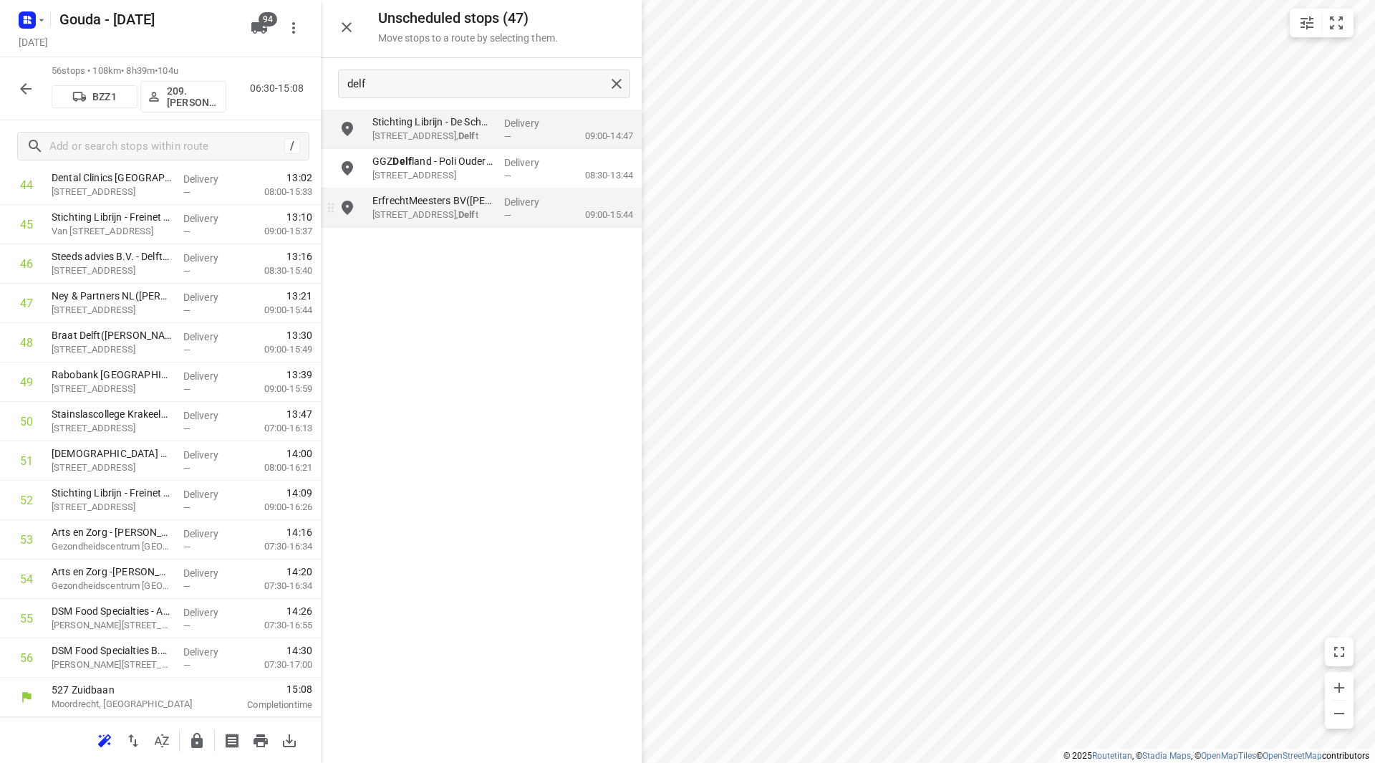
scroll to position [1813, 0]
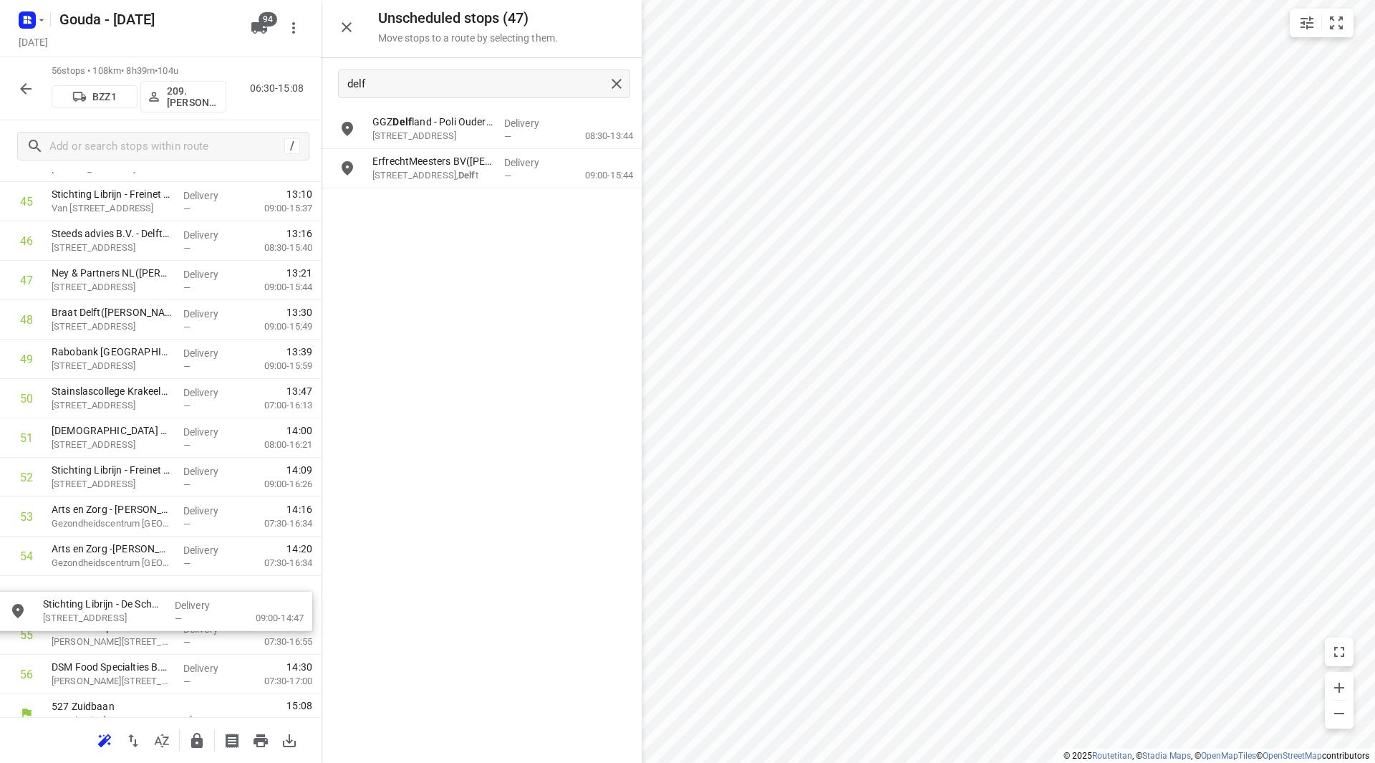
drag, startPoint x: 455, startPoint y: 135, endPoint x: 115, endPoint y: 617, distance: 590.5
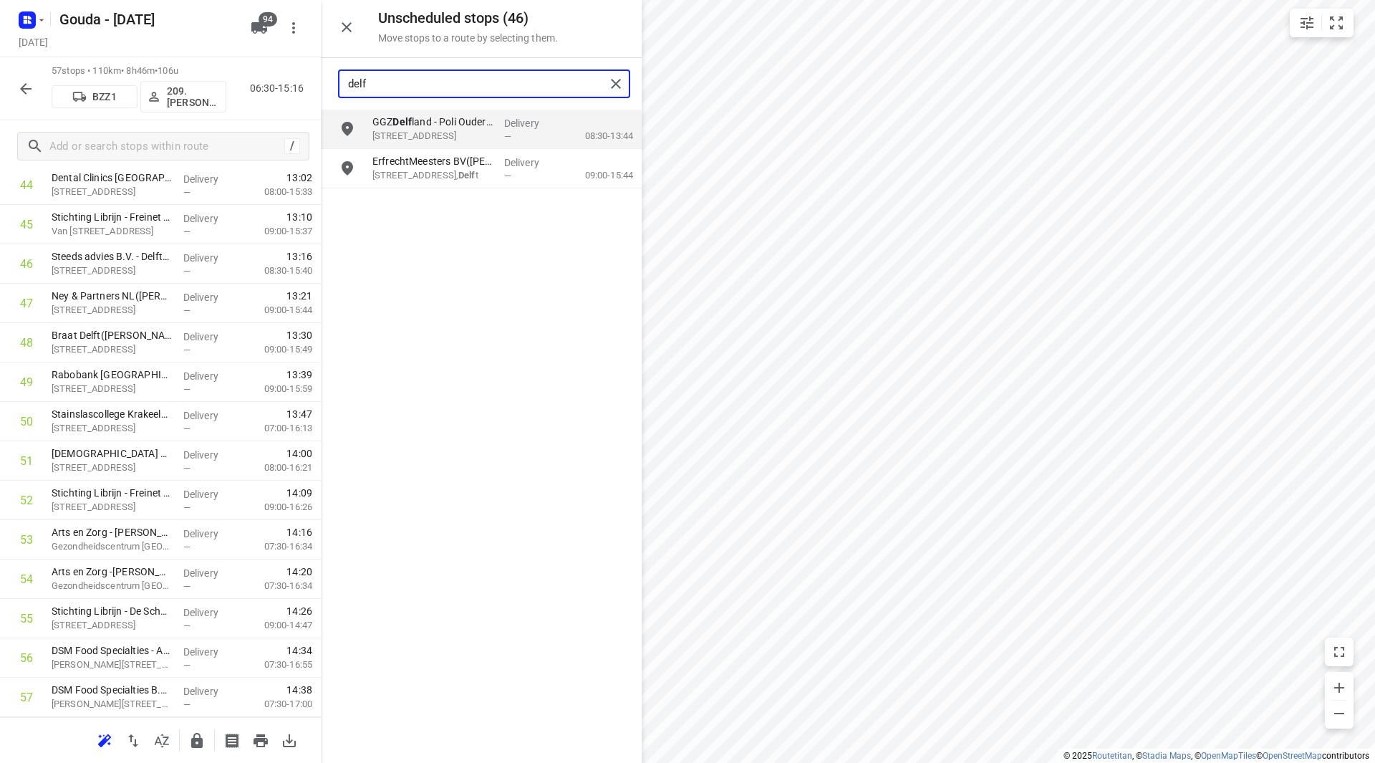
drag, startPoint x: 390, startPoint y: 88, endPoint x: 342, endPoint y: 82, distance: 48.4
click at [347, 82] on div "delf" at bounding box center [472, 84] width 266 height 22
type input "peul"
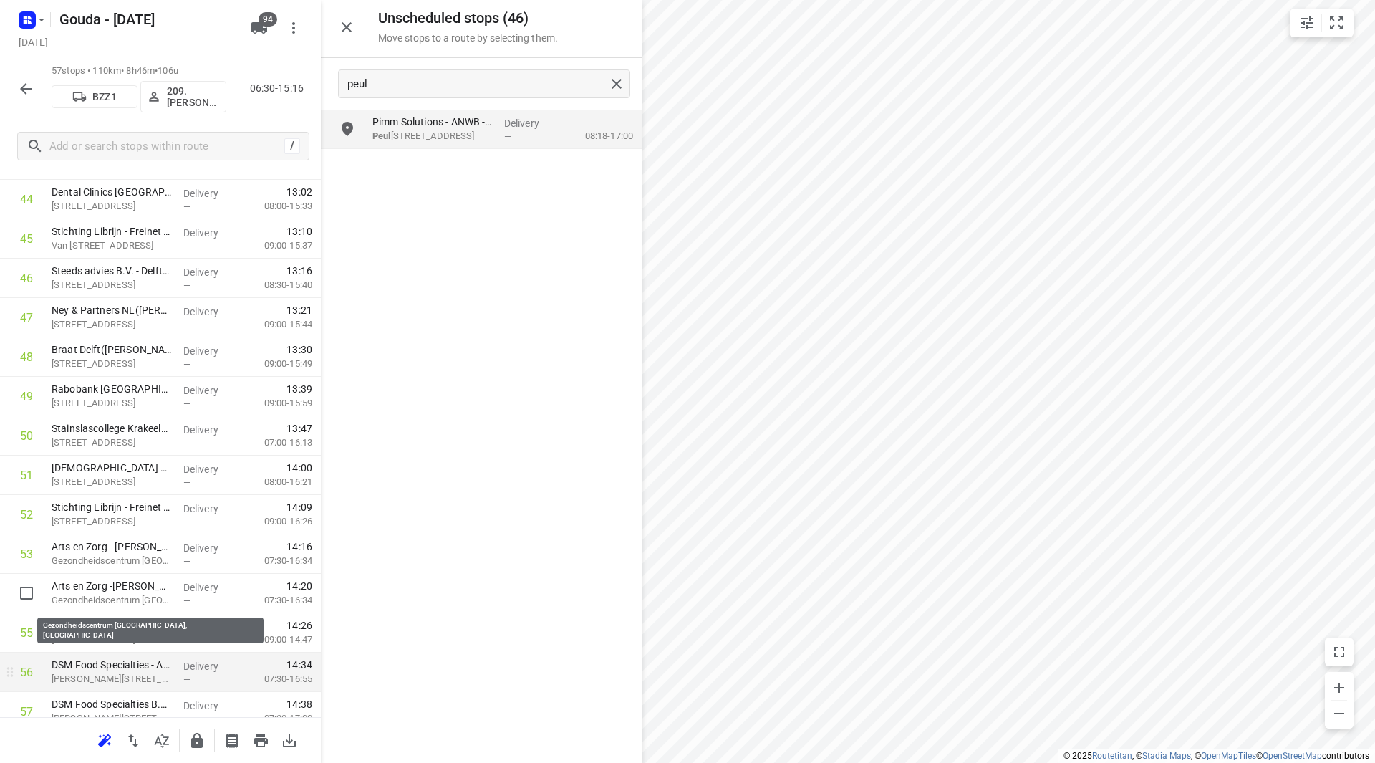
scroll to position [1852, 0]
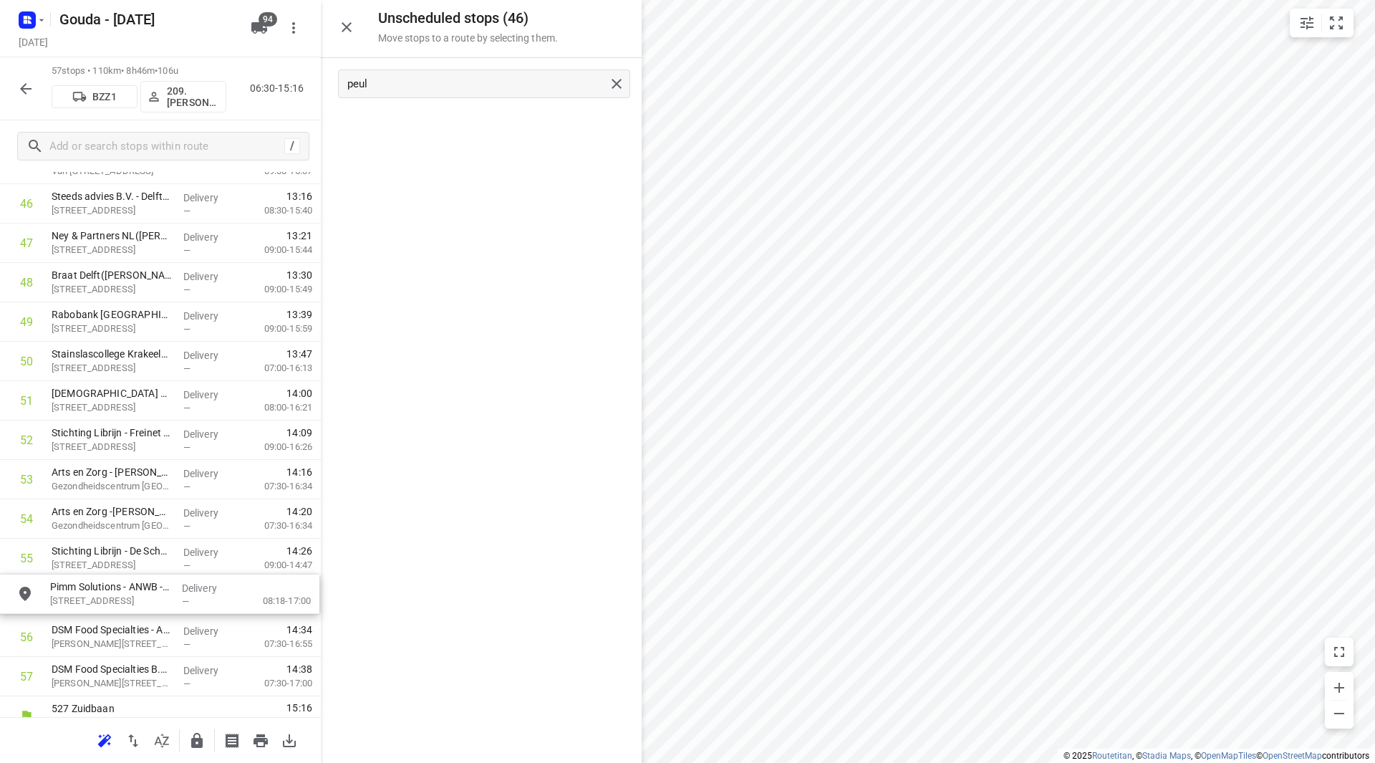
drag, startPoint x: 420, startPoint y: 125, endPoint x: 97, endPoint y: 595, distance: 570.1
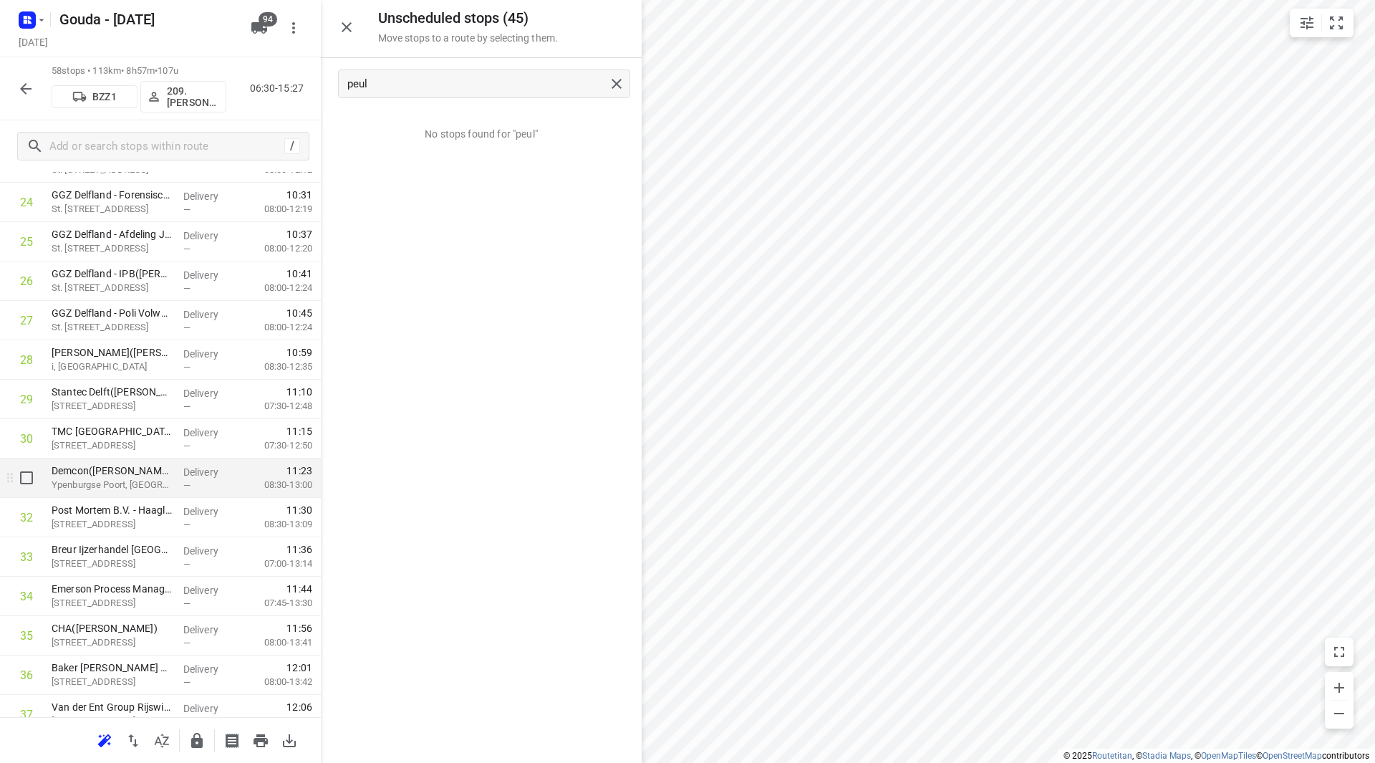
scroll to position [1032, 0]
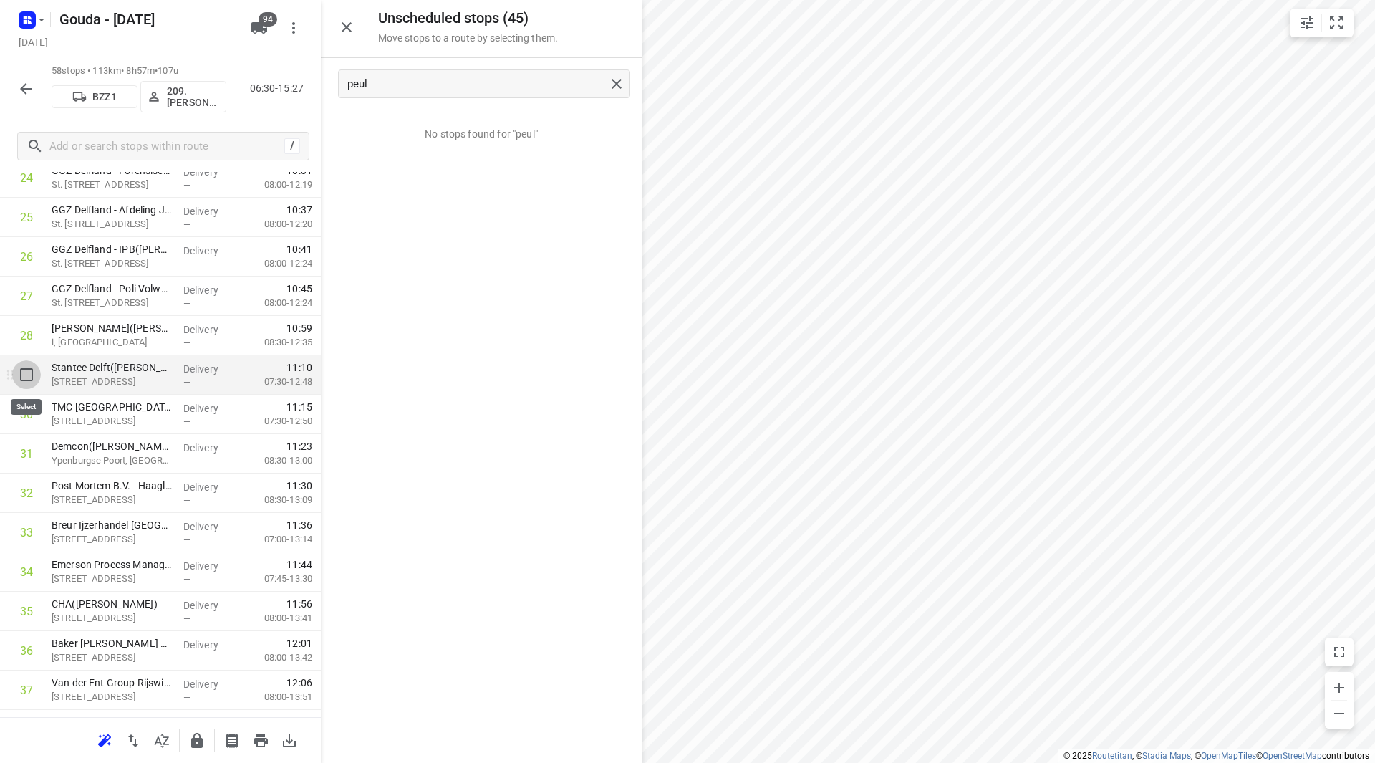
click at [20, 380] on input "checkbox" at bounding box center [26, 374] width 29 height 29
checkbox input "true"
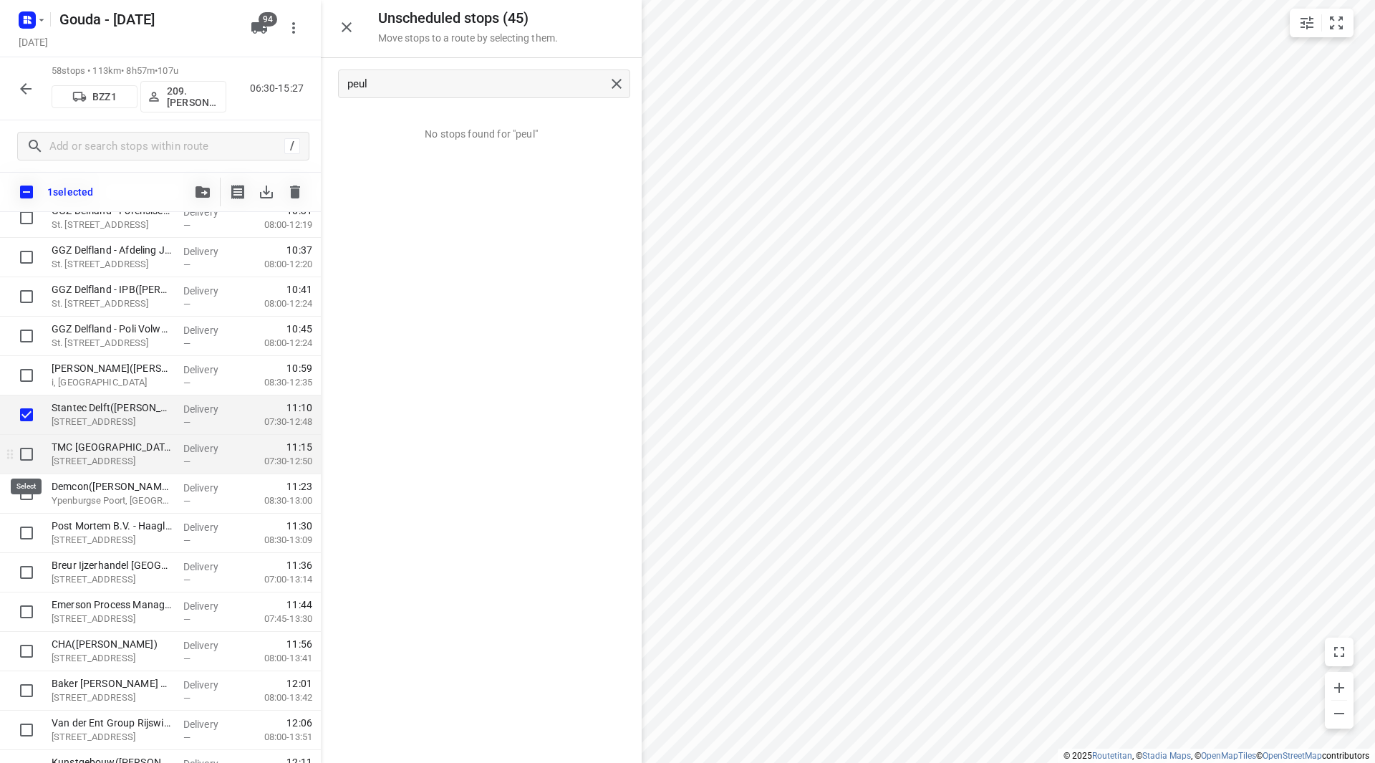
drag, startPoint x: 19, startPoint y: 450, endPoint x: 26, endPoint y: 446, distance: 8.4
click at [20, 450] on input "checkbox" at bounding box center [26, 454] width 29 height 29
checkbox input "true"
click at [202, 196] on icon "button" at bounding box center [203, 191] width 14 height 11
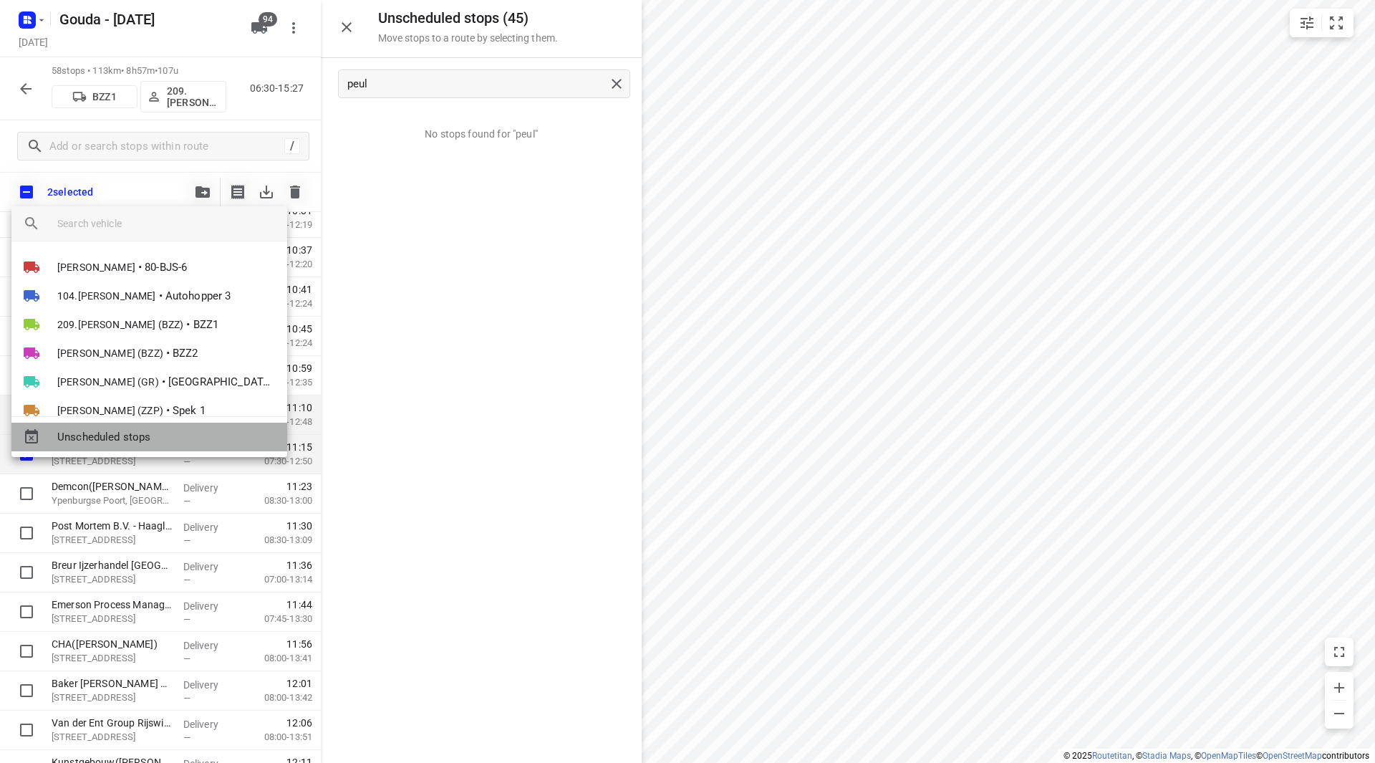
click at [110, 435] on span "Unscheduled stops" at bounding box center [166, 437] width 218 height 16
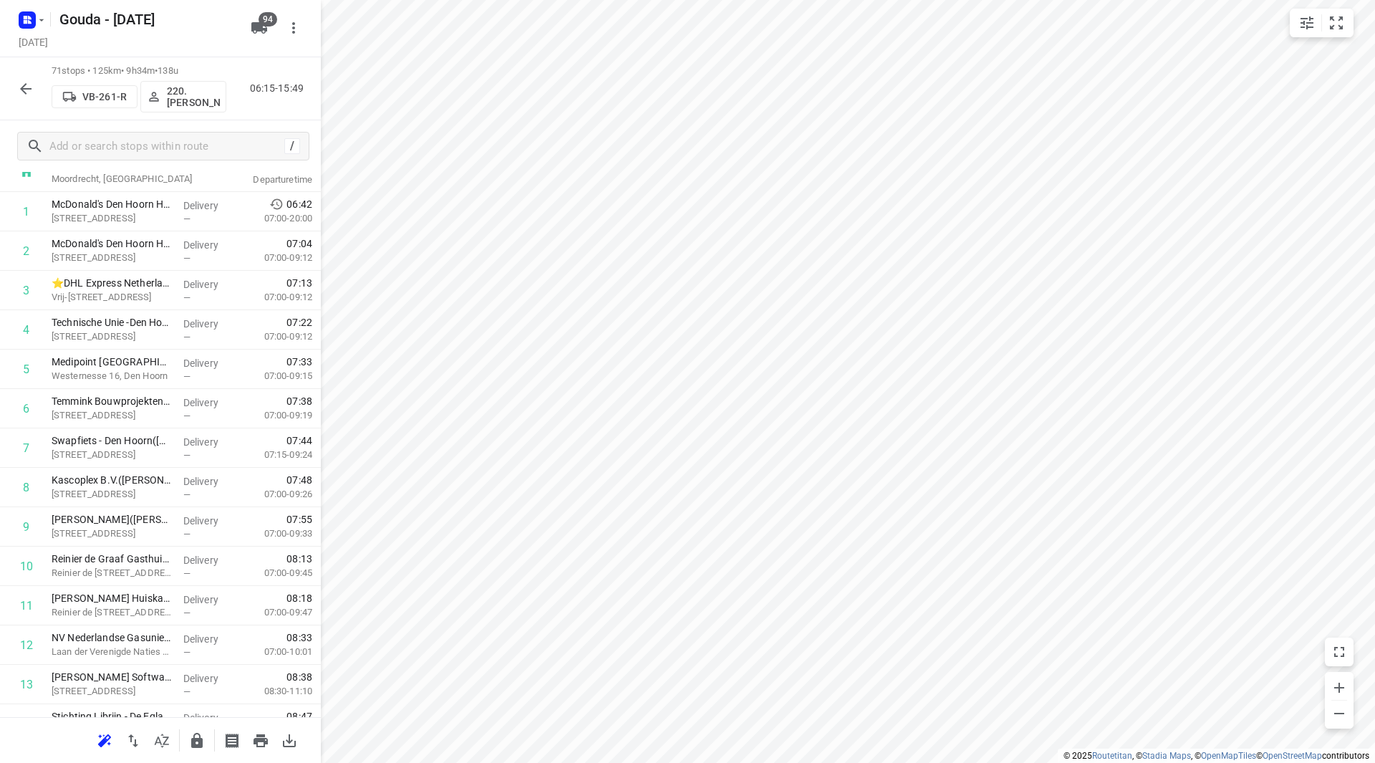
scroll to position [0, 0]
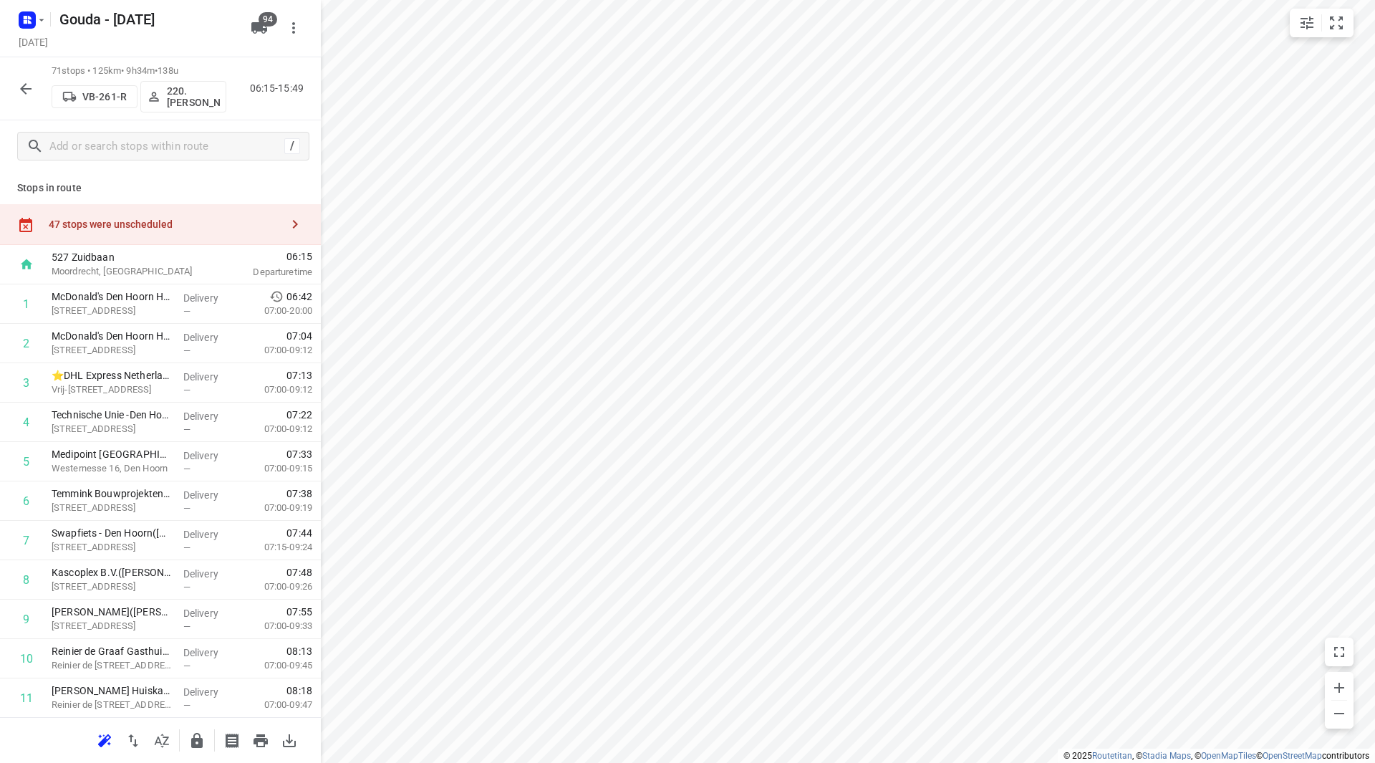
click at [250, 220] on div "47 stops were unscheduled" at bounding box center [165, 223] width 232 height 11
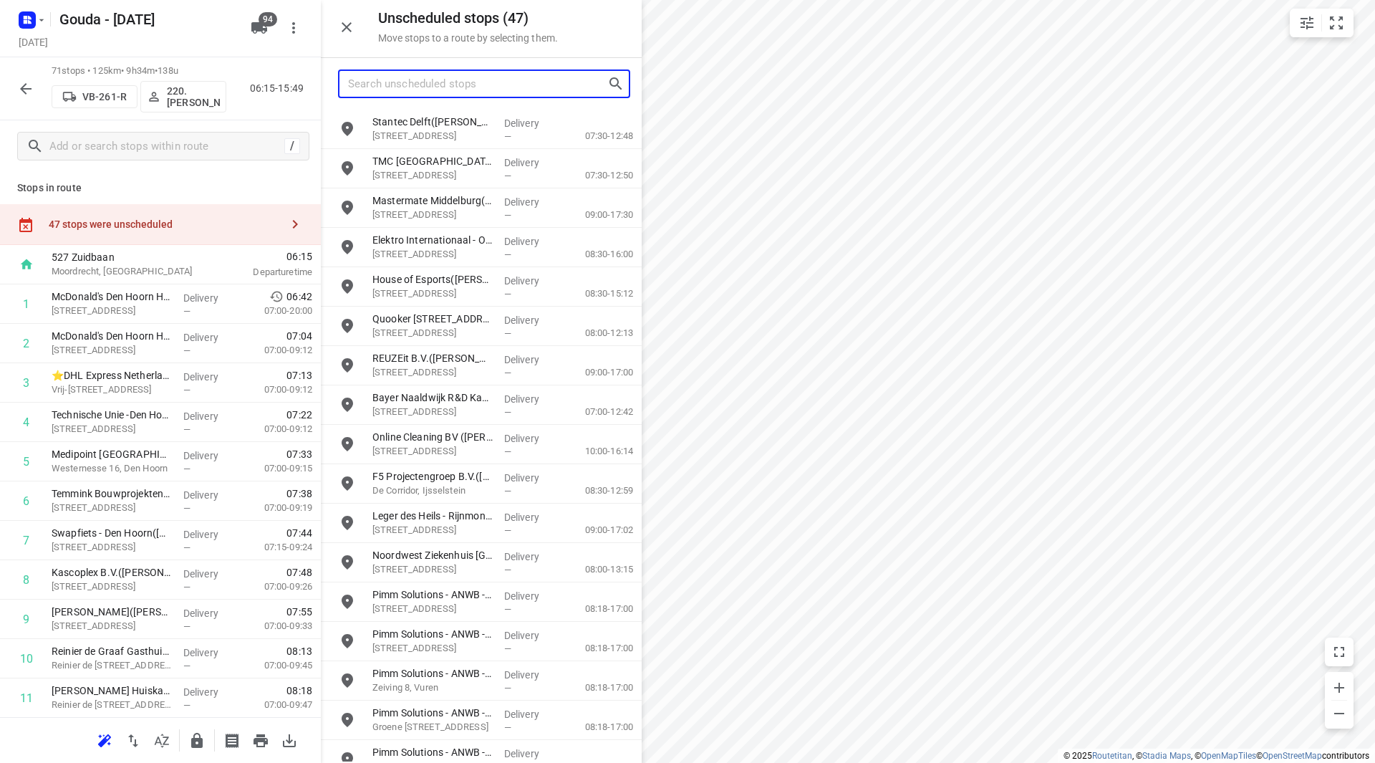
click at [484, 82] on input "Search unscheduled stops" at bounding box center [477, 84] width 259 height 22
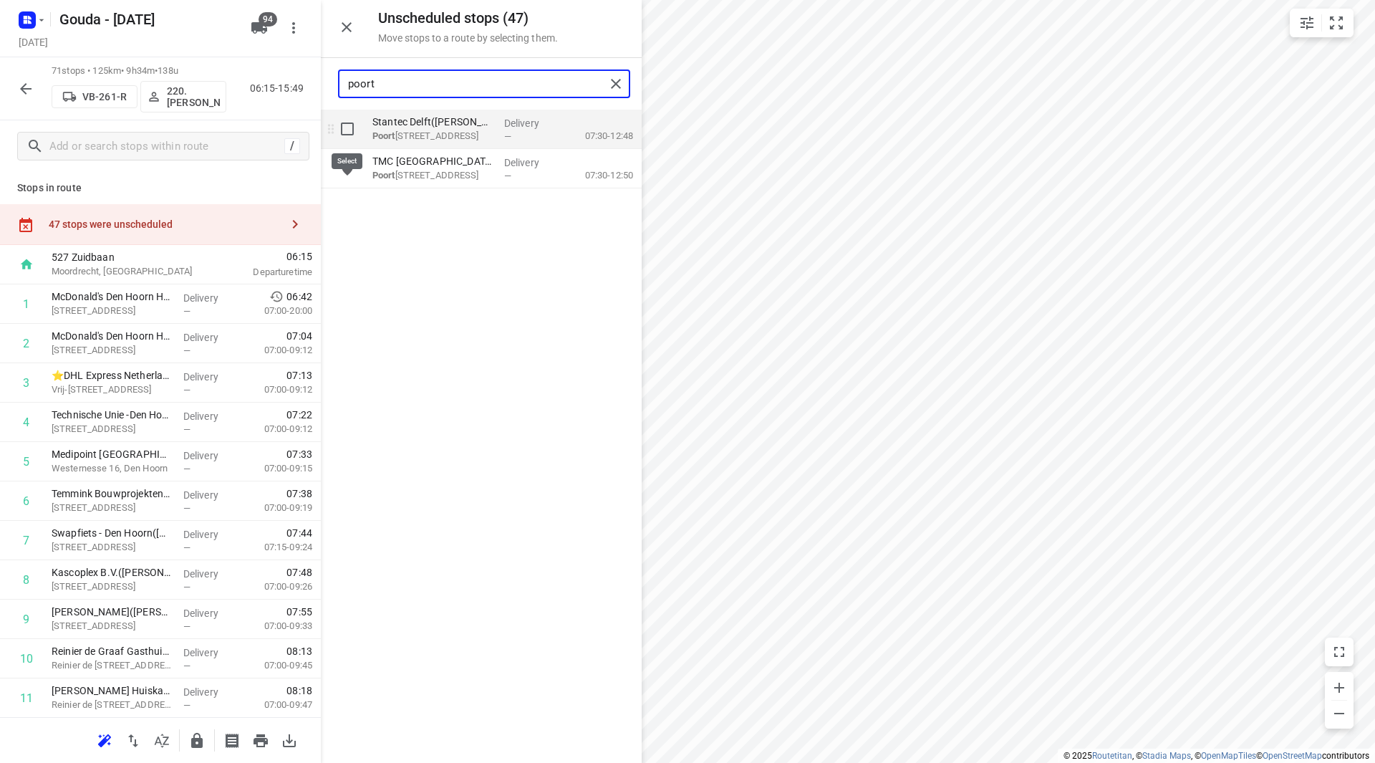
type input "poort"
click at [337, 124] on input "grid" at bounding box center [347, 129] width 29 height 29
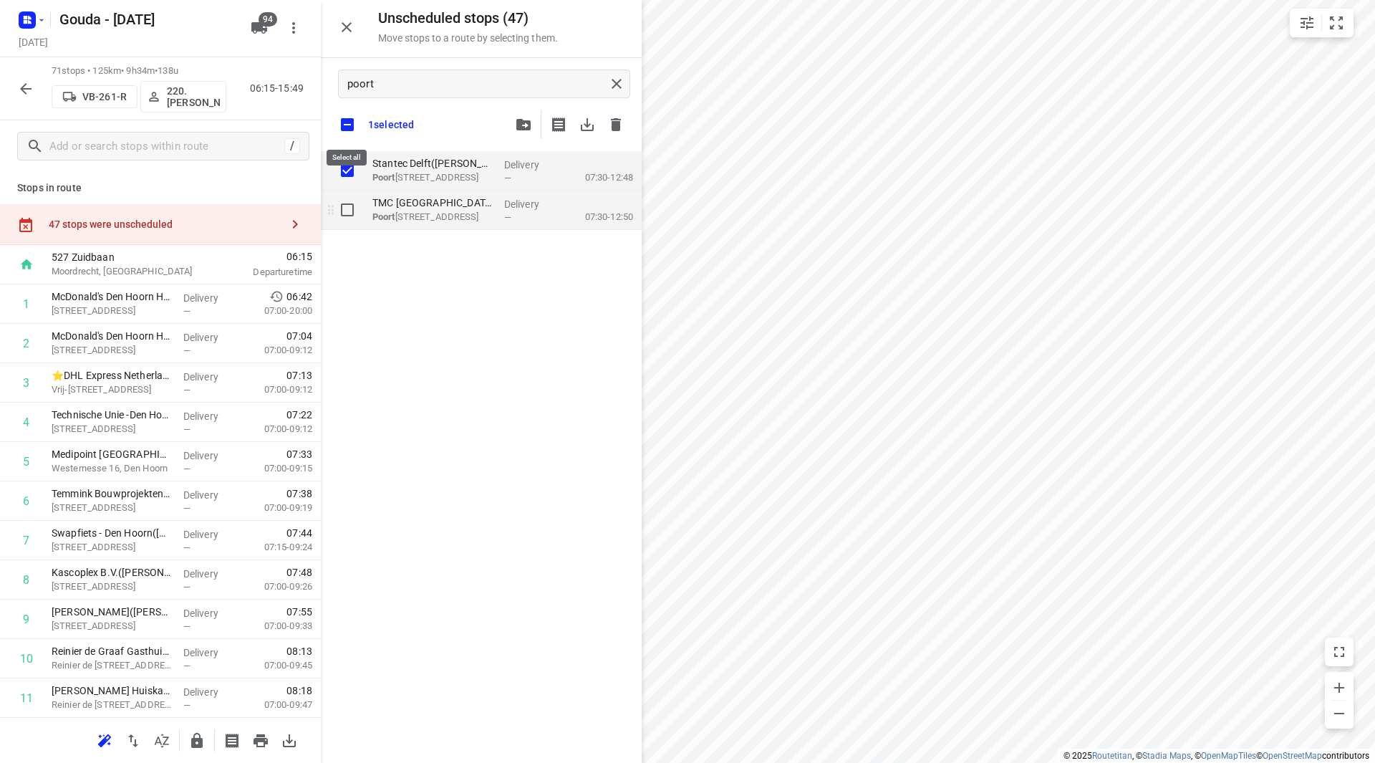
checkbox input "true"
click at [342, 209] on input "grid" at bounding box center [347, 210] width 29 height 29
checkbox input "true"
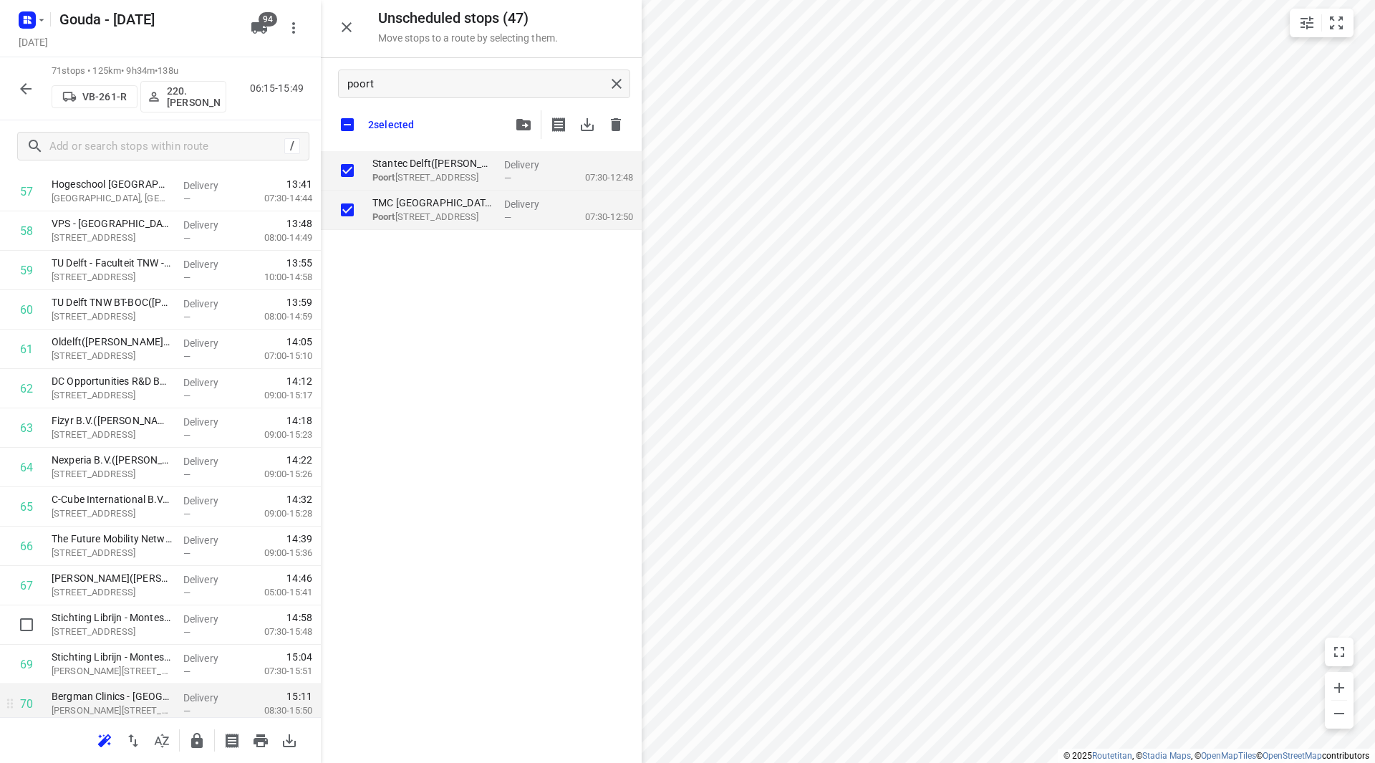
scroll to position [2363, 0]
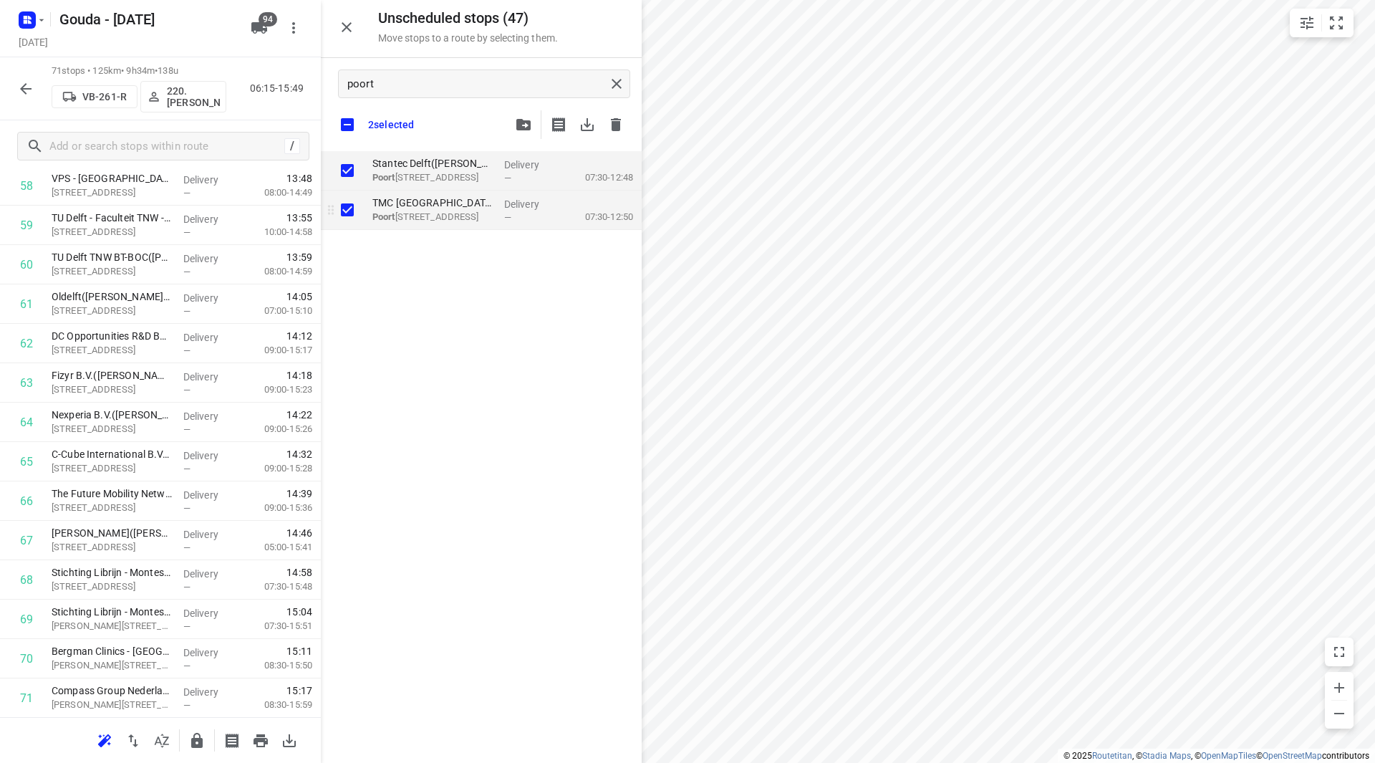
checkbox input "true"
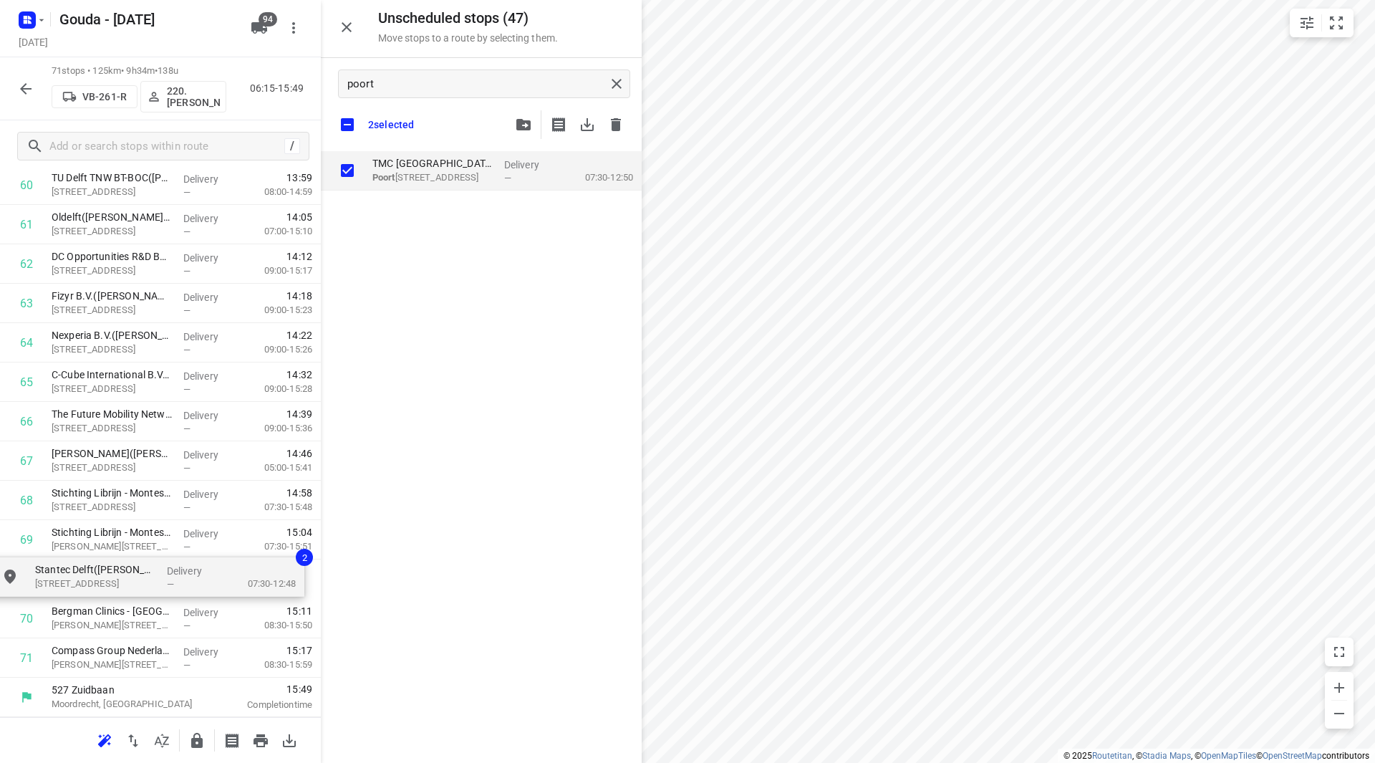
drag, startPoint x: 443, startPoint y: 168, endPoint x: 97, endPoint y: 578, distance: 536.2
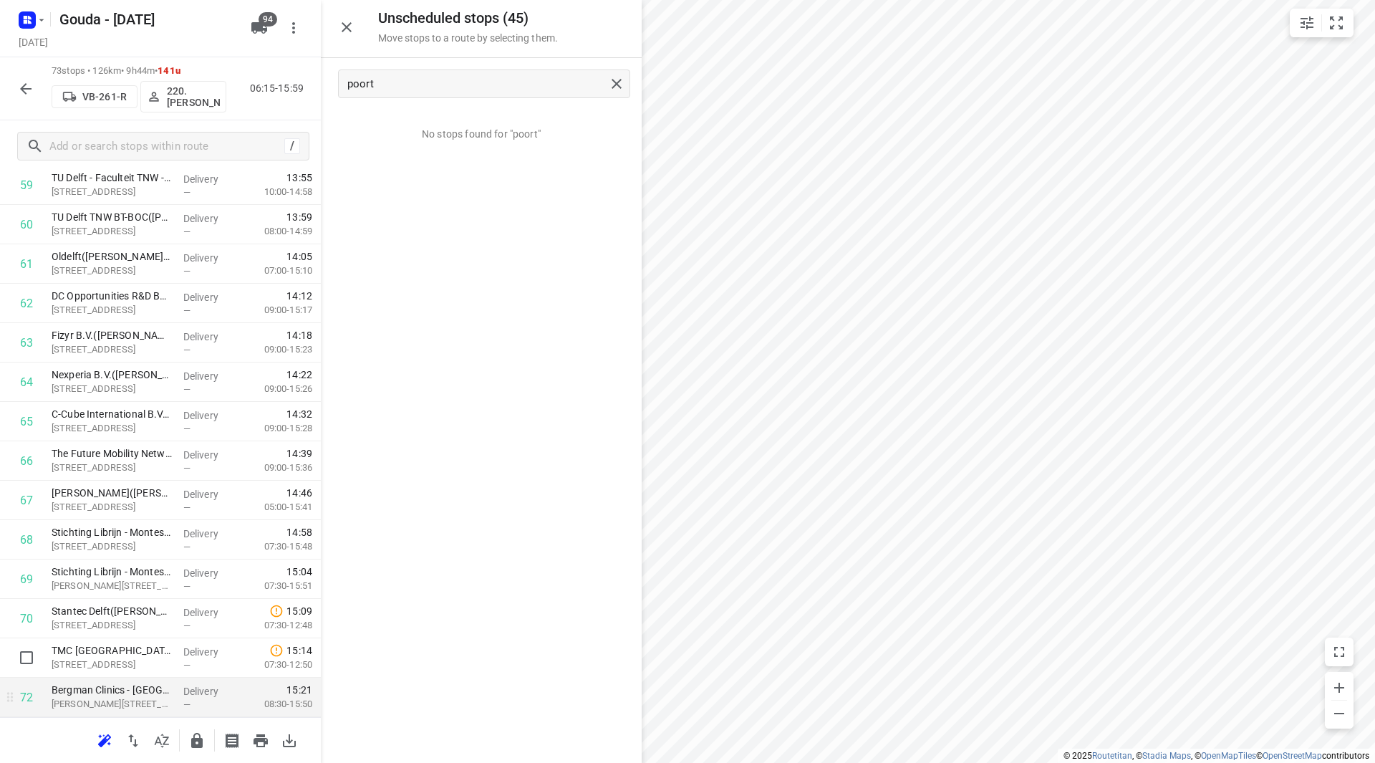
scroll to position [2475, 0]
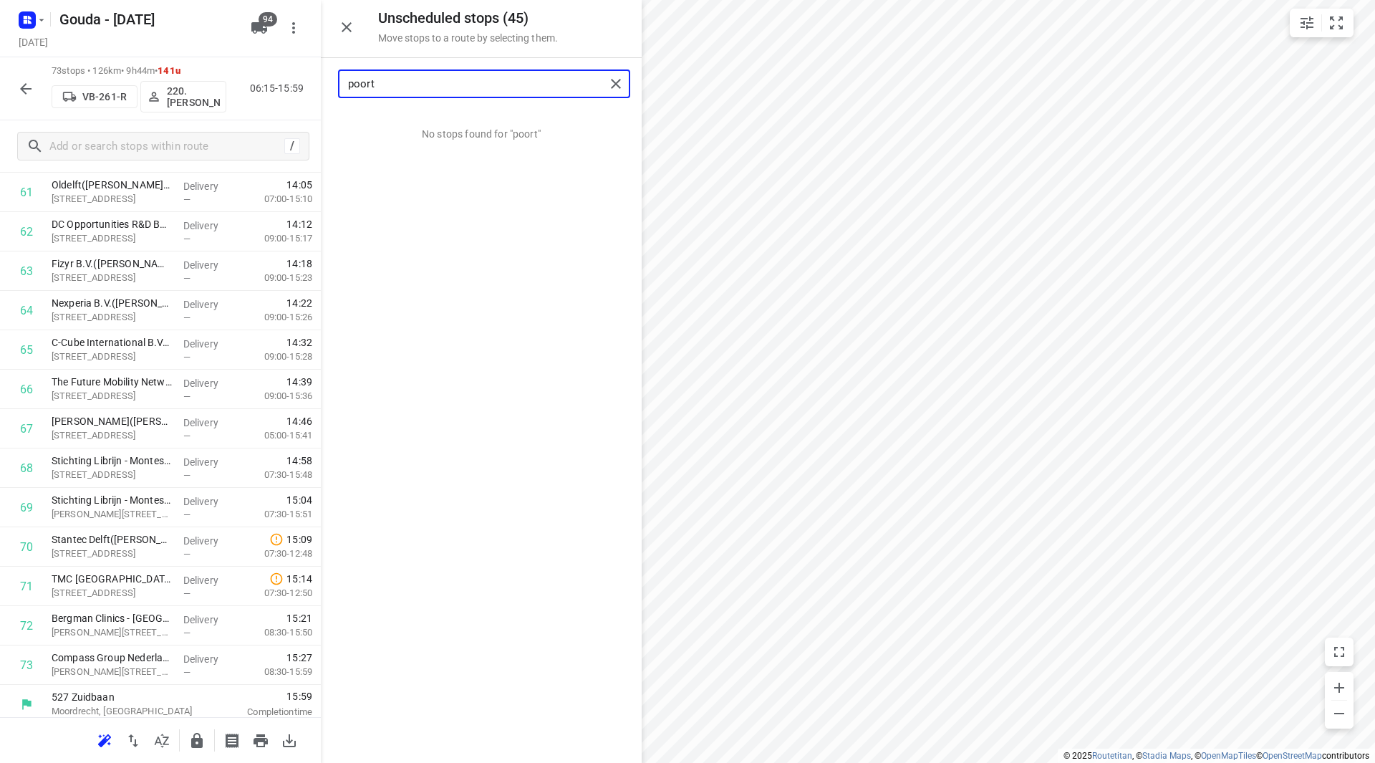
drag, startPoint x: 332, startPoint y: 87, endPoint x: 315, endPoint y: 85, distance: 17.4
click at [309, 87] on div "Unscheduled stops ( 45 ) Move stops to a route by selecting them. poort No stop…" at bounding box center [160, 381] width 321 height 763
drag, startPoint x: 429, startPoint y: 125, endPoint x: 111, endPoint y: 469, distance: 468.3
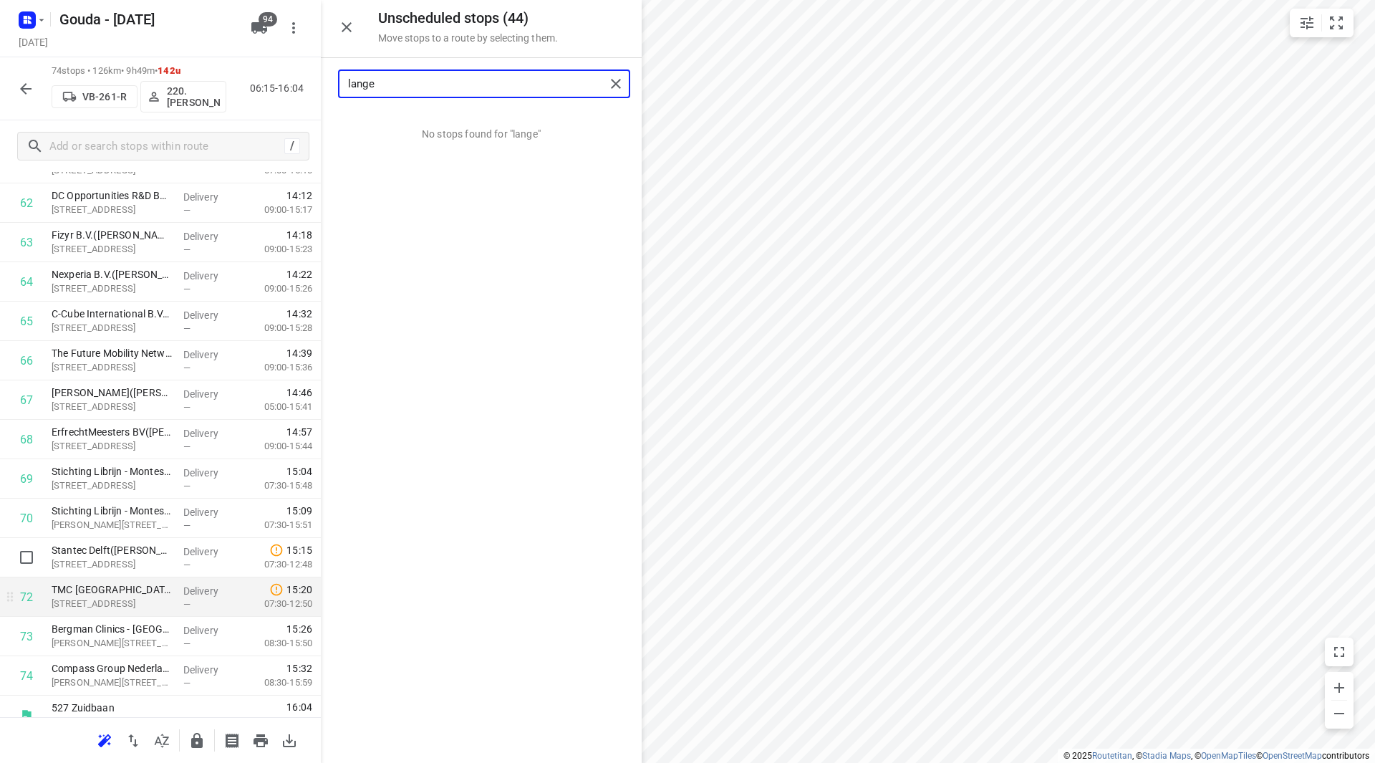
scroll to position [2522, 0]
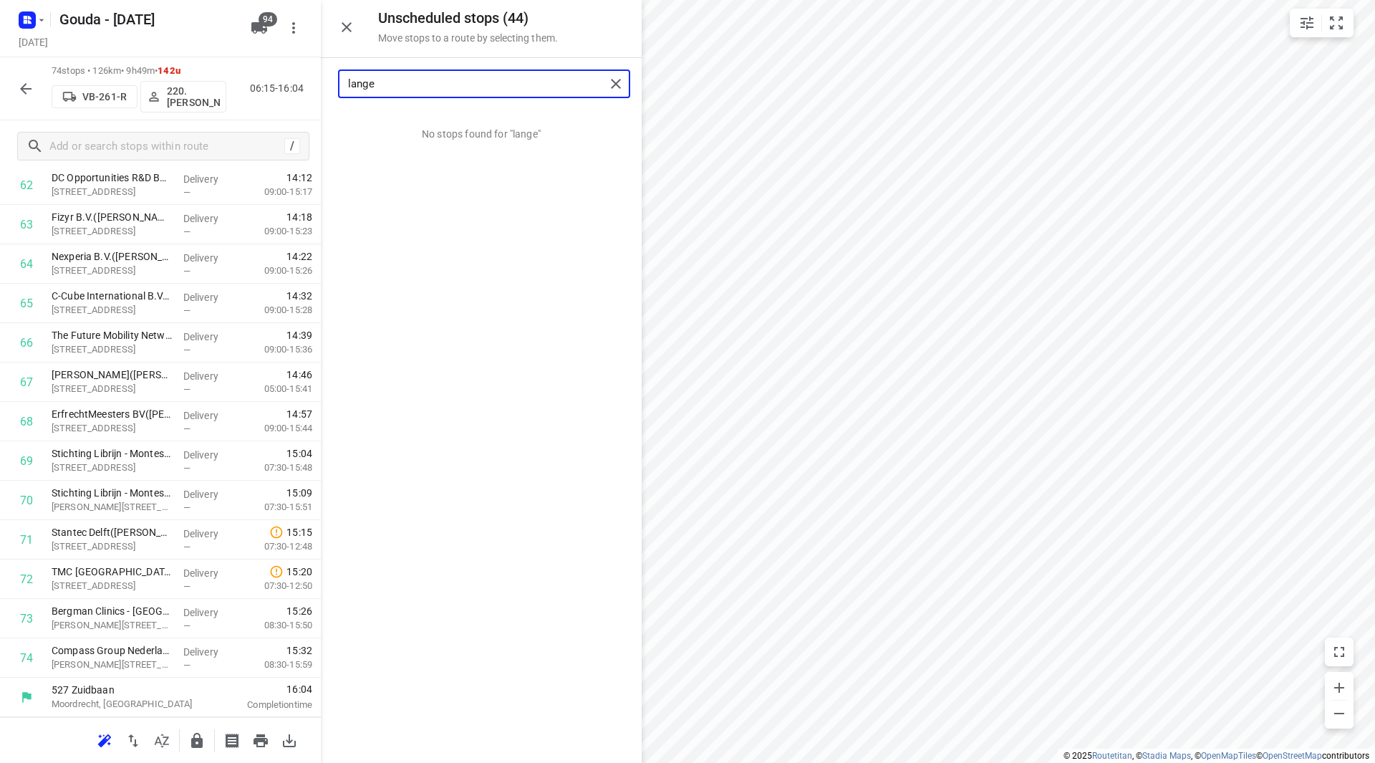
drag, startPoint x: 398, startPoint y: 79, endPoint x: 326, endPoint y: 84, distance: 72.5
click at [327, 84] on div "lange" at bounding box center [481, 84] width 321 height 52
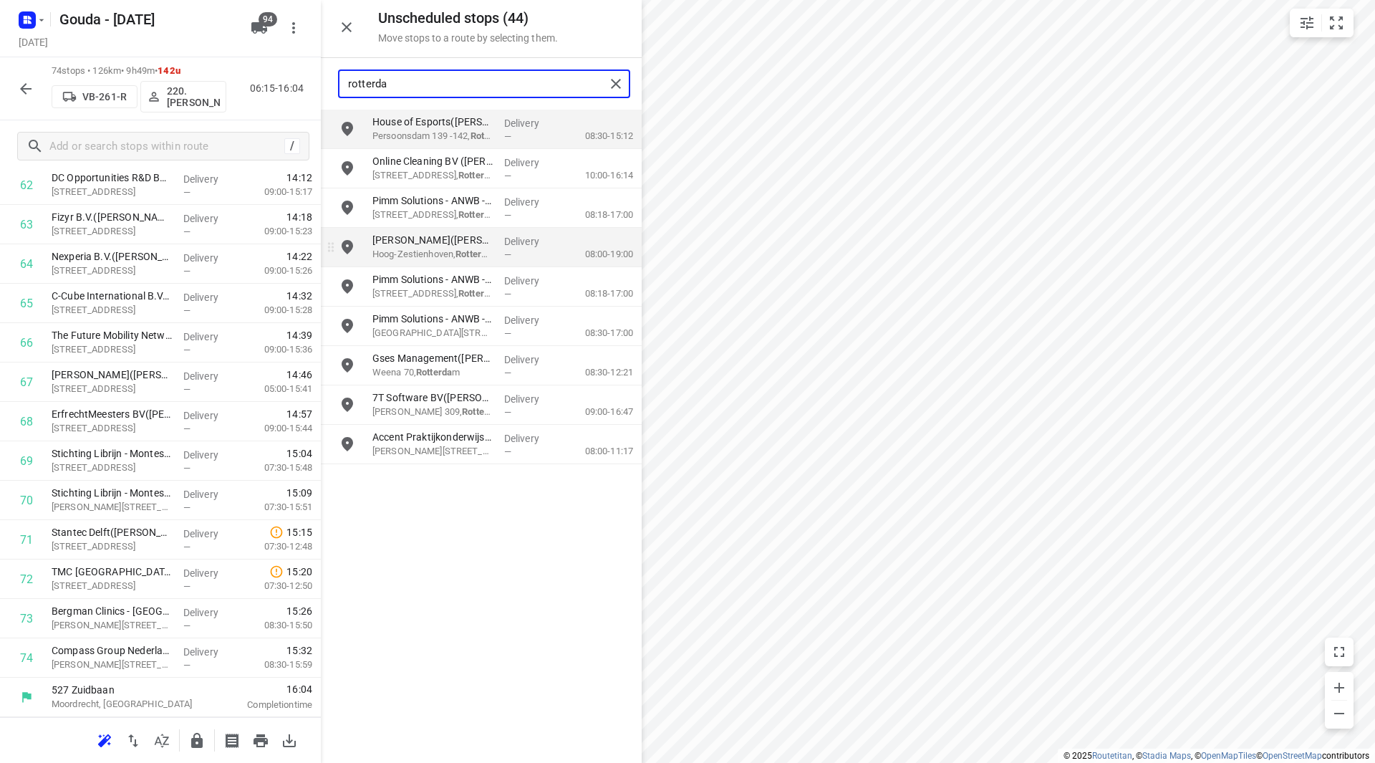
type input "rotterda"
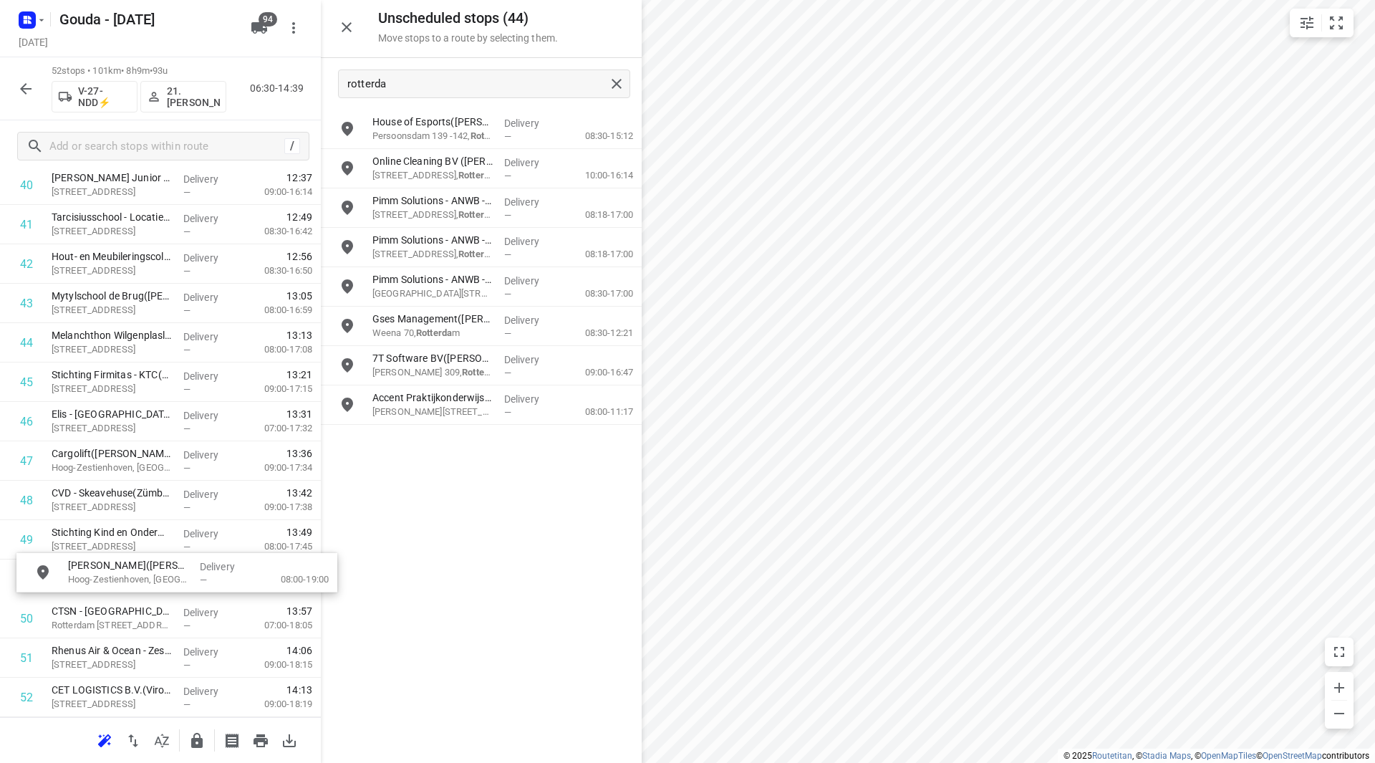
drag, startPoint x: 448, startPoint y: 237, endPoint x: 138, endPoint y: 563, distance: 449.8
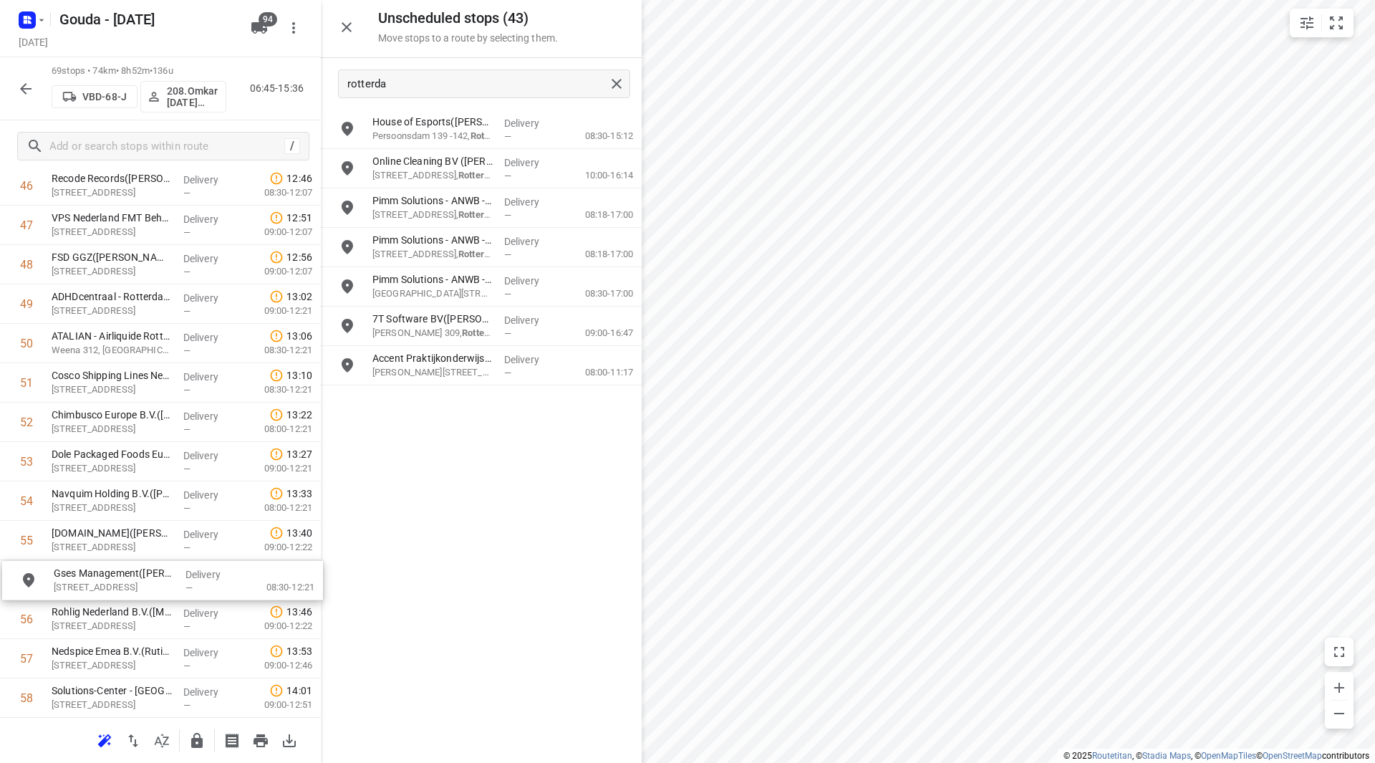
scroll to position [1892, 0]
drag, startPoint x: 433, startPoint y: 326, endPoint x: 137, endPoint y: 577, distance: 388.2
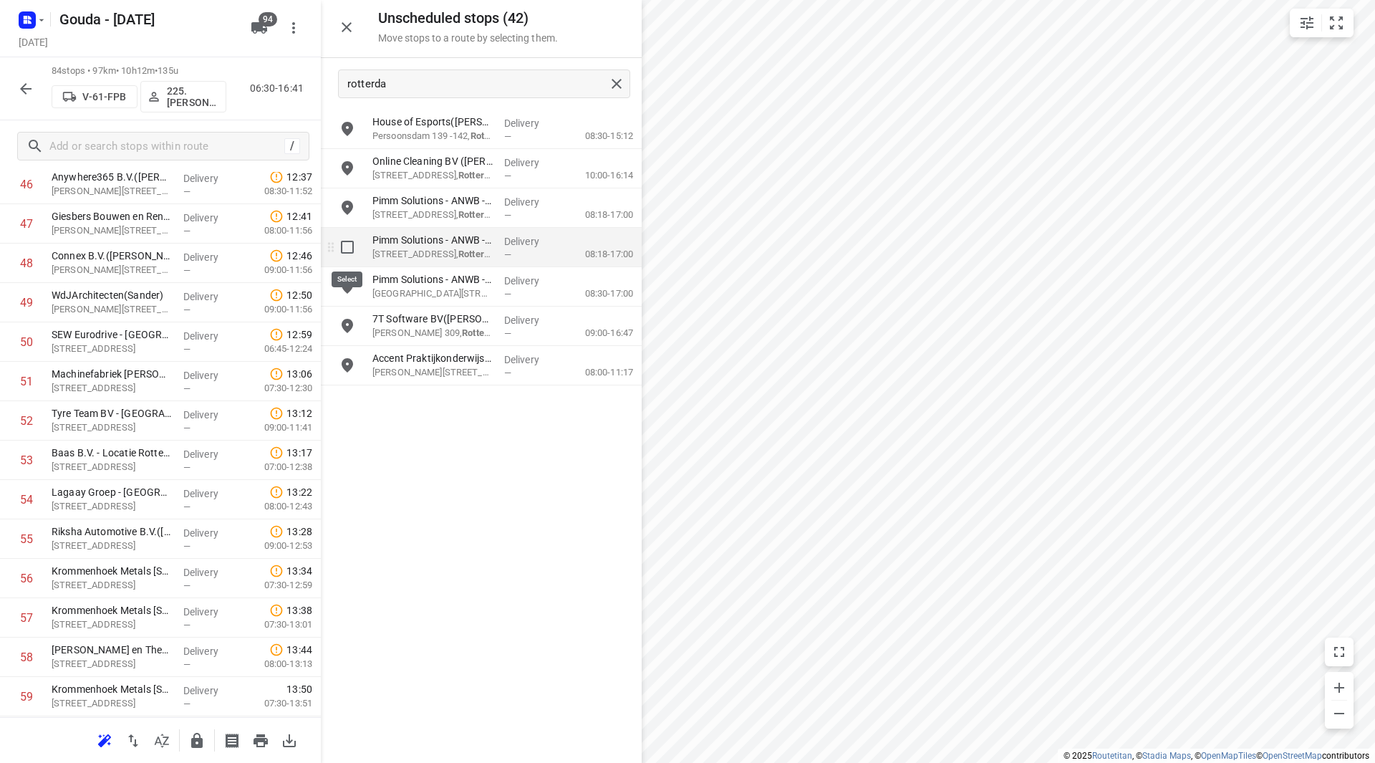
click at [348, 246] on input "grid" at bounding box center [347, 247] width 29 height 29
checkbox input "true"
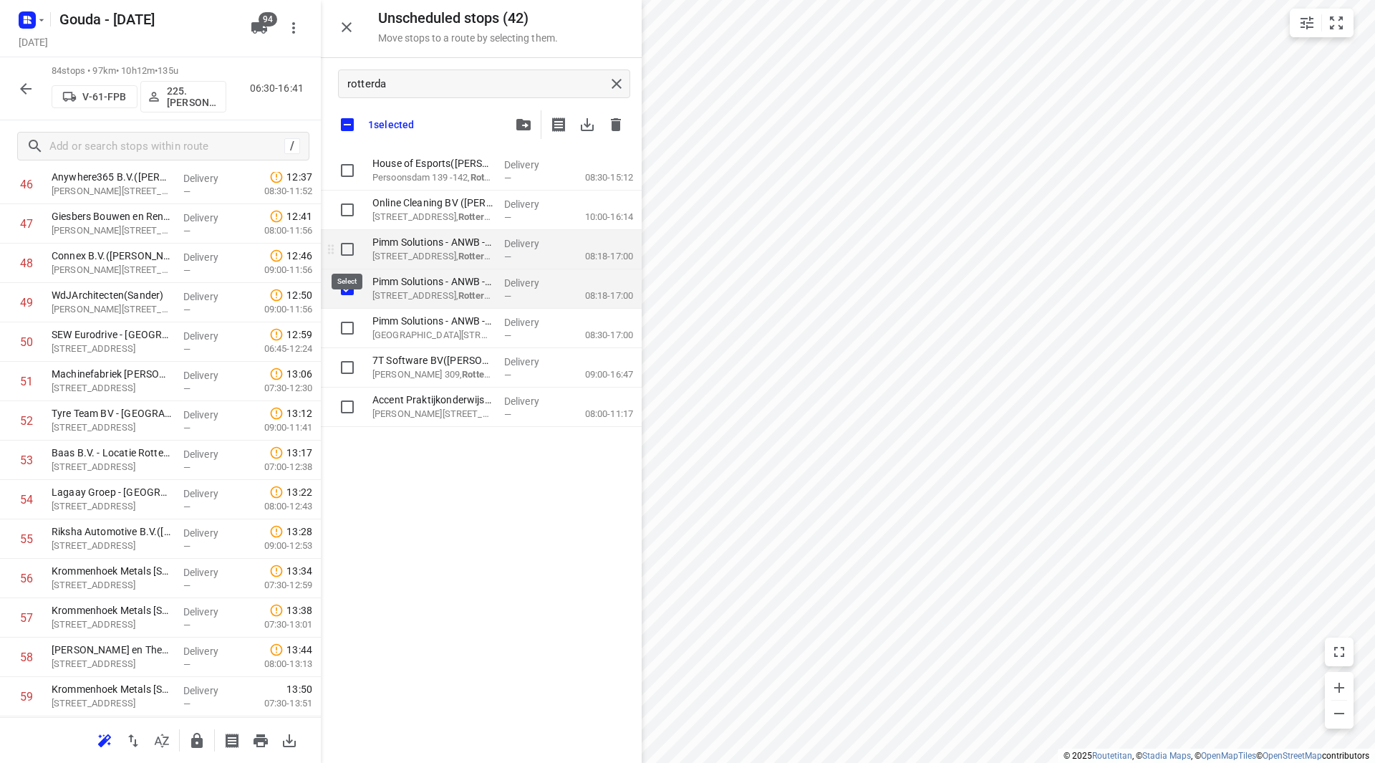
click at [347, 248] on input "grid" at bounding box center [347, 249] width 29 height 29
checkbox input "true"
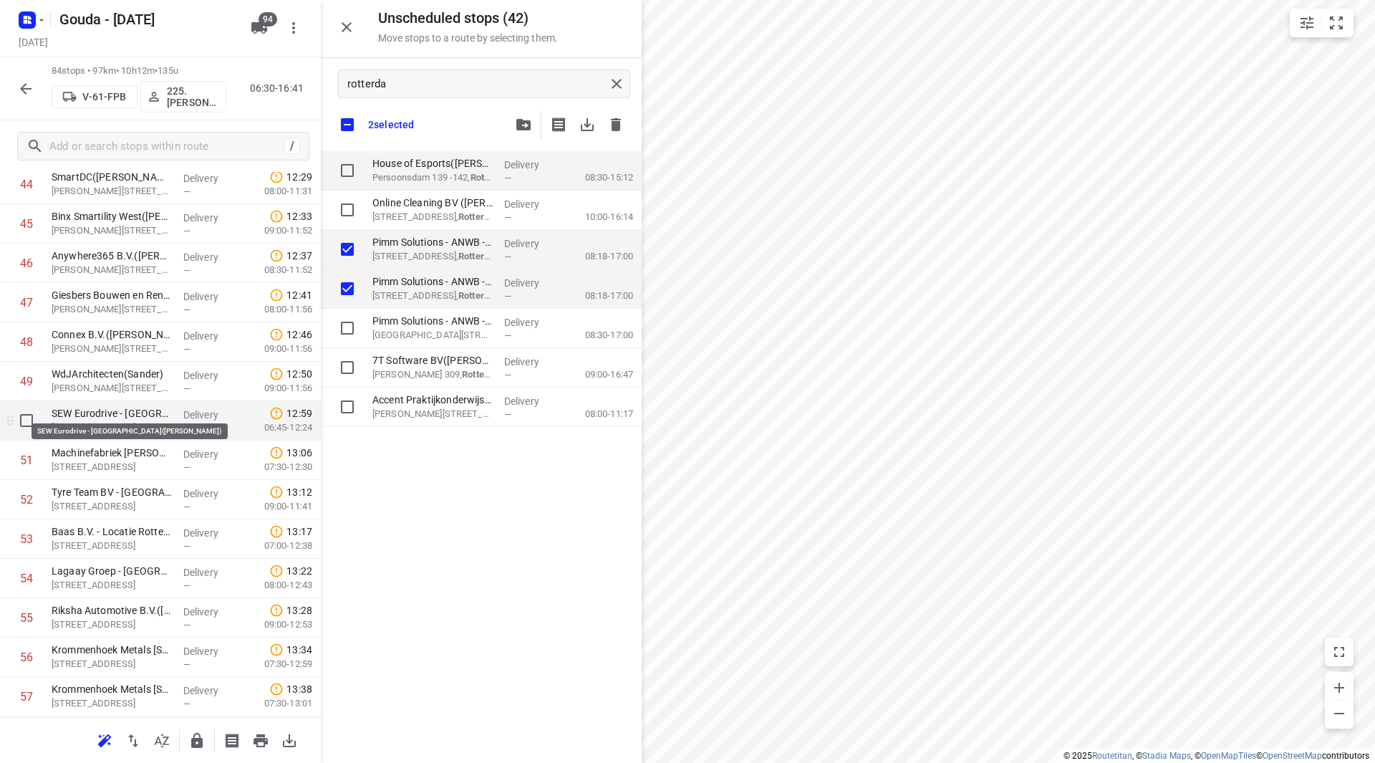
scroll to position [1820, 0]
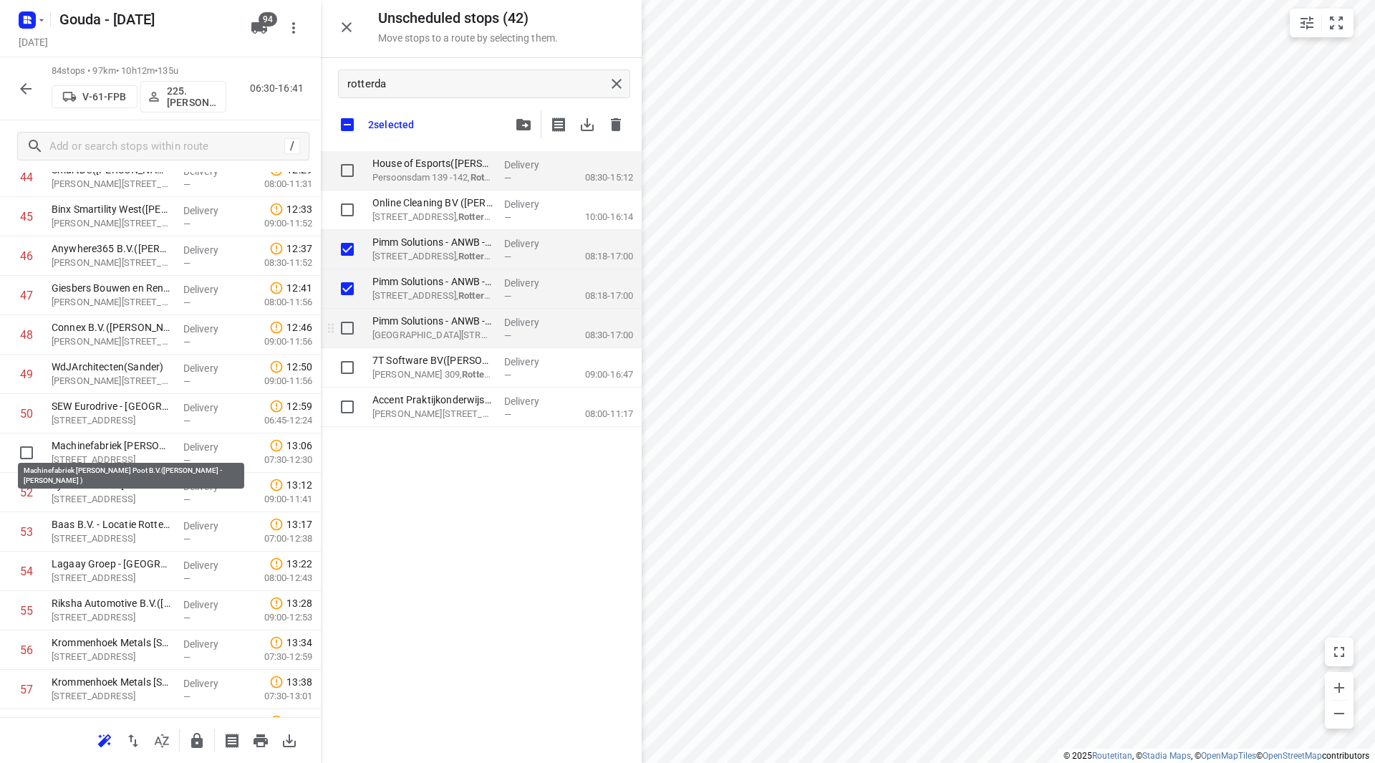
checkbox input "true"
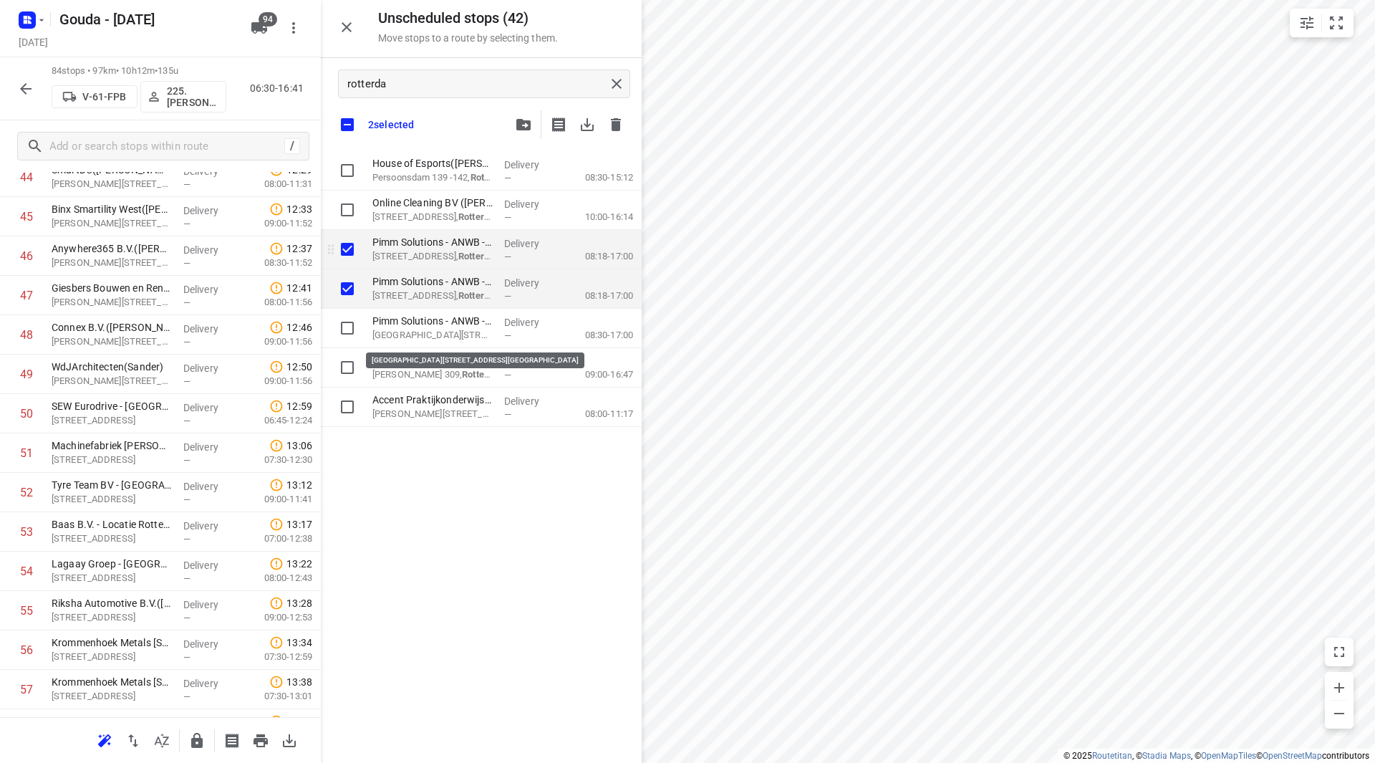
checkbox input "true"
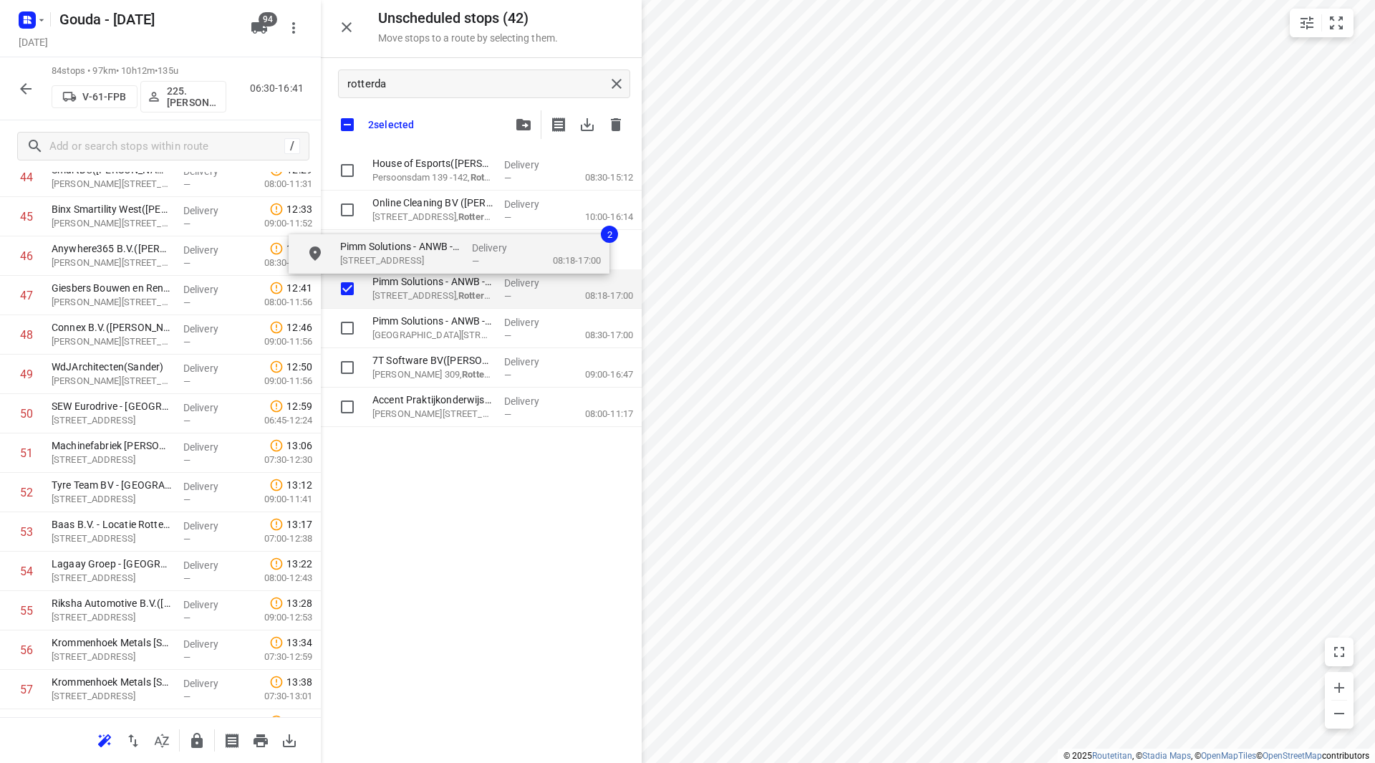
checkbox input "true"
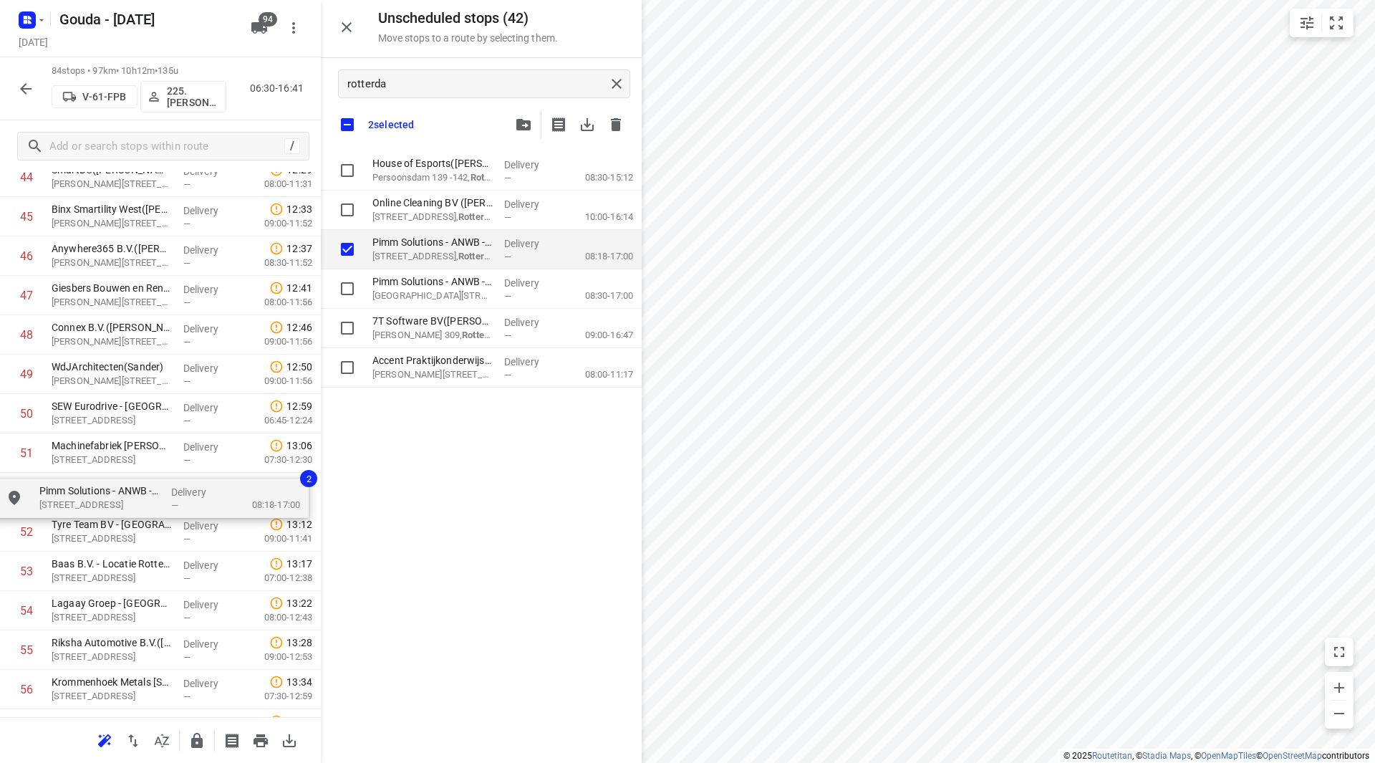
drag, startPoint x: 420, startPoint y: 247, endPoint x: 86, endPoint y: 493, distance: 415.0
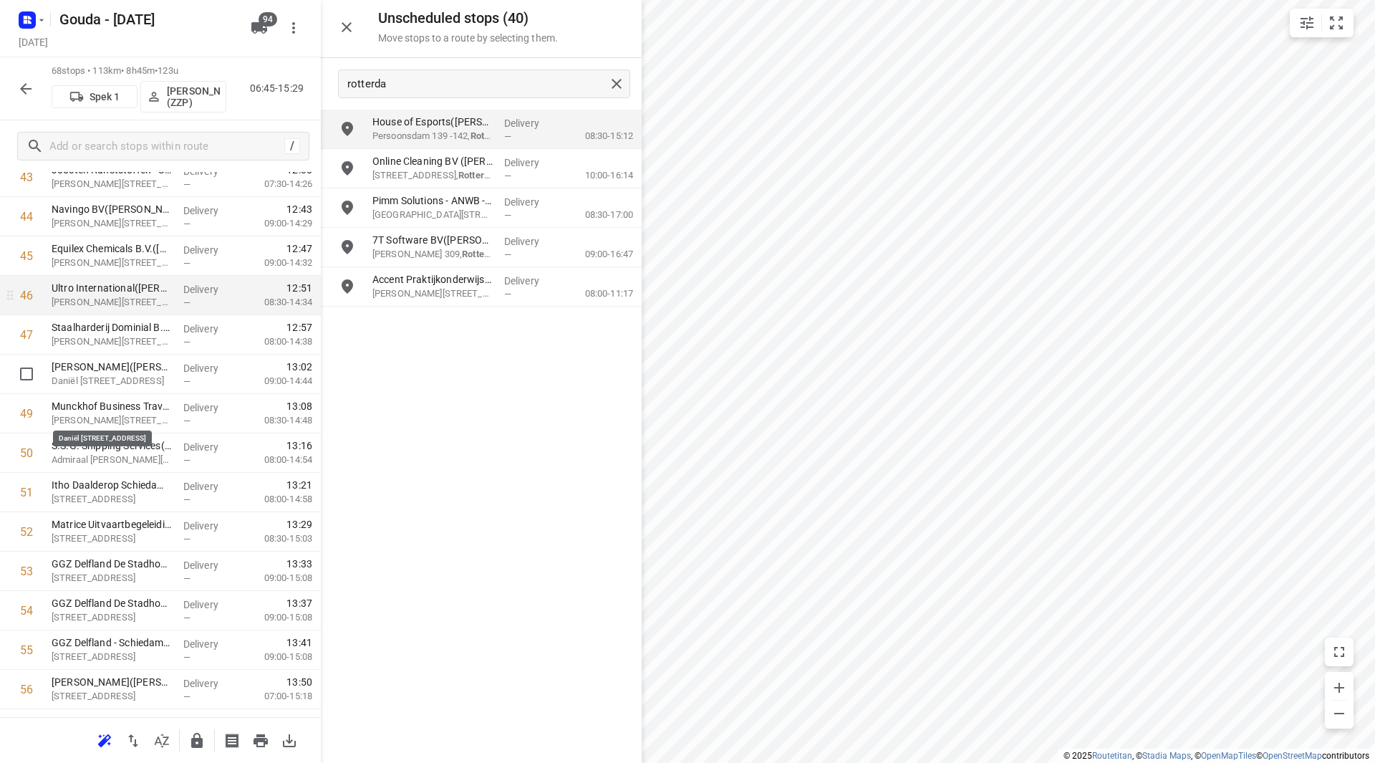
scroll to position [1749, 0]
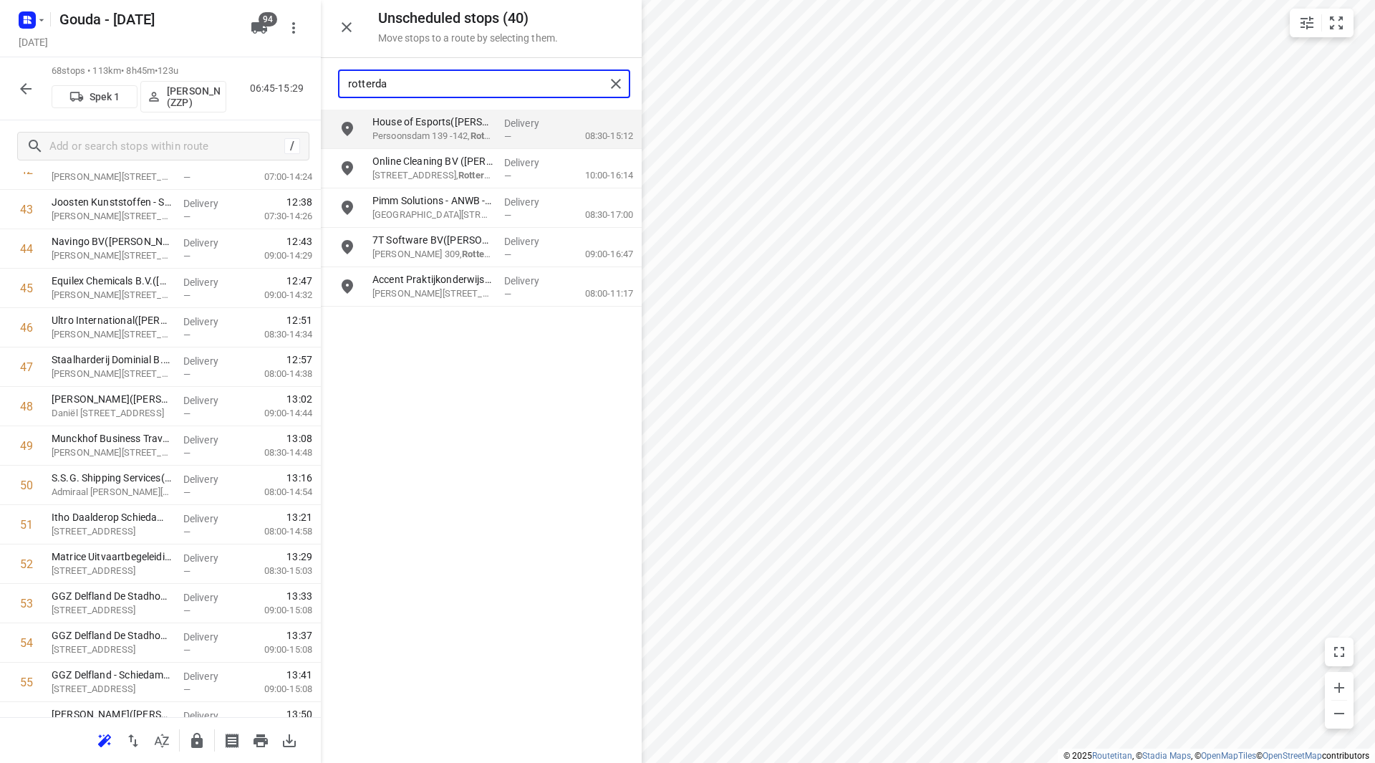
drag, startPoint x: 383, startPoint y: 81, endPoint x: 306, endPoint y: 85, distance: 77.4
click at [306, 85] on div "Unscheduled stops ( 40 ) Move stops to a route by selecting them. rotterda Hous…" at bounding box center [160, 381] width 321 height 763
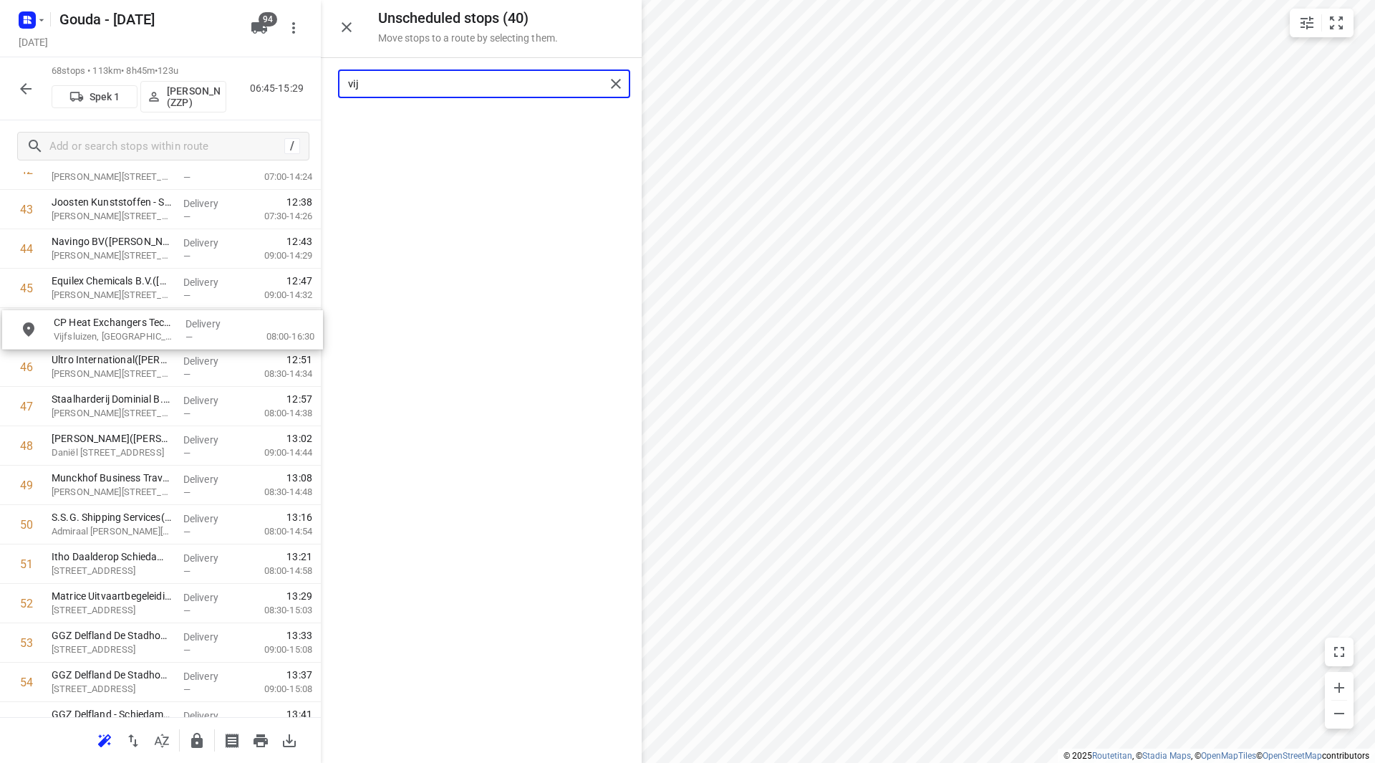
drag, startPoint x: 432, startPoint y: 128, endPoint x: 112, endPoint y: 334, distance: 380.8
drag, startPoint x: 362, startPoint y: 79, endPoint x: 340, endPoint y: 85, distance: 22.1
click at [340, 82] on div "vij" at bounding box center [472, 84] width 266 height 22
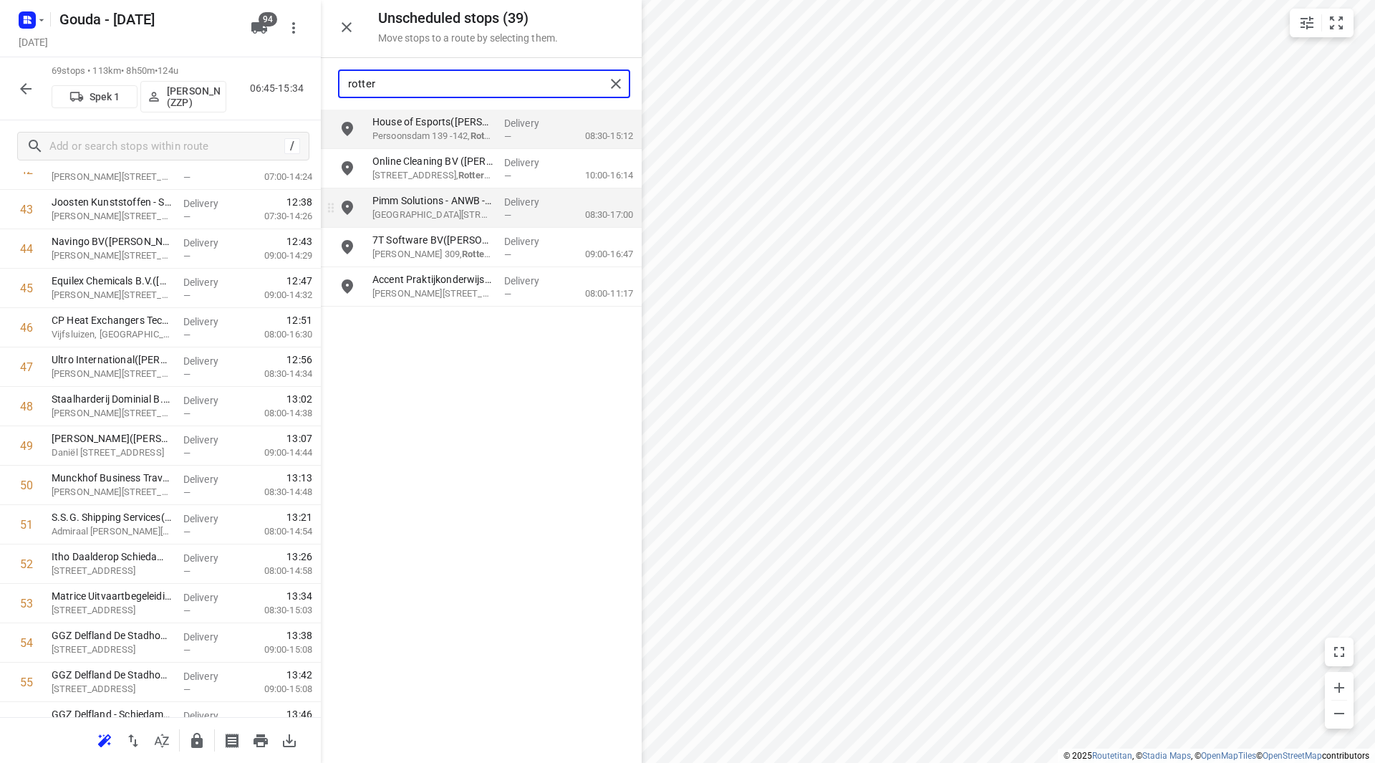
type input "rotter"
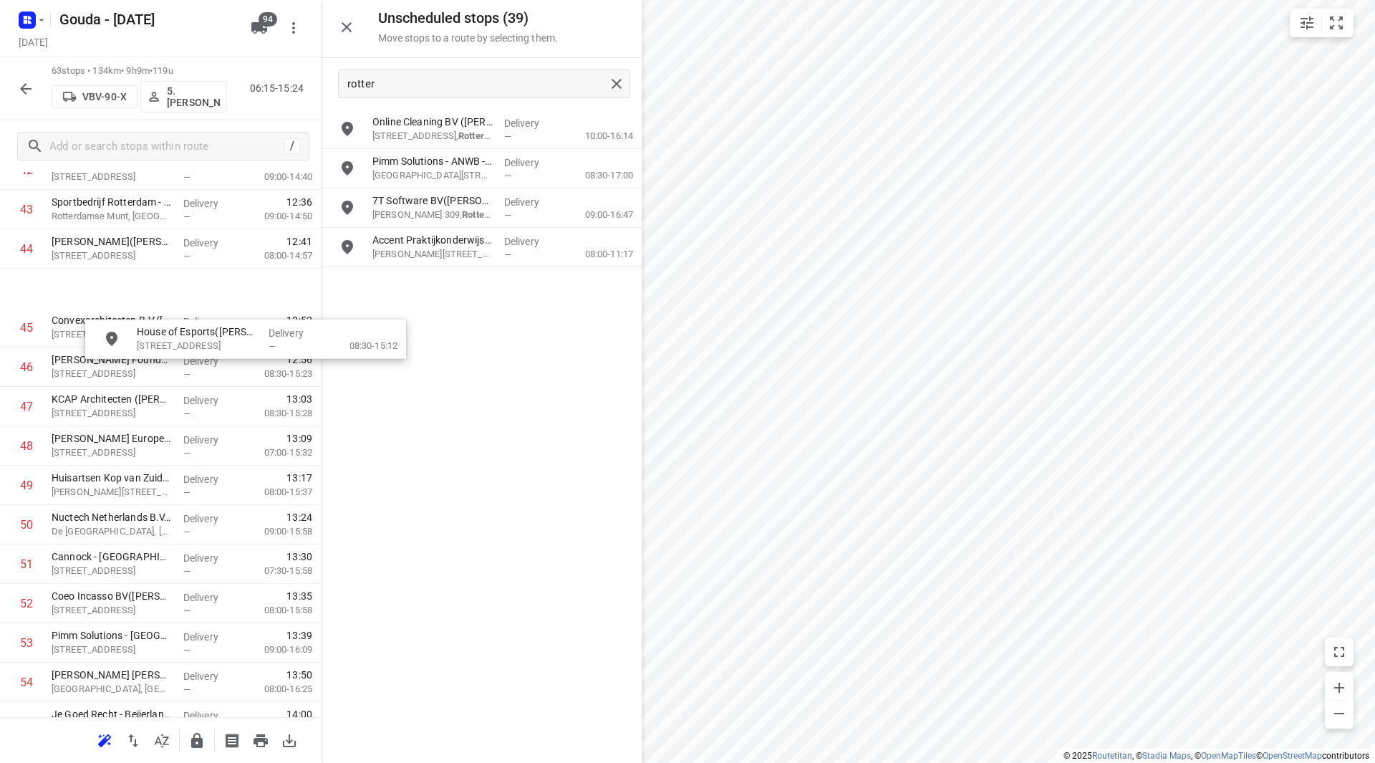
scroll to position [1716, 0]
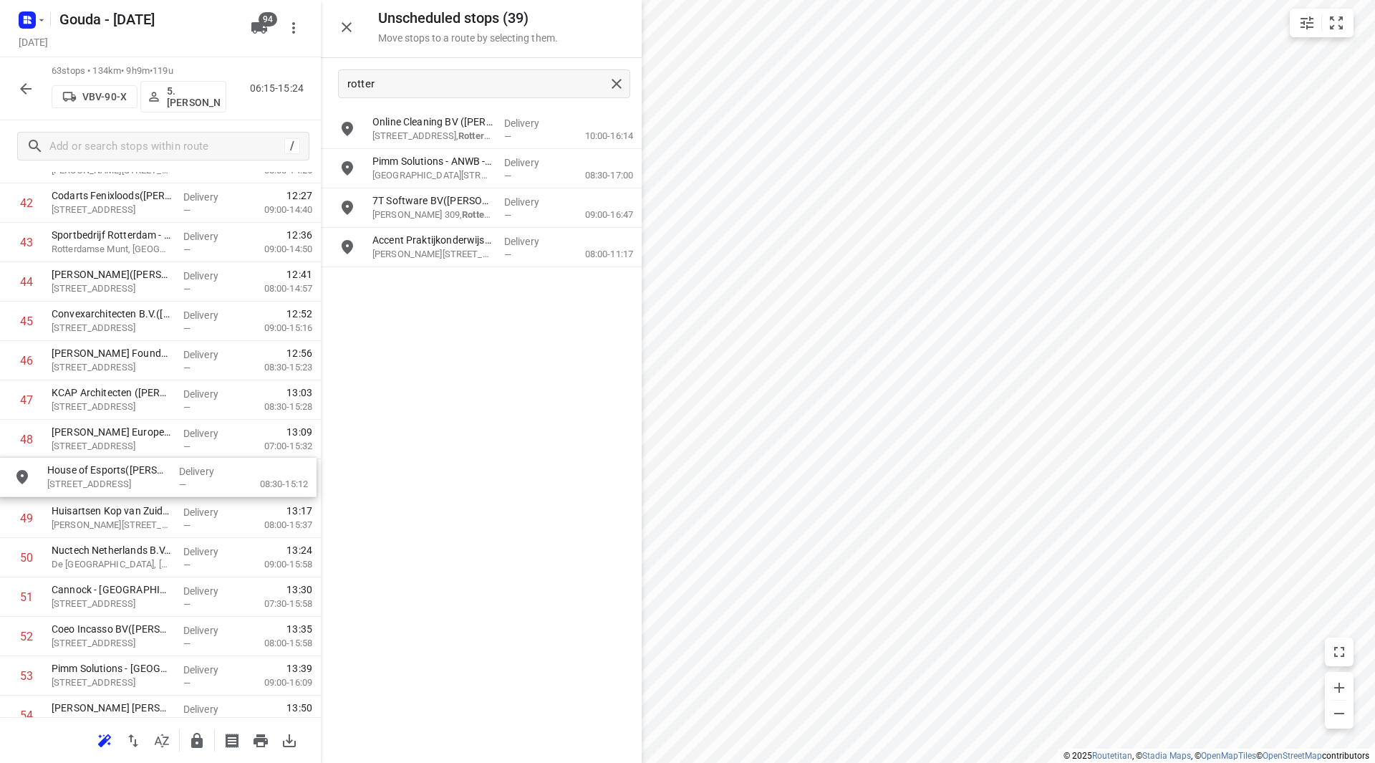
drag, startPoint x: 417, startPoint y: 122, endPoint x: 87, endPoint y: 471, distance: 479.8
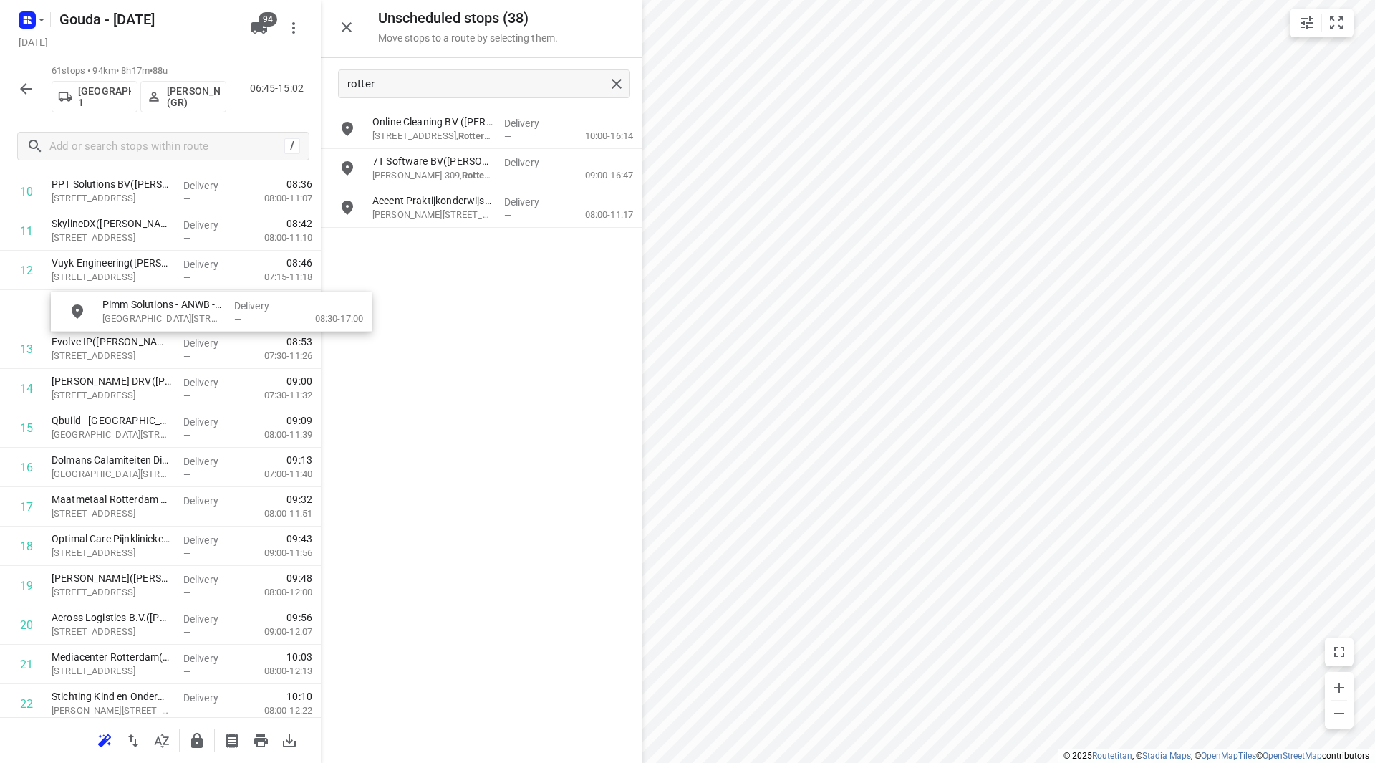
scroll to position [466, 0]
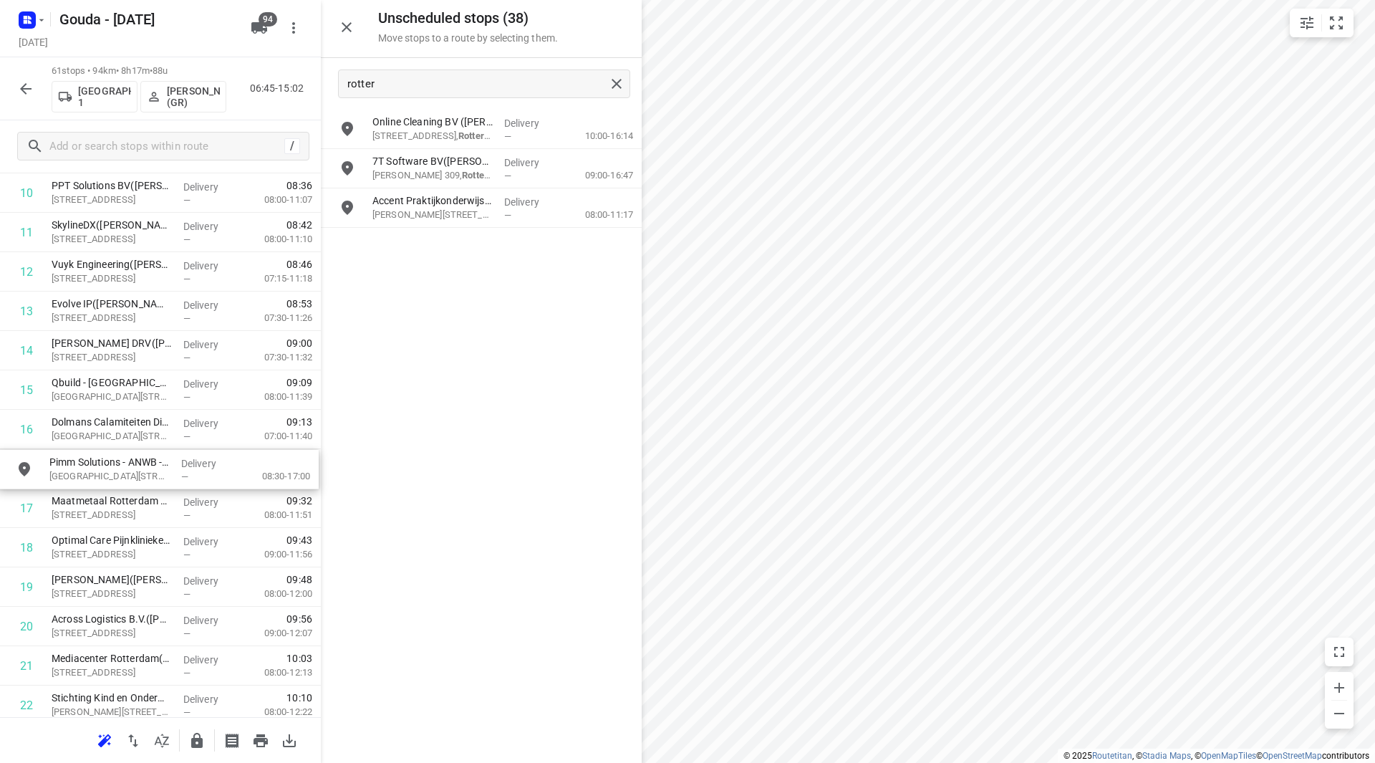
drag, startPoint x: 421, startPoint y: 162, endPoint x: 103, endPoint y: 463, distance: 437.7
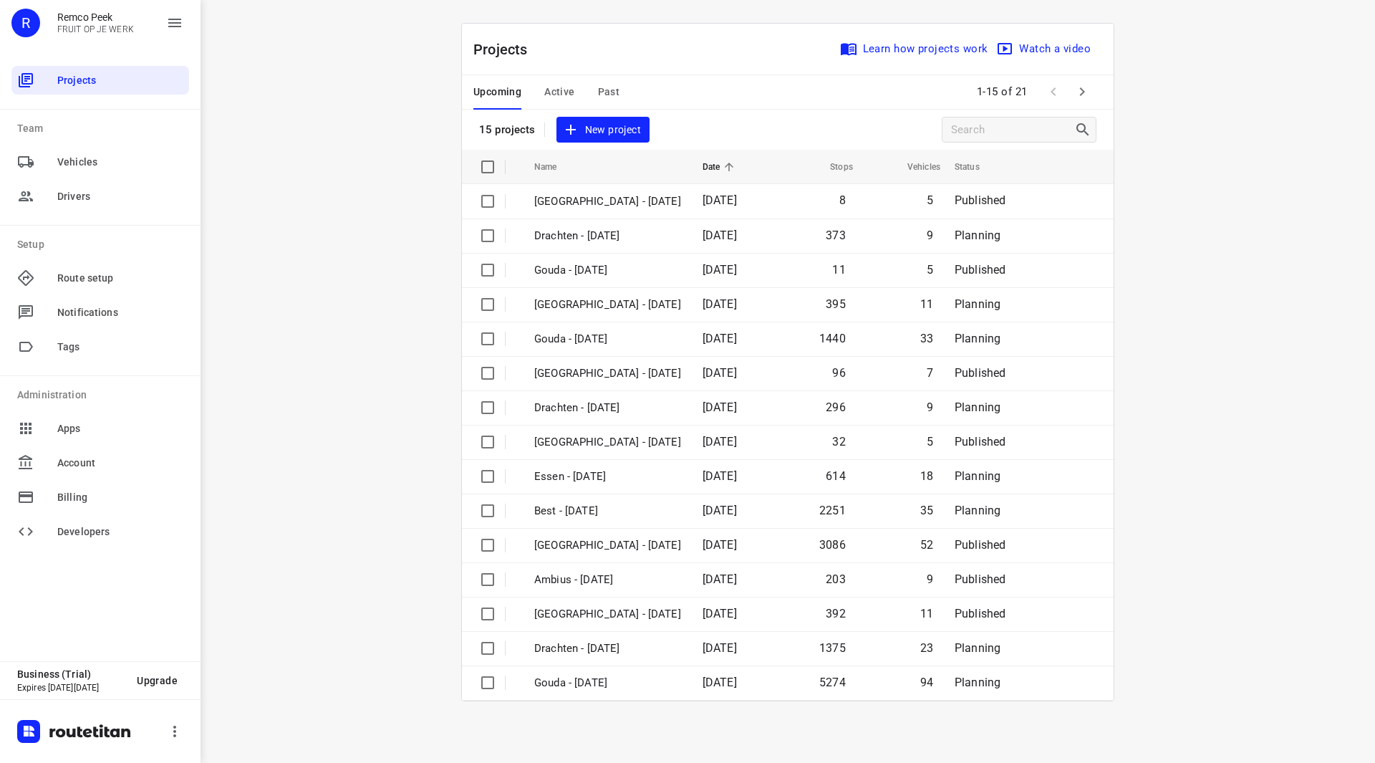
click at [557, 99] on span "Active" at bounding box center [559, 92] width 30 height 18
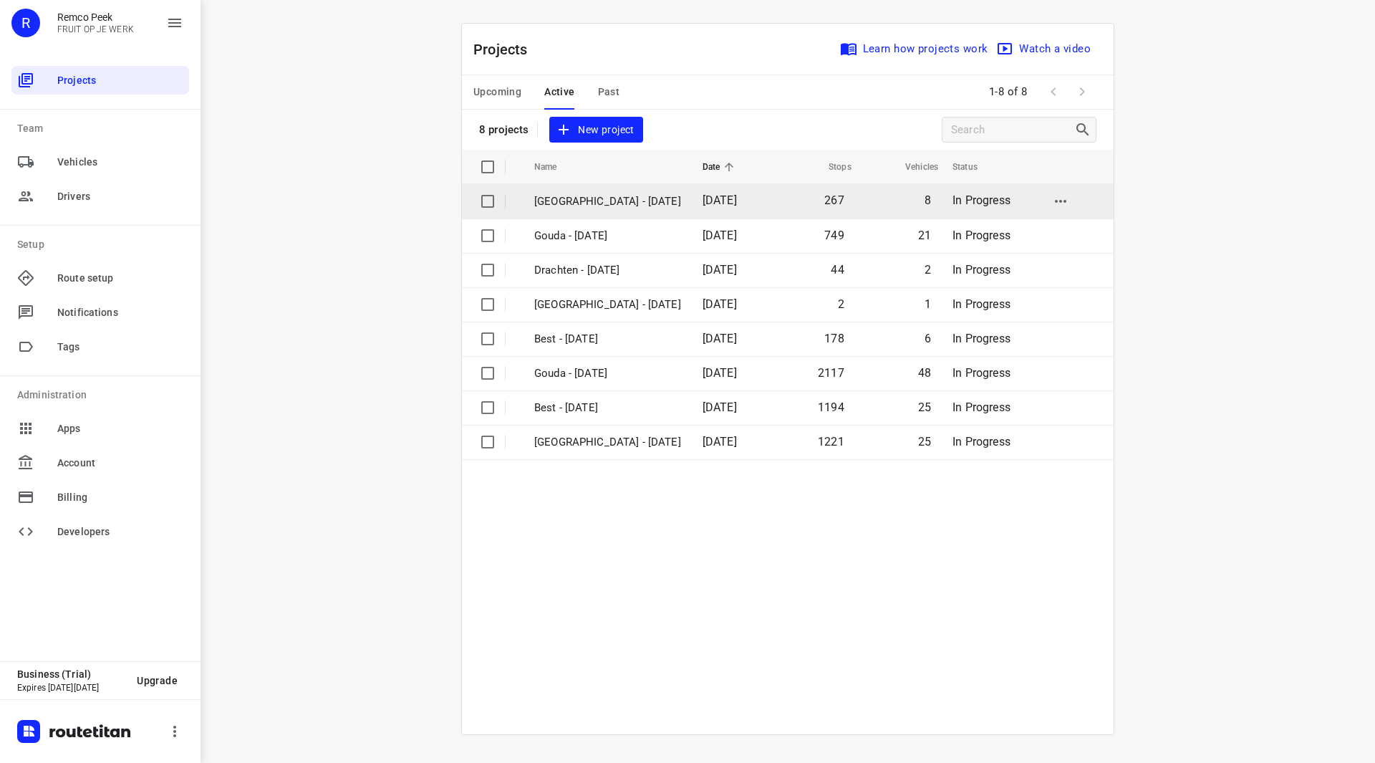
click at [589, 203] on p "[GEOGRAPHIC_DATA] - [DATE]" at bounding box center [607, 201] width 147 height 16
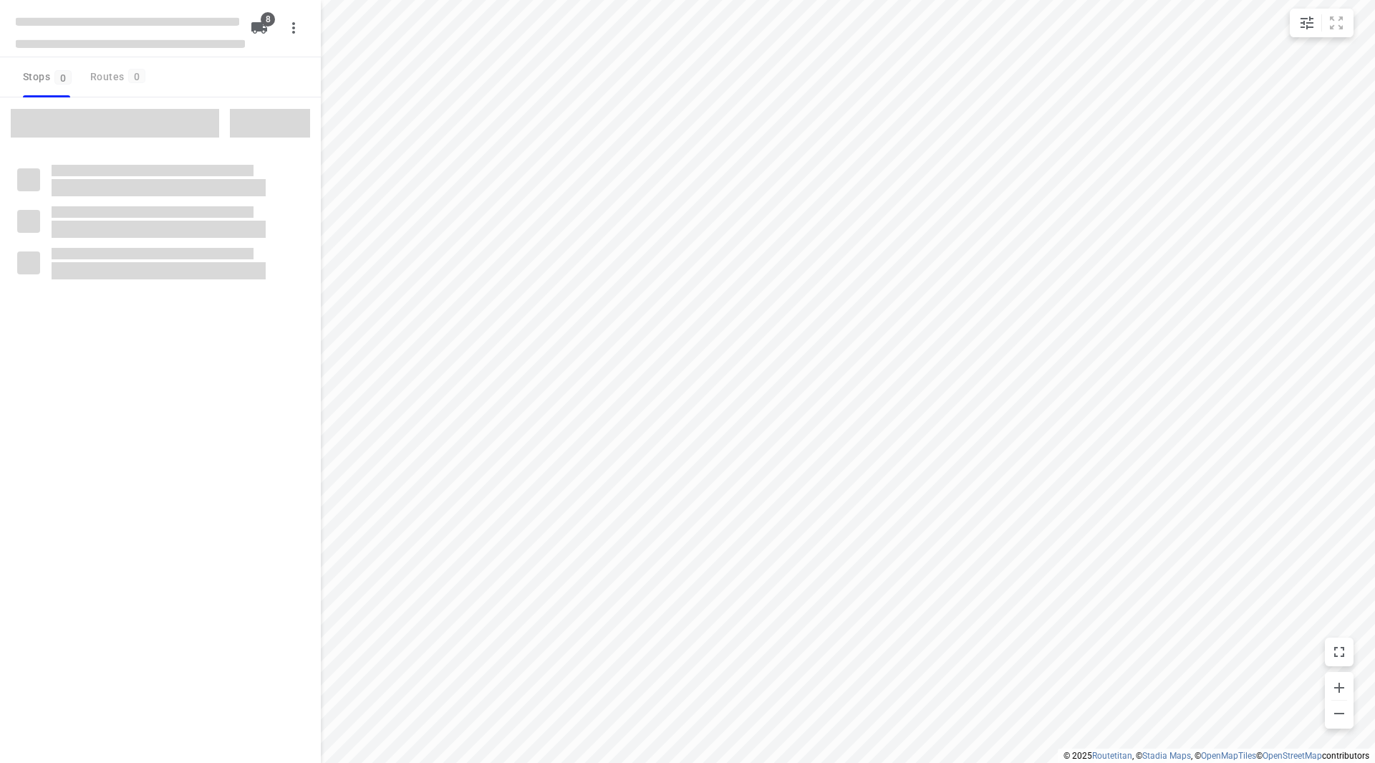
checkbox input "true"
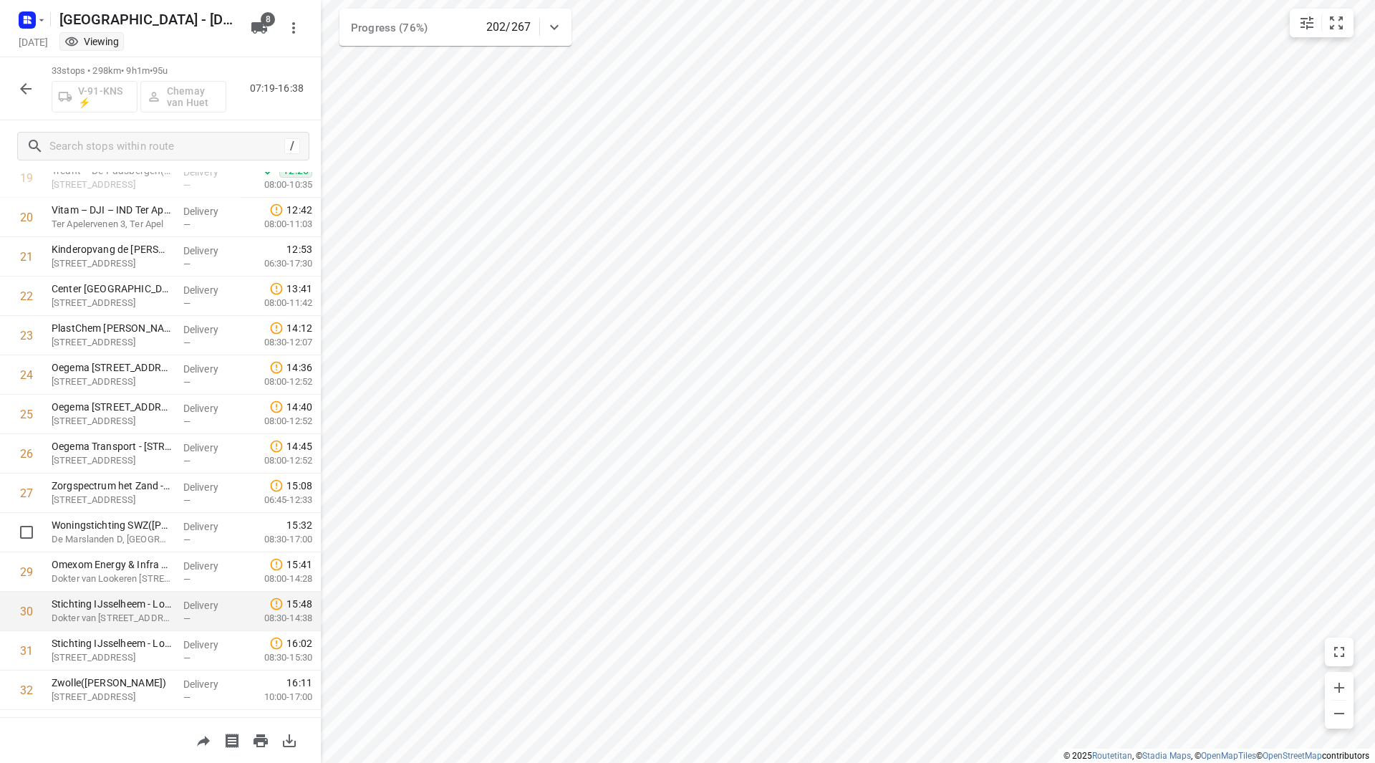
scroll to position [866, 0]
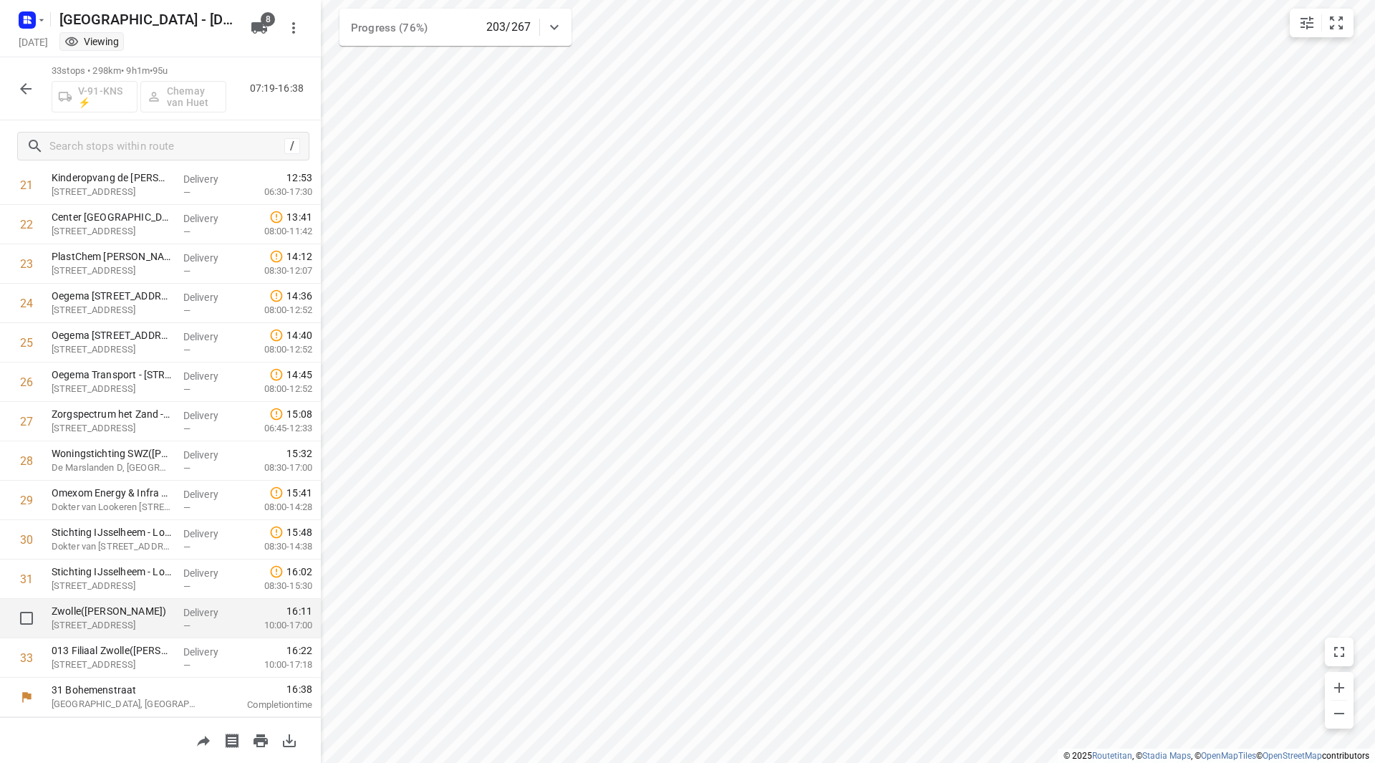
click at [140, 611] on p "Zwolle([PERSON_NAME])" at bounding box center [112, 611] width 120 height 14
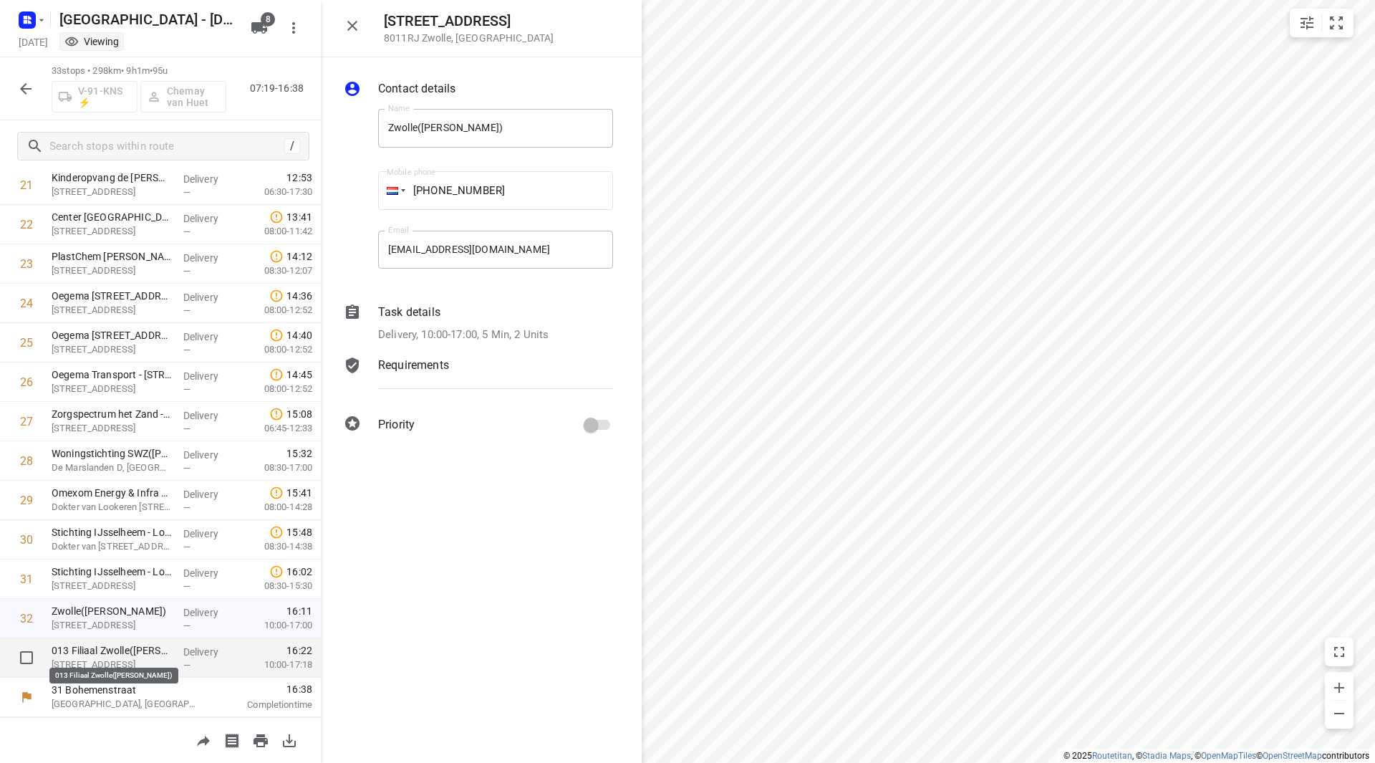
click at [128, 647] on p "013 Filiaal Zwolle([PERSON_NAME])" at bounding box center [112, 650] width 120 height 14
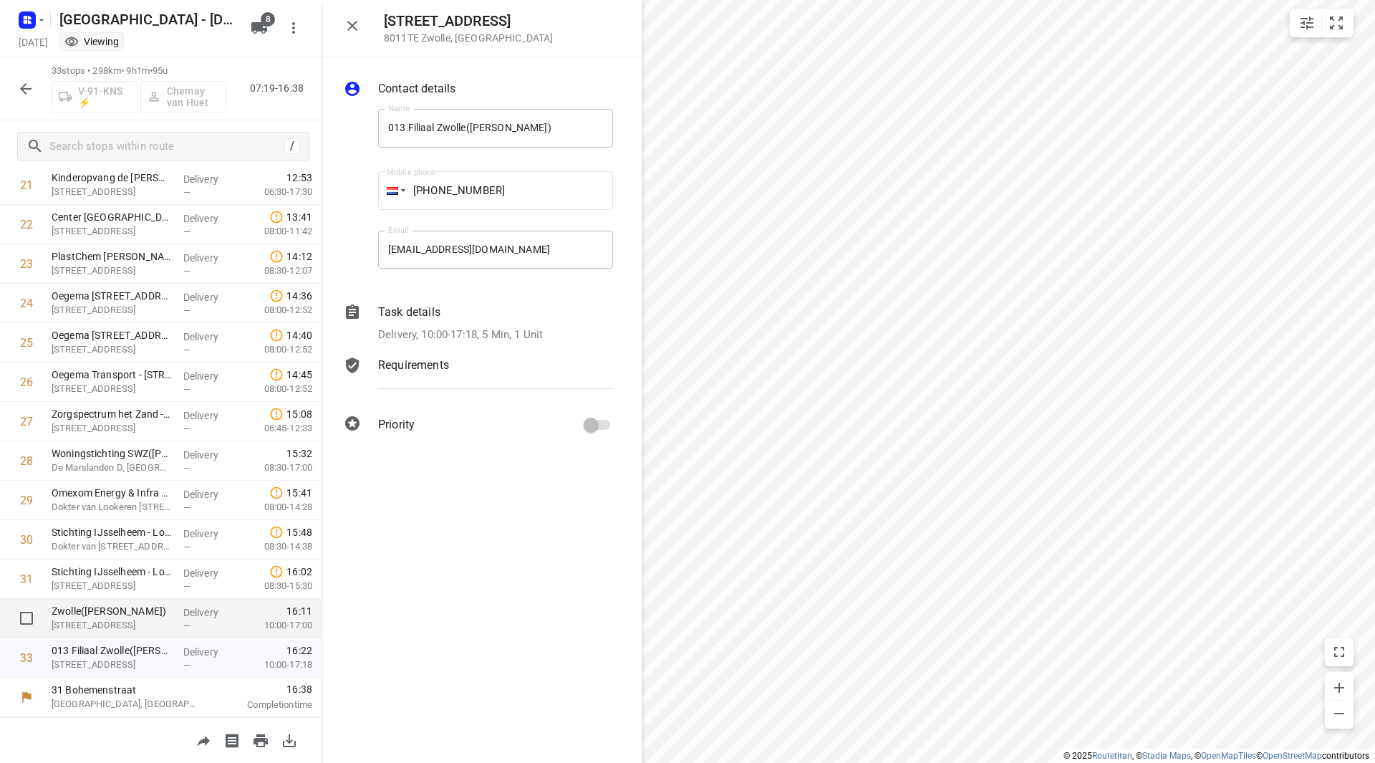
click at [122, 606] on p "Zwolle([PERSON_NAME])" at bounding box center [112, 611] width 120 height 14
click at [483, 316] on div "Task details" at bounding box center [495, 312] width 235 height 17
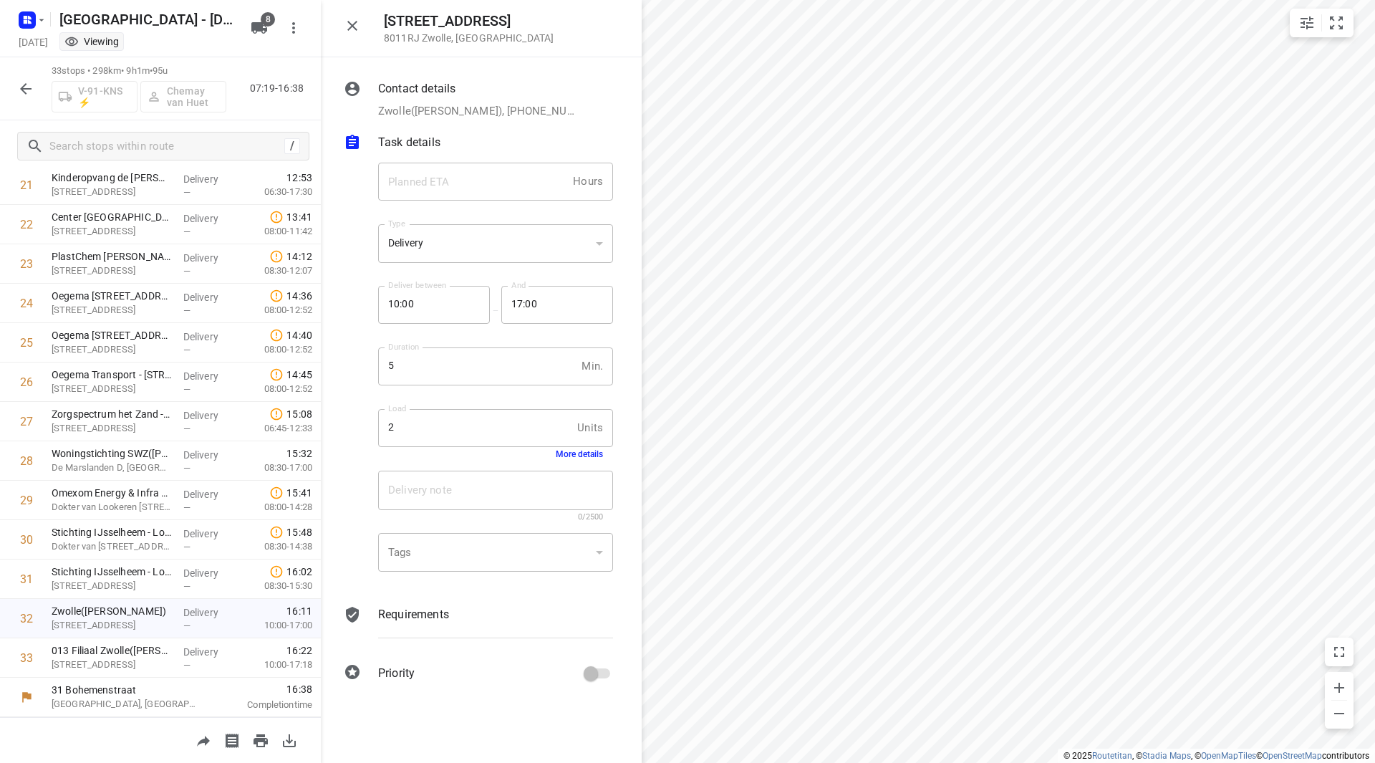
click at [571, 458] on button "More details" at bounding box center [579, 454] width 47 height 10
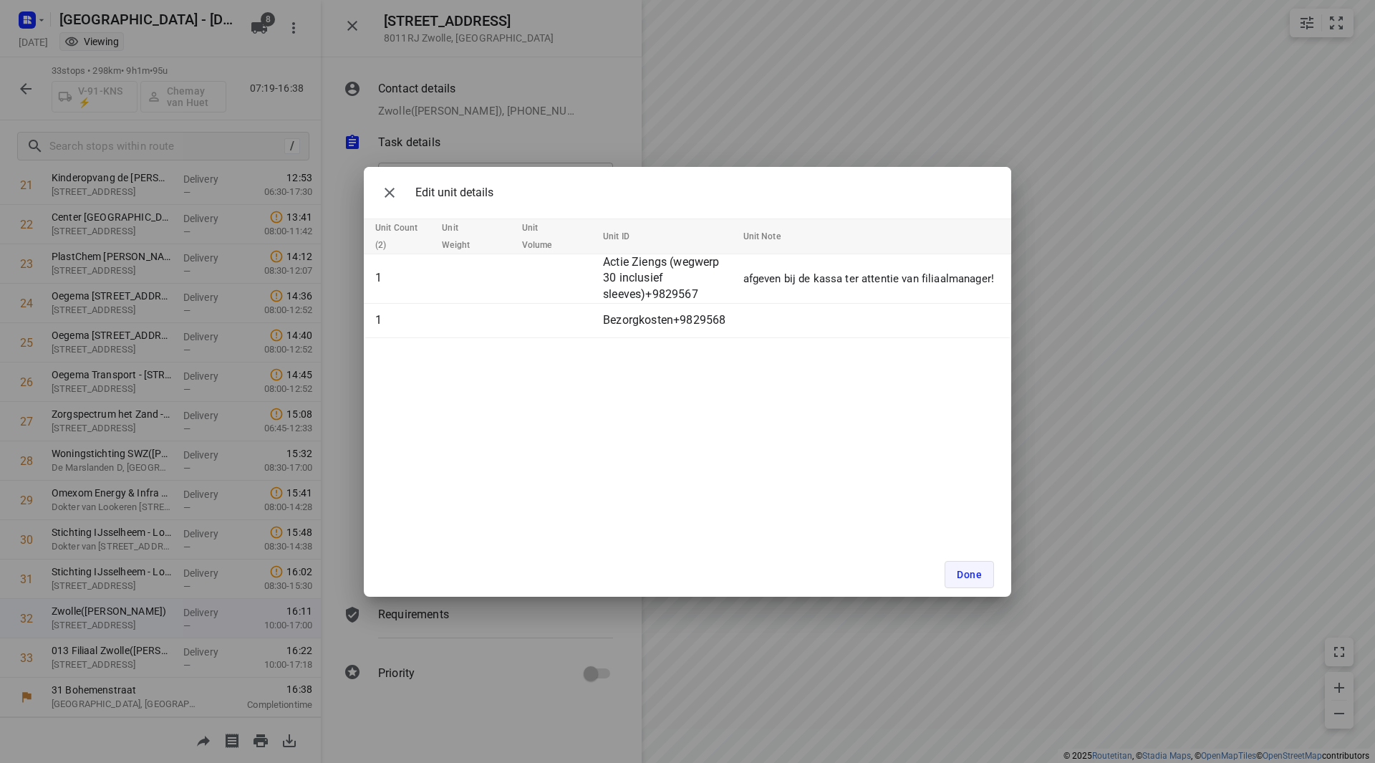
click at [963, 569] on span "Done" at bounding box center [969, 574] width 25 height 11
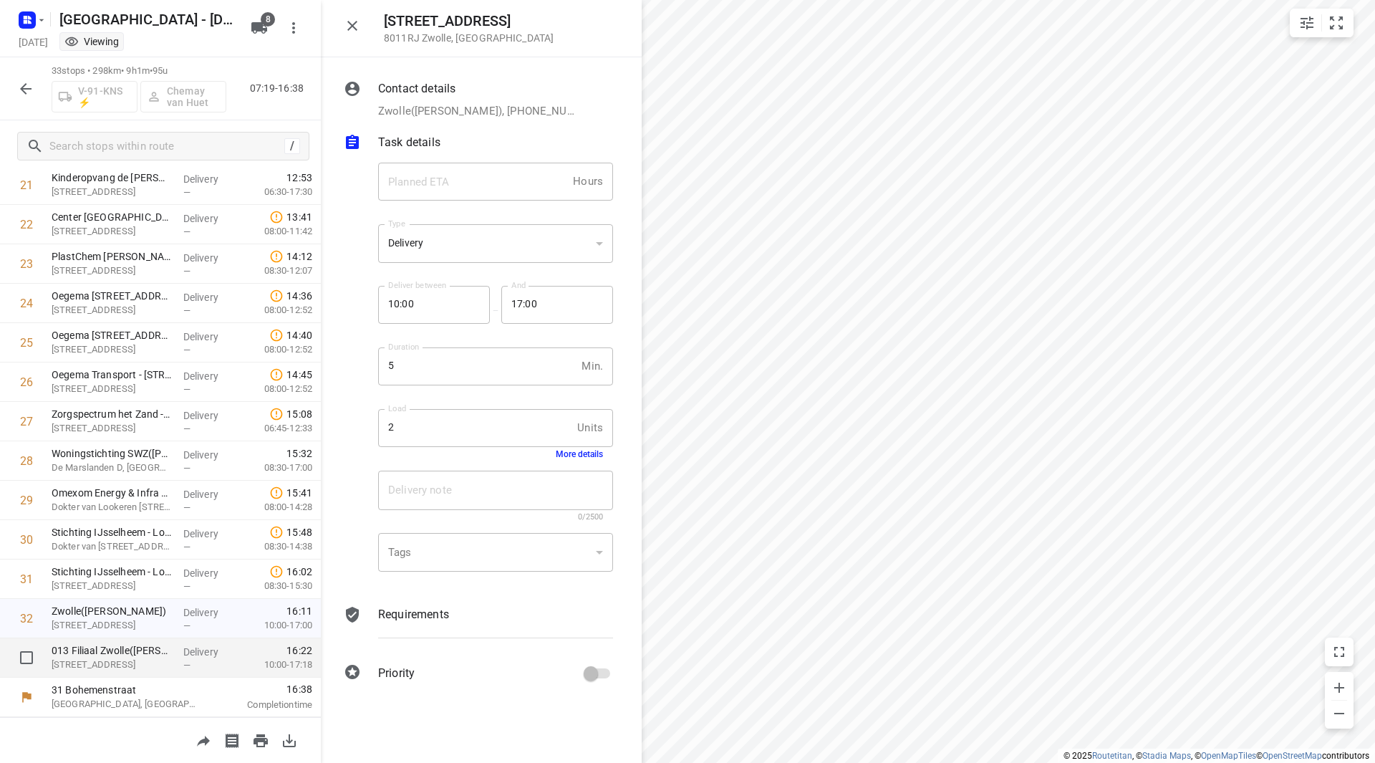
click at [98, 659] on p "[STREET_ADDRESS]" at bounding box center [112, 664] width 120 height 14
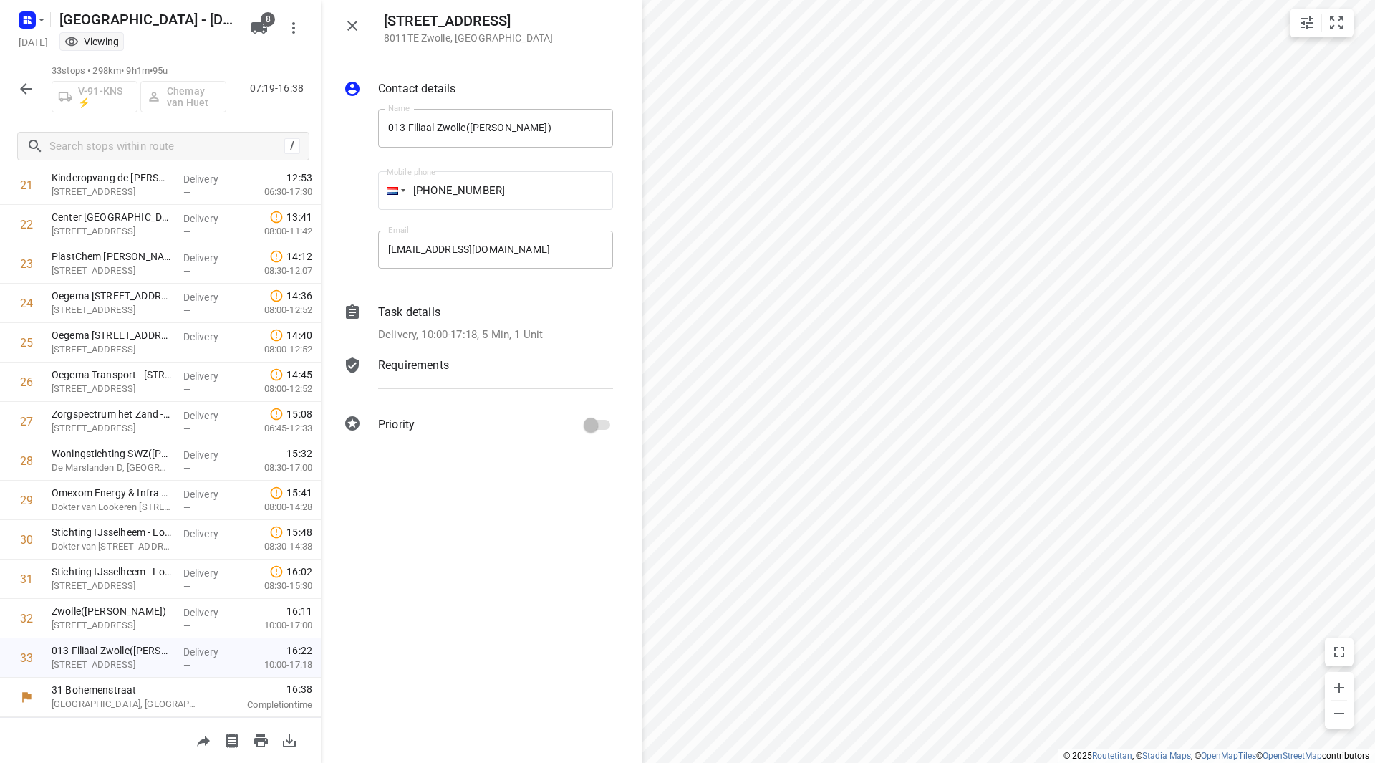
click at [452, 324] on div "Task details Delivery, 10:00-17:18, 5 Min, 1 Unit" at bounding box center [495, 323] width 241 height 45
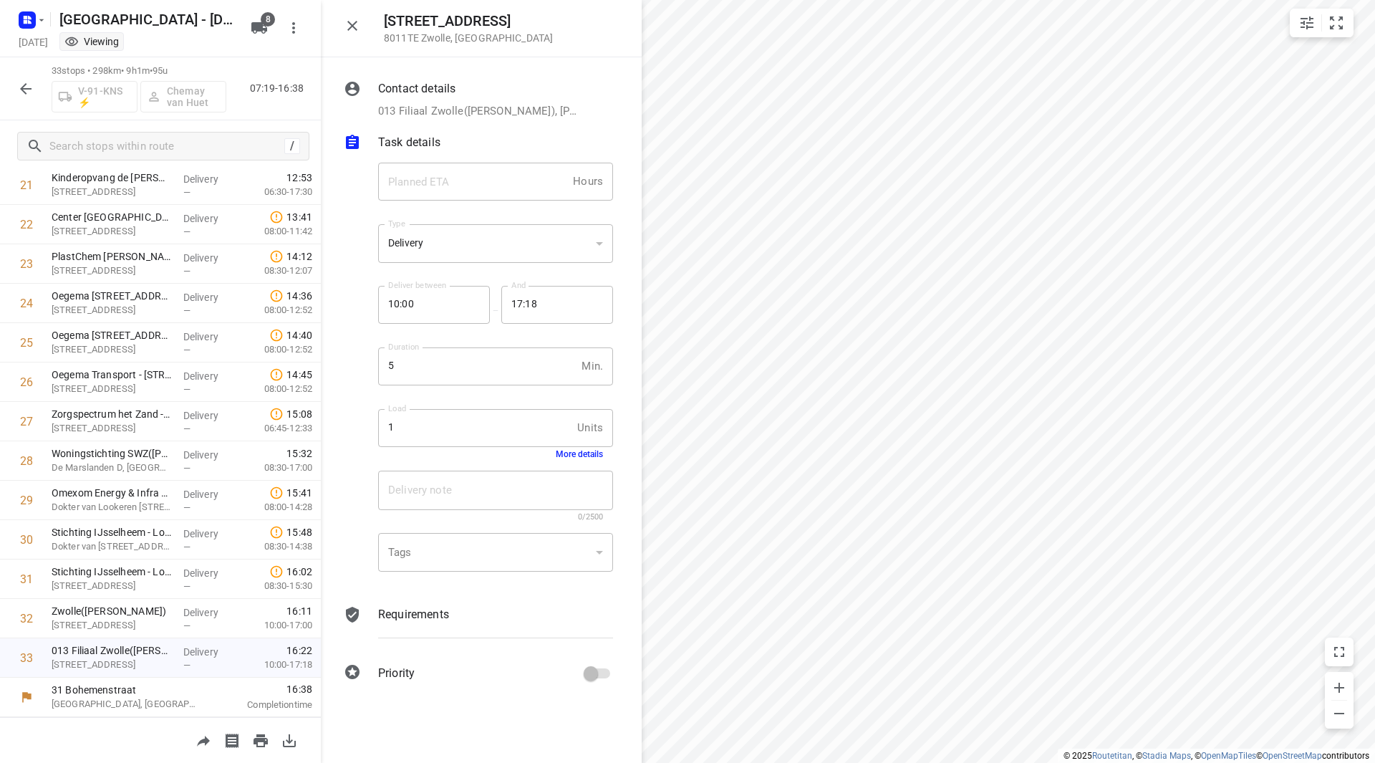
click at [583, 453] on button "More details" at bounding box center [579, 454] width 47 height 10
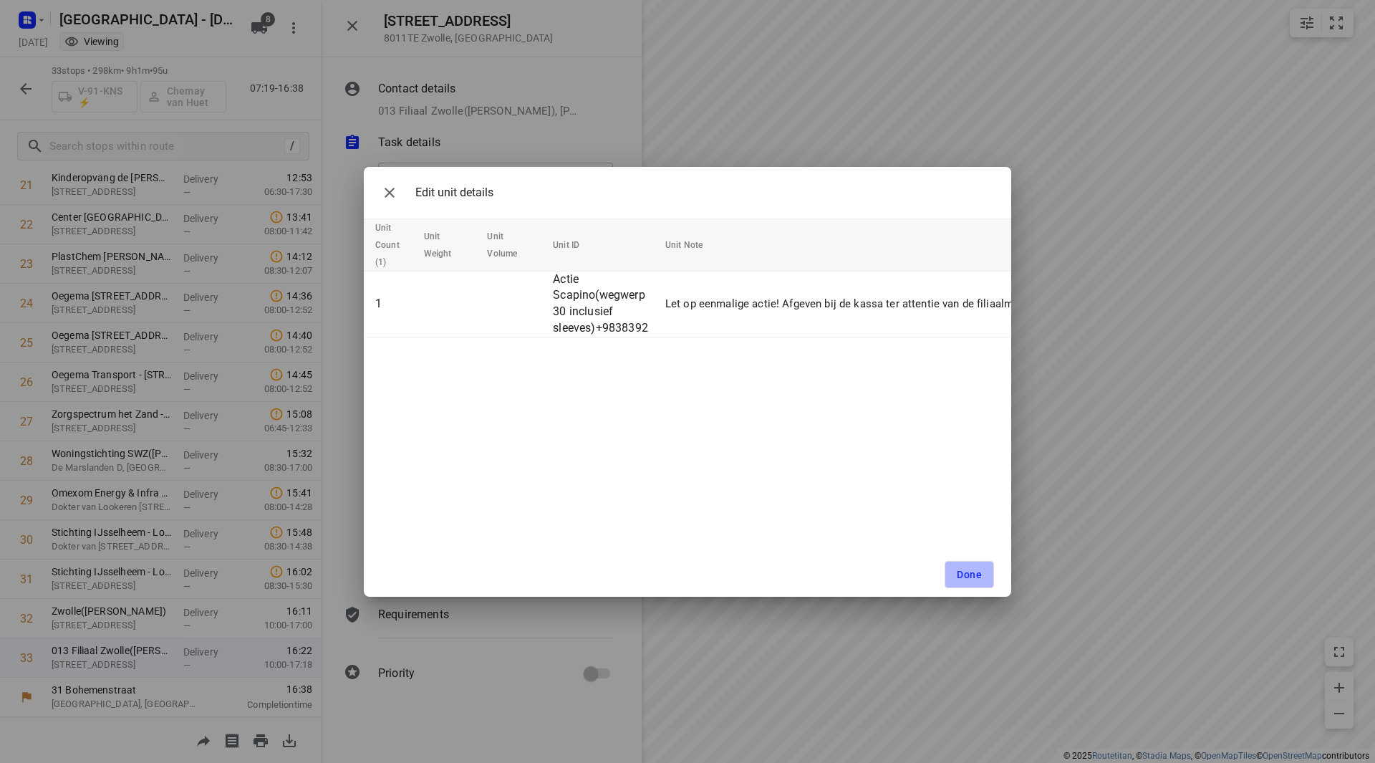
click at [964, 567] on button "Done" at bounding box center [969, 574] width 49 height 27
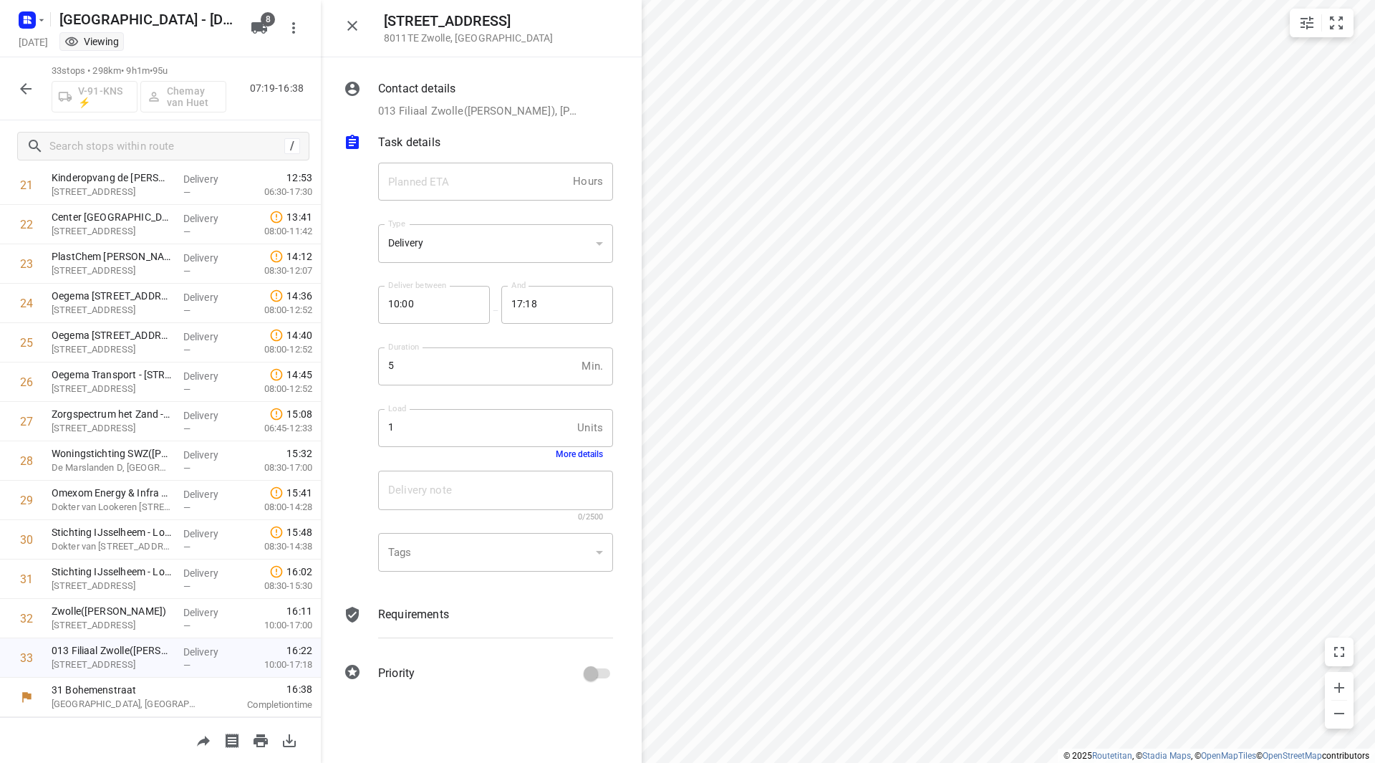
click at [353, 26] on icon "button" at bounding box center [352, 26] width 10 height 10
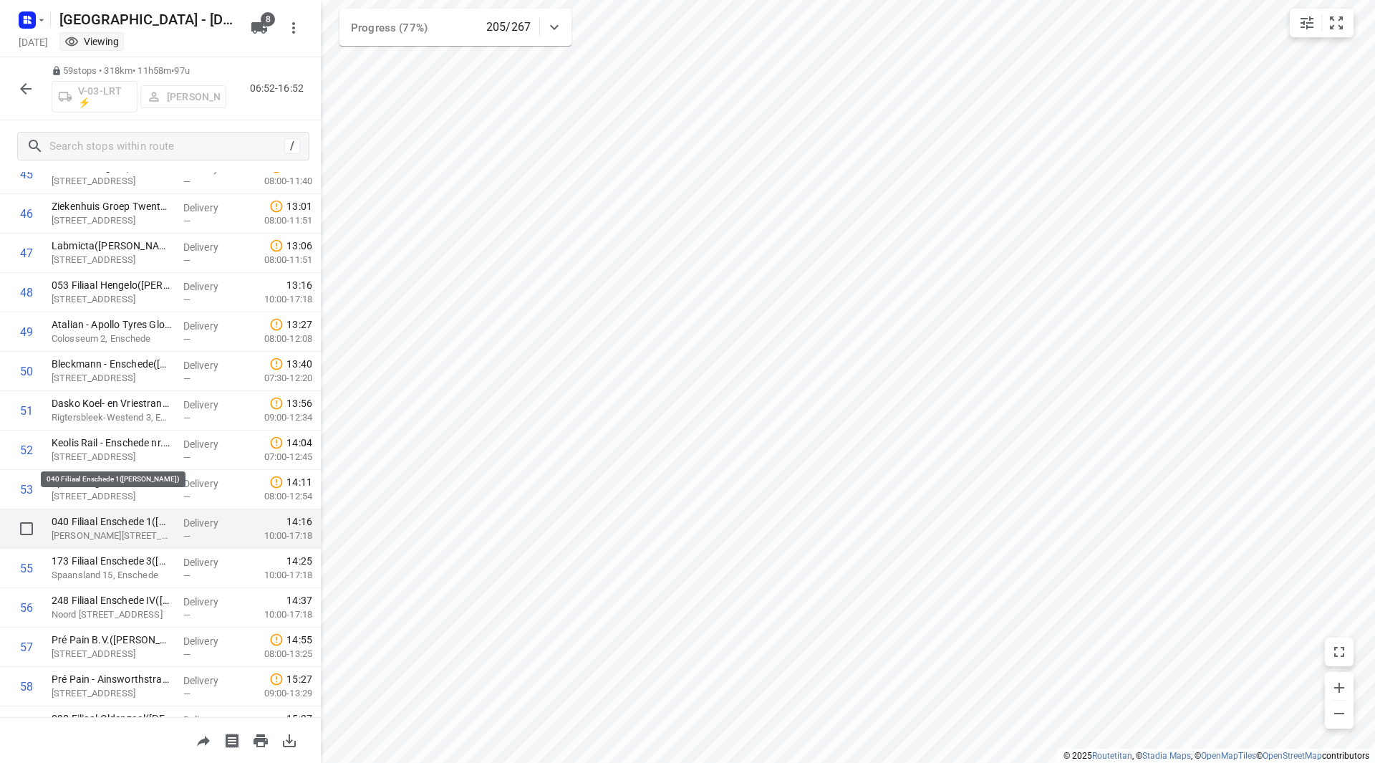
scroll to position [1890, 0]
